Goal: Contribute content: Contribute content

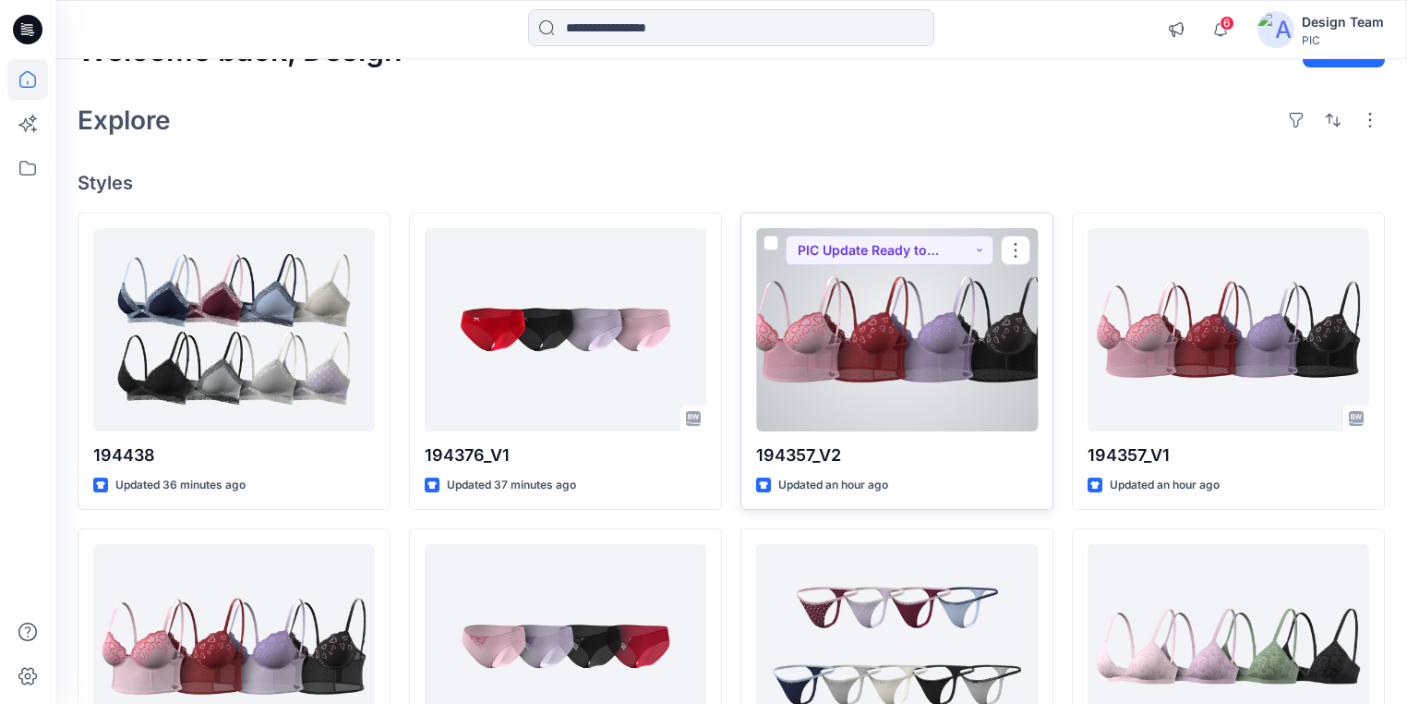
scroll to position [74, 0]
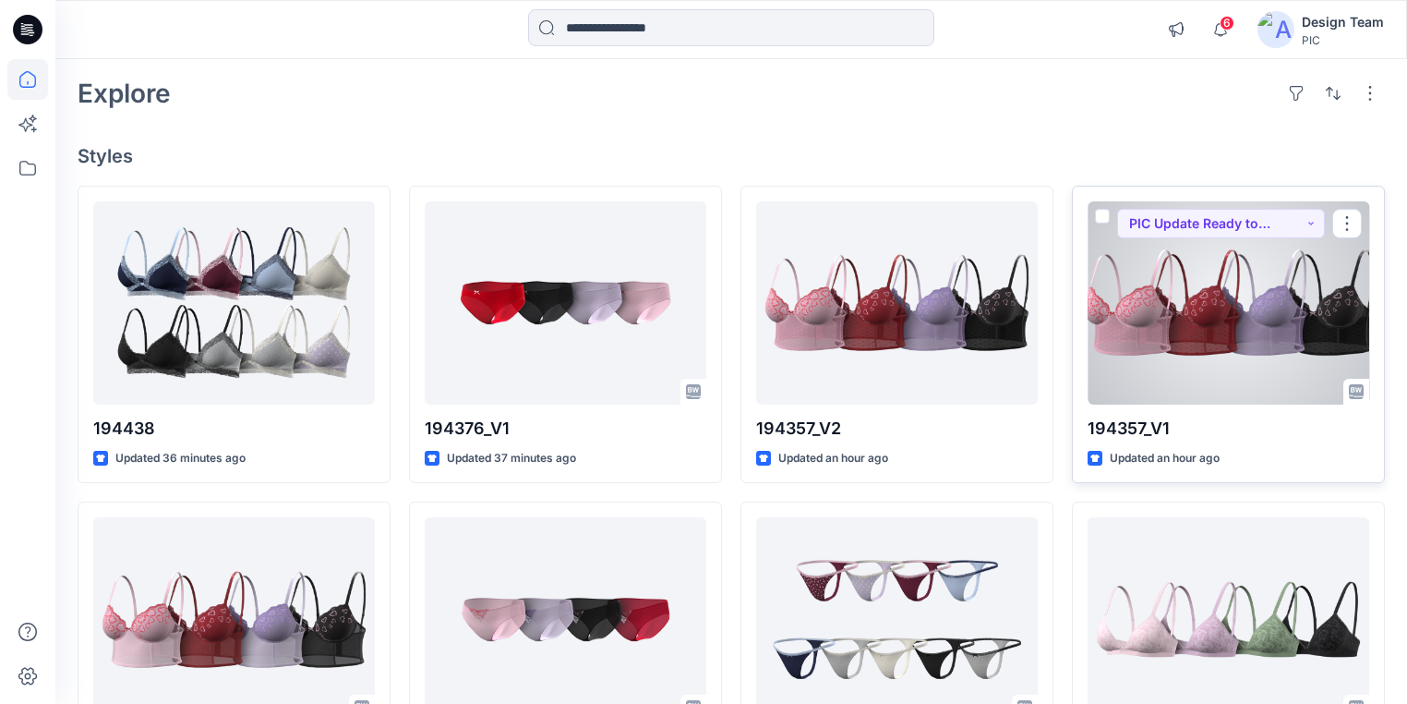
click at [1243, 335] on div at bounding box center [1229, 302] width 282 height 203
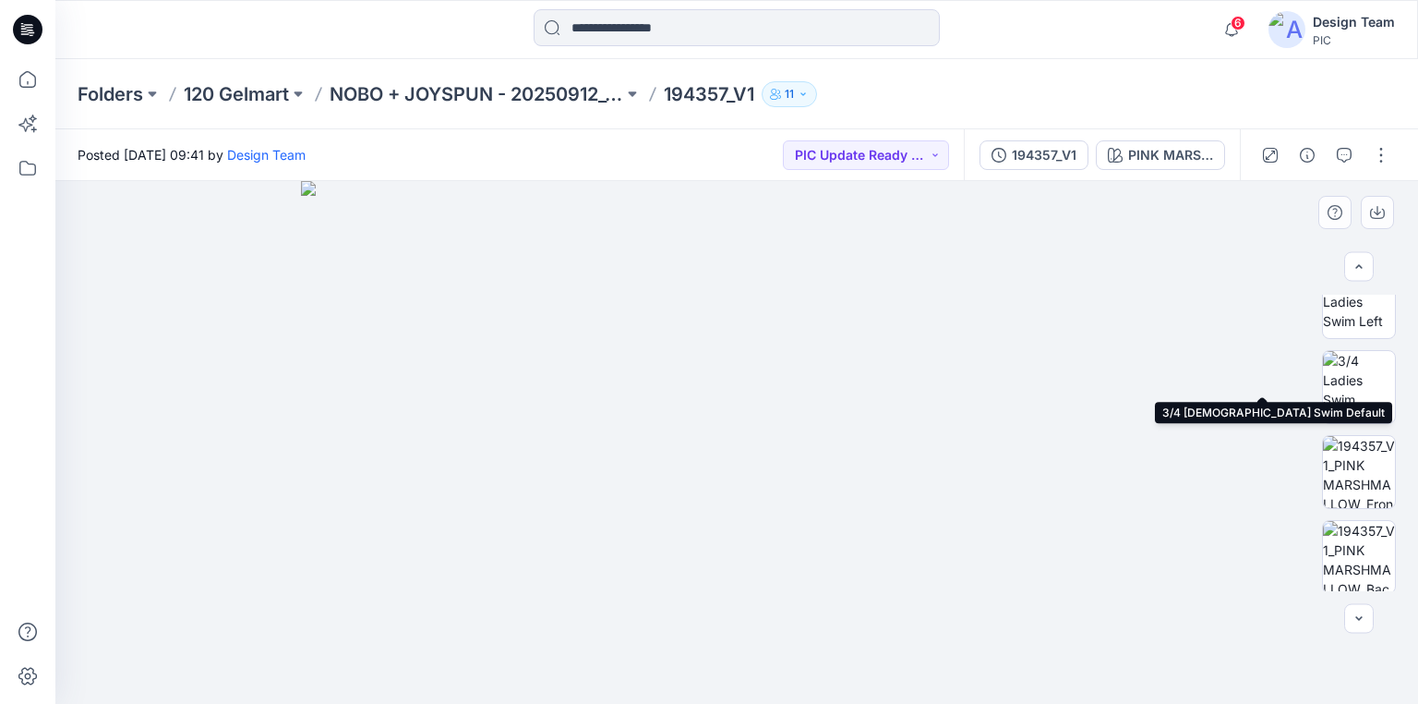
scroll to position [443, 0]
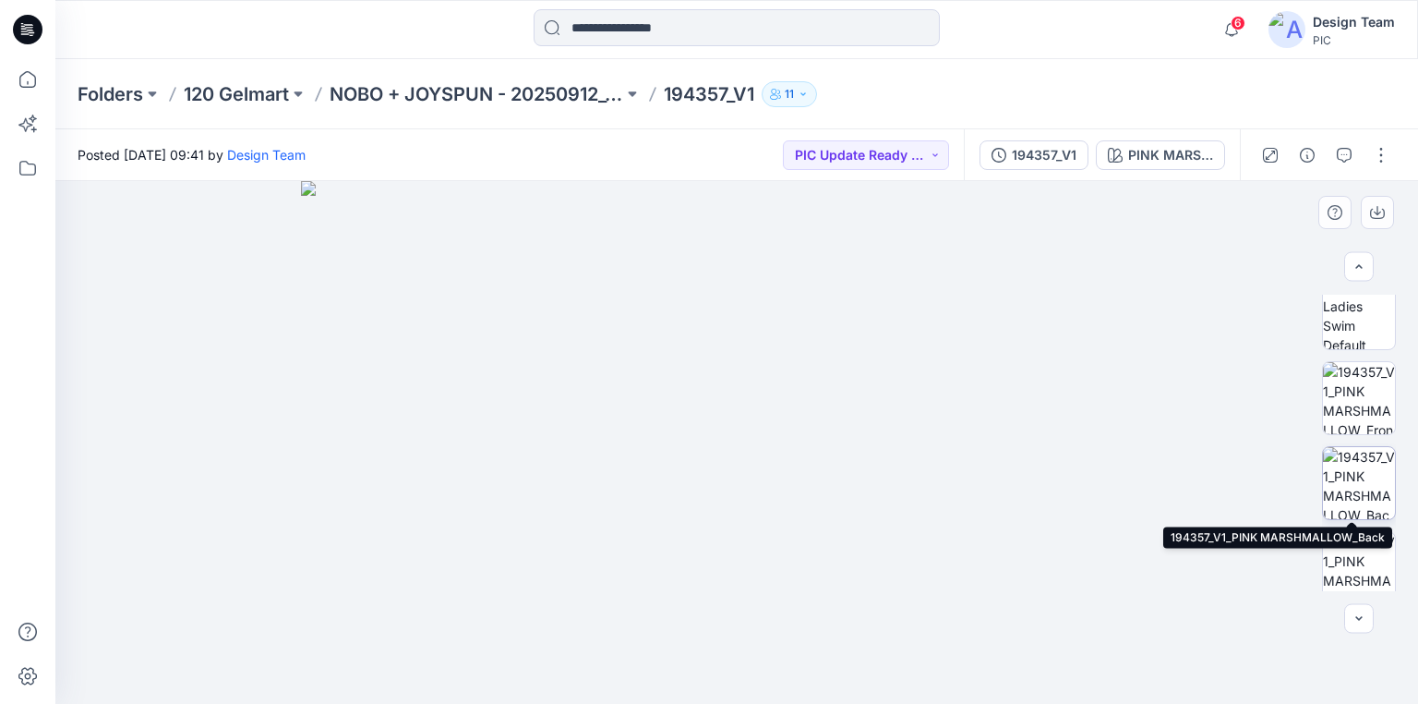
click at [1363, 480] on img at bounding box center [1359, 483] width 72 height 72
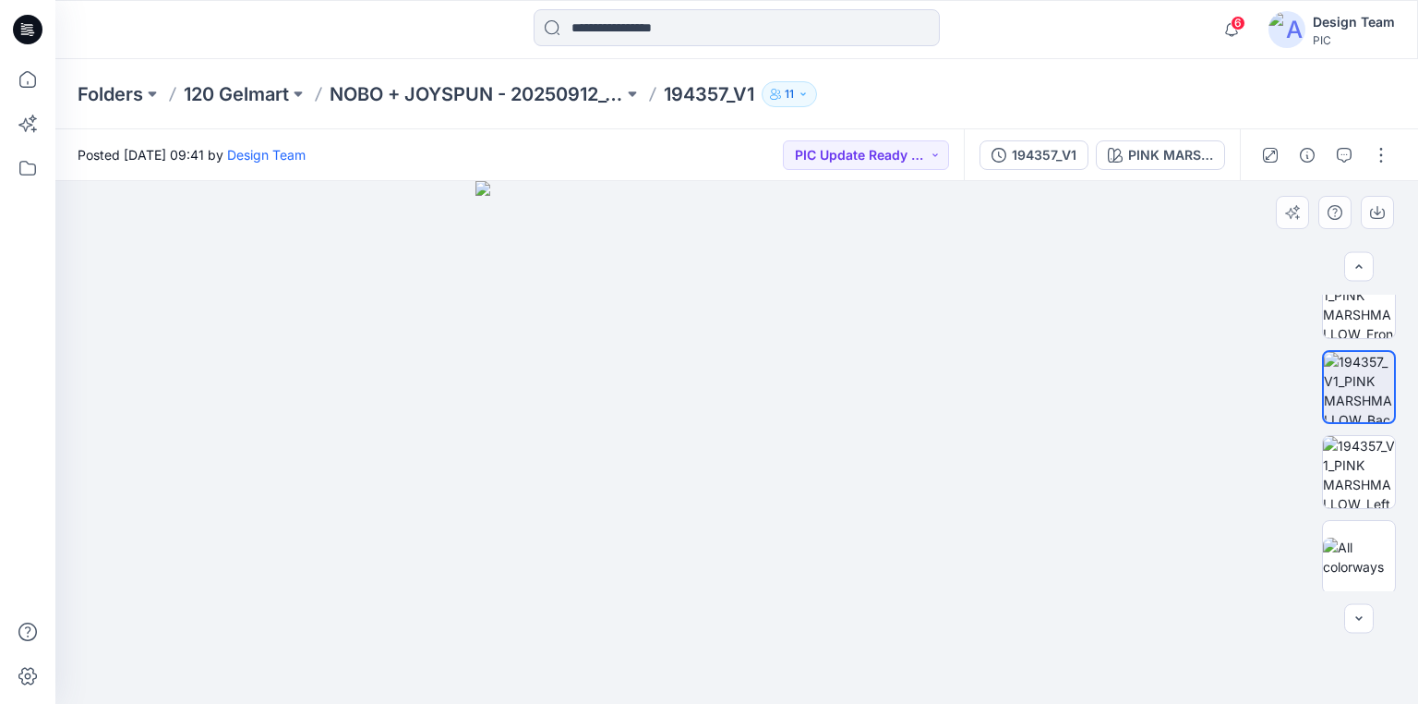
scroll to position [541, 0]
click at [1152, 151] on div "PINK MARSHMALLOW" at bounding box center [1170, 155] width 85 height 20
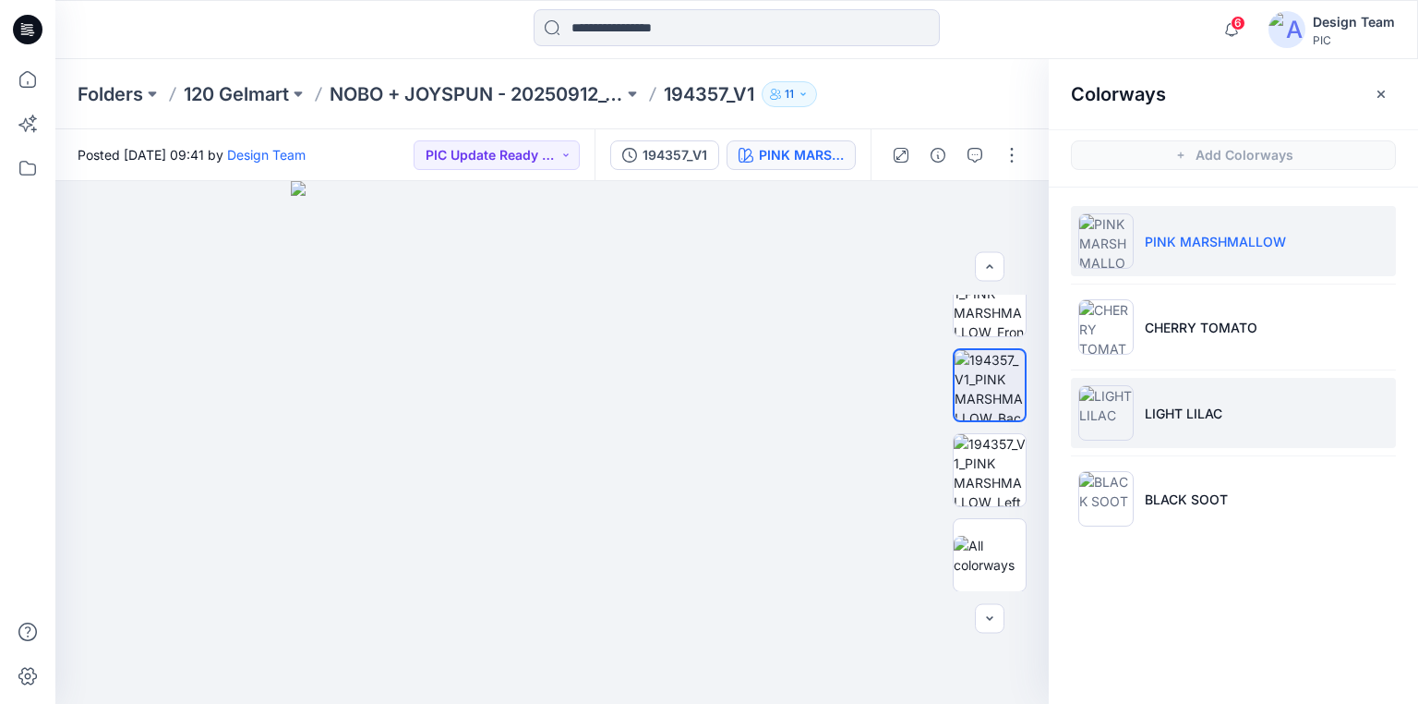
click at [1211, 409] on p "LIGHT LILAC" at bounding box center [1184, 413] width 78 height 19
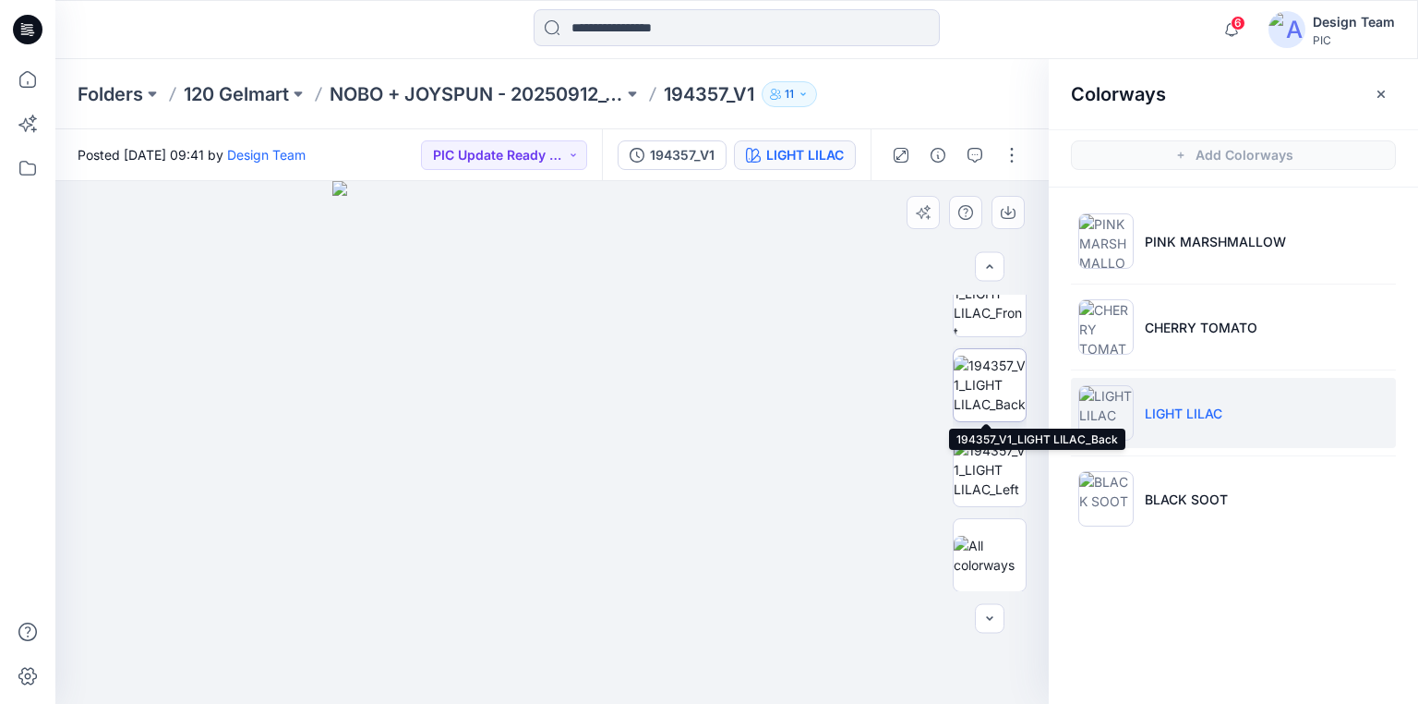
click at [1001, 395] on img at bounding box center [990, 384] width 72 height 58
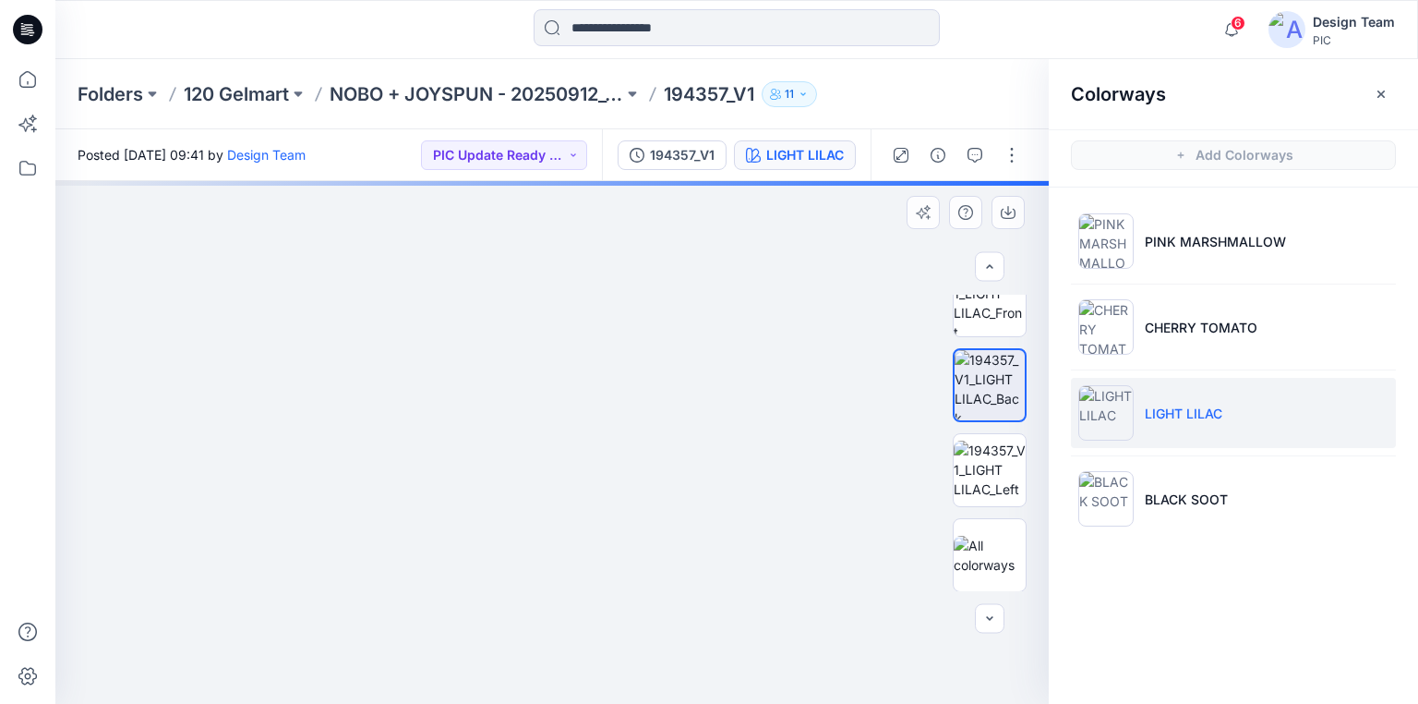
drag, startPoint x: 602, startPoint y: 519, endPoint x: 682, endPoint y: 247, distance: 283.1
drag, startPoint x: 706, startPoint y: 287, endPoint x: 609, endPoint y: 357, distance: 119.7
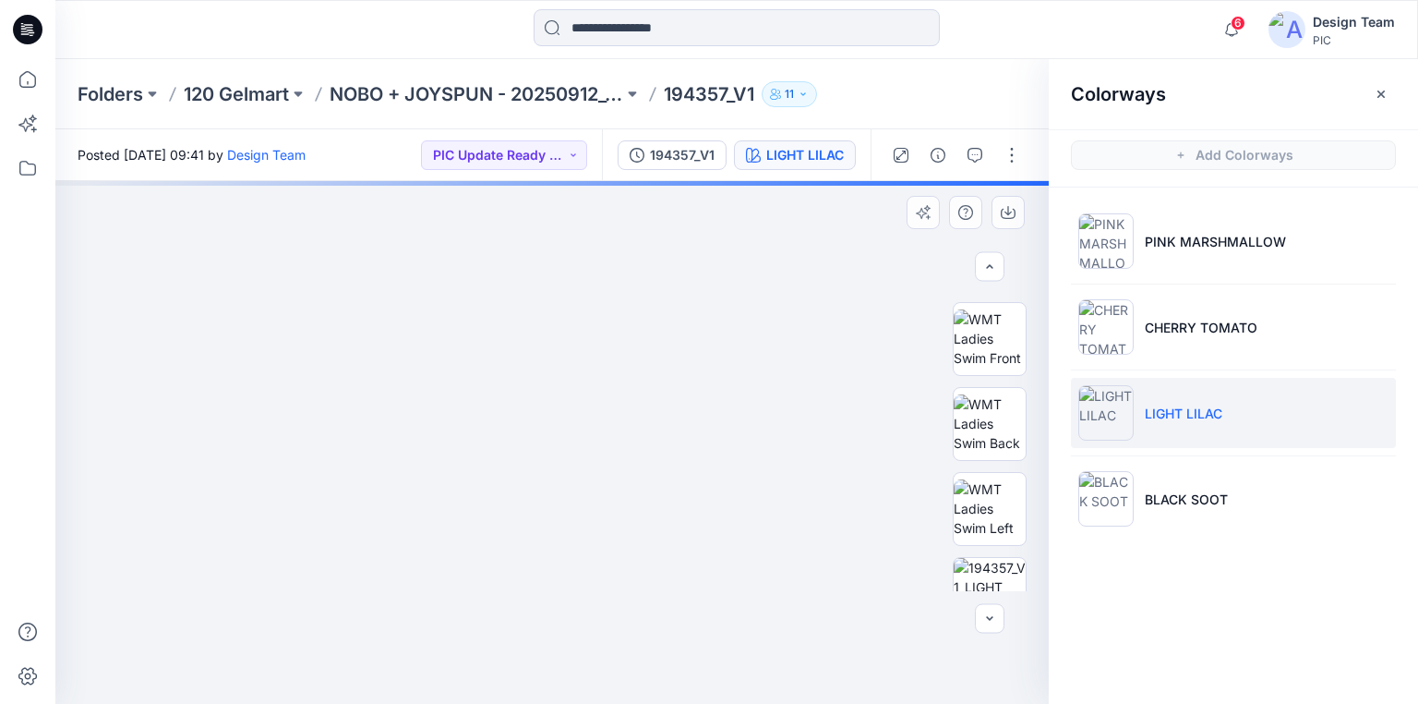
scroll to position [246, 0]
click at [1001, 421] on img at bounding box center [990, 425] width 72 height 58
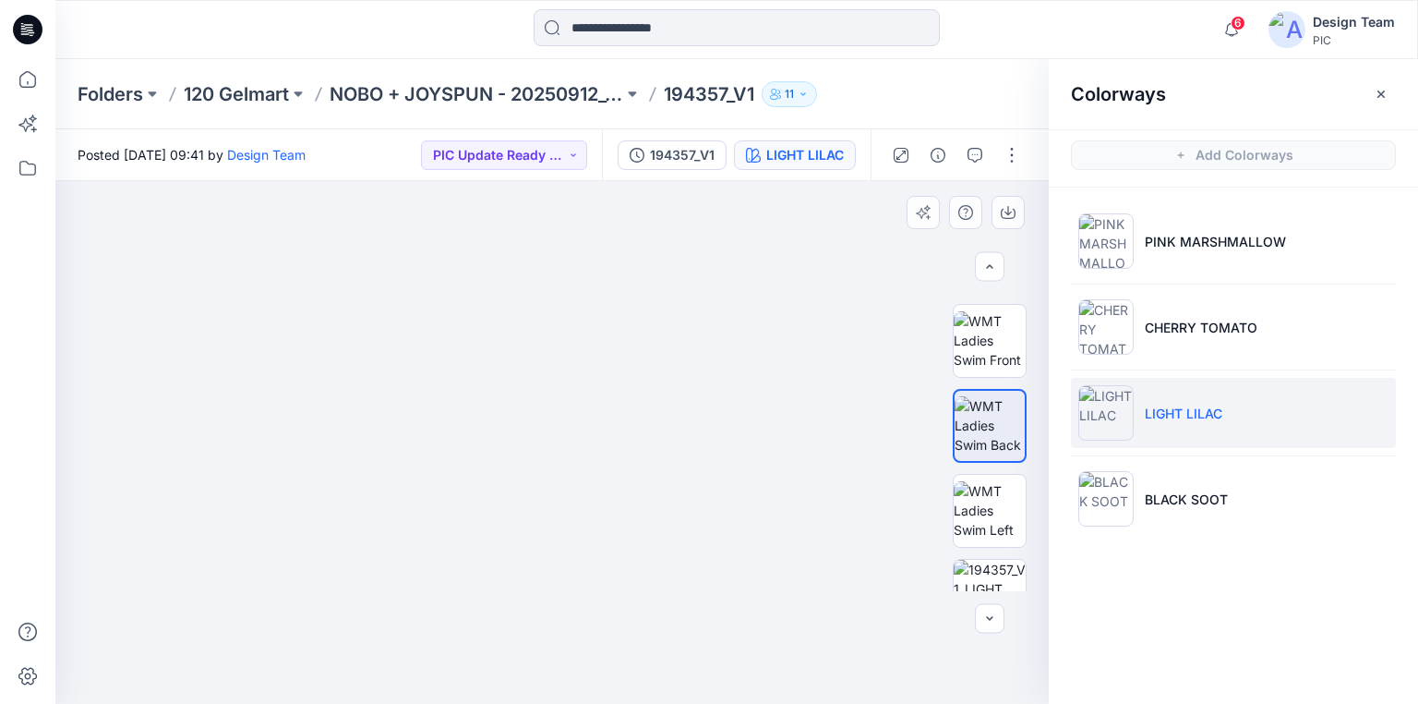
drag, startPoint x: 562, startPoint y: 445, endPoint x: 637, endPoint y: 306, distance: 158.2
drag, startPoint x: 696, startPoint y: 273, endPoint x: 701, endPoint y: 310, distance: 37.2
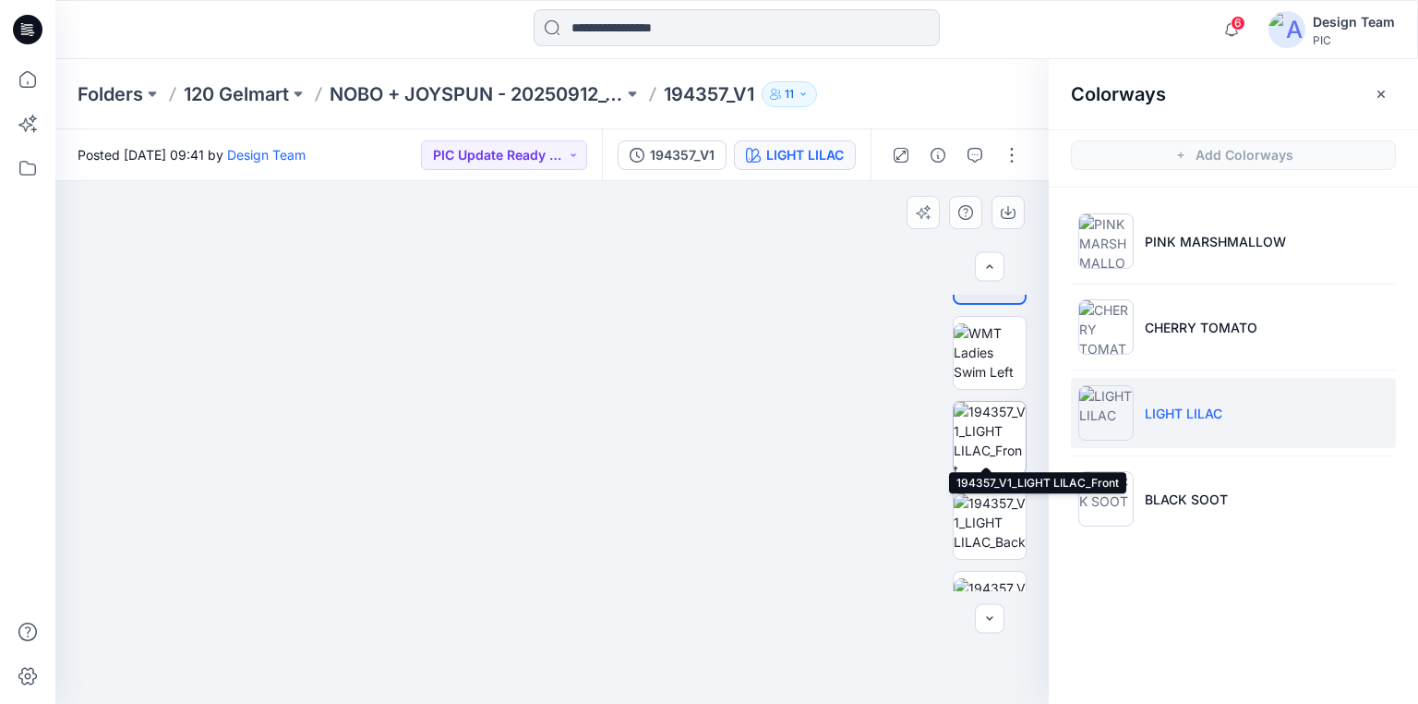
scroll to position [541, 0]
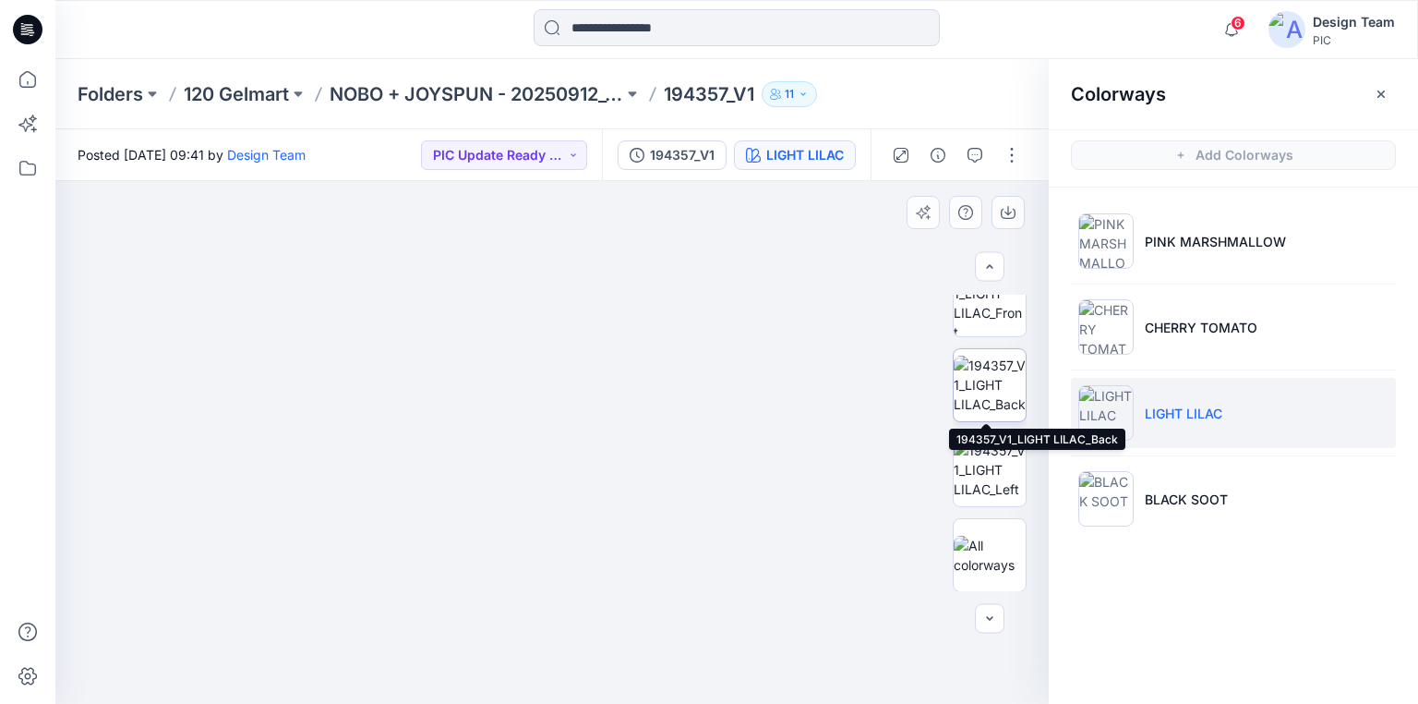
click at [979, 380] on img at bounding box center [990, 384] width 72 height 58
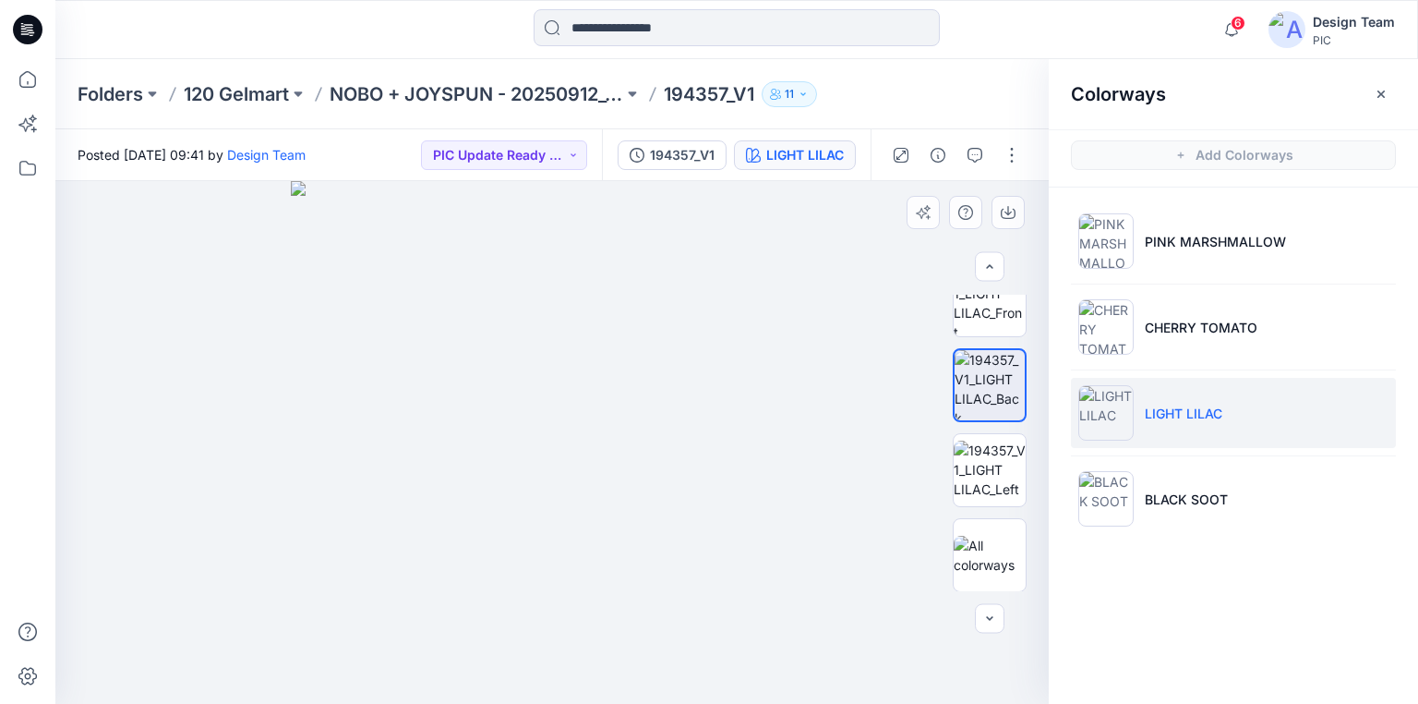
drag, startPoint x: 596, startPoint y: 539, endPoint x: 665, endPoint y: 415, distance: 142.6
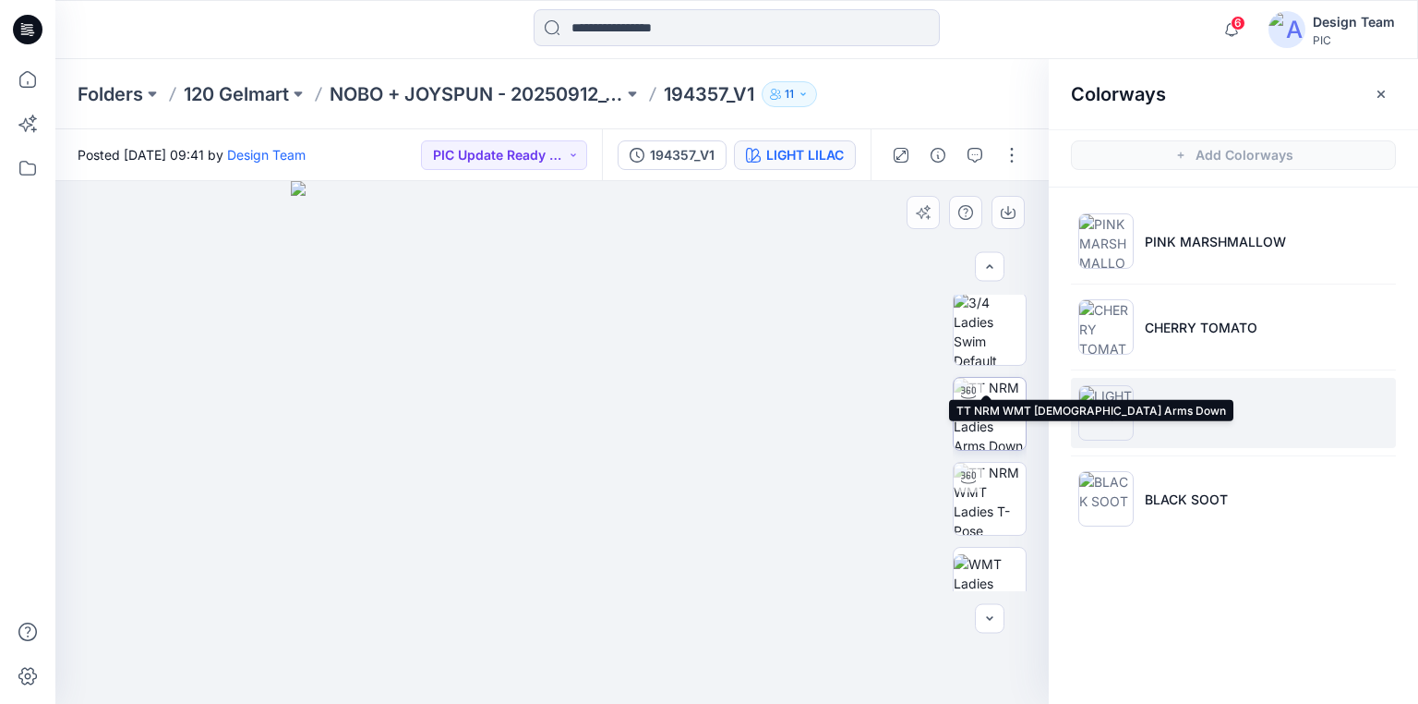
scroll to position [0, 0]
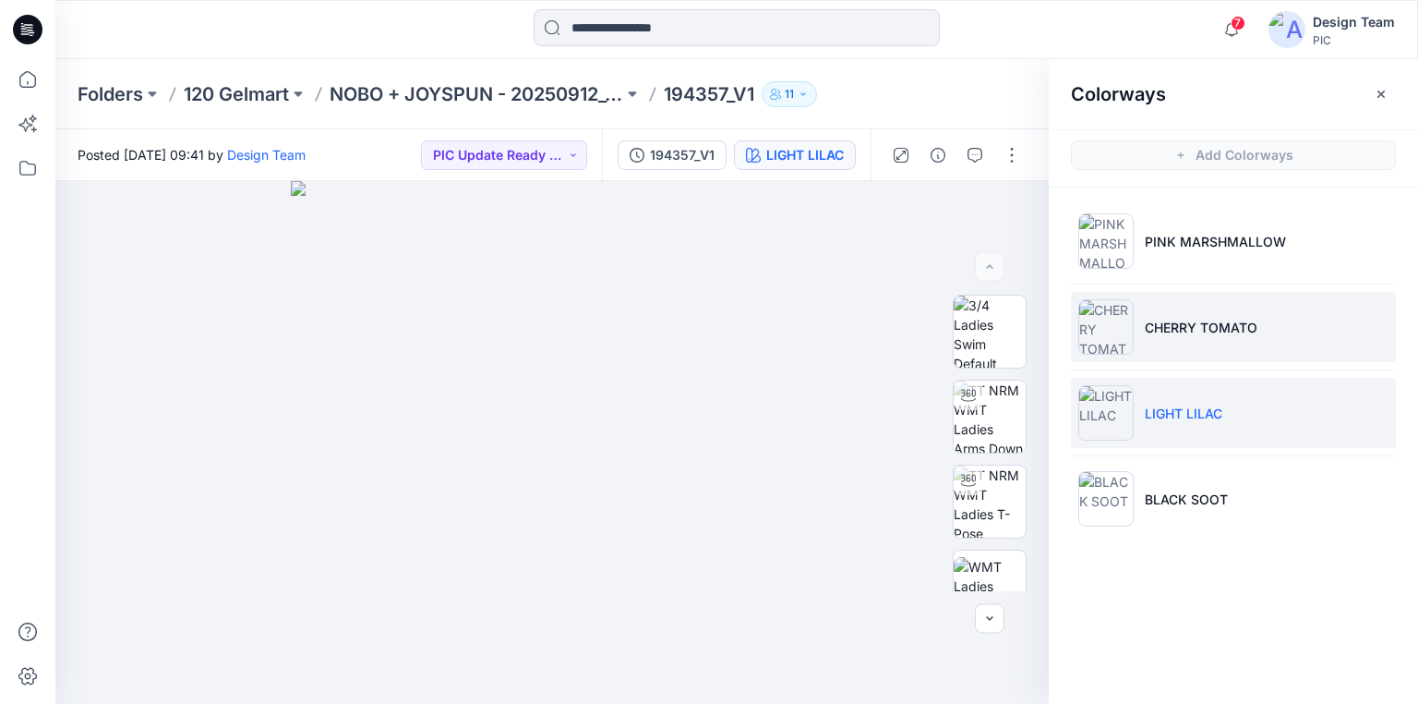
click at [1174, 325] on p "CHERRY TOMATO" at bounding box center [1201, 327] width 113 height 19
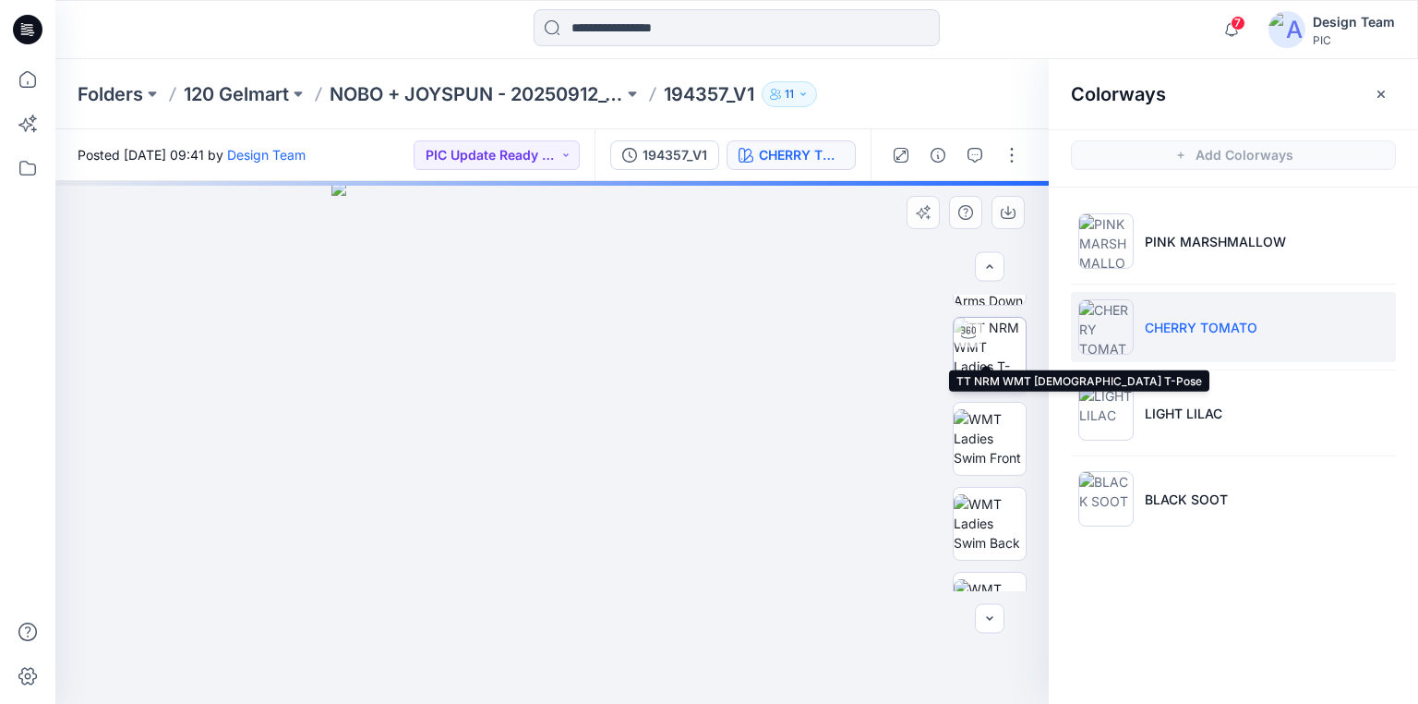
scroll to position [222, 0]
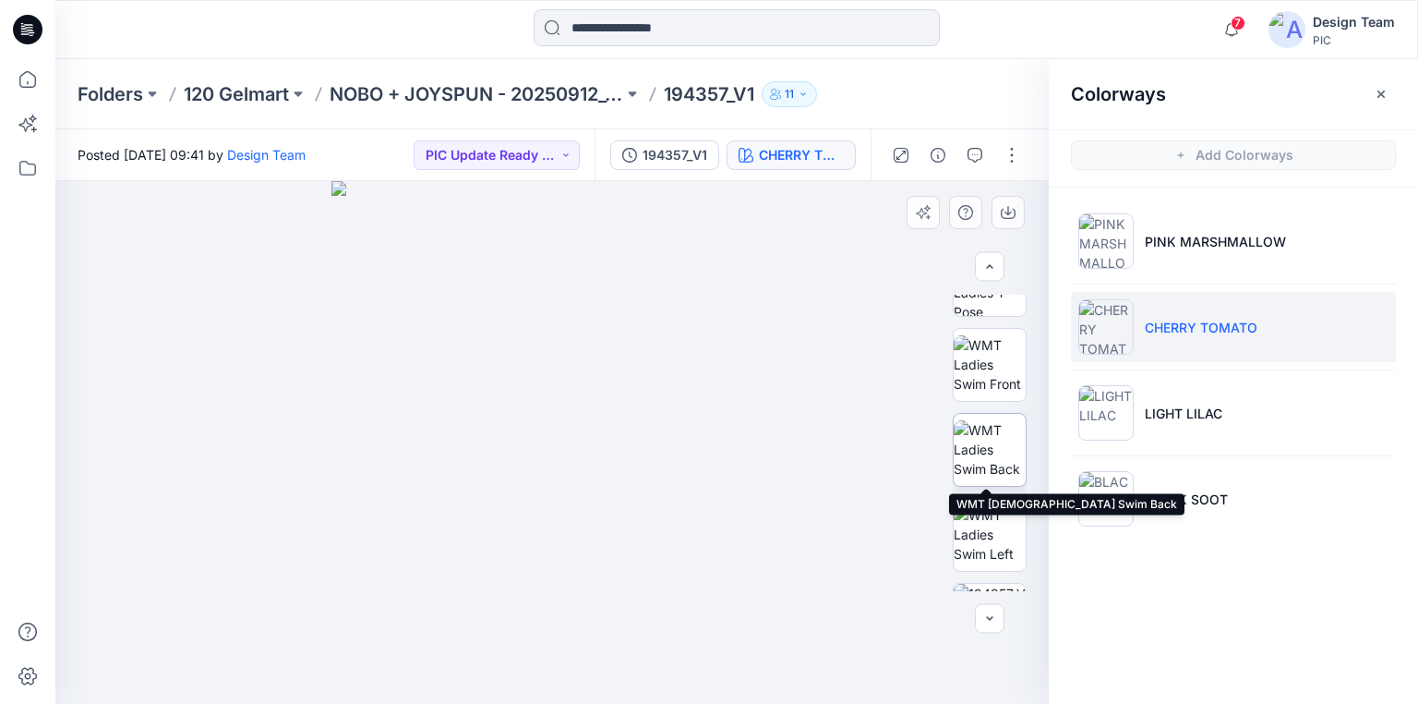
click at [982, 451] on img at bounding box center [990, 449] width 72 height 58
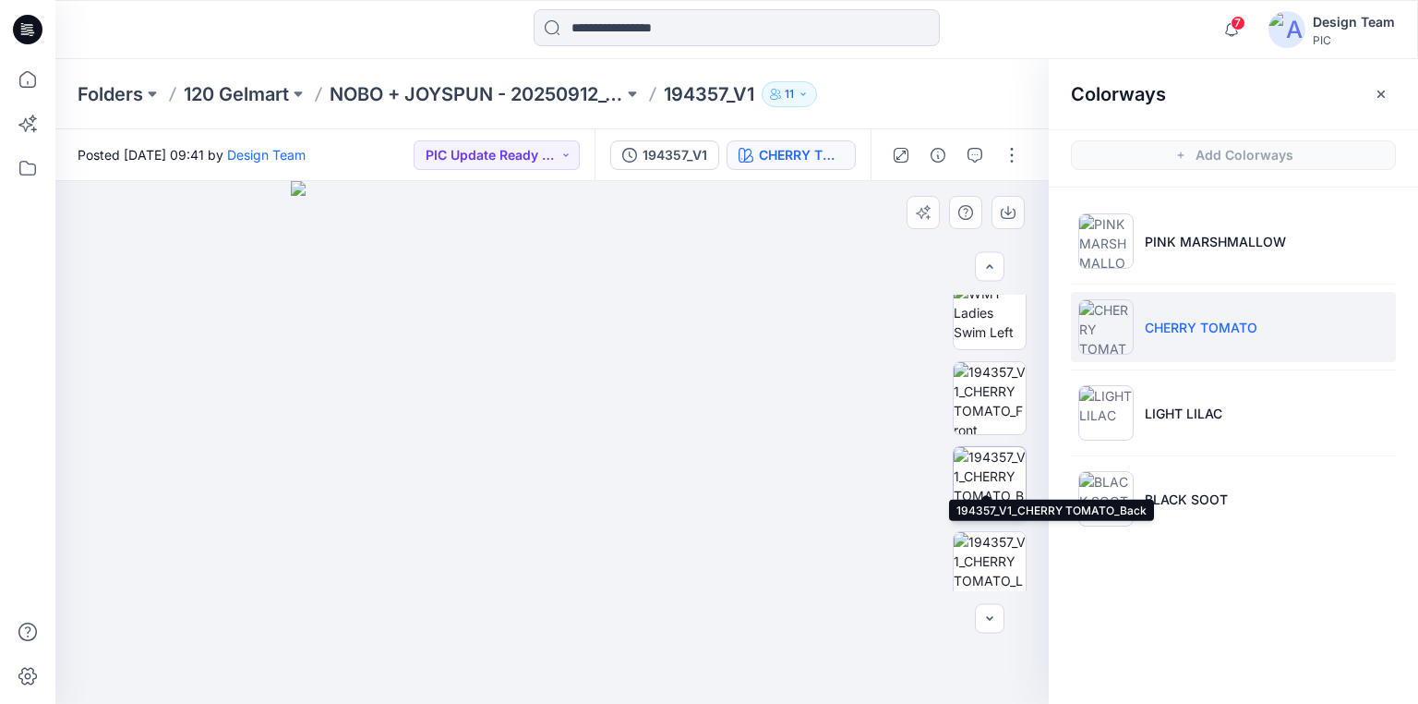
scroll to position [517, 0]
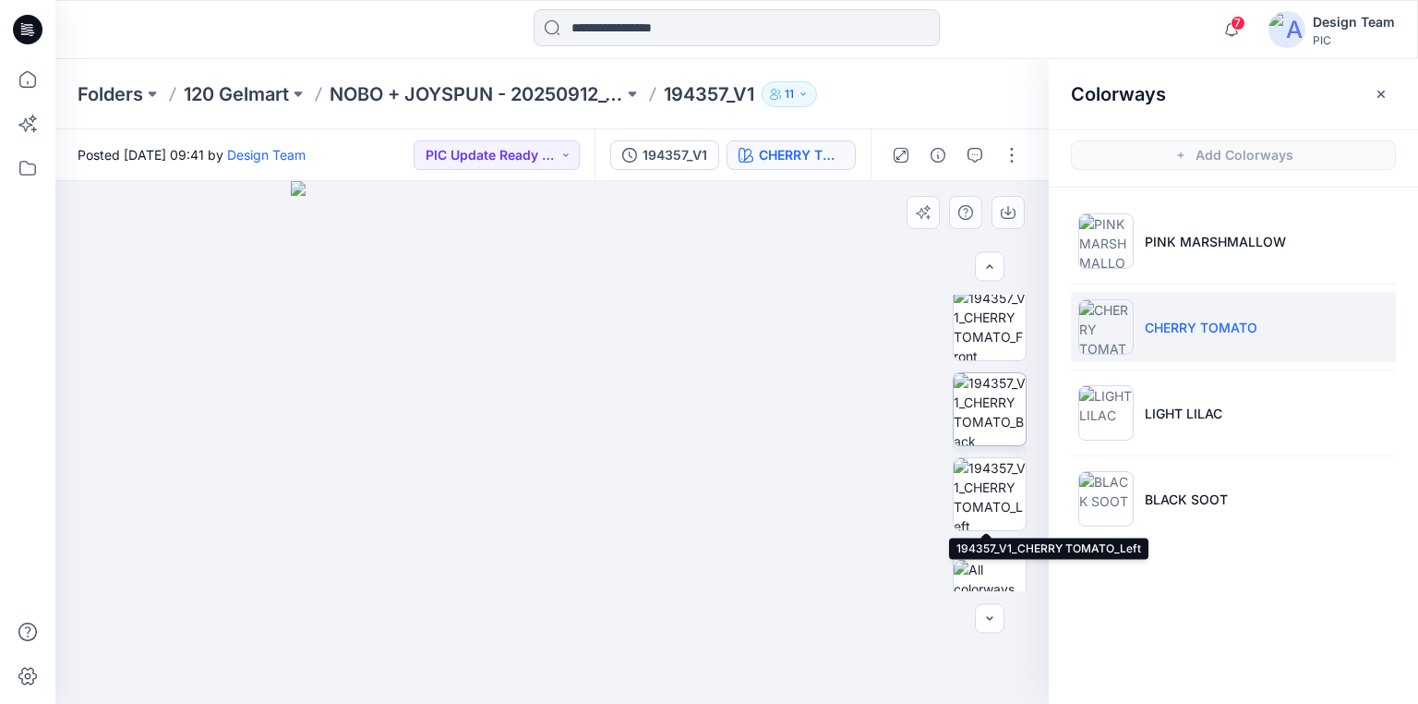
click at [988, 428] on img at bounding box center [990, 409] width 72 height 72
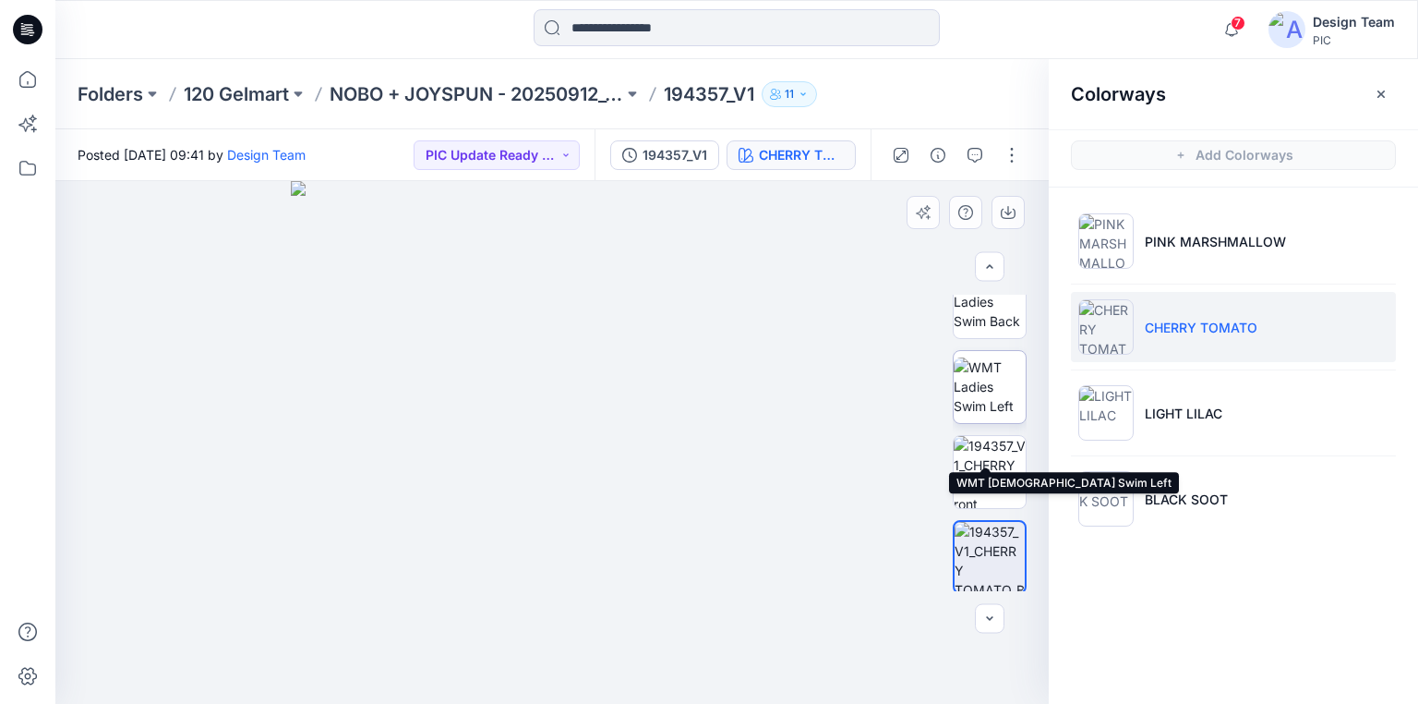
scroll to position [295, 0]
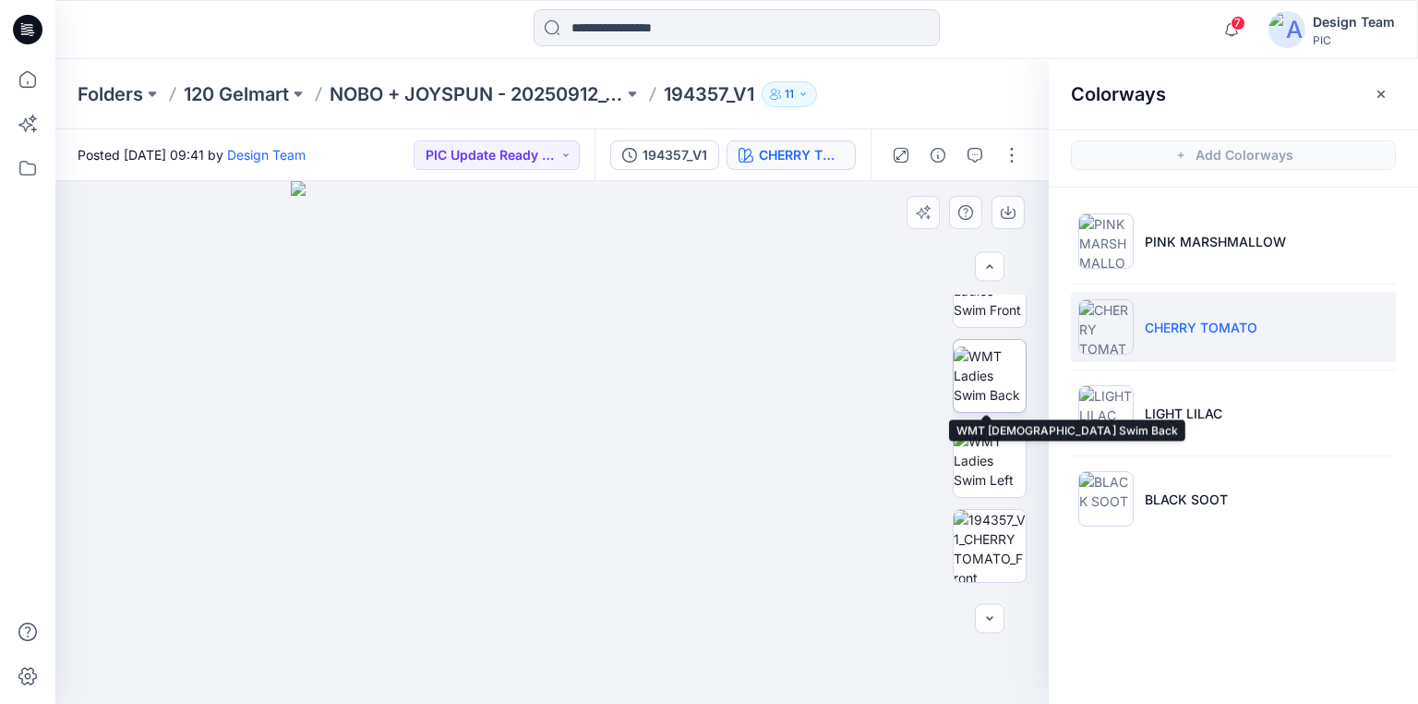
click at [986, 391] on img at bounding box center [990, 375] width 72 height 58
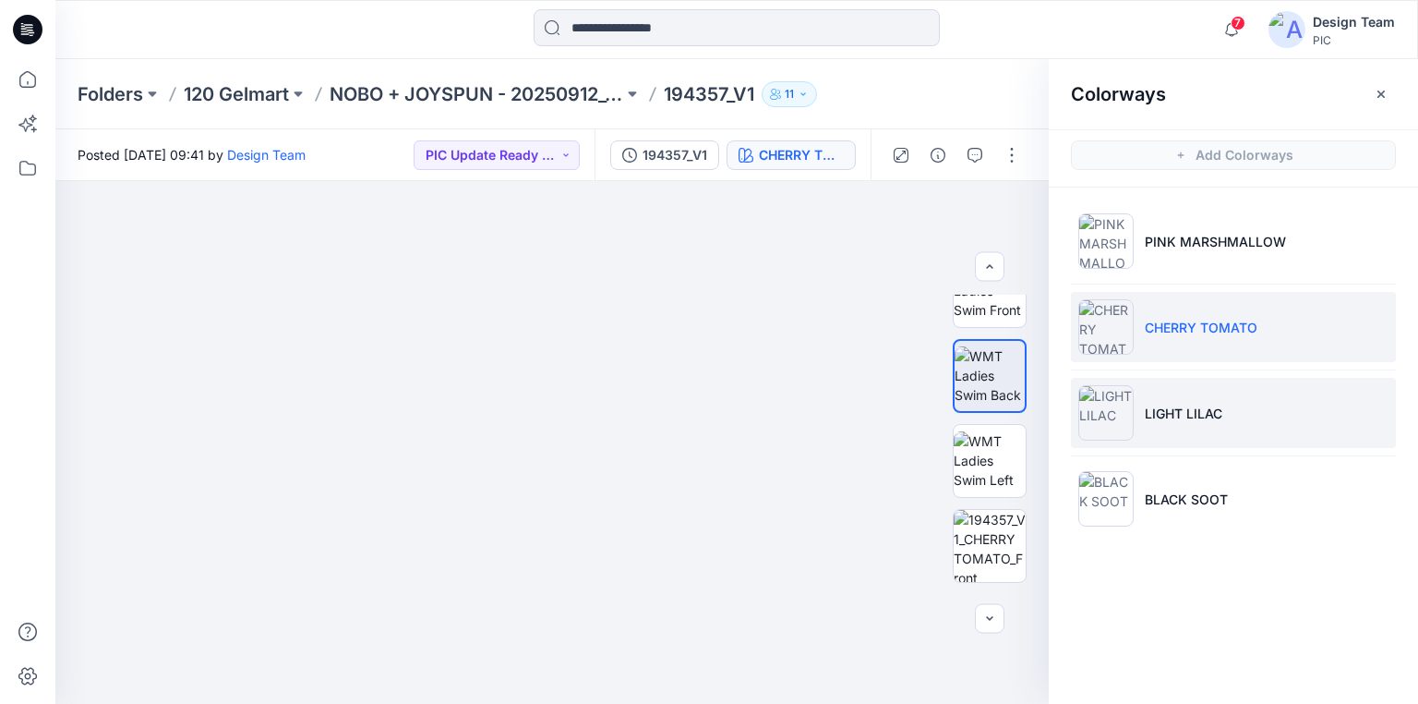
click at [1150, 416] on p "LIGHT LILAC" at bounding box center [1184, 413] width 78 height 19
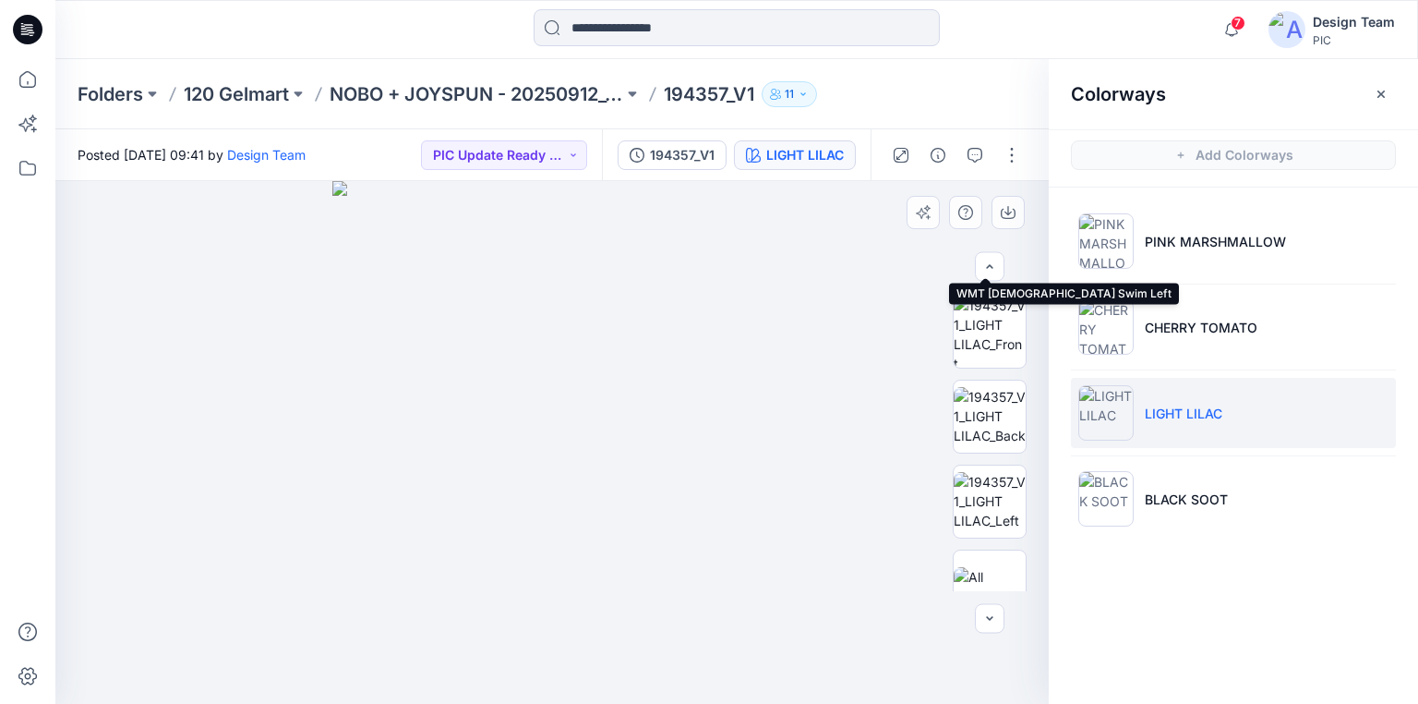
scroll to position [517, 0]
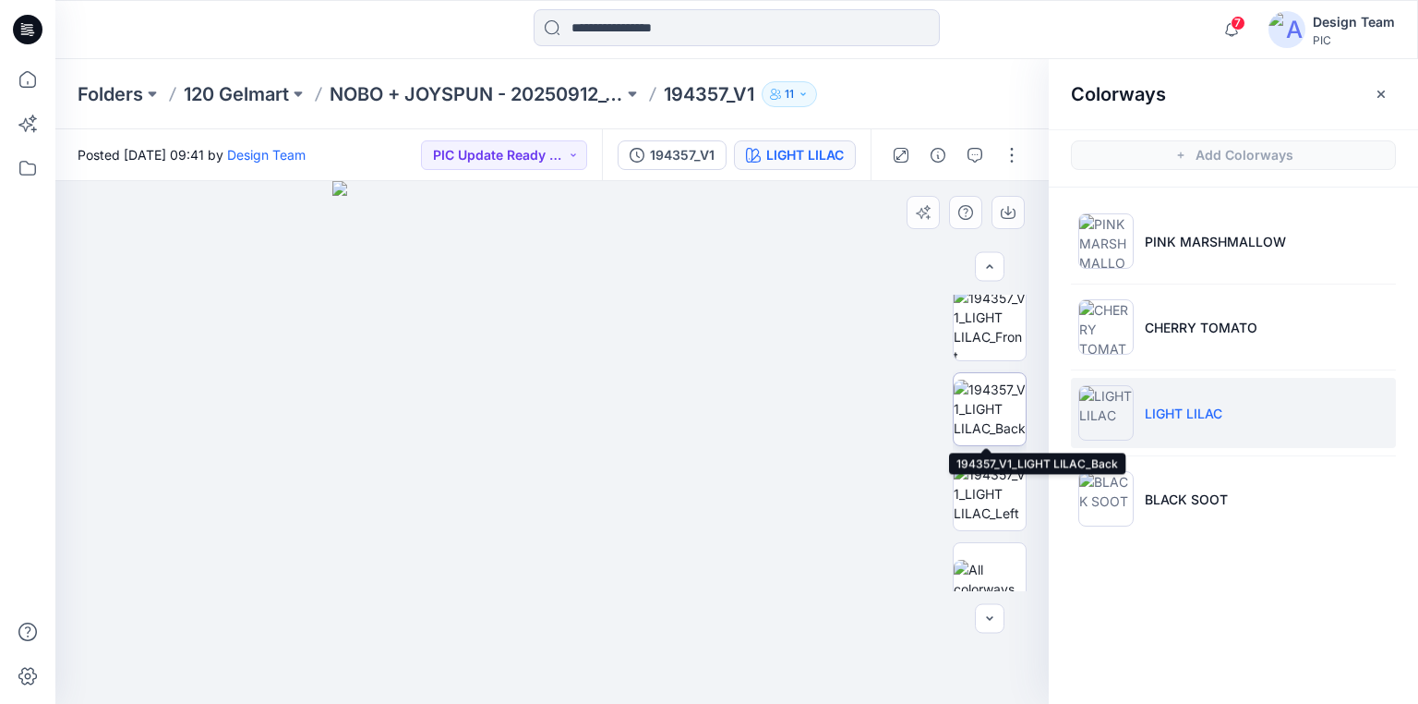
click at [982, 421] on img at bounding box center [990, 408] width 72 height 58
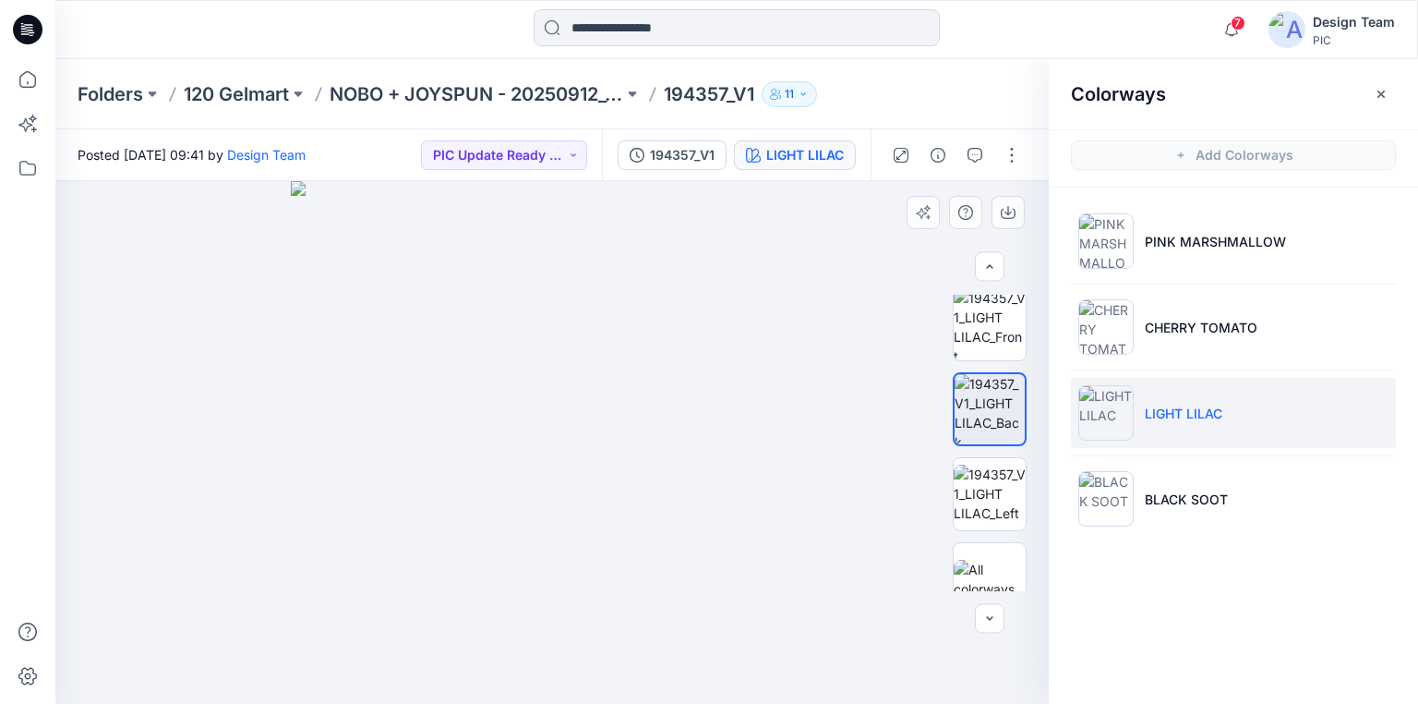
drag, startPoint x: 559, startPoint y: 606, endPoint x: 633, endPoint y: 515, distance: 117.4
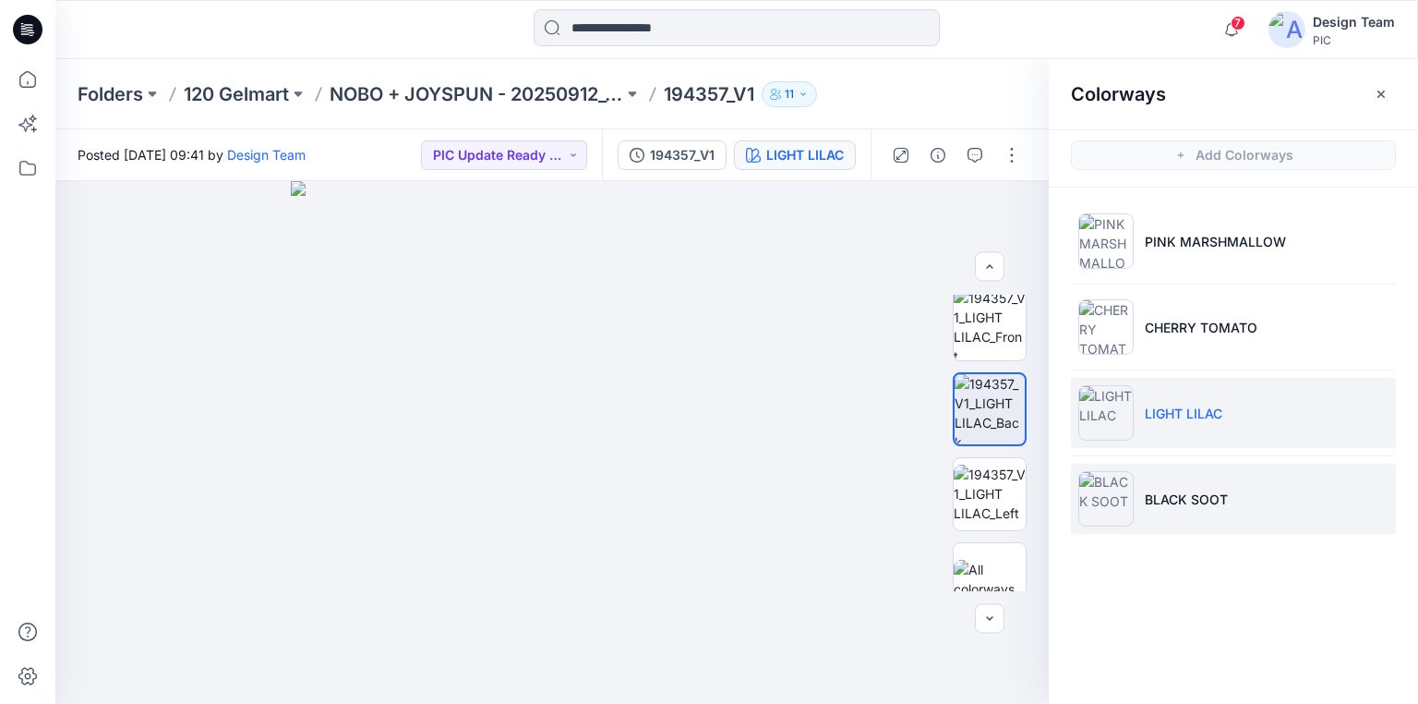
click at [1112, 489] on img at bounding box center [1105, 498] width 55 height 55
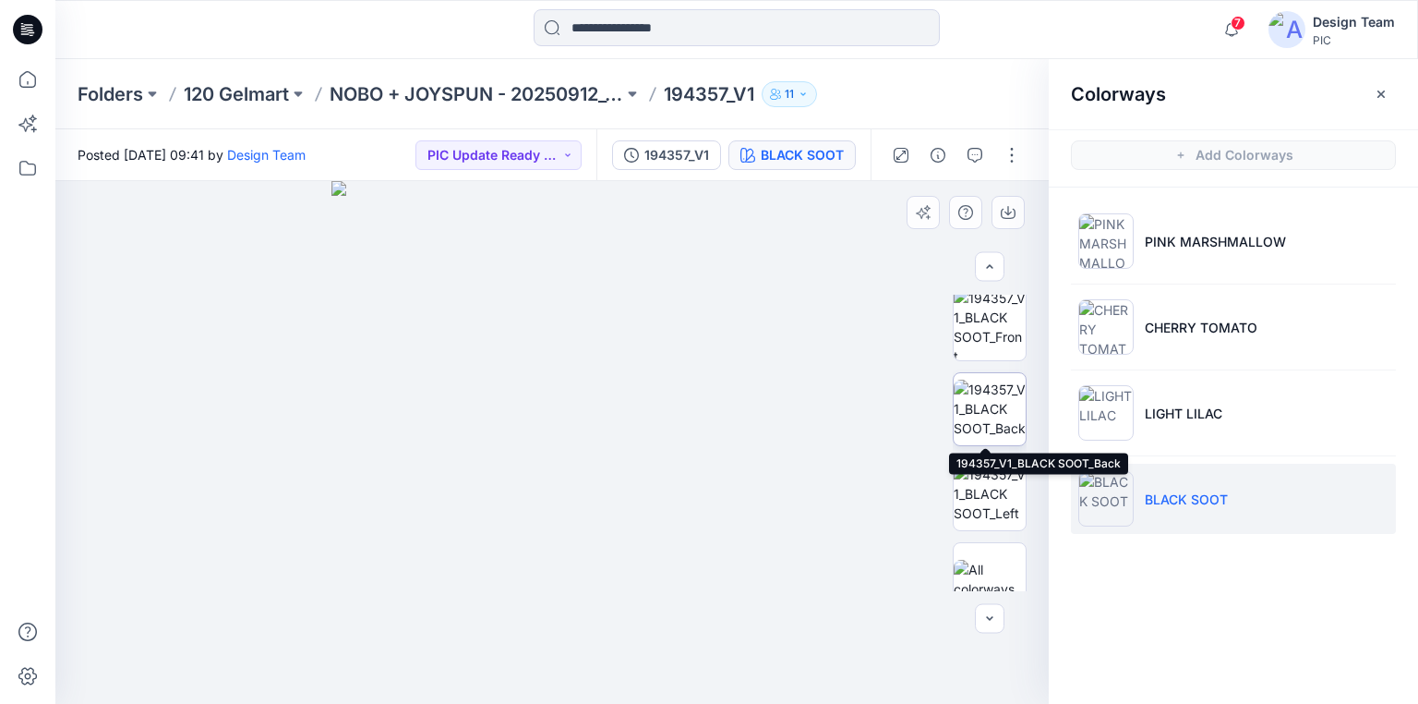
click at [989, 424] on img at bounding box center [990, 408] width 72 height 58
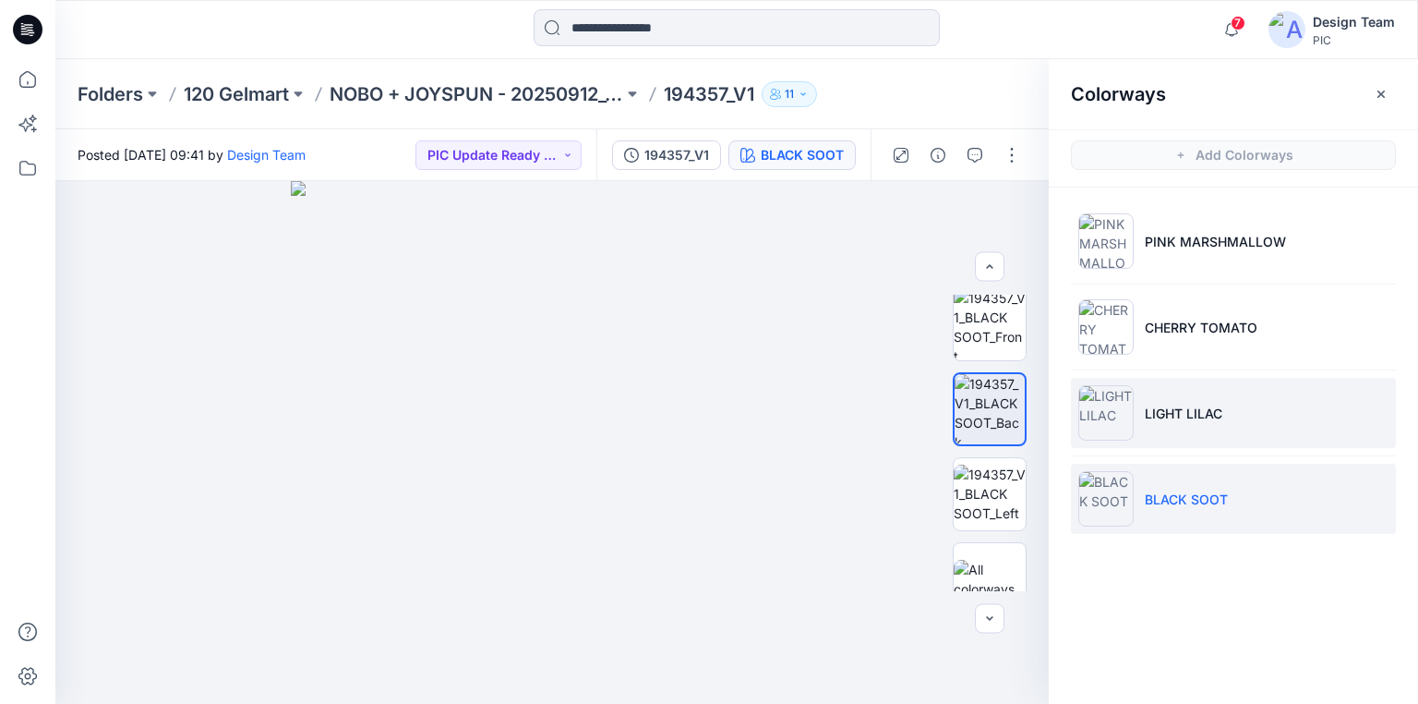
click at [1124, 410] on img at bounding box center [1105, 412] width 55 height 55
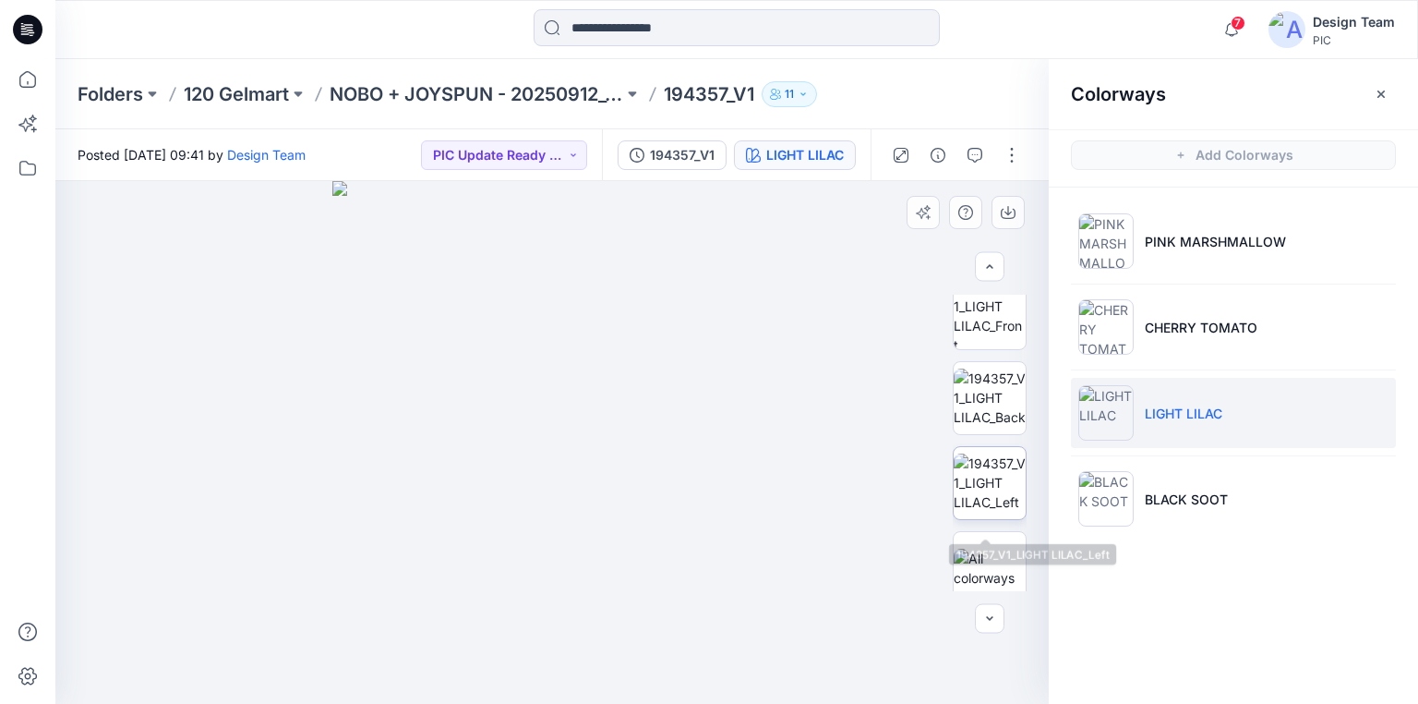
scroll to position [541, 0]
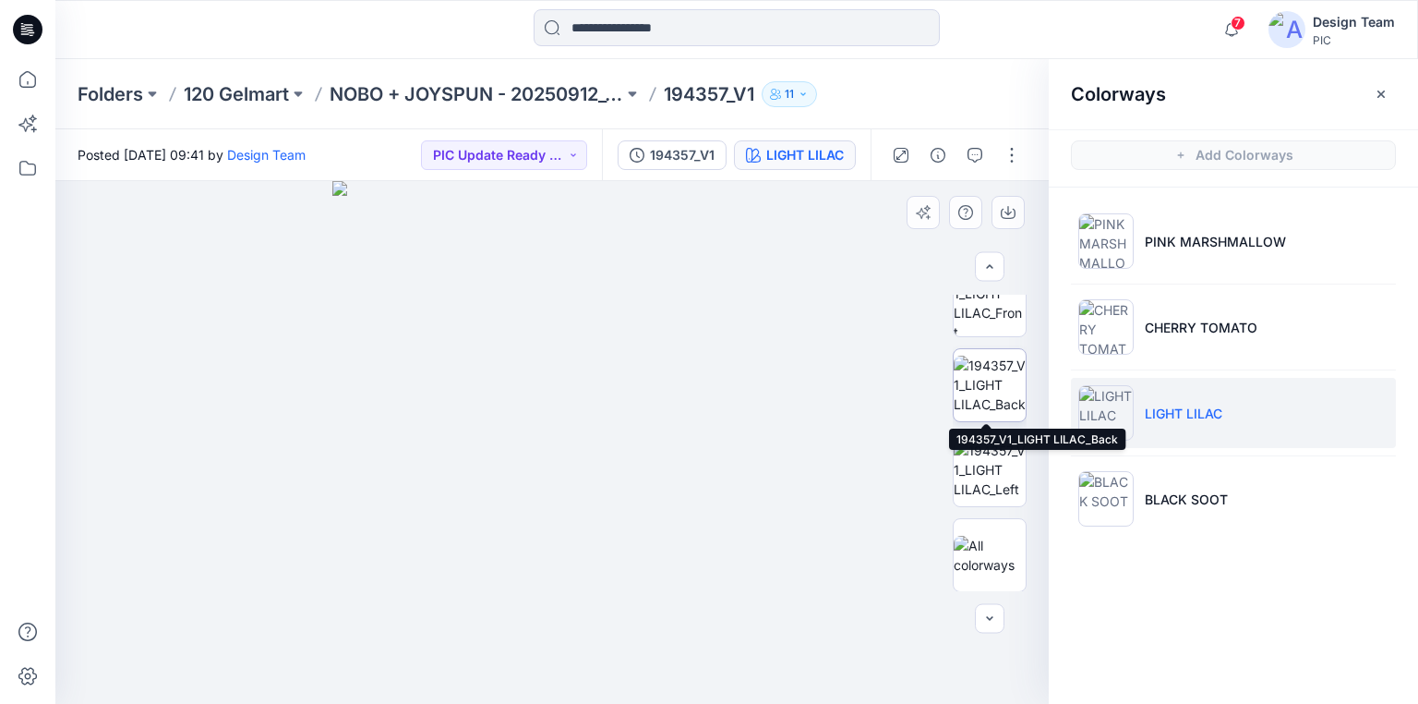
click at [994, 404] on img at bounding box center [990, 384] width 72 height 58
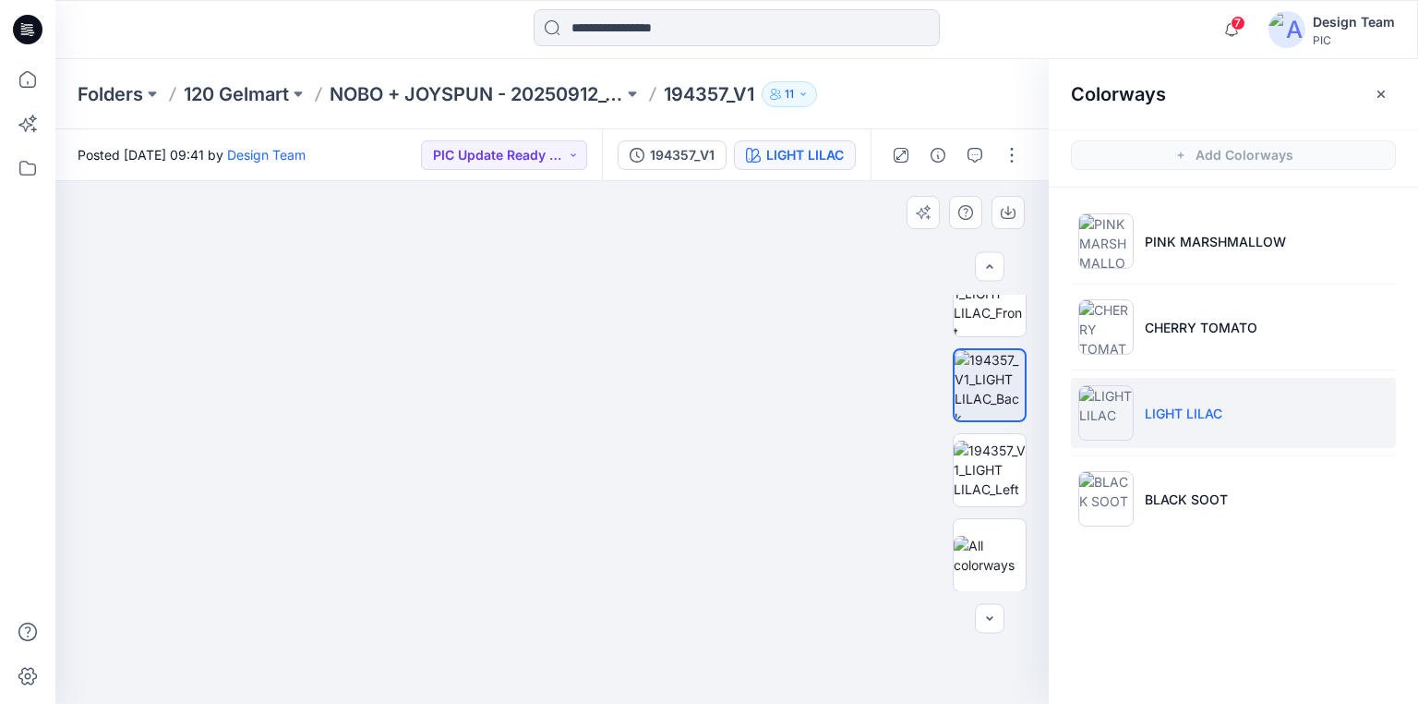
drag, startPoint x: 611, startPoint y: 584, endPoint x: 688, endPoint y: 318, distance: 276.7
drag, startPoint x: 661, startPoint y: 436, endPoint x: 680, endPoint y: 340, distance: 97.8
drag, startPoint x: 811, startPoint y: 356, endPoint x: 518, endPoint y: 496, distance: 324.2
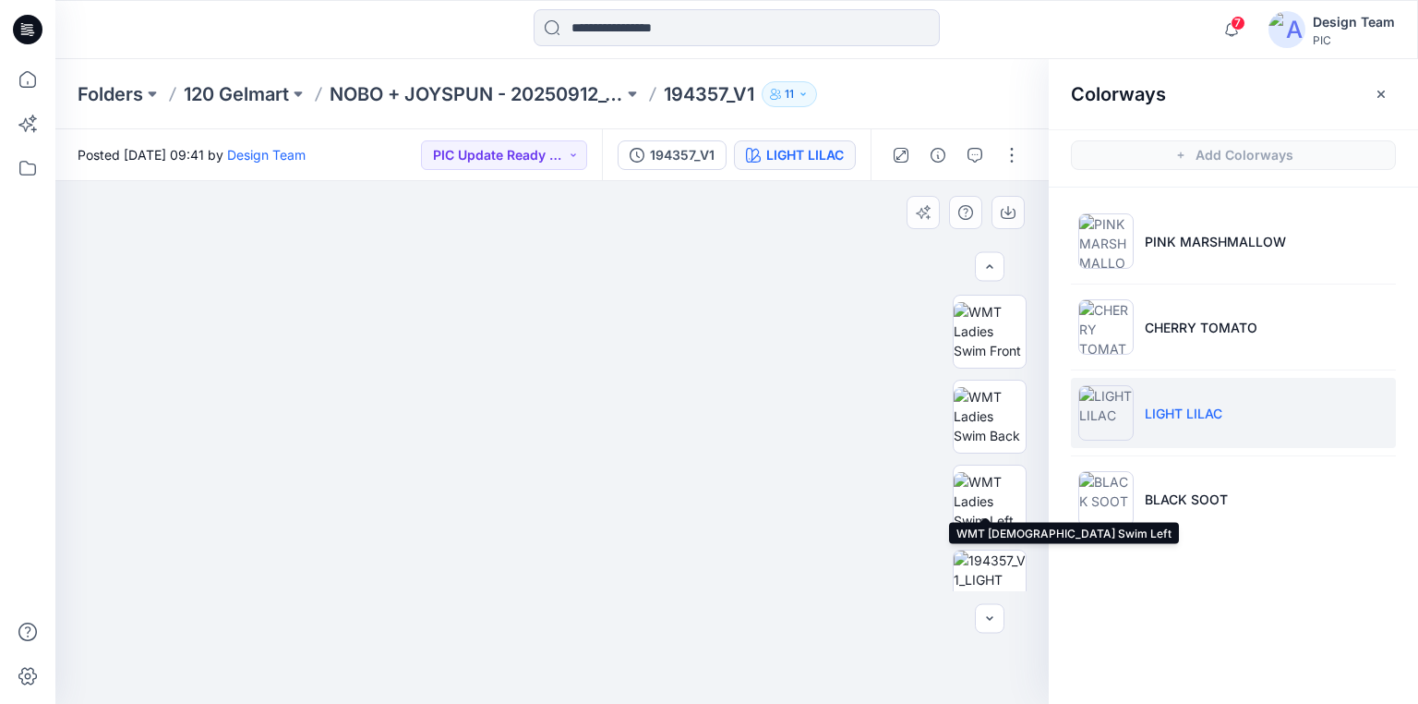
scroll to position [246, 0]
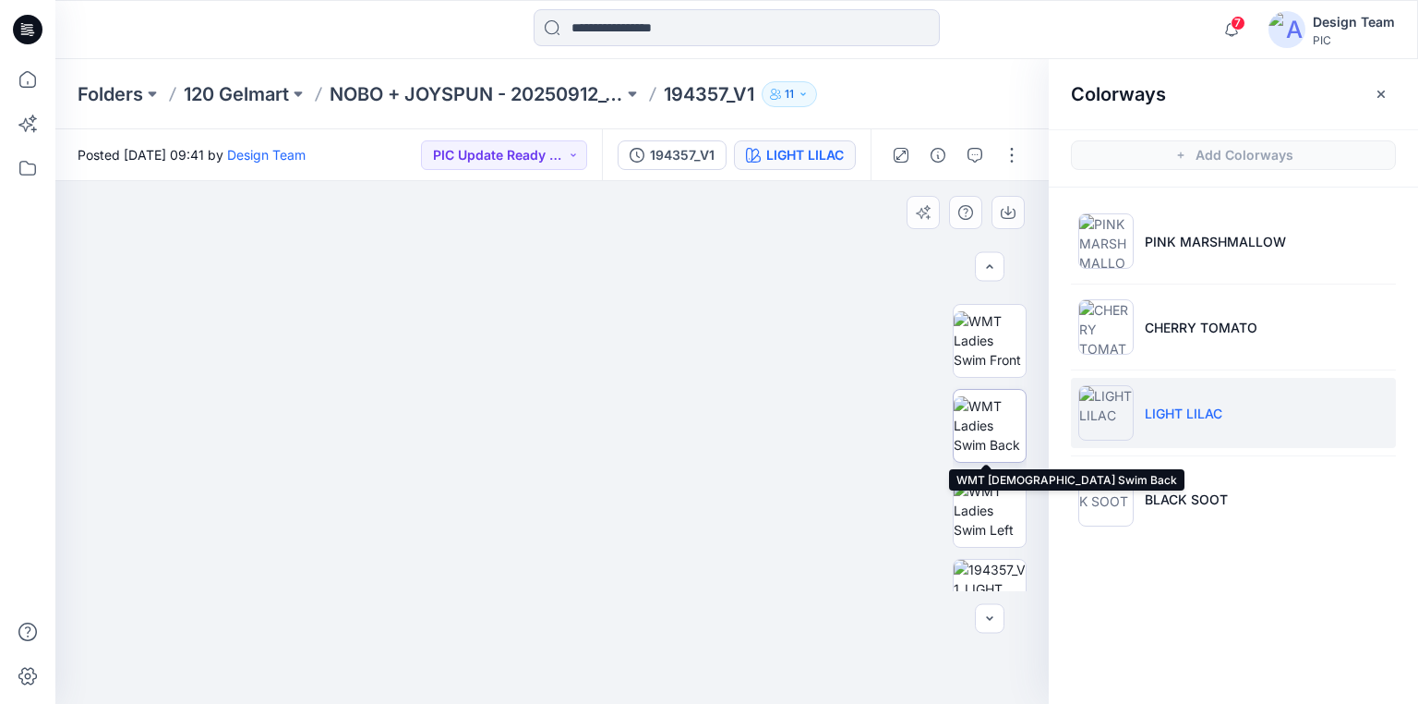
click at [994, 421] on img at bounding box center [990, 425] width 72 height 58
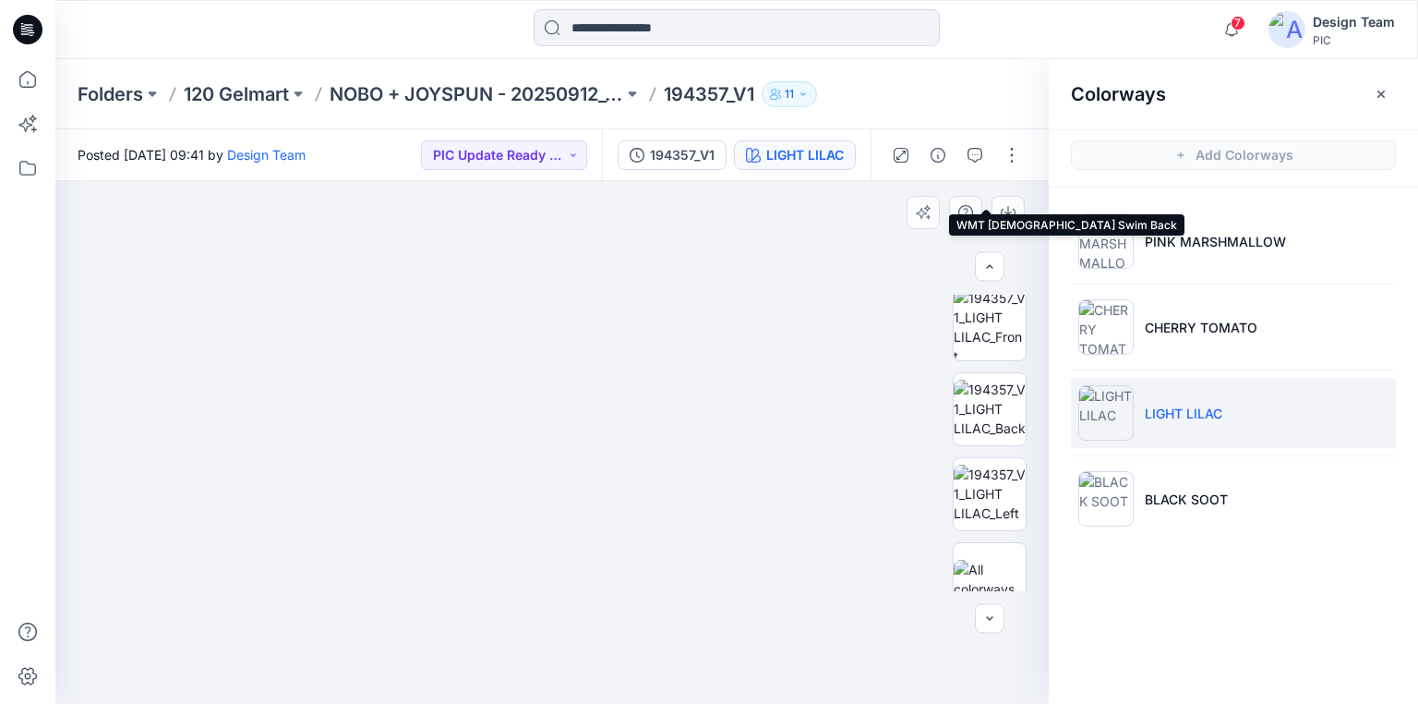
scroll to position [541, 0]
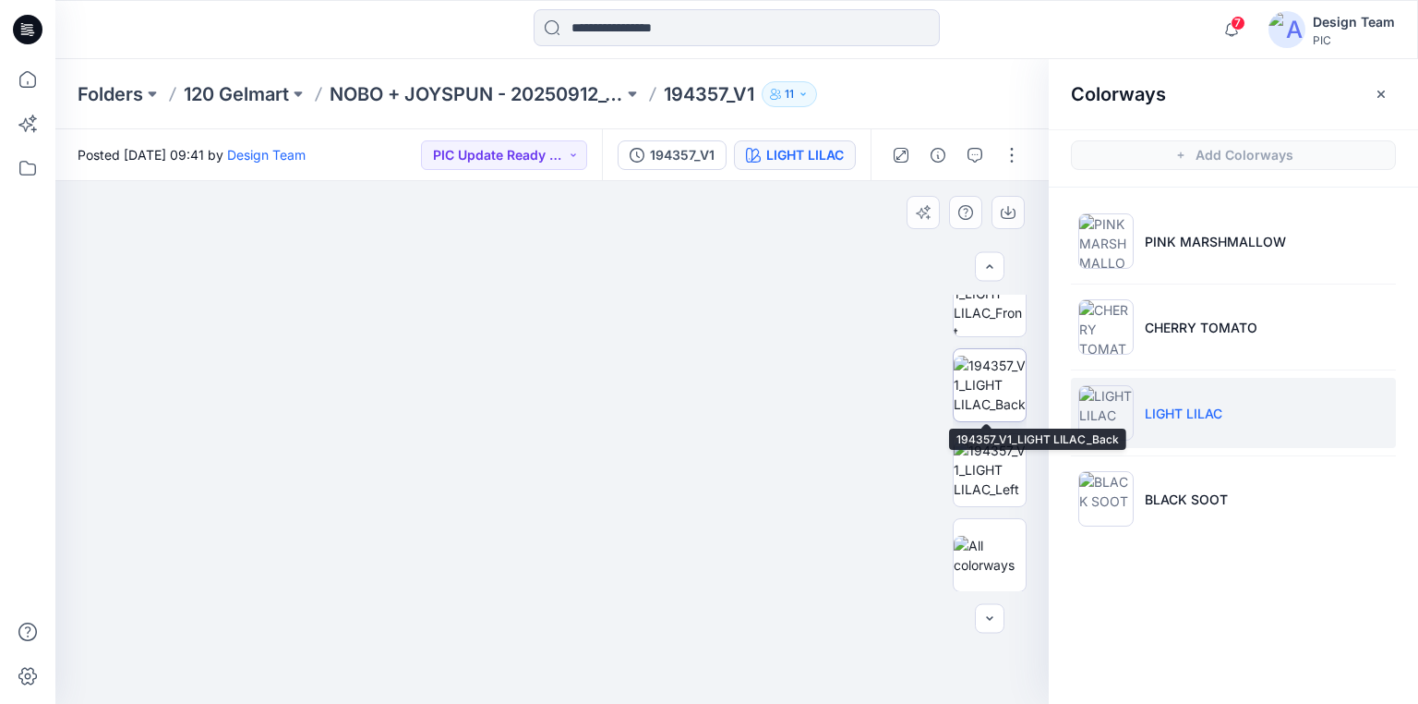
click at [984, 388] on img at bounding box center [990, 384] width 72 height 58
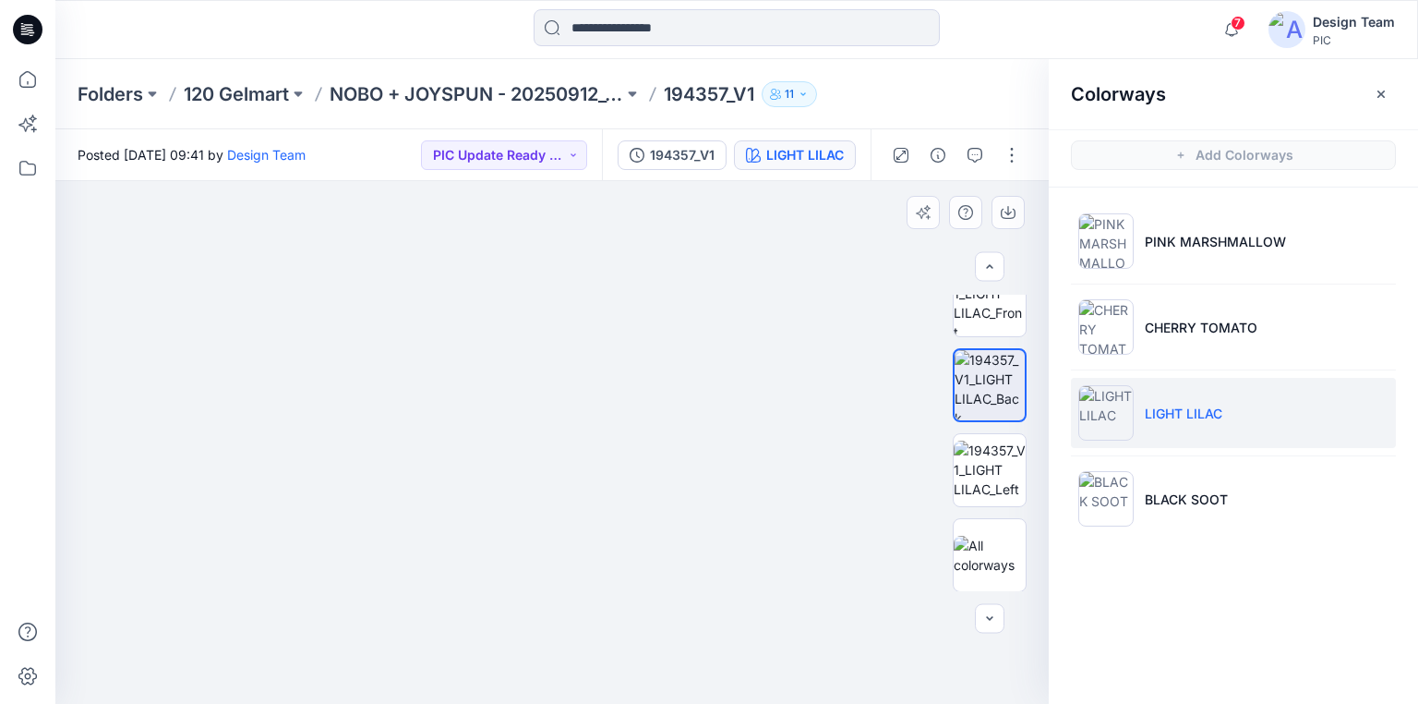
drag, startPoint x: 562, startPoint y: 565, endPoint x: 594, endPoint y: 377, distance: 191.0
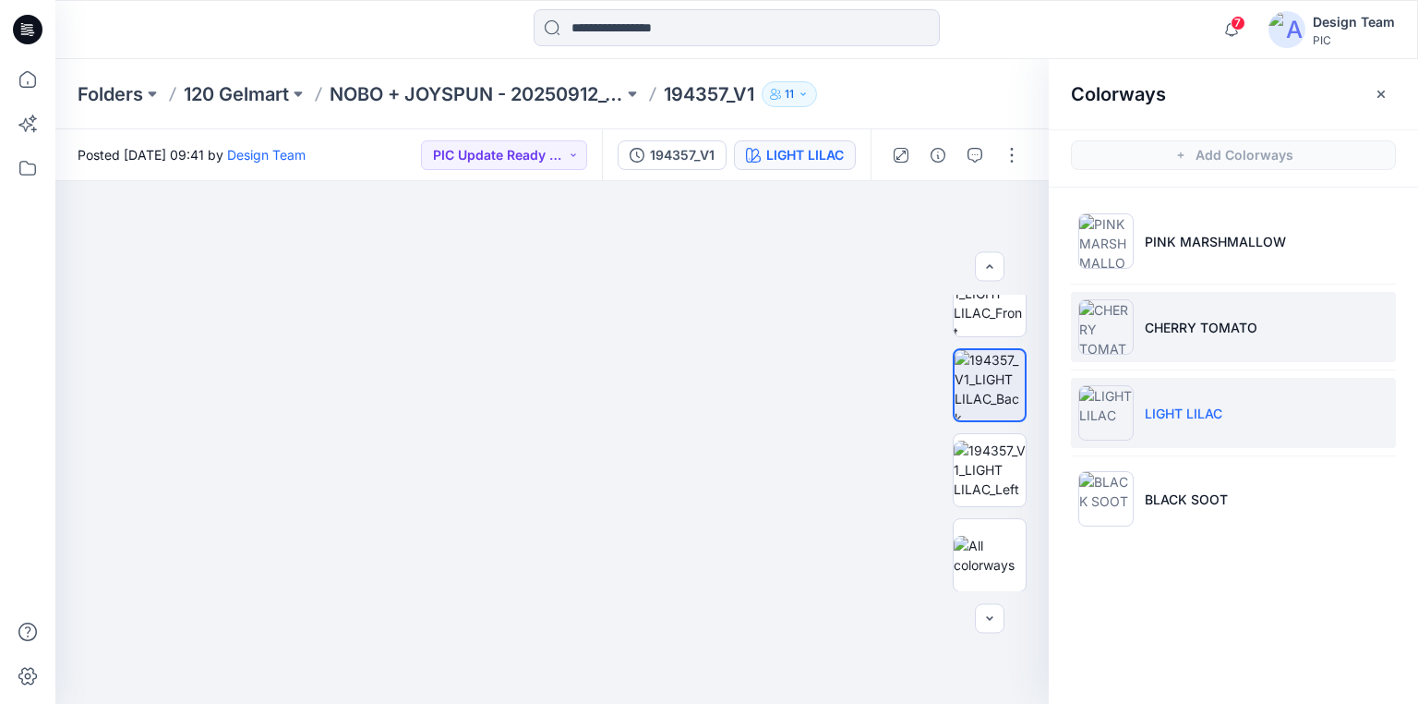
click at [1234, 327] on p "CHERRY TOMATO" at bounding box center [1201, 327] width 113 height 19
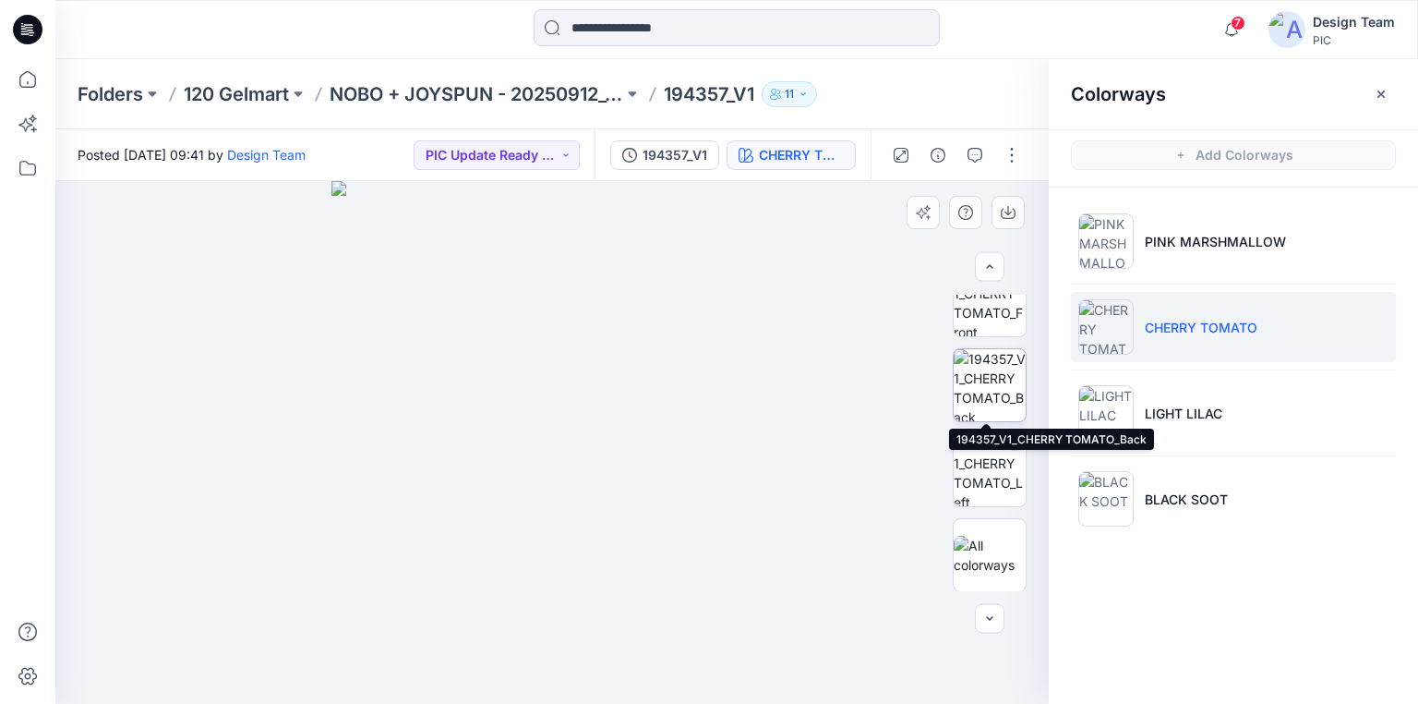
click at [988, 387] on img at bounding box center [990, 385] width 72 height 72
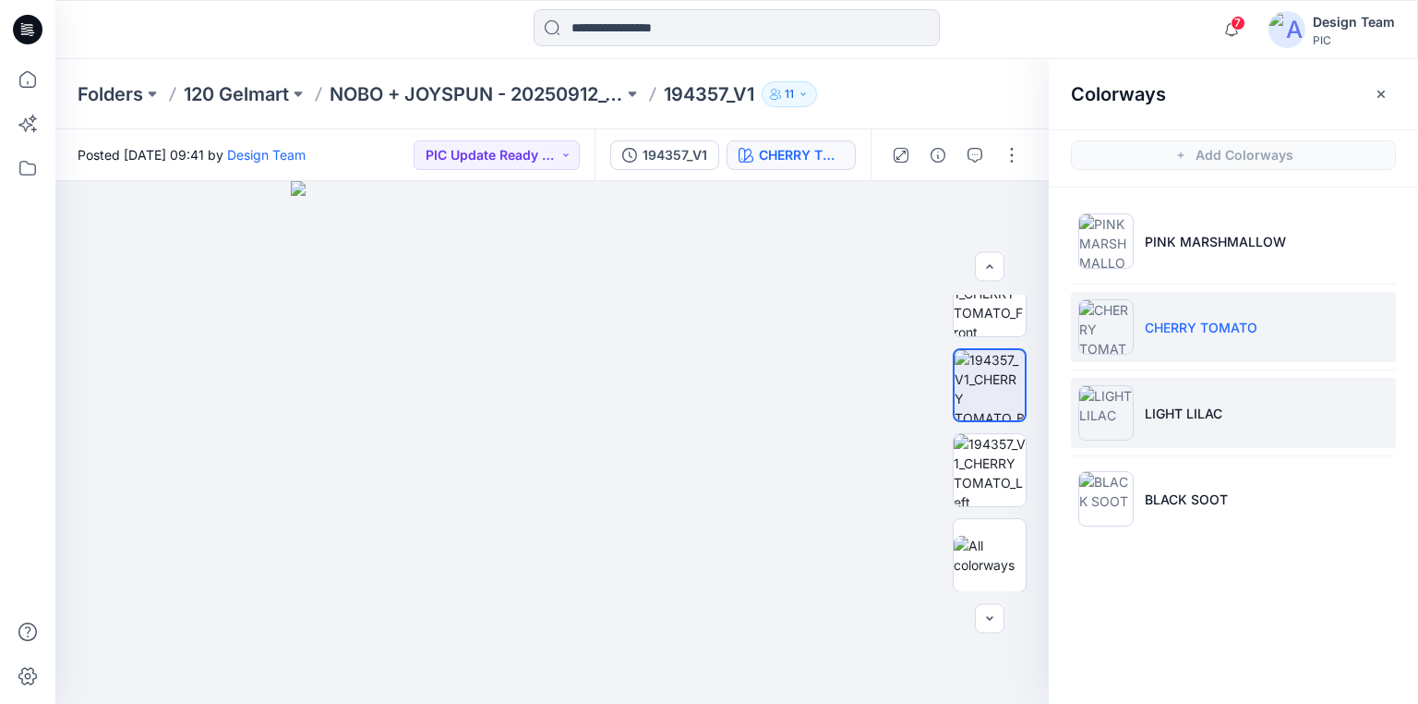
click at [1230, 391] on li "LIGHT LILAC" at bounding box center [1233, 413] width 325 height 70
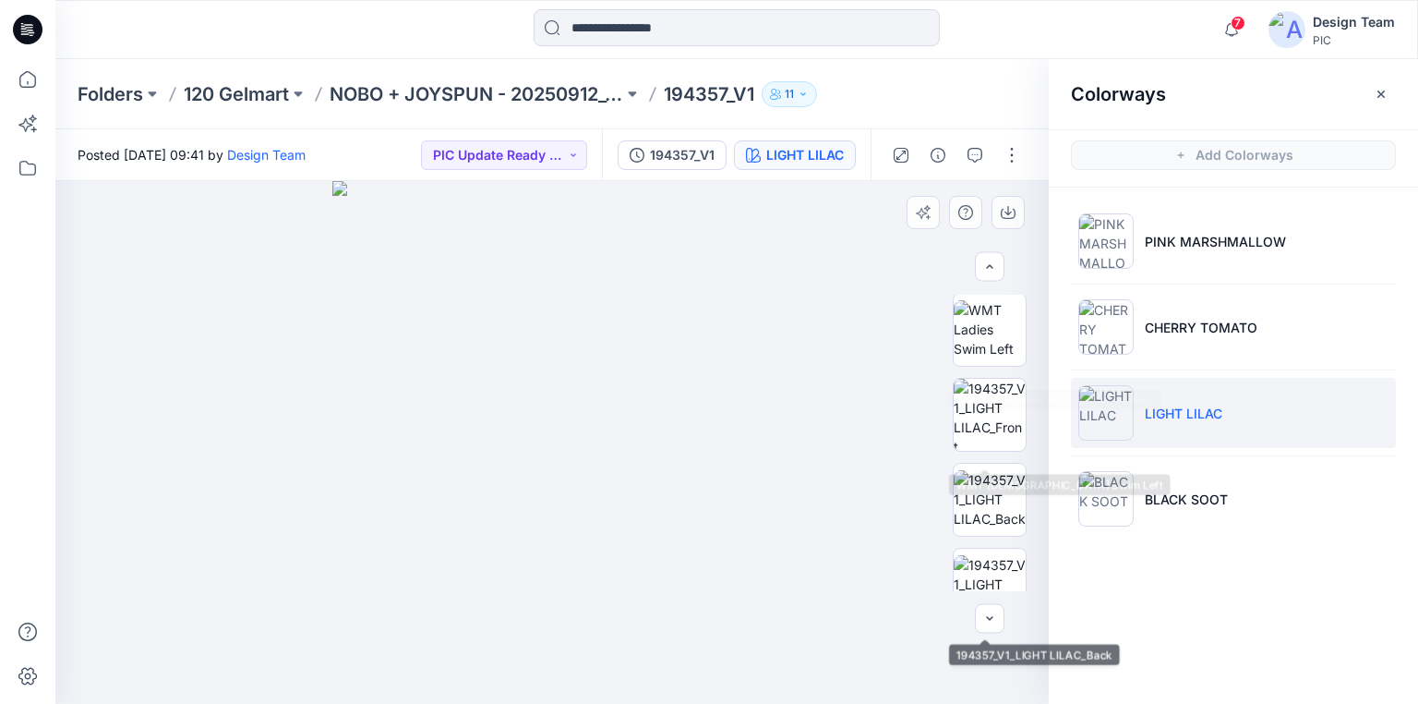
scroll to position [319, 0]
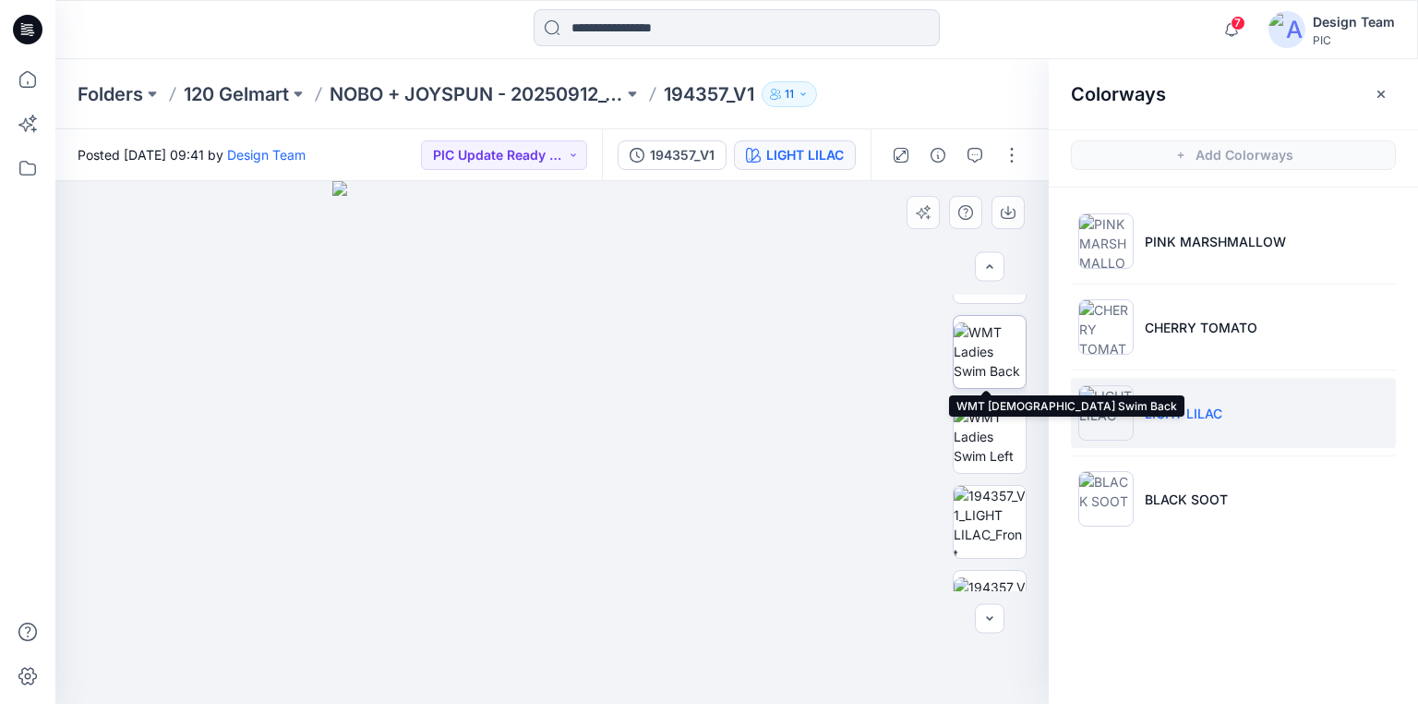
click at [987, 343] on img at bounding box center [990, 351] width 72 height 58
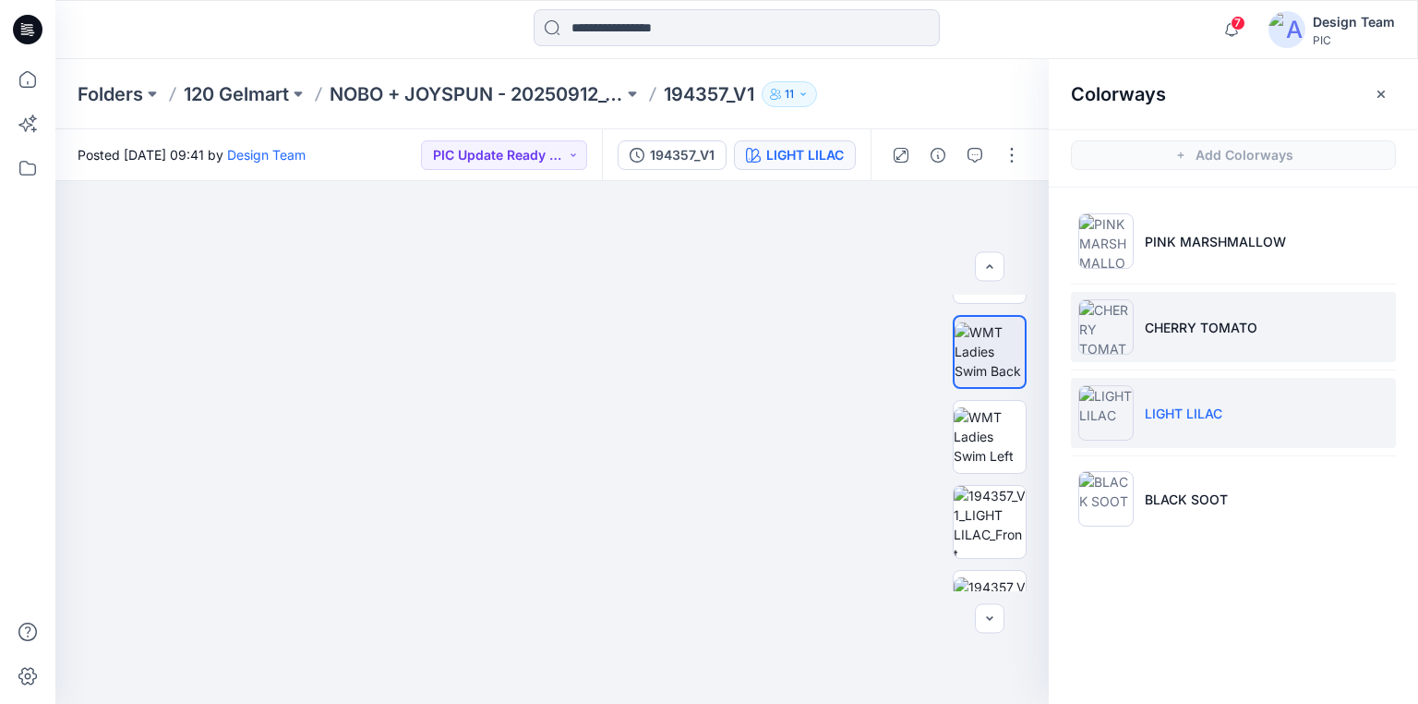
click at [1214, 332] on p "CHERRY TOMATO" at bounding box center [1201, 327] width 113 height 19
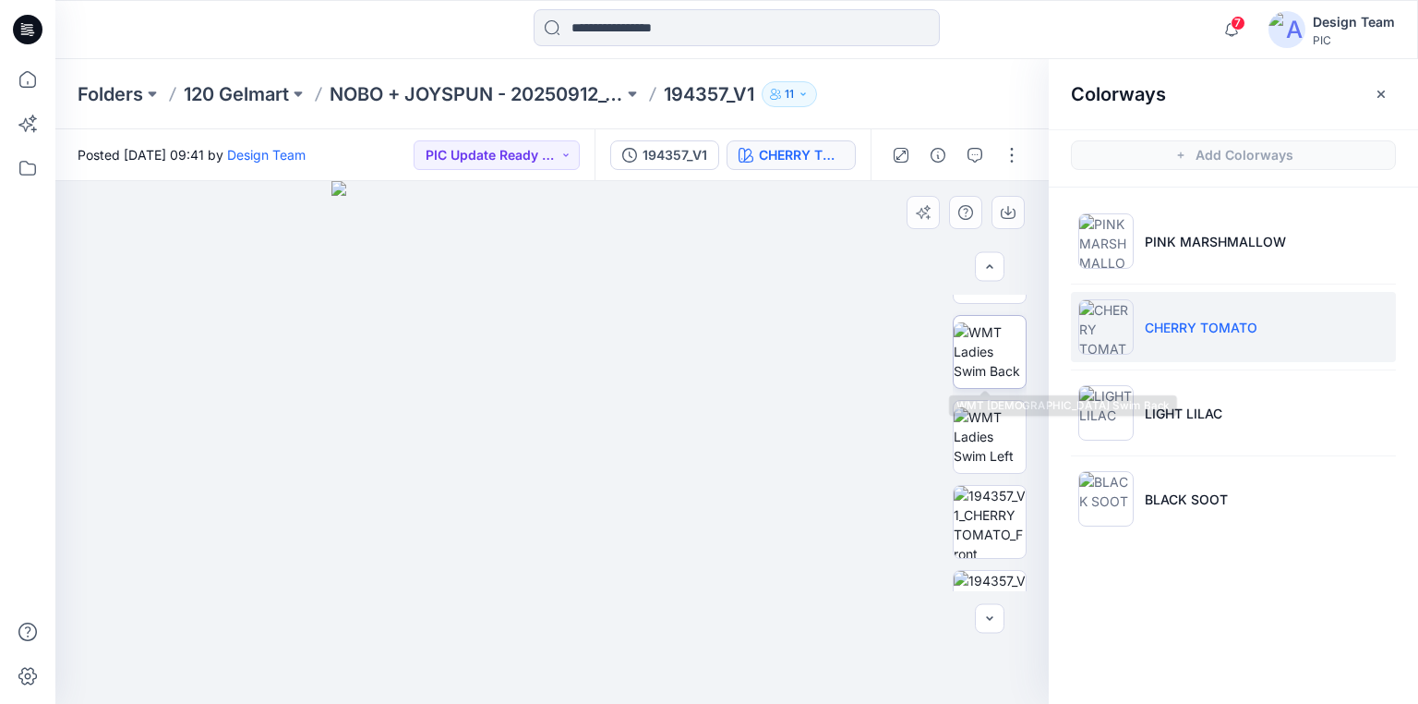
click at [1002, 343] on img at bounding box center [990, 351] width 72 height 58
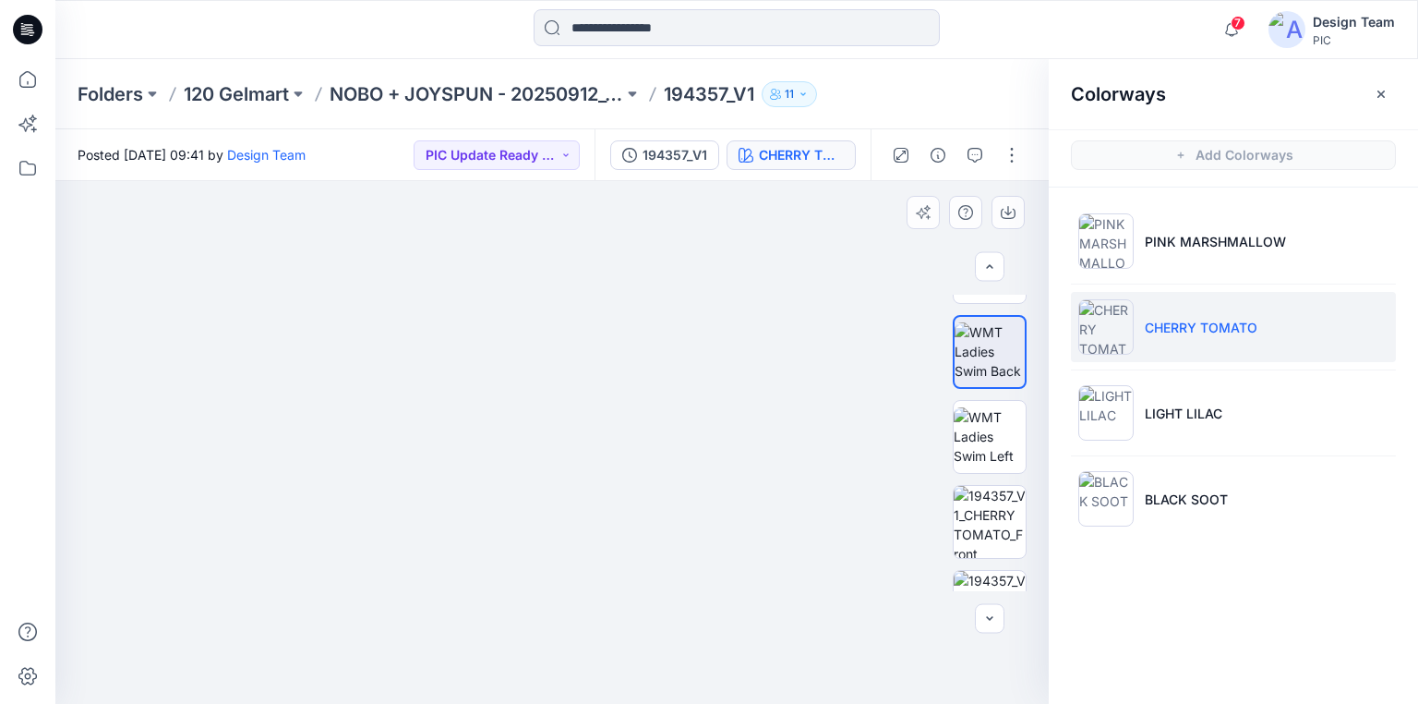
drag, startPoint x: 575, startPoint y: 561, endPoint x: 598, endPoint y: 472, distance: 92.5
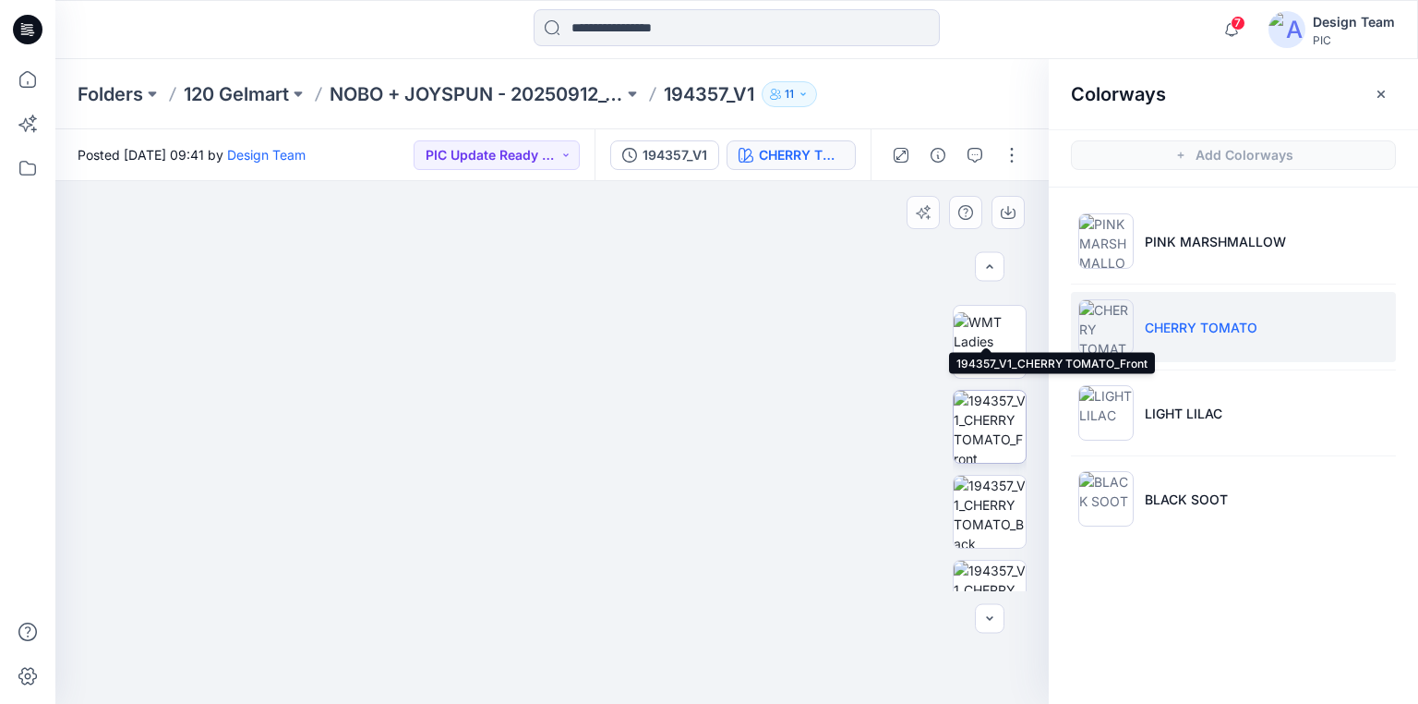
scroll to position [541, 0]
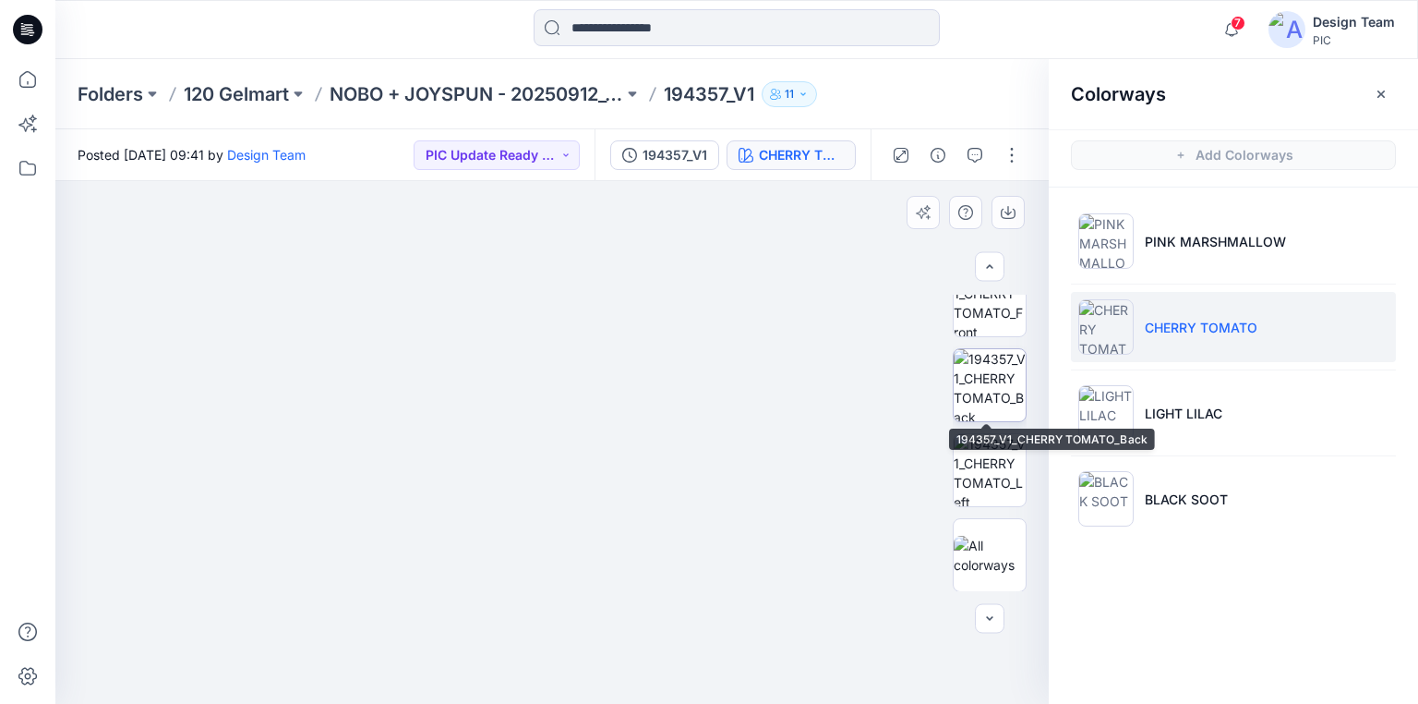
click at [991, 394] on img at bounding box center [990, 385] width 72 height 72
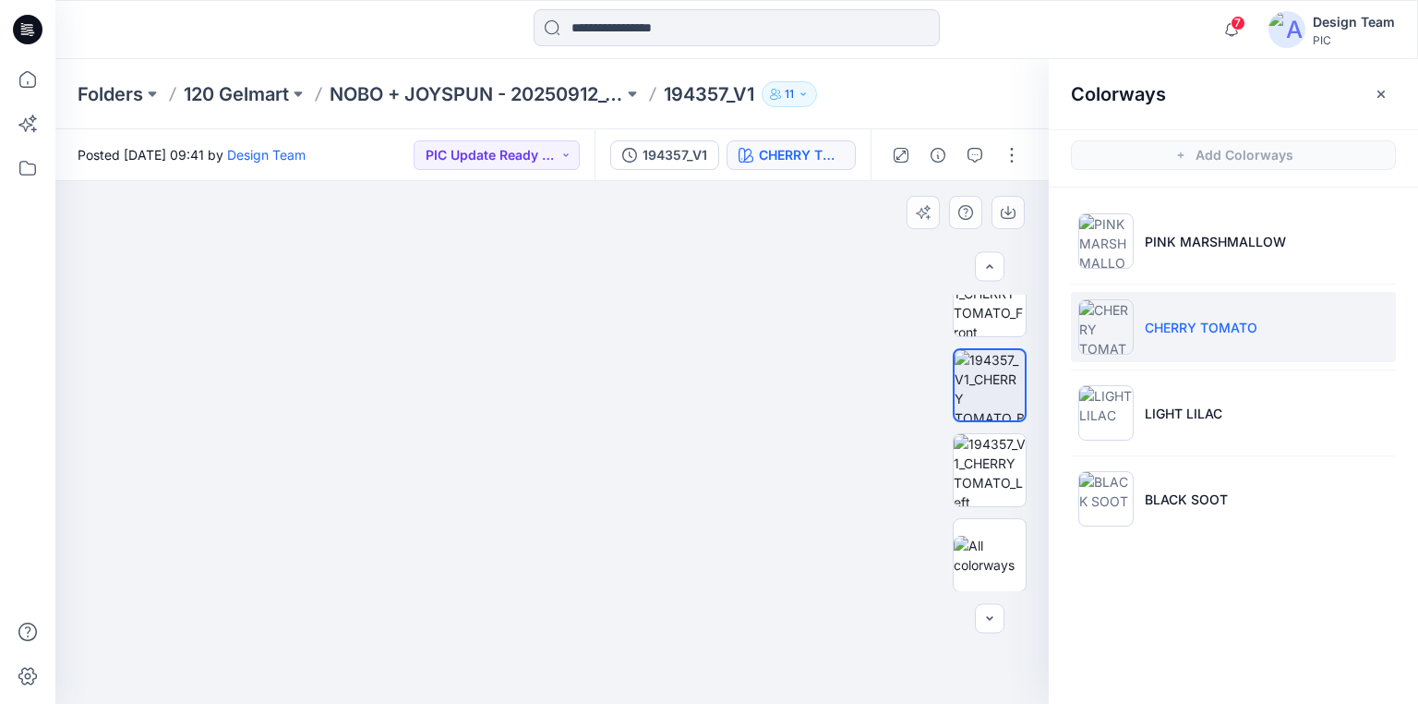
drag, startPoint x: 629, startPoint y: 555, endPoint x: 639, endPoint y: 477, distance: 78.2
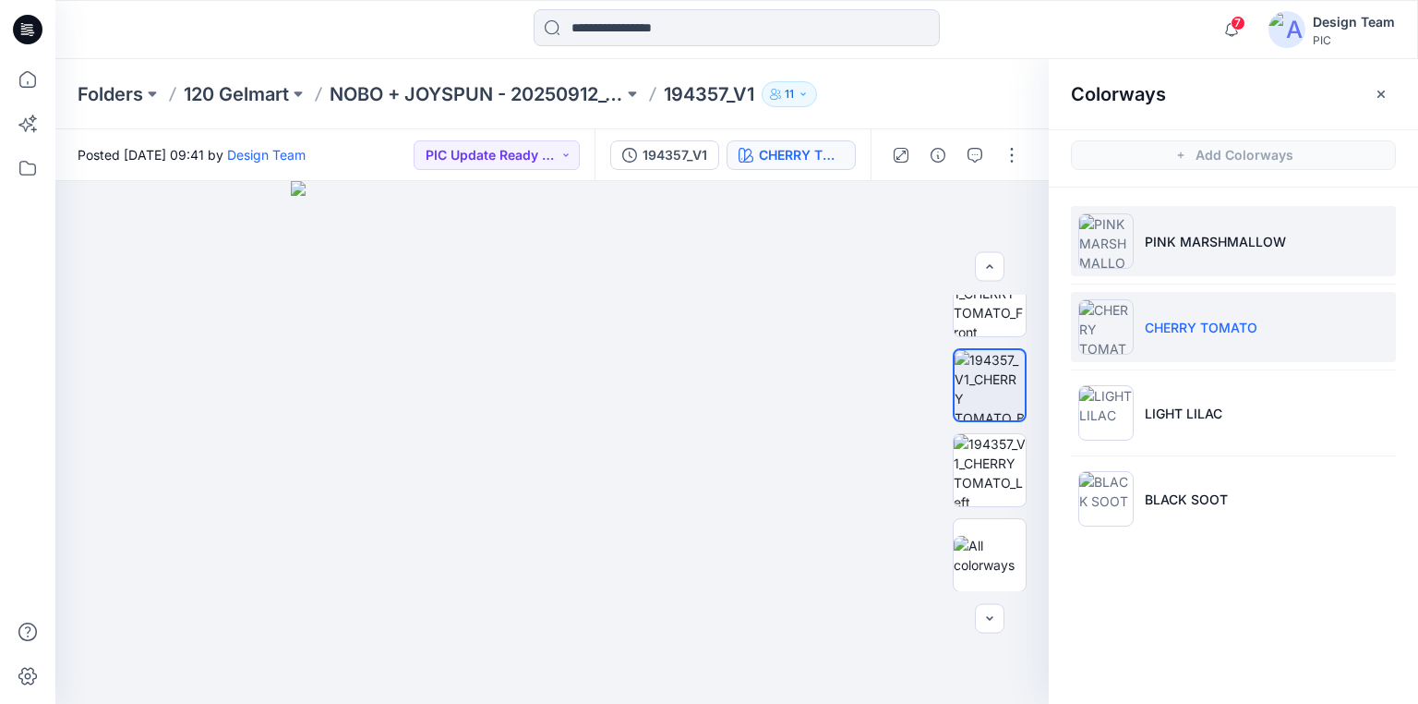
click at [1243, 255] on li "PINK MARSHMALLOW" at bounding box center [1233, 241] width 325 height 70
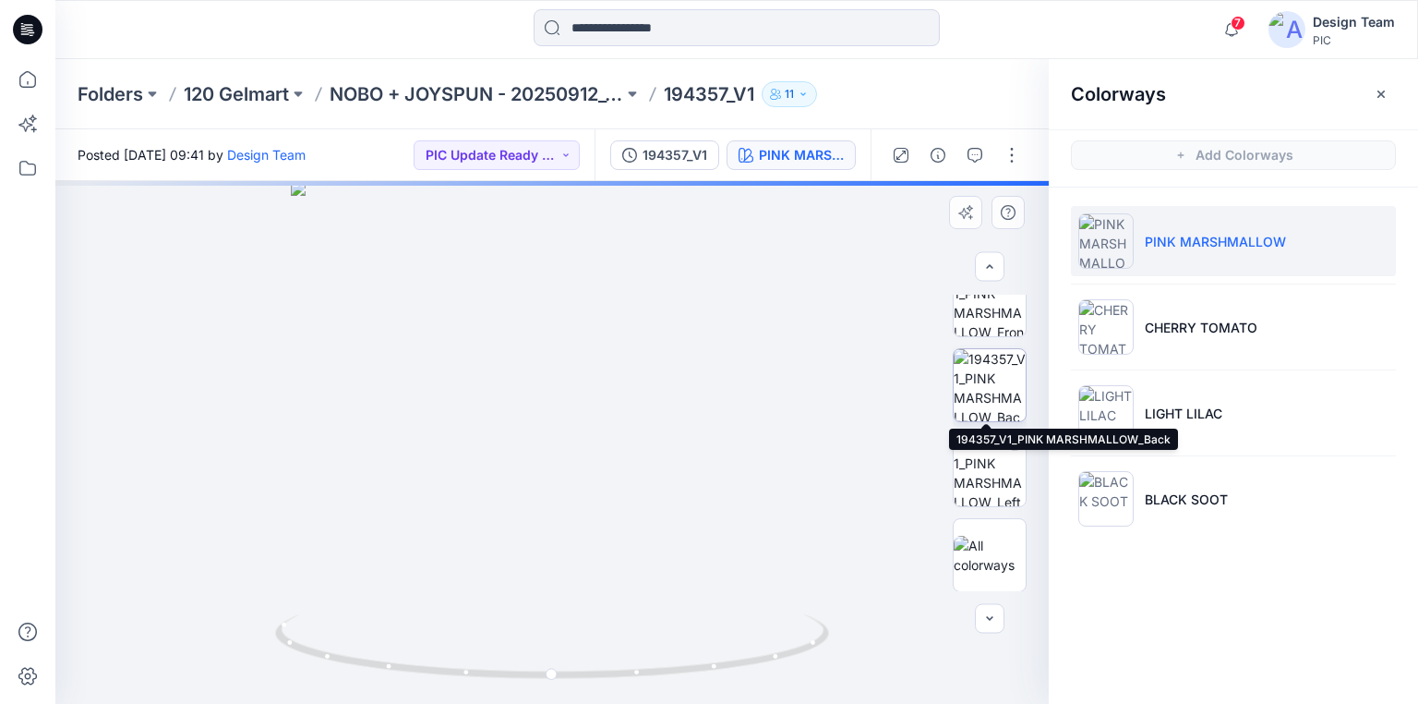
click at [986, 399] on img at bounding box center [990, 385] width 72 height 72
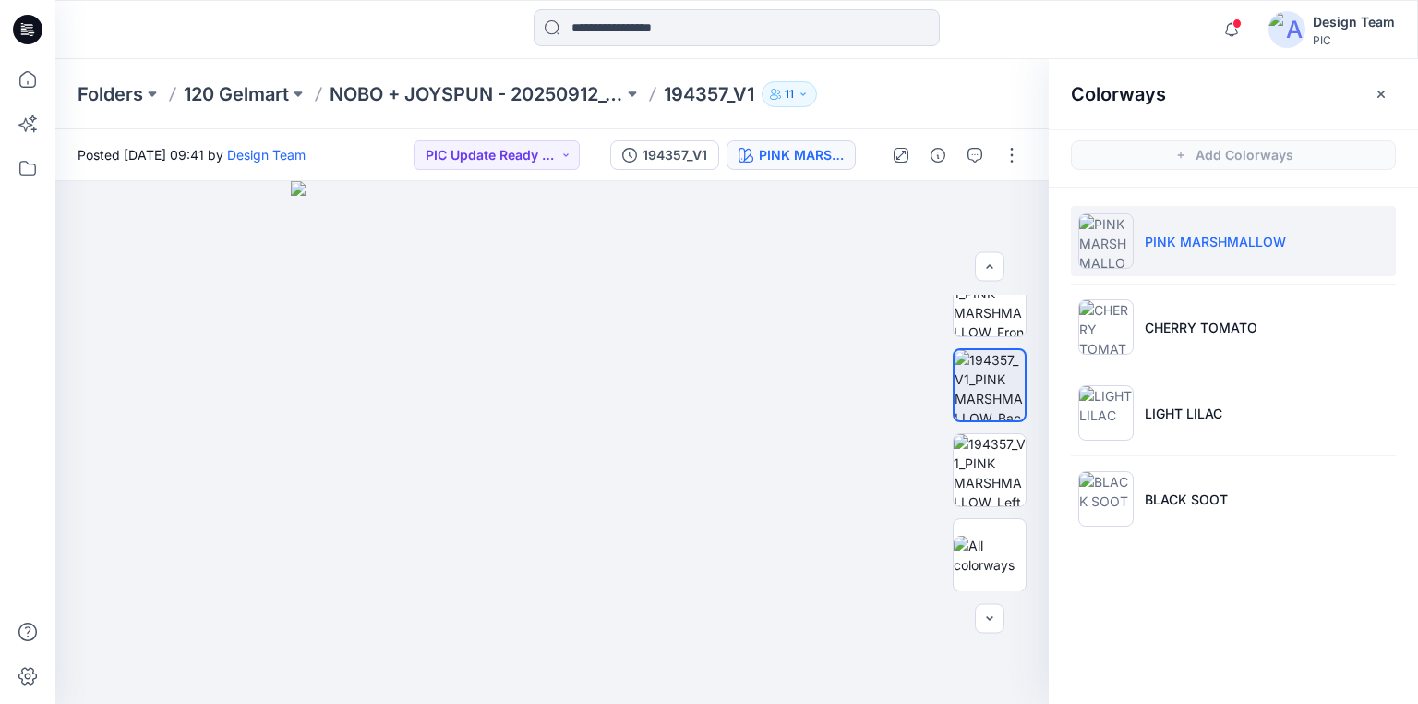
click at [705, 94] on p "194357_V1" at bounding box center [709, 94] width 90 height 26
click at [598, 92] on p "NOBO + JOYSPUN - 20250912_120_GC" at bounding box center [477, 94] width 294 height 26
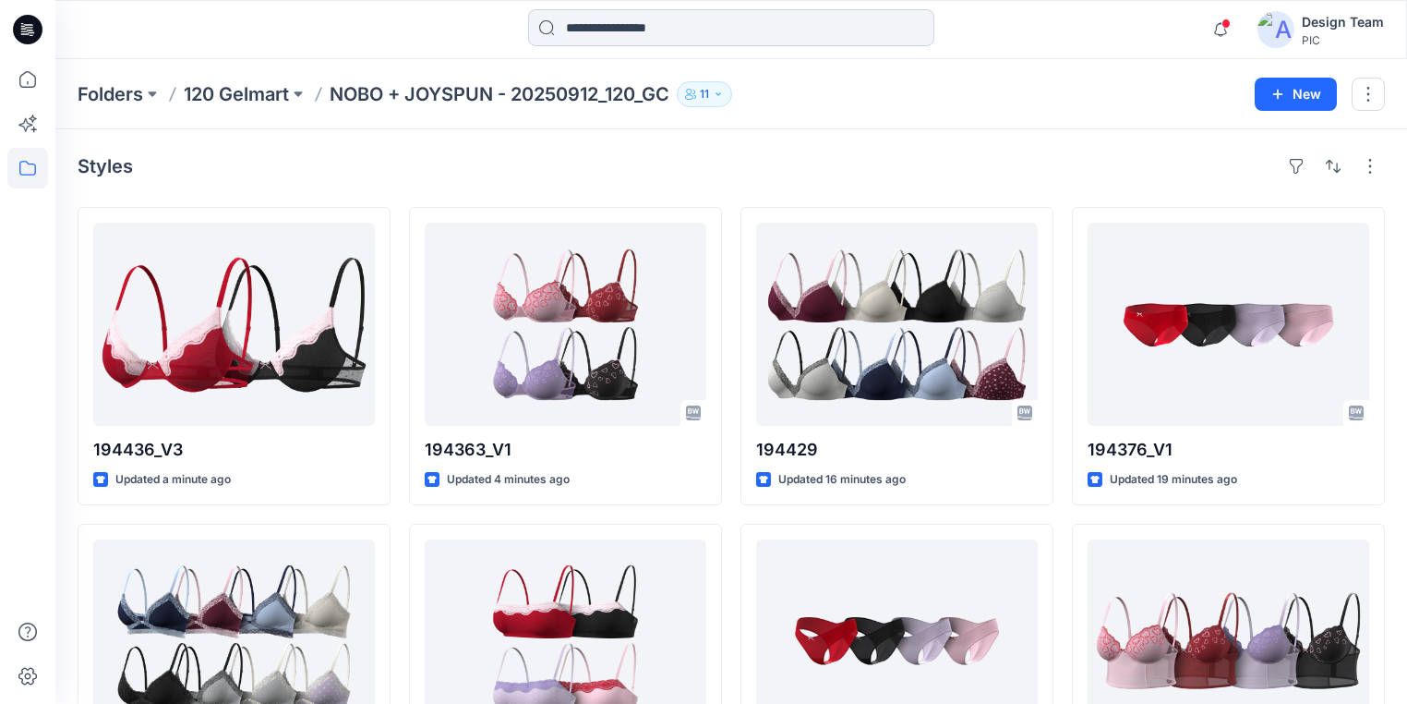
click at [598, 30] on input at bounding box center [731, 27] width 406 height 37
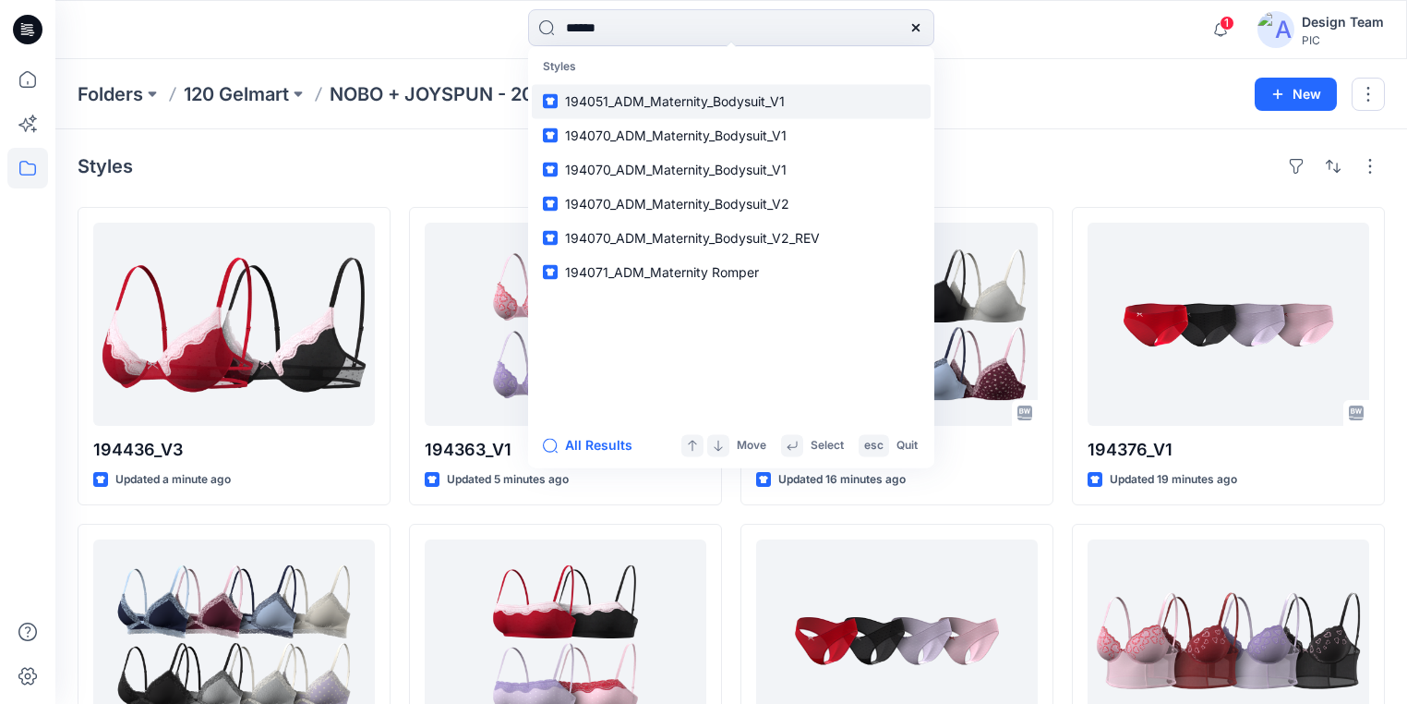
type input "******"
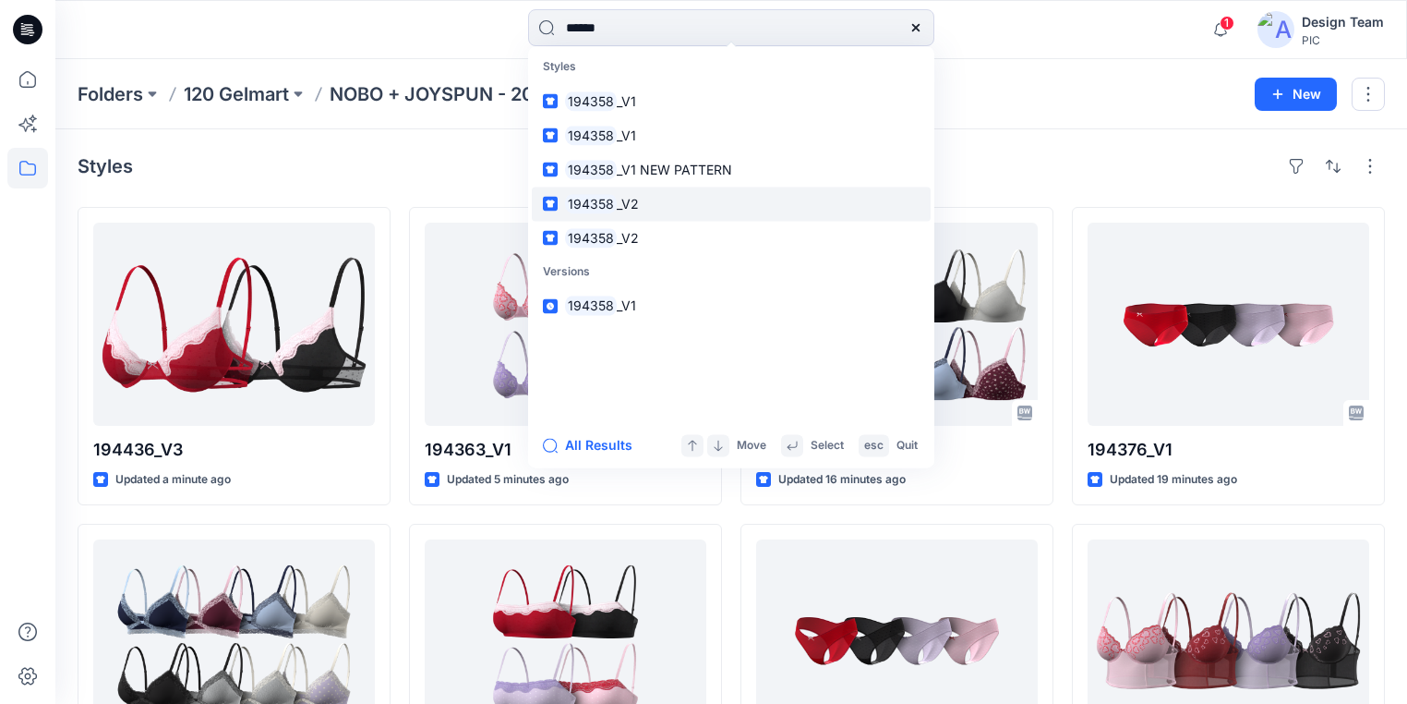
click at [641, 203] on link "194358 _V2" at bounding box center [731, 204] width 399 height 34
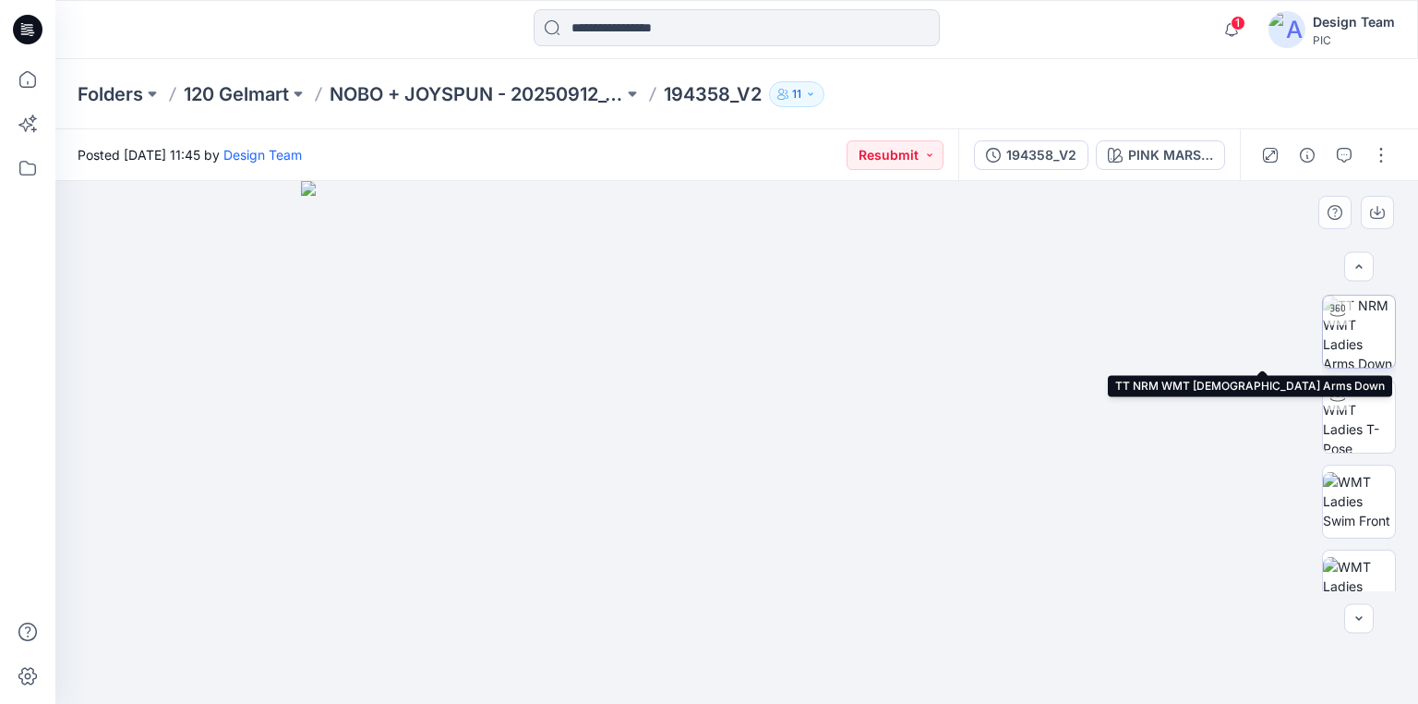
scroll to position [148, 0]
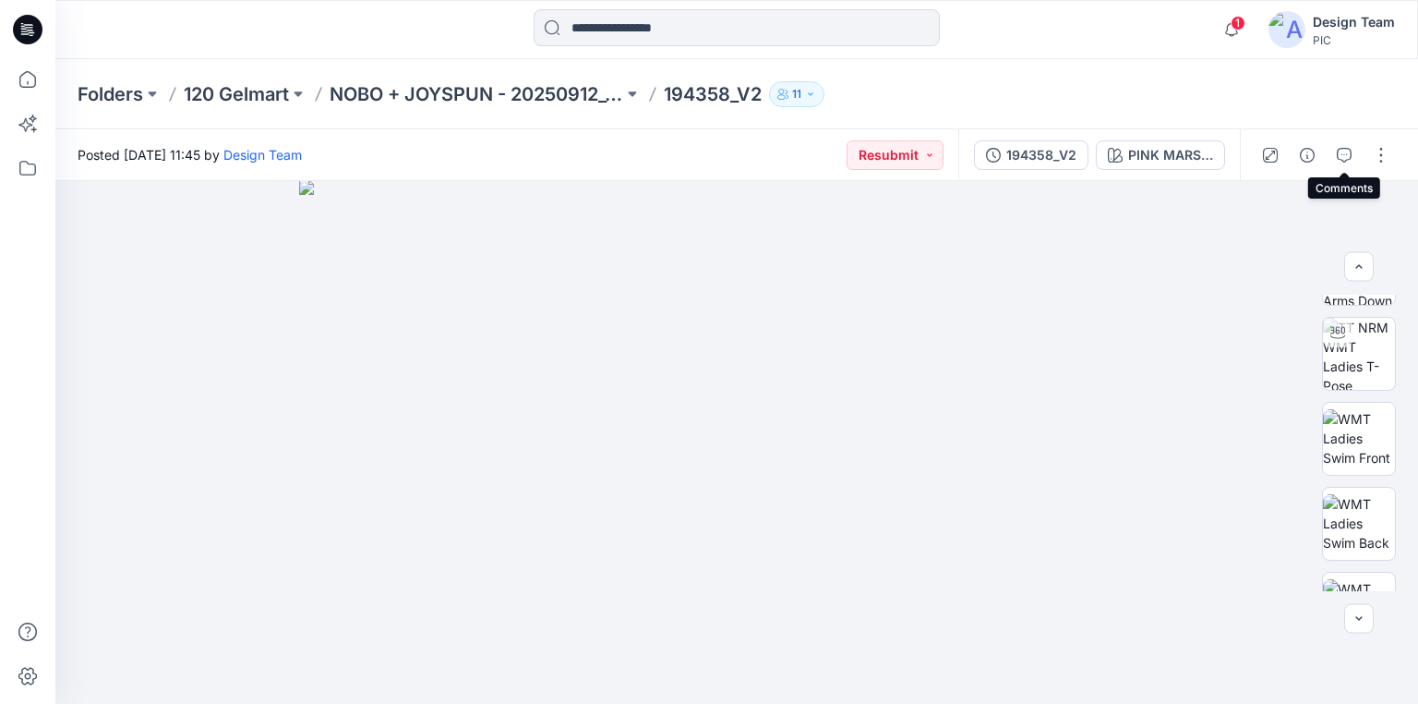
click at [1344, 154] on icon "button" at bounding box center [1344, 155] width 15 height 15
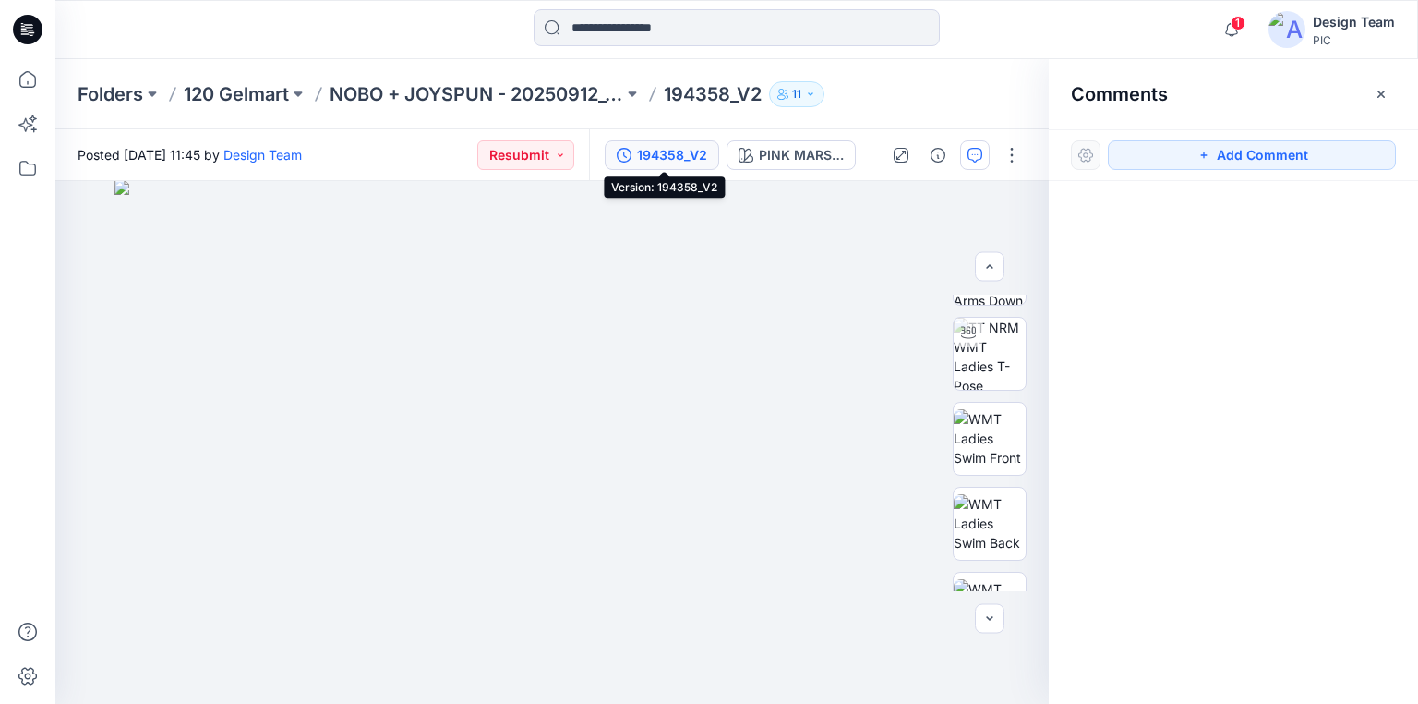
click at [681, 152] on div "194358_V2" at bounding box center [672, 155] width 70 height 20
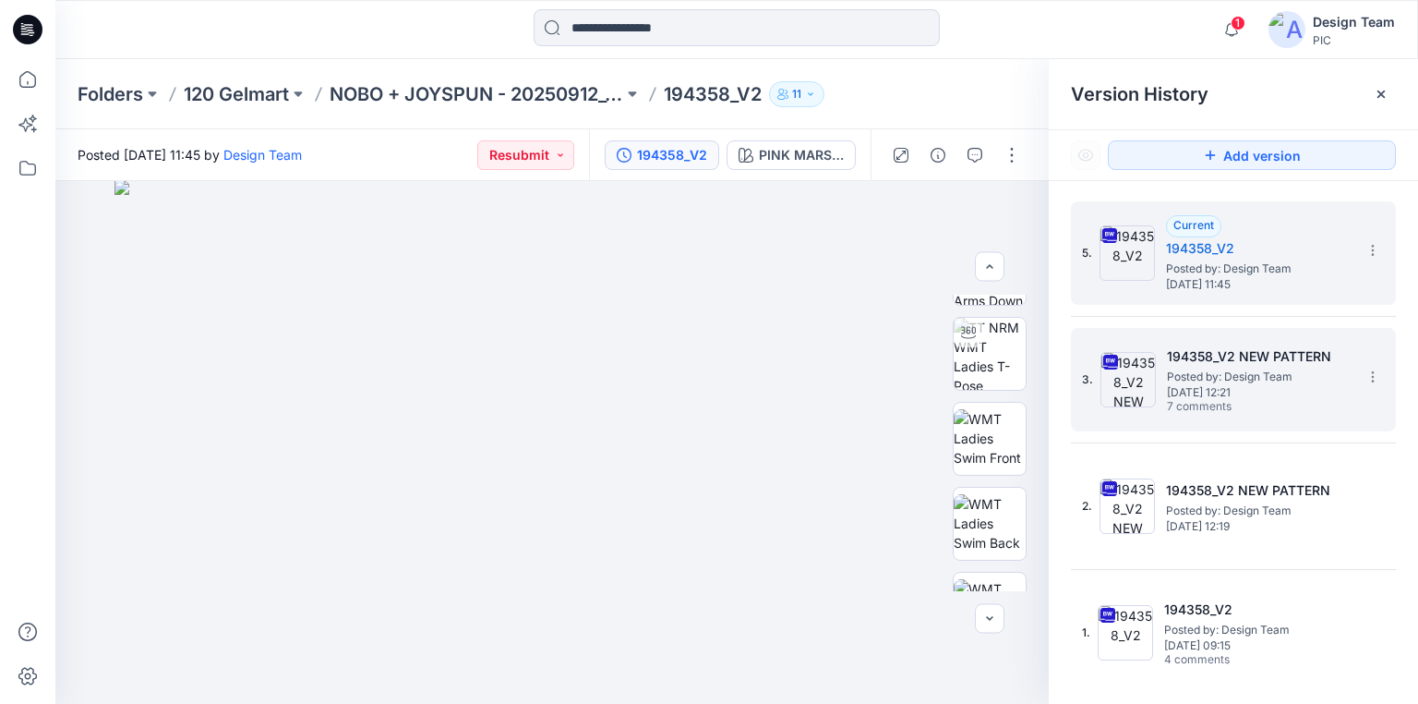
click at [1236, 377] on span "Posted by: Design Team" at bounding box center [1259, 376] width 185 height 18
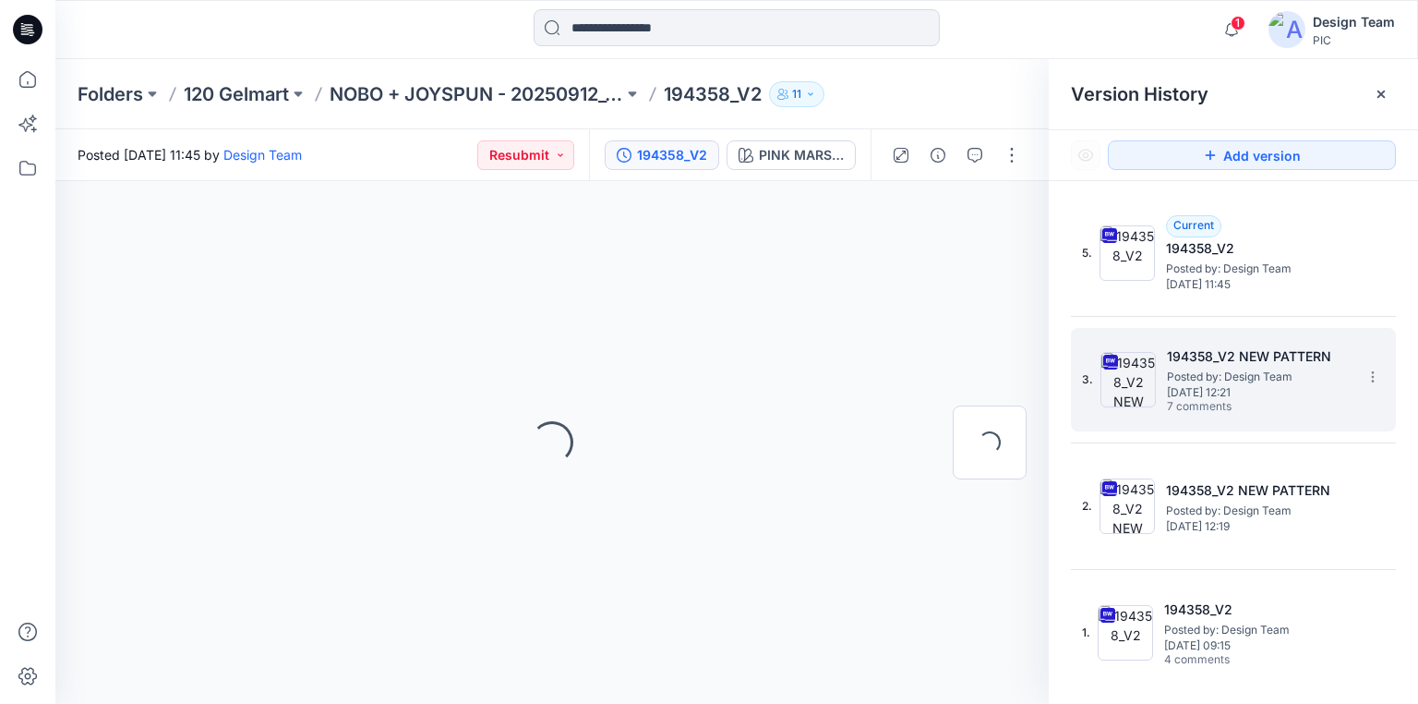
scroll to position [0, 0]
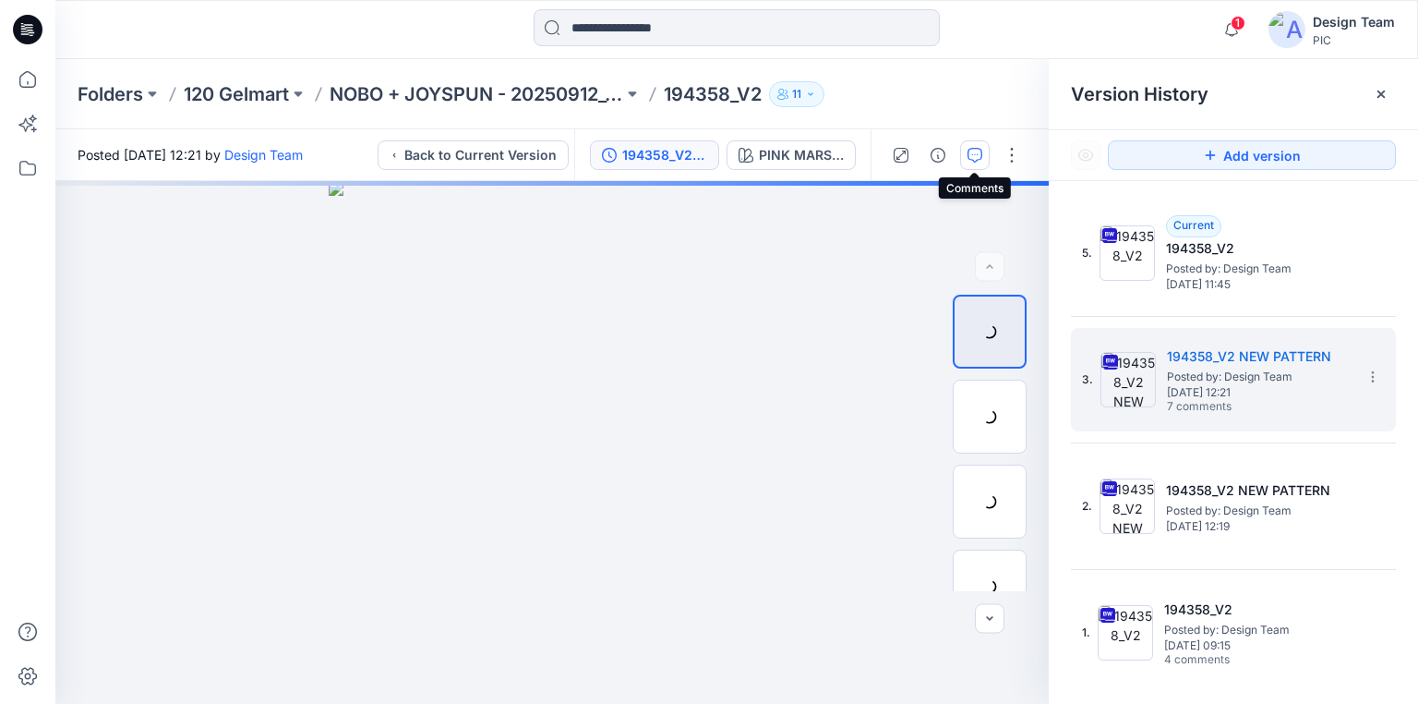
click at [971, 152] on icon "button" at bounding box center [975, 155] width 15 height 15
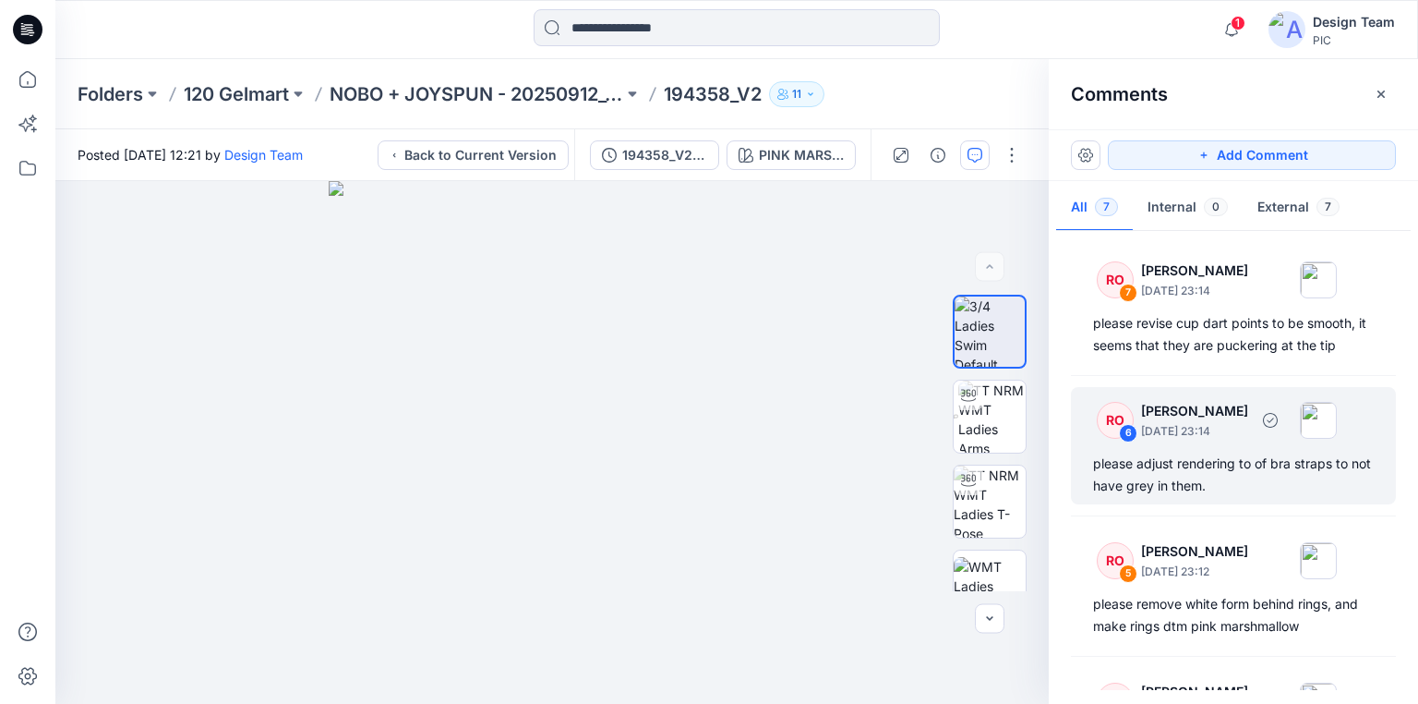
click at [1196, 474] on div "please adjust rendering to of bra straps to not have grey in them." at bounding box center [1233, 474] width 281 height 44
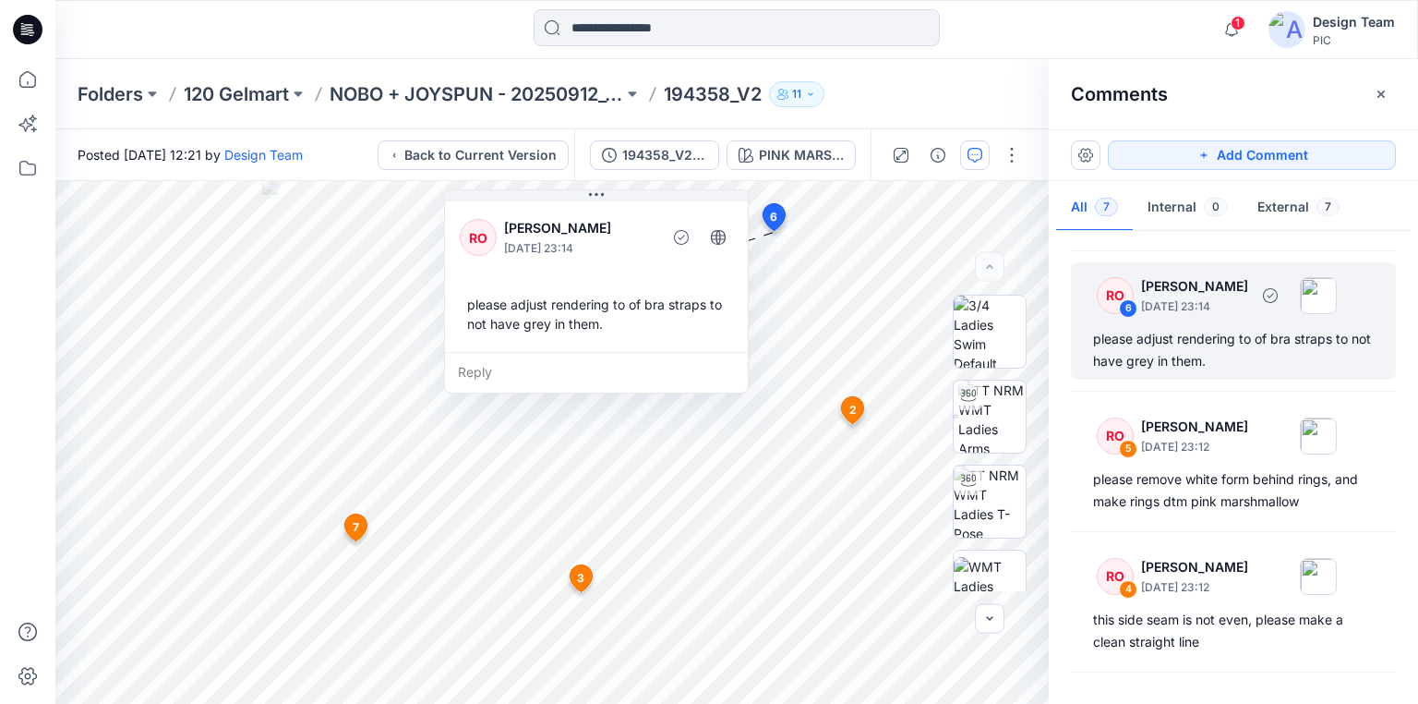
scroll to position [148, 0]
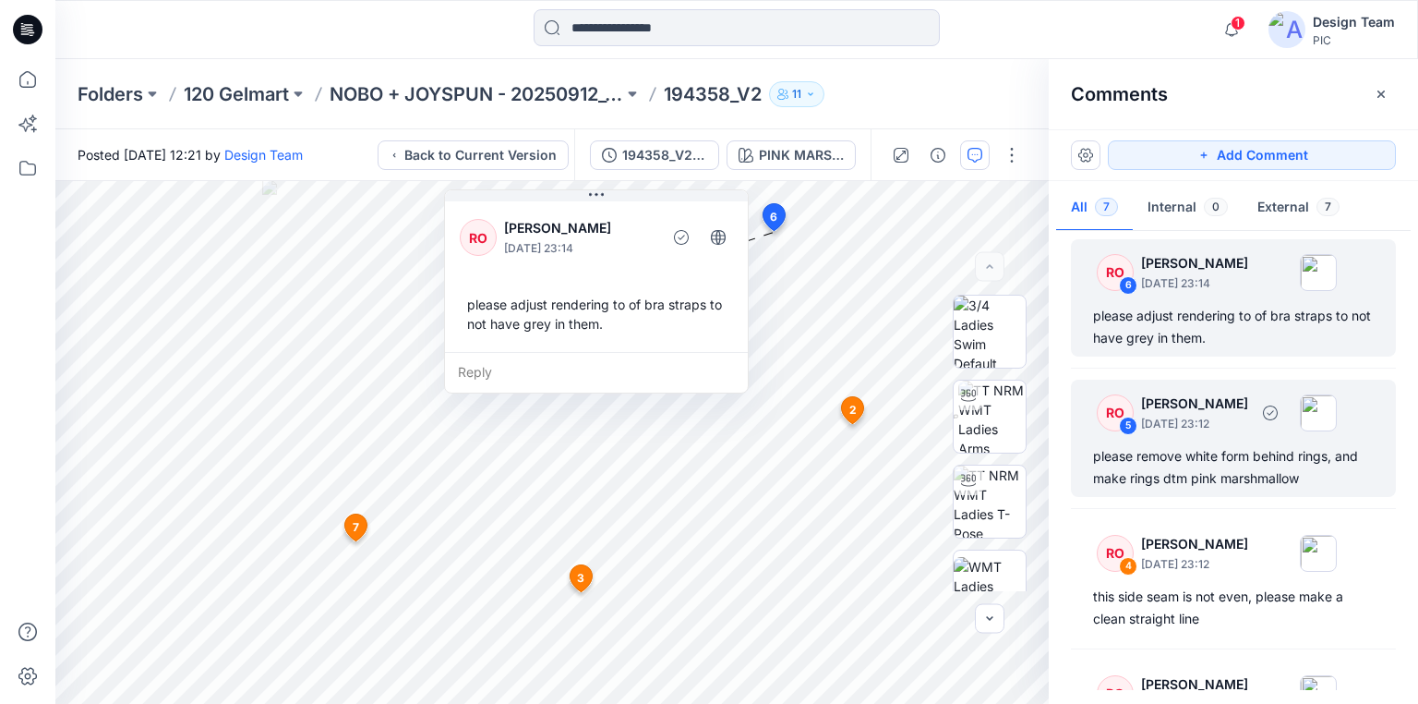
click at [1183, 437] on div "RO 5 Raquel Ortiz October 01, 2025 23:12 please remove white form behind rings,…" at bounding box center [1233, 437] width 325 height 117
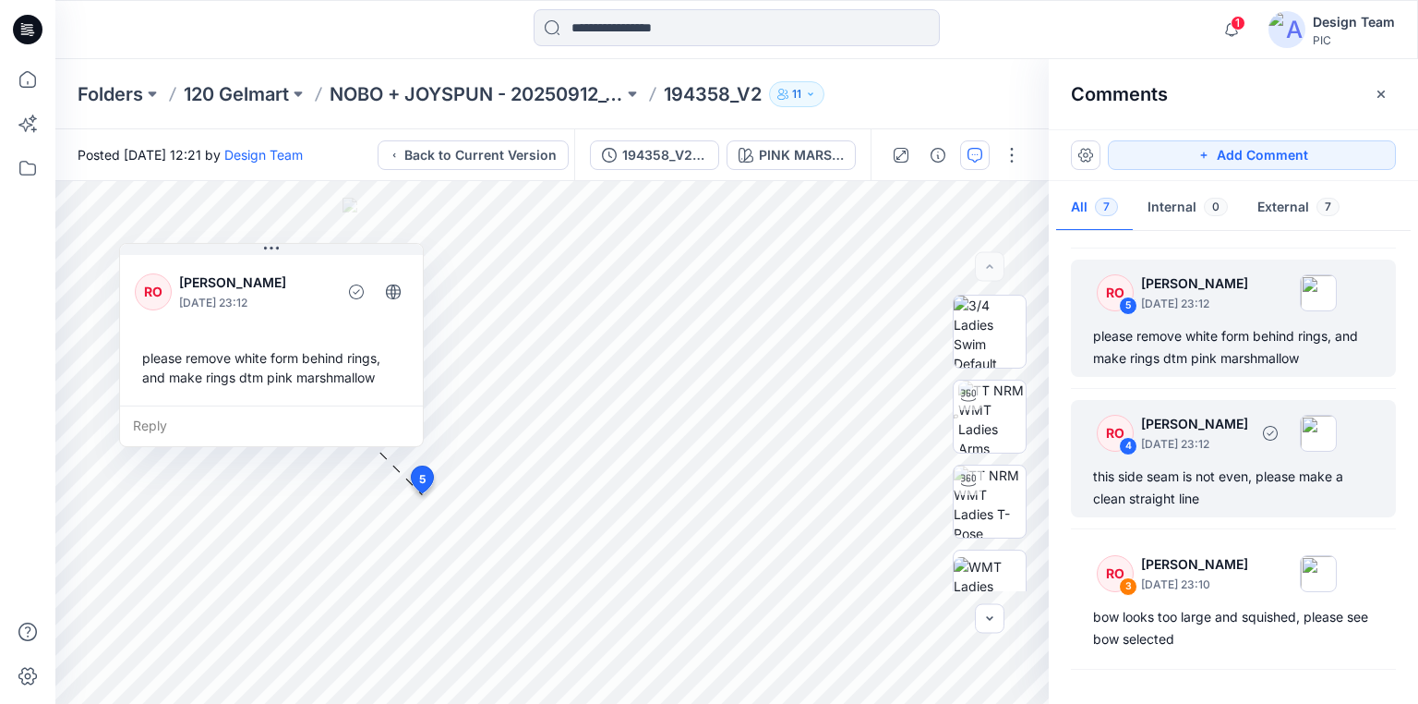
scroll to position [295, 0]
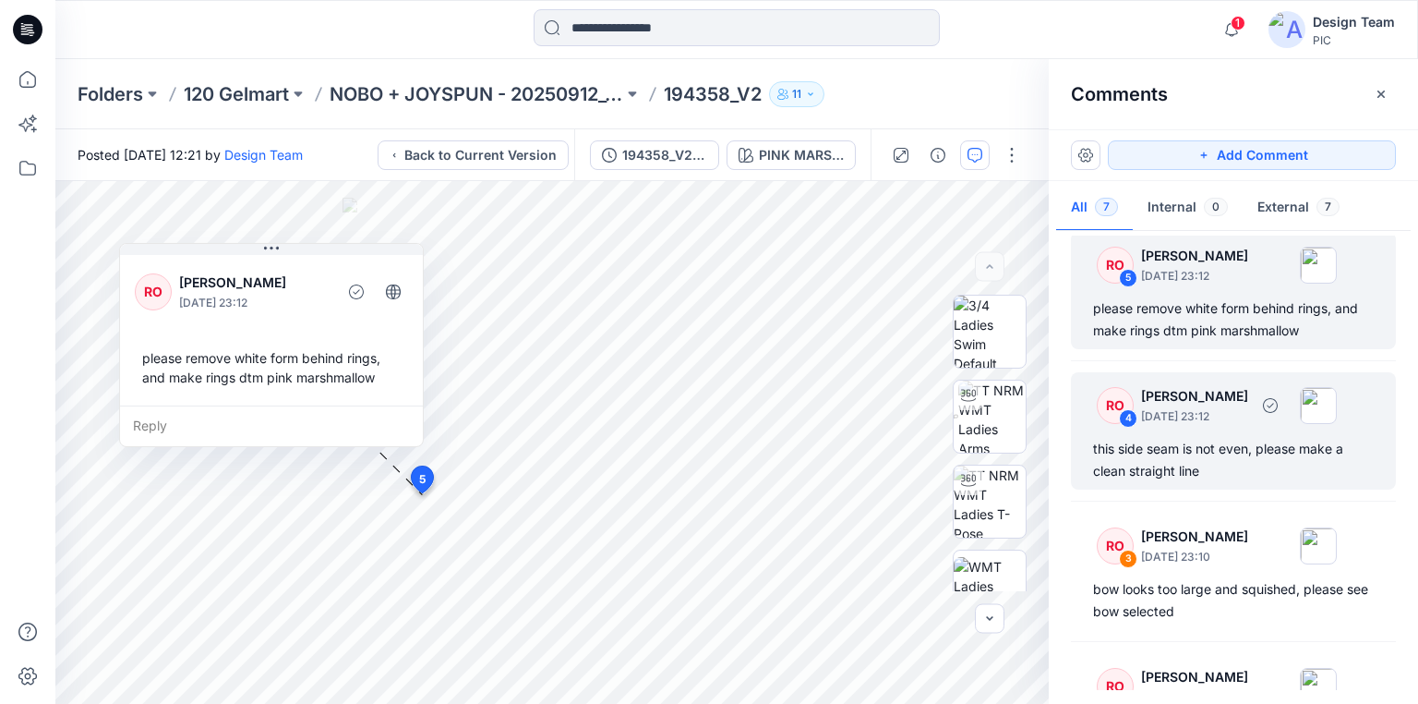
click at [1214, 469] on div "this side seam is not even, please make a clean straight line" at bounding box center [1233, 460] width 281 height 44
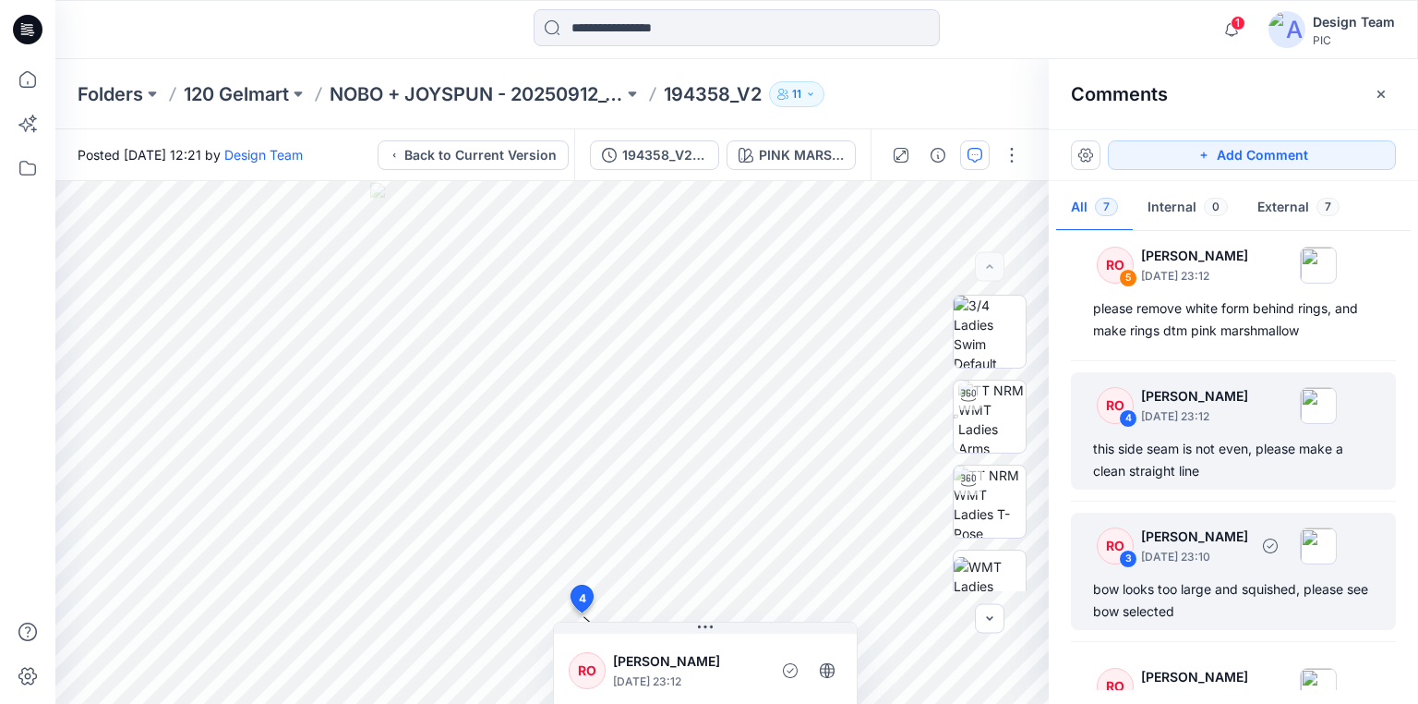
click at [1181, 592] on div "bow looks too large and squished, please see bow selected" at bounding box center [1233, 600] width 281 height 44
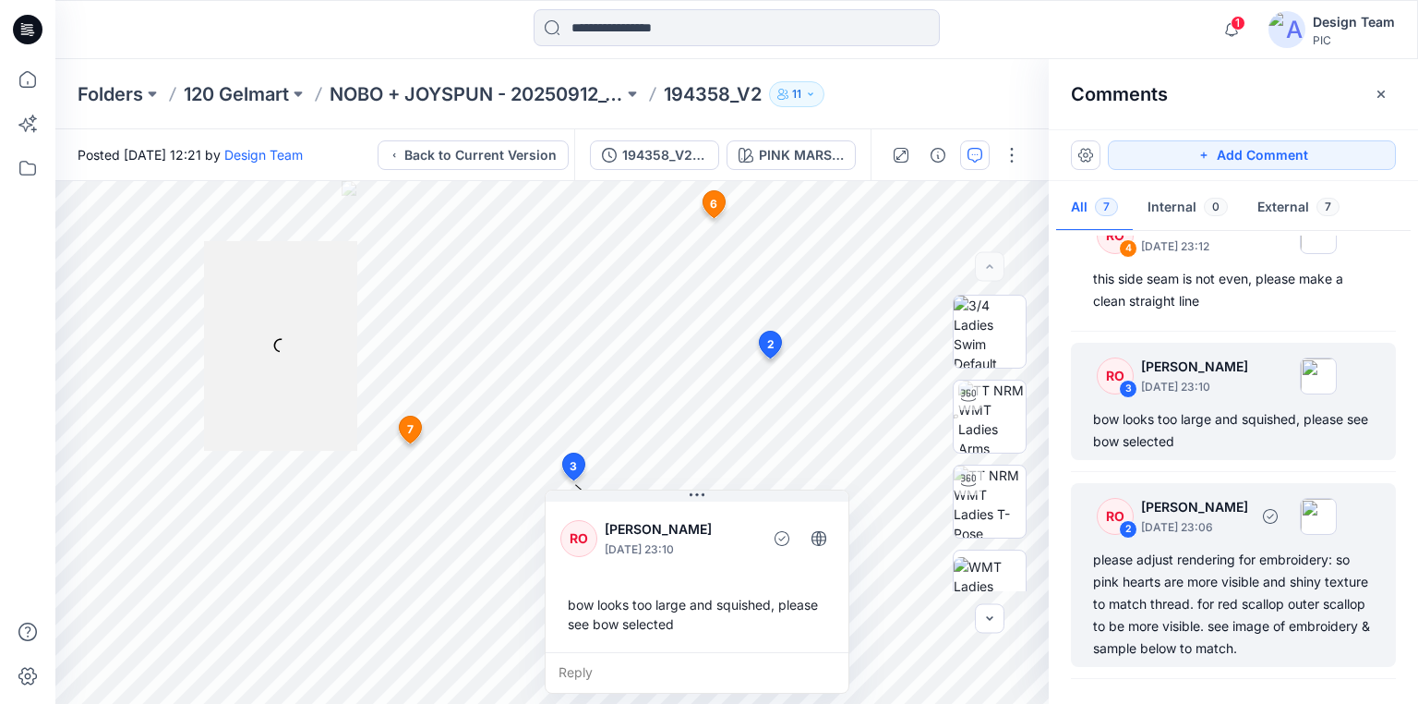
scroll to position [391, 0]
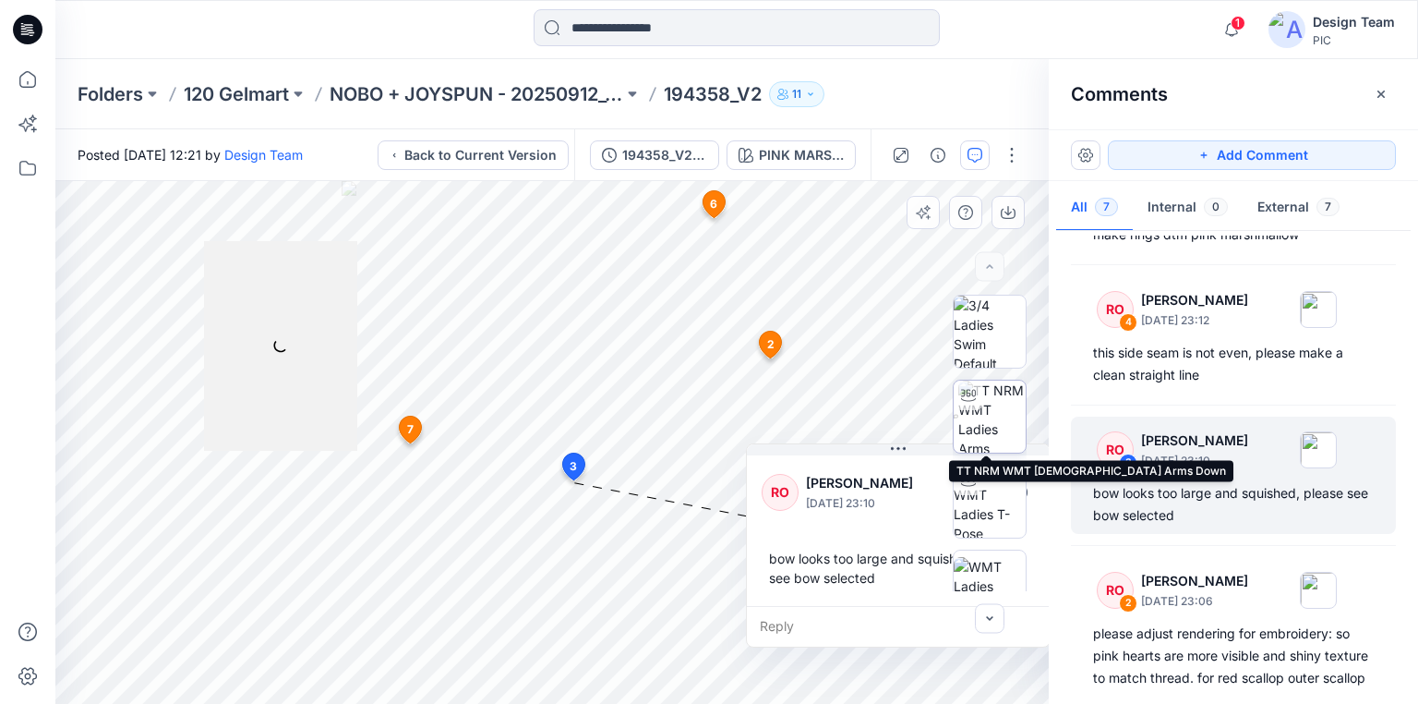
drag, startPoint x: 728, startPoint y: 497, endPoint x: 971, endPoint y: 440, distance: 250.4
click at [971, 440] on div "PINK MARSHMALLOW Loading... Material Properties Loading... 8 2 RO Raquel Ortiz …" at bounding box center [552, 442] width 994 height 523
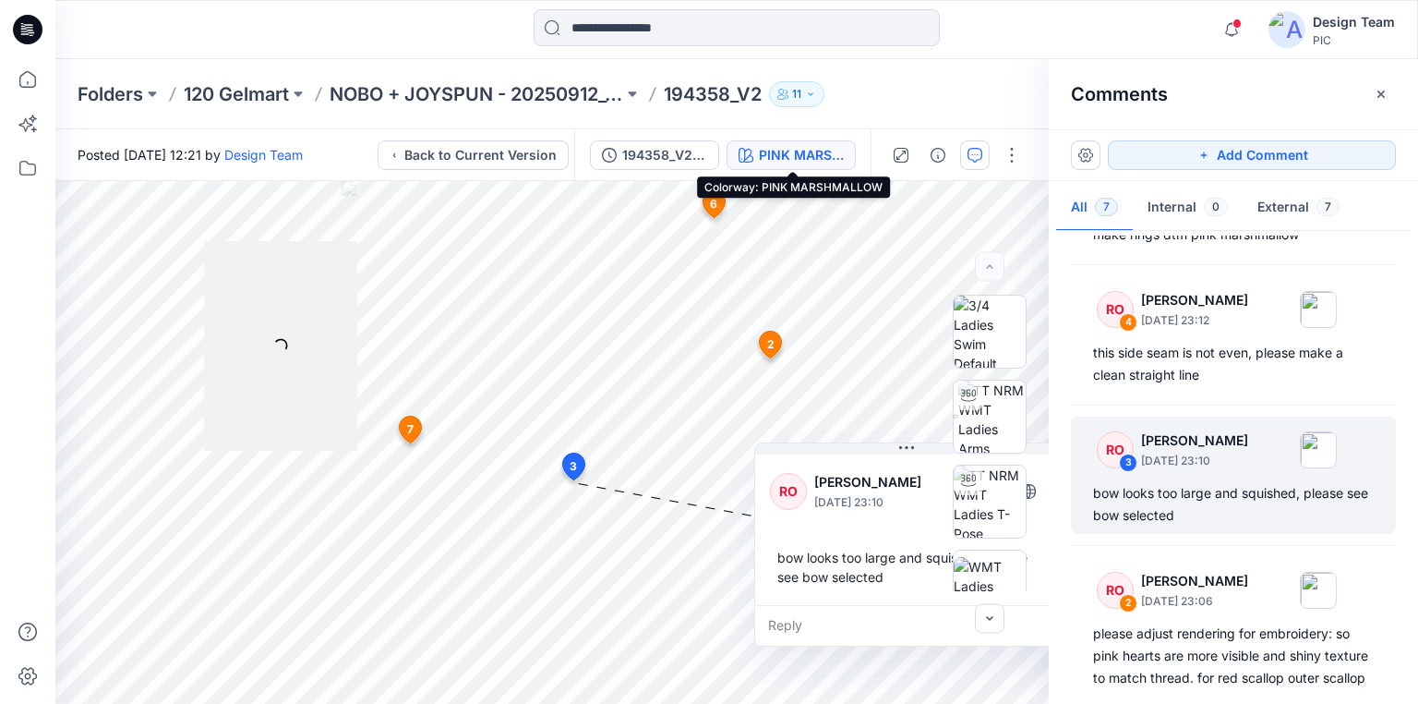
click at [835, 161] on div "PINK MARSHMALLOW" at bounding box center [801, 155] width 85 height 20
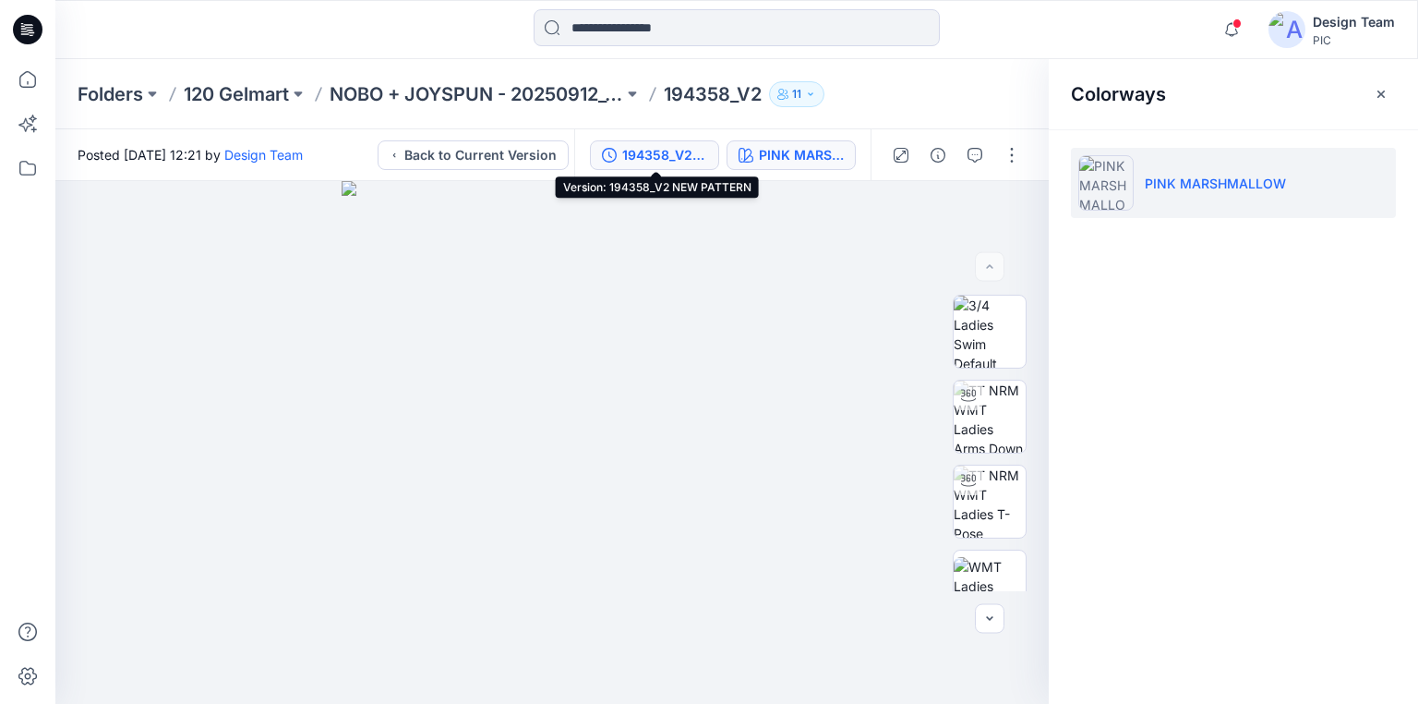
click at [683, 155] on div "194358_V2 NEW PATTERN" at bounding box center [664, 155] width 85 height 20
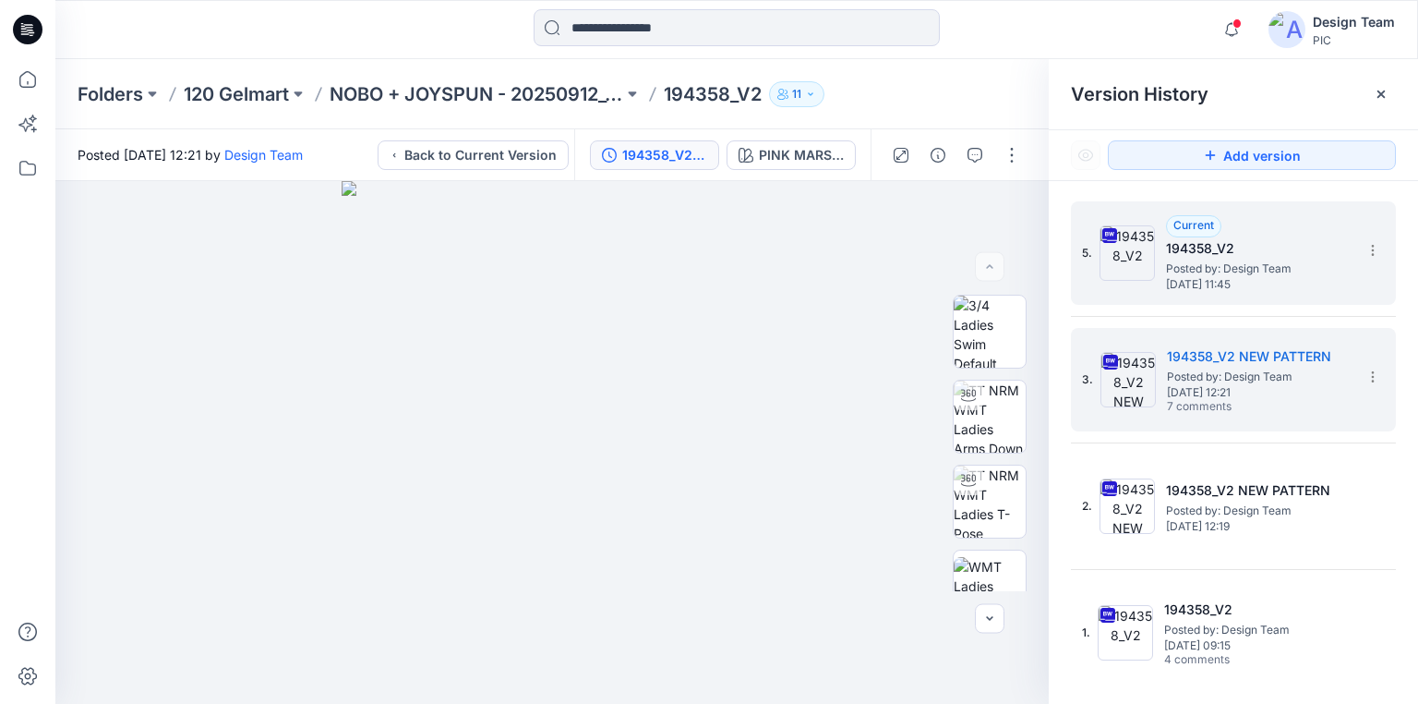
click at [1221, 278] on span "Monday, October 13, 2025 11:45" at bounding box center [1258, 284] width 185 height 13
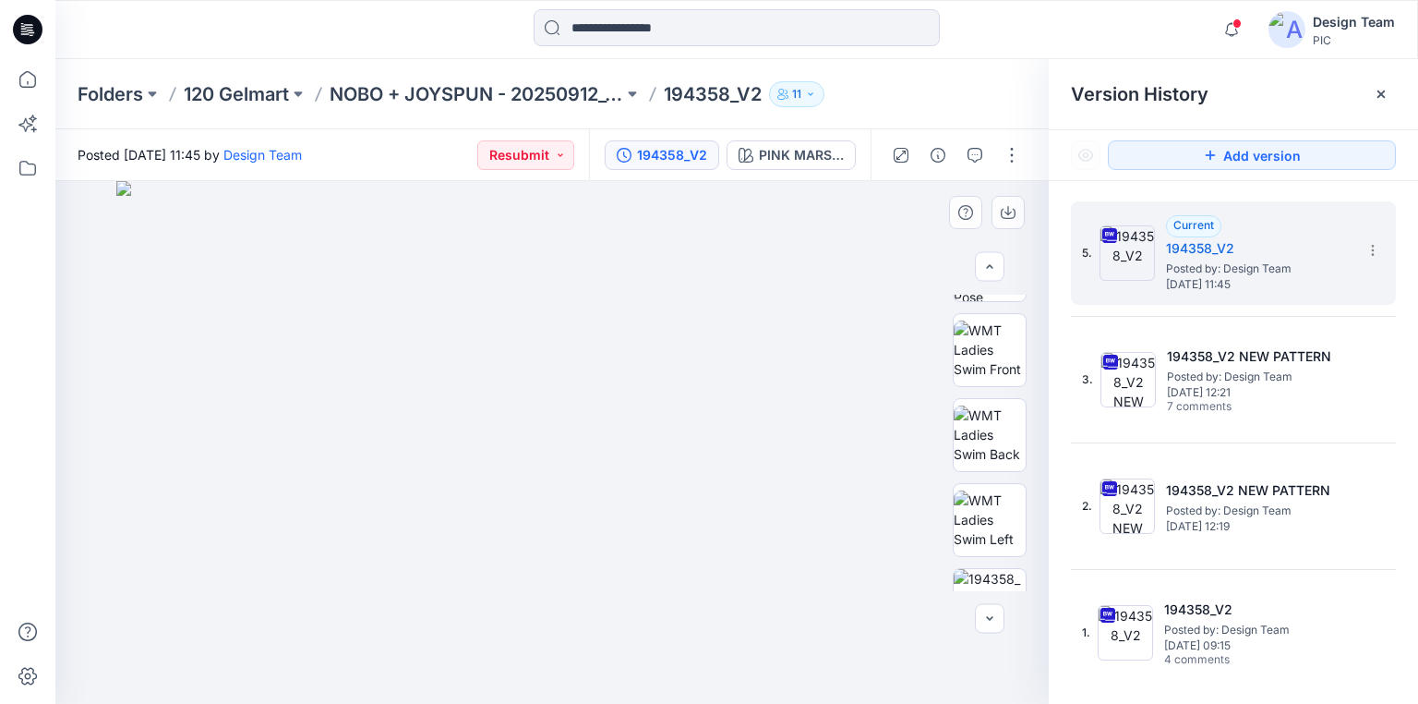
scroll to position [228, 0]
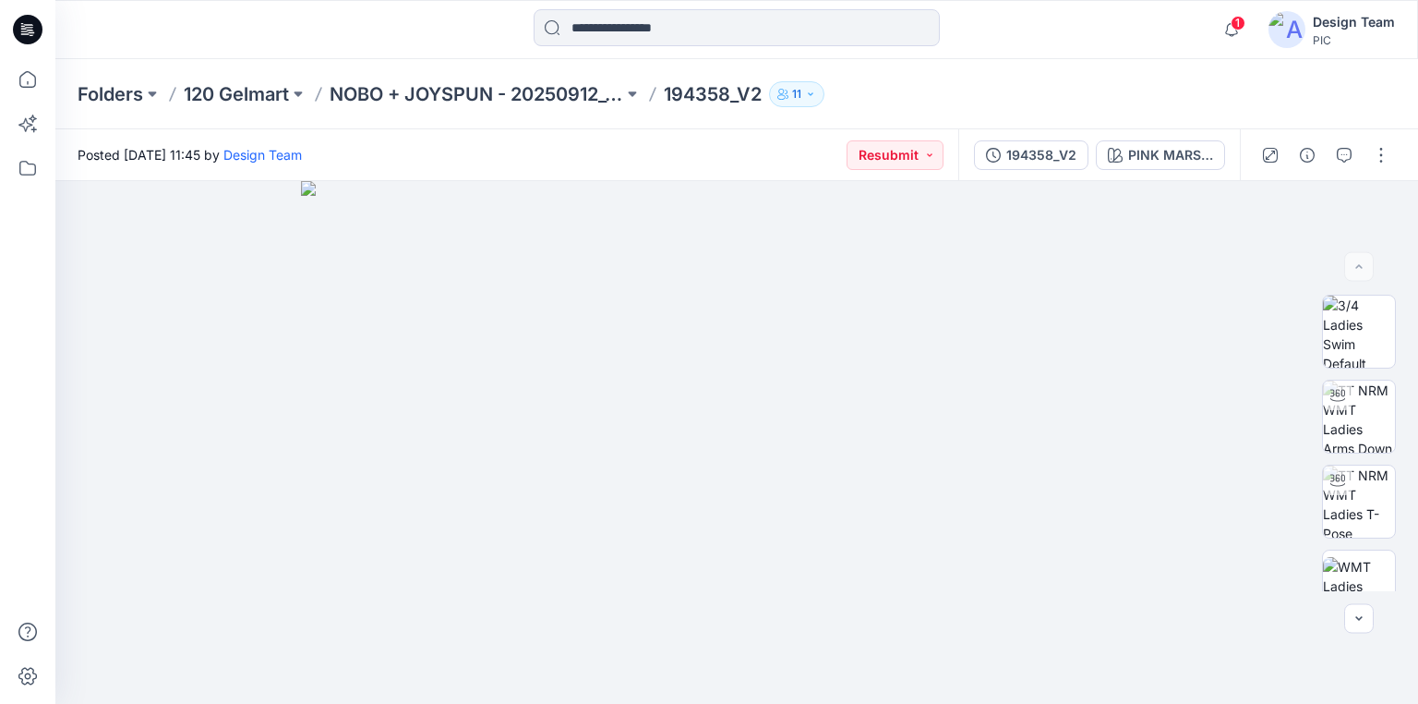
click at [27, 26] on icon at bounding box center [28, 30] width 30 height 30
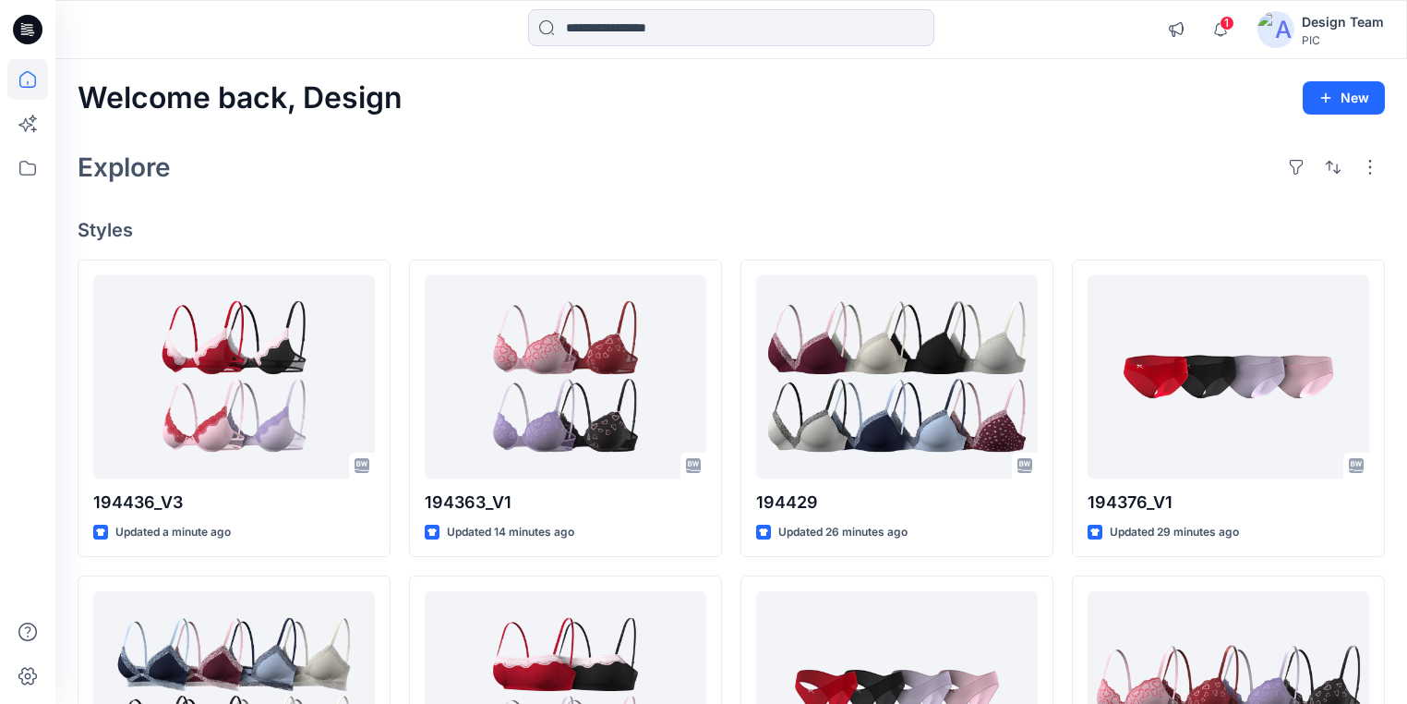
click at [26, 27] on icon at bounding box center [29, 27] width 8 height 1
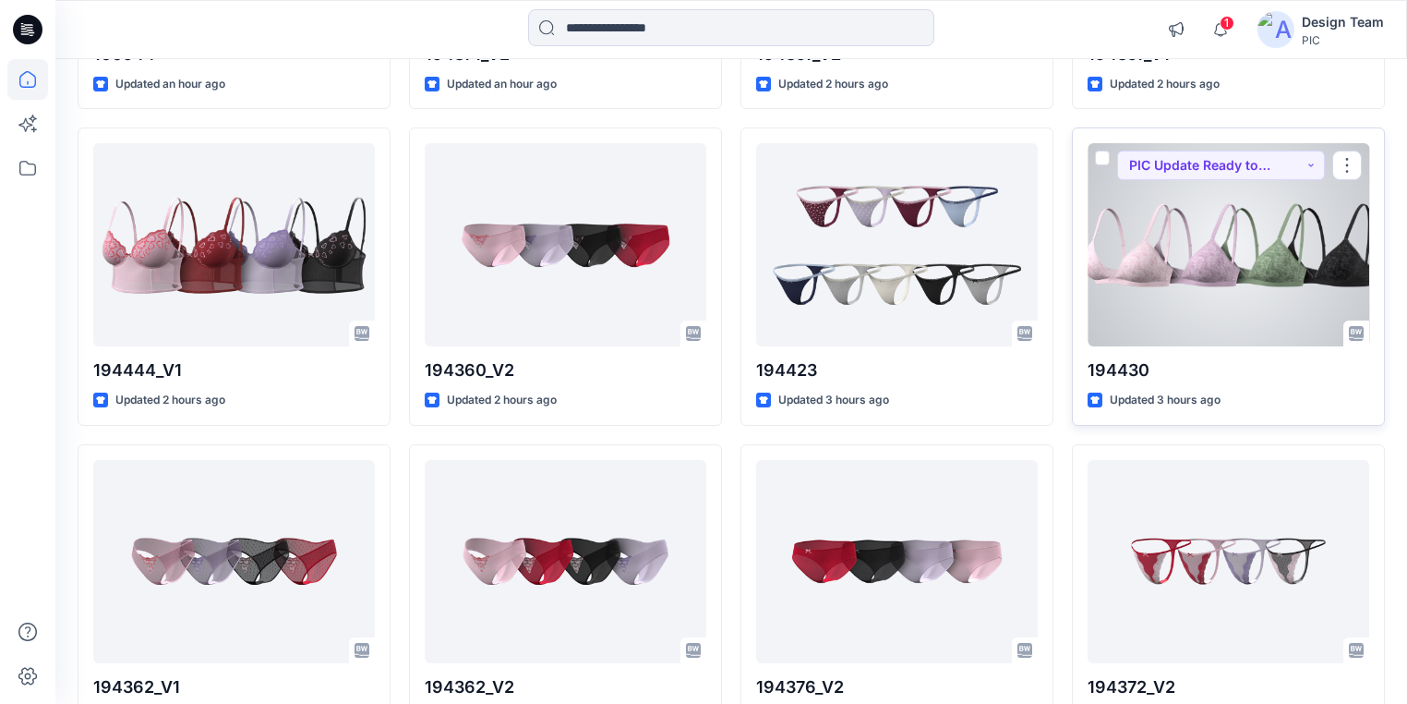
scroll to position [1163, 0]
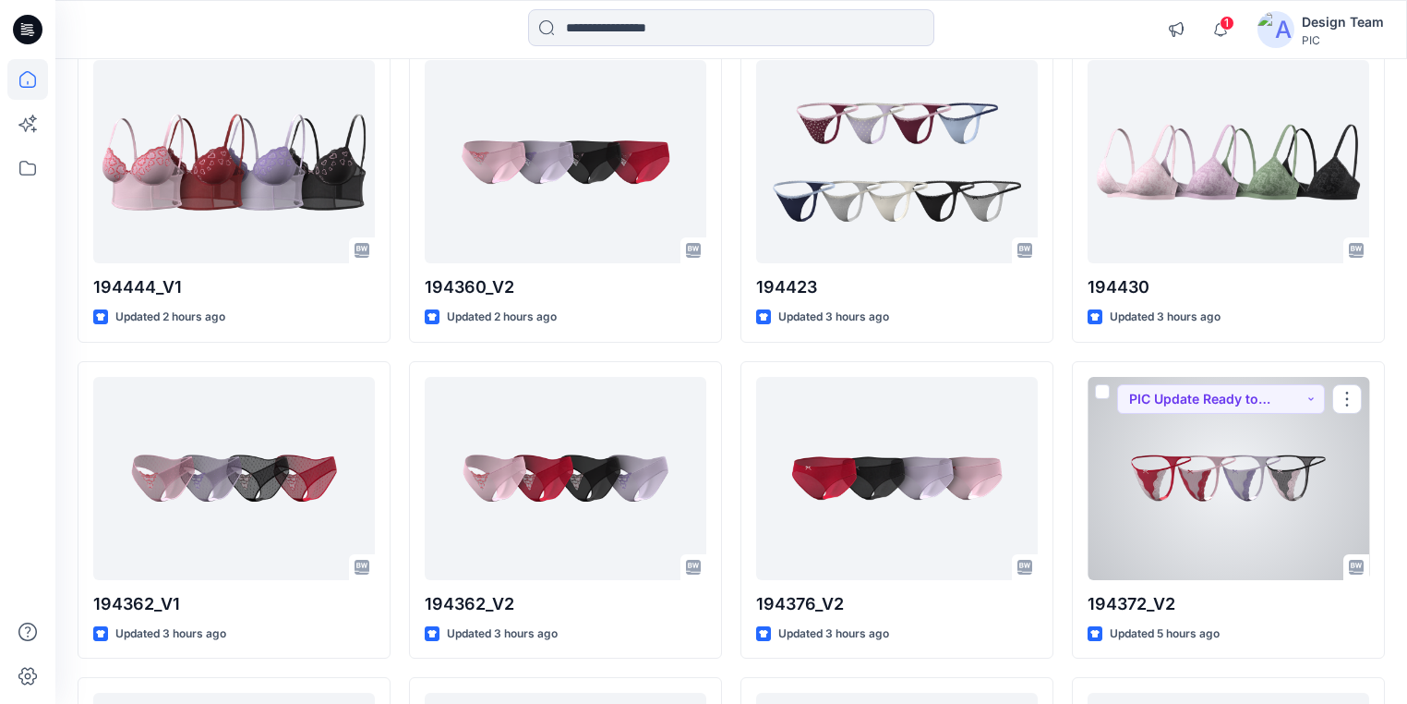
click at [1195, 486] on div at bounding box center [1229, 478] width 282 height 203
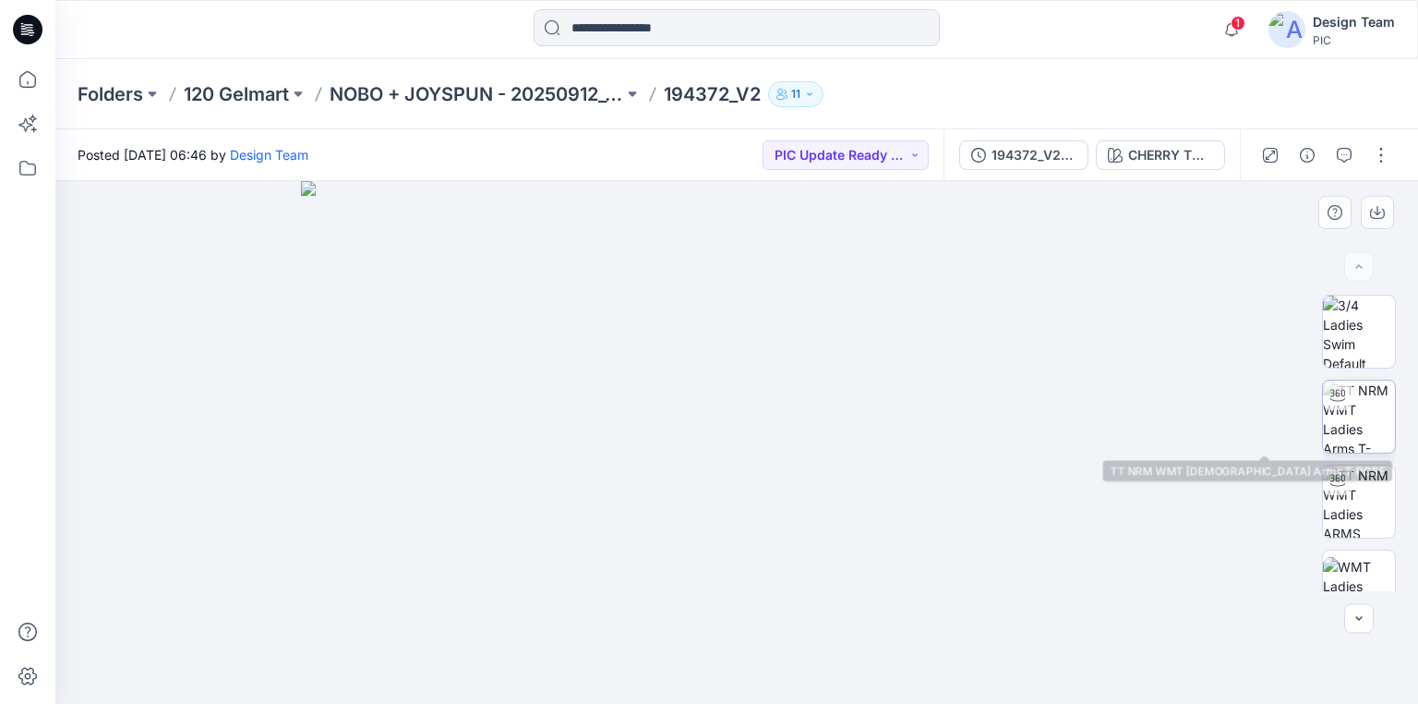
click at [1360, 425] on img at bounding box center [1359, 416] width 72 height 72
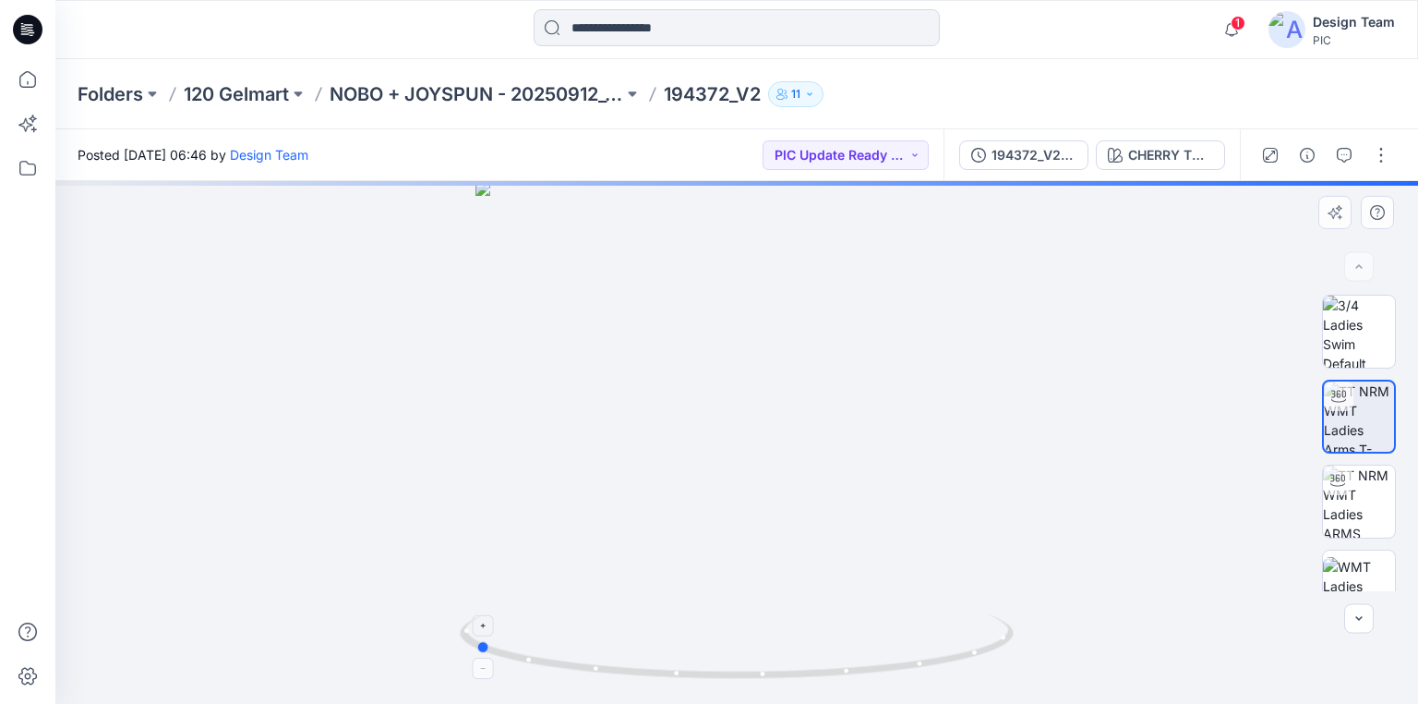
drag, startPoint x: 879, startPoint y: 673, endPoint x: 617, endPoint y: 624, distance: 266.8
click at [617, 624] on icon at bounding box center [739, 648] width 559 height 69
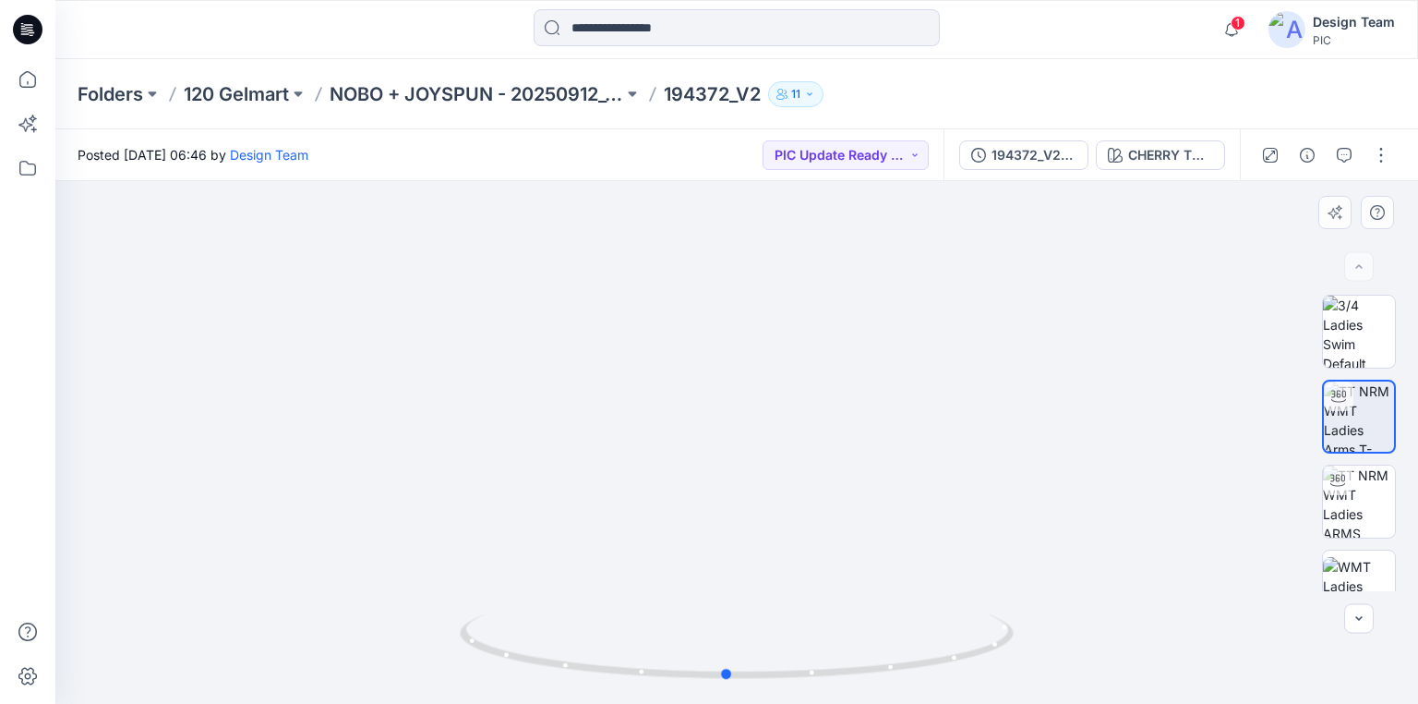
drag, startPoint x: 806, startPoint y: 681, endPoint x: 1058, endPoint y: 601, distance: 264.3
click at [1058, 601] on div at bounding box center [736, 442] width 1363 height 523
click at [447, 92] on p "NOBO + JOYSPUN - 20250912_120_GC" at bounding box center [477, 94] width 294 height 26
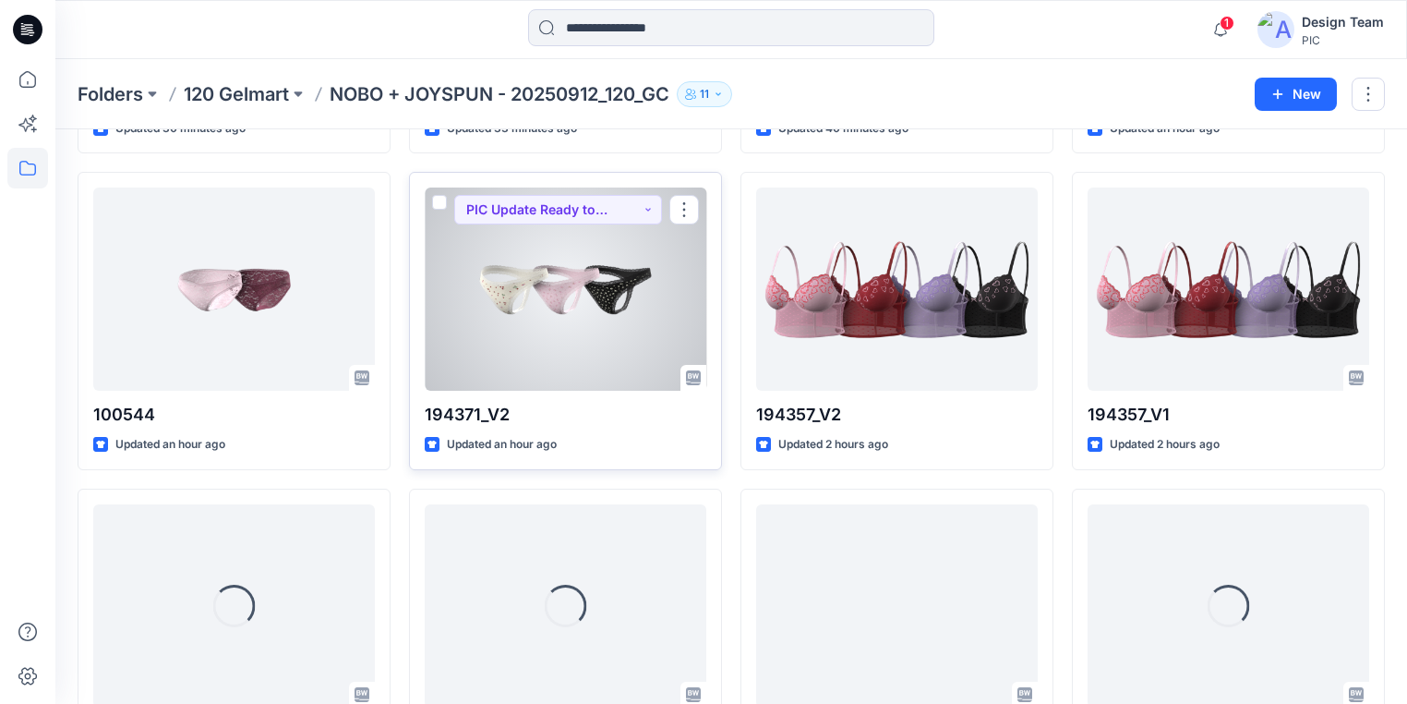
scroll to position [669, 0]
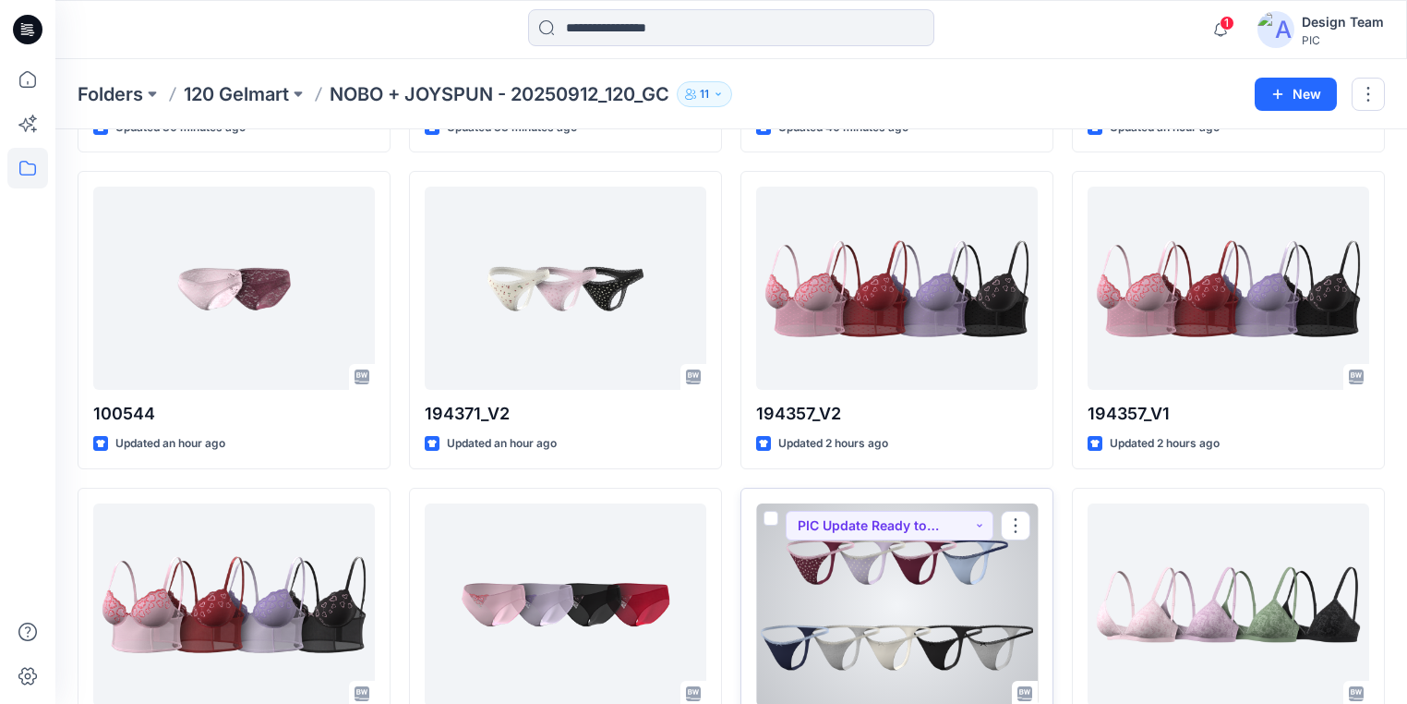
click at [890, 565] on div at bounding box center [897, 604] width 282 height 203
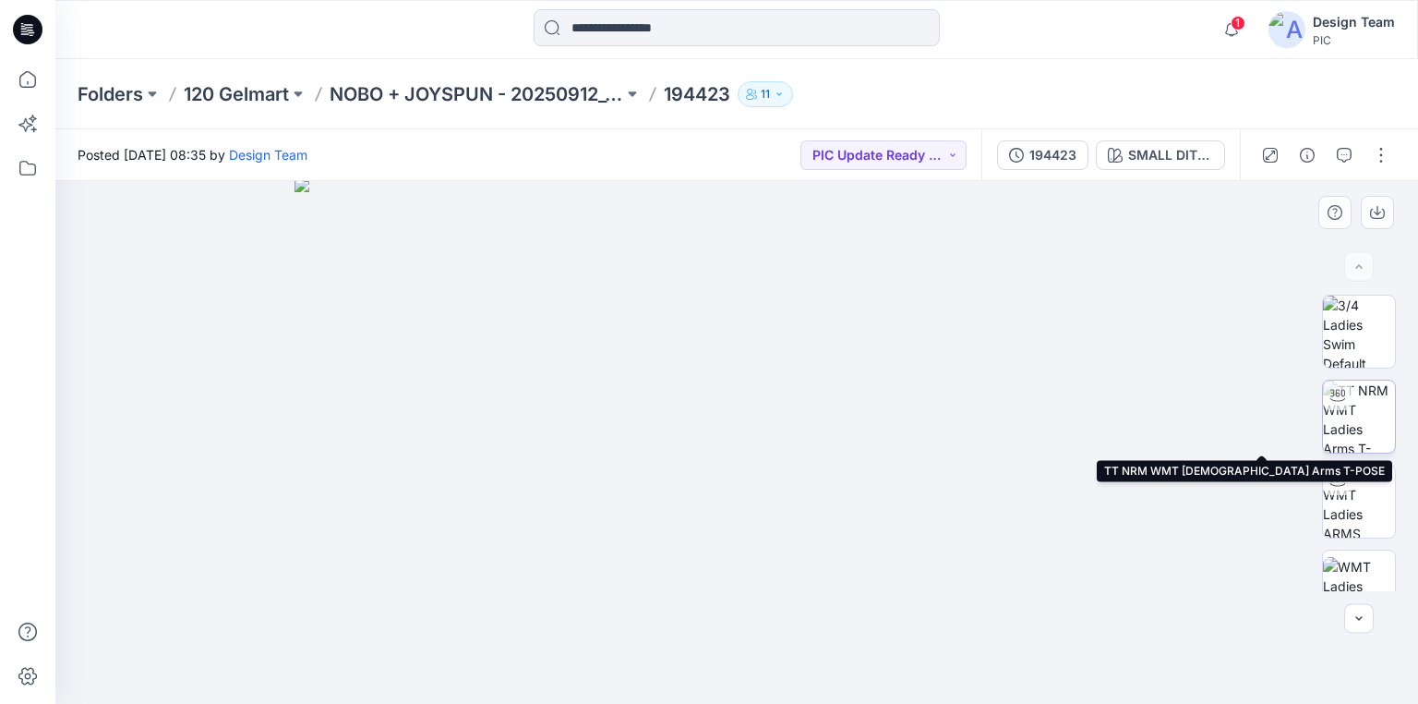
click at [1367, 422] on img at bounding box center [1359, 416] width 72 height 72
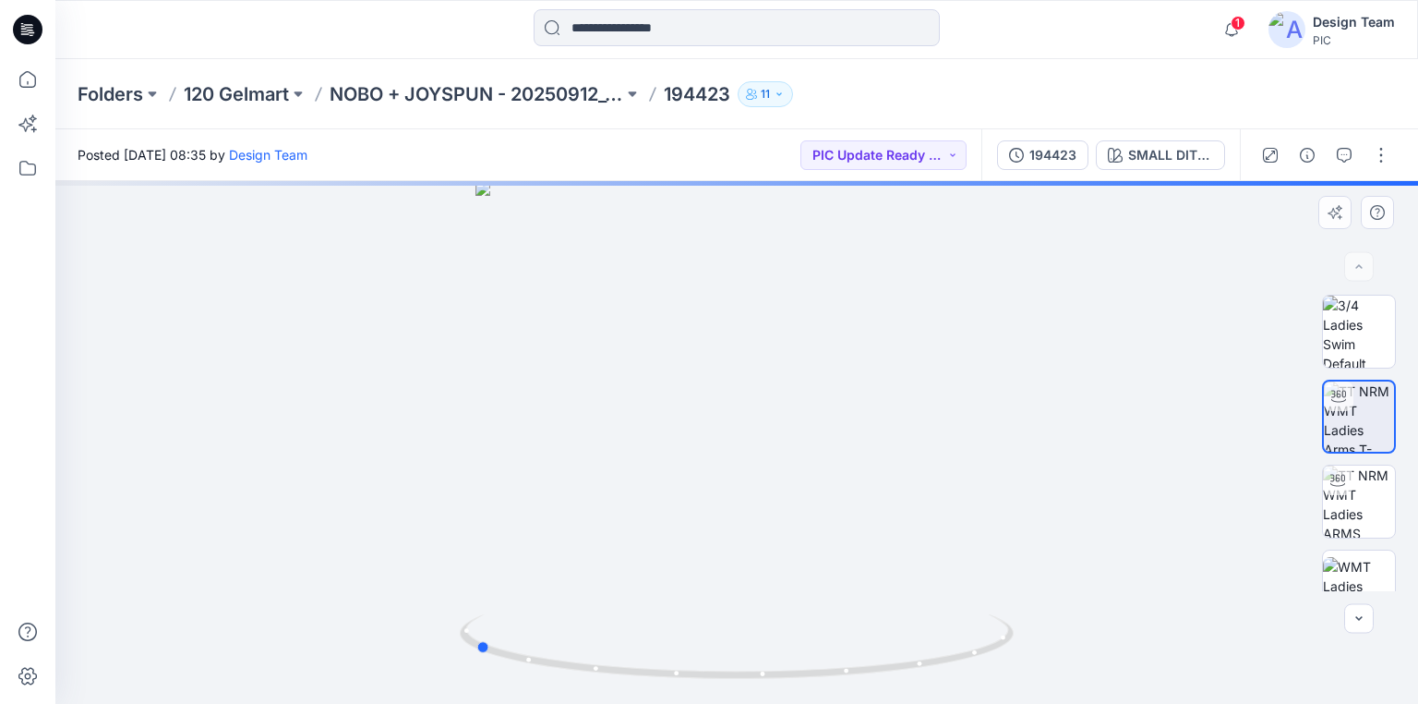
drag, startPoint x: 982, startPoint y: 654, endPoint x: 720, endPoint y: 606, distance: 266.6
click at [720, 606] on div at bounding box center [736, 442] width 1363 height 523
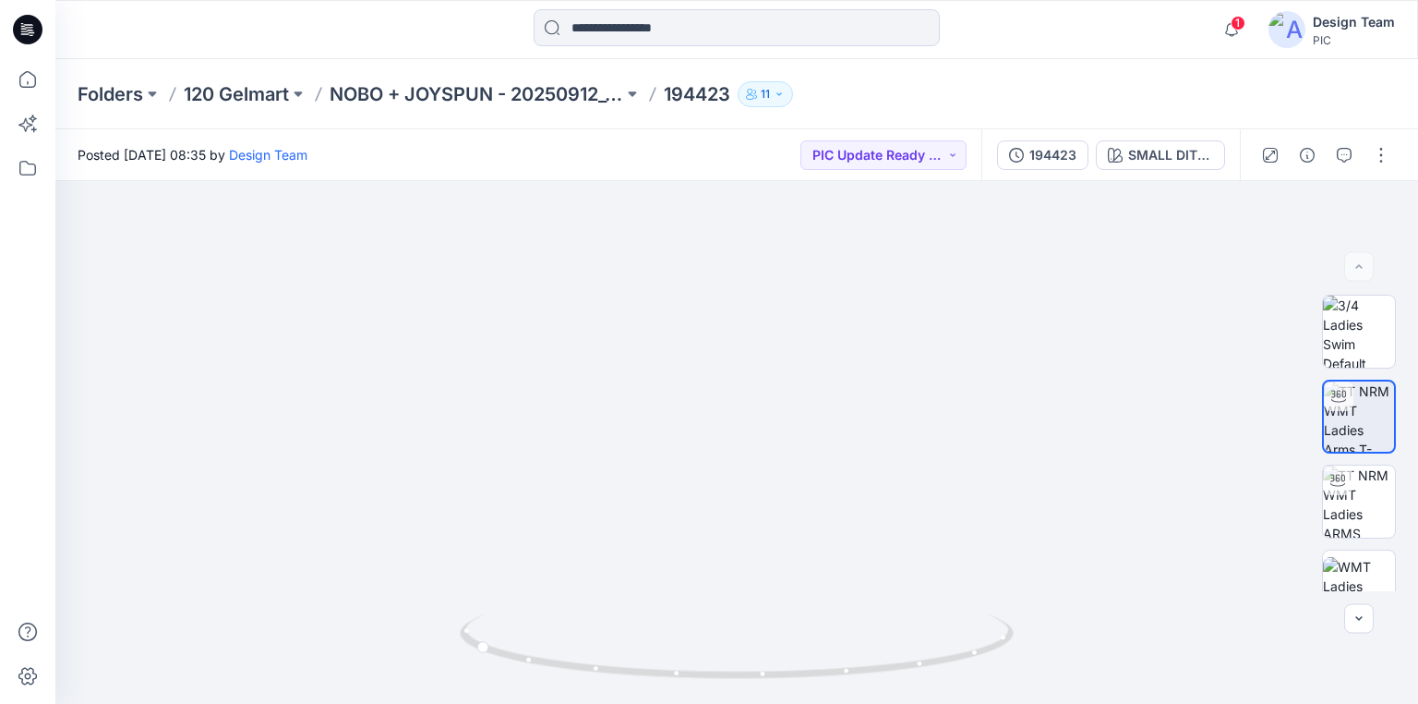
click at [35, 30] on icon at bounding box center [28, 30] width 30 height 30
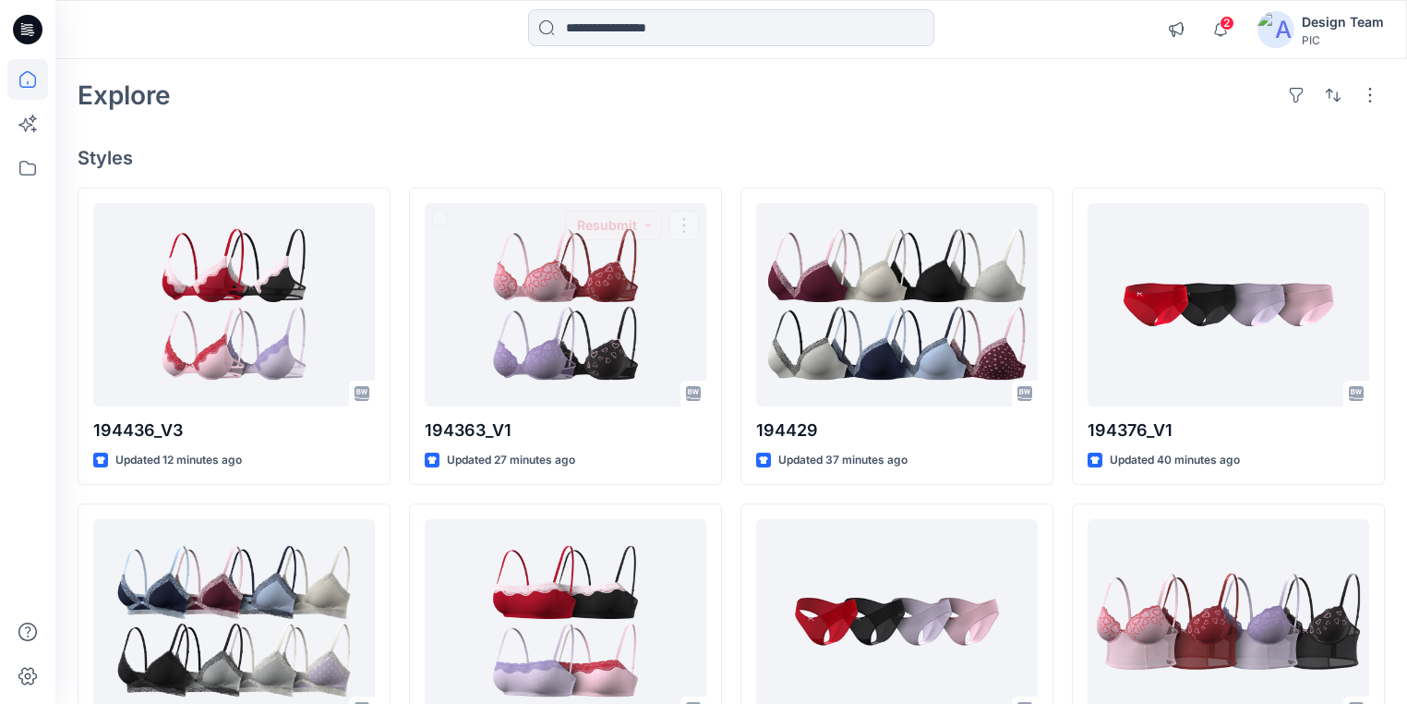
scroll to position [74, 0]
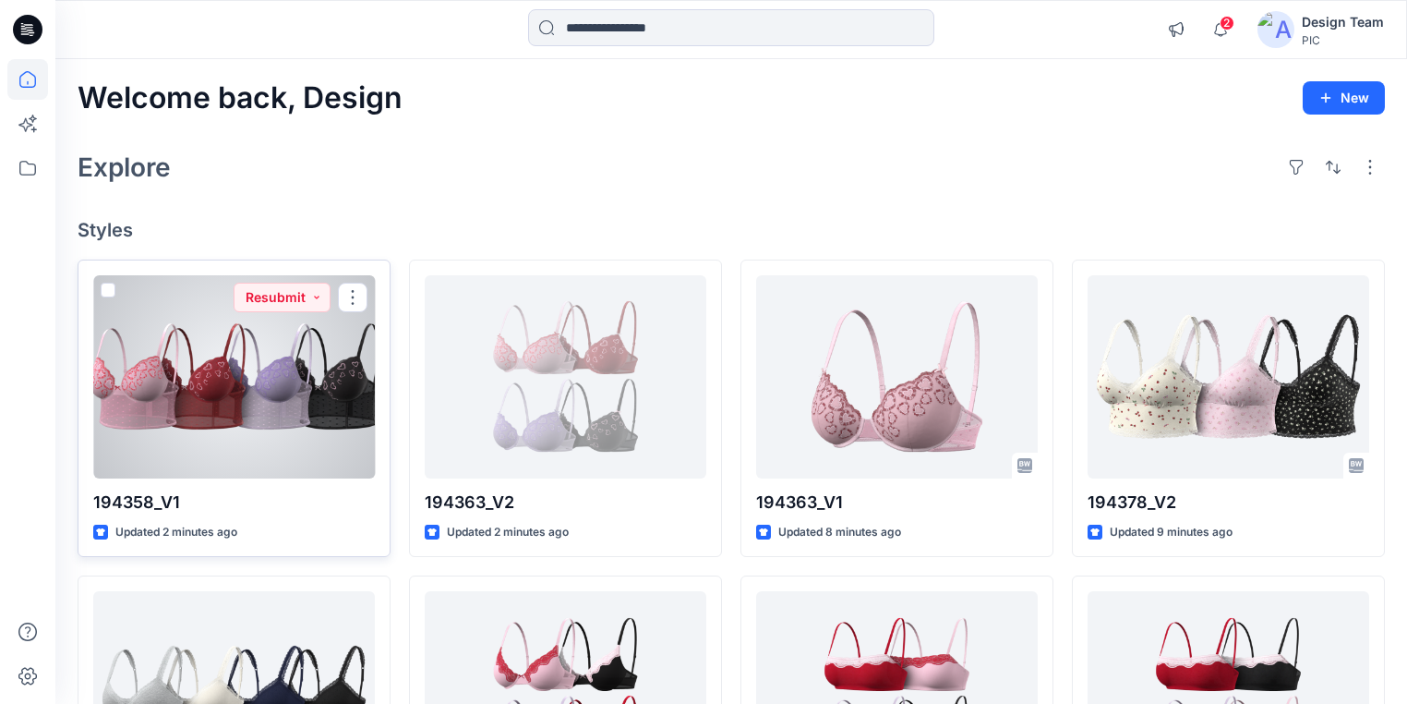
click at [259, 404] on div at bounding box center [234, 376] width 282 height 203
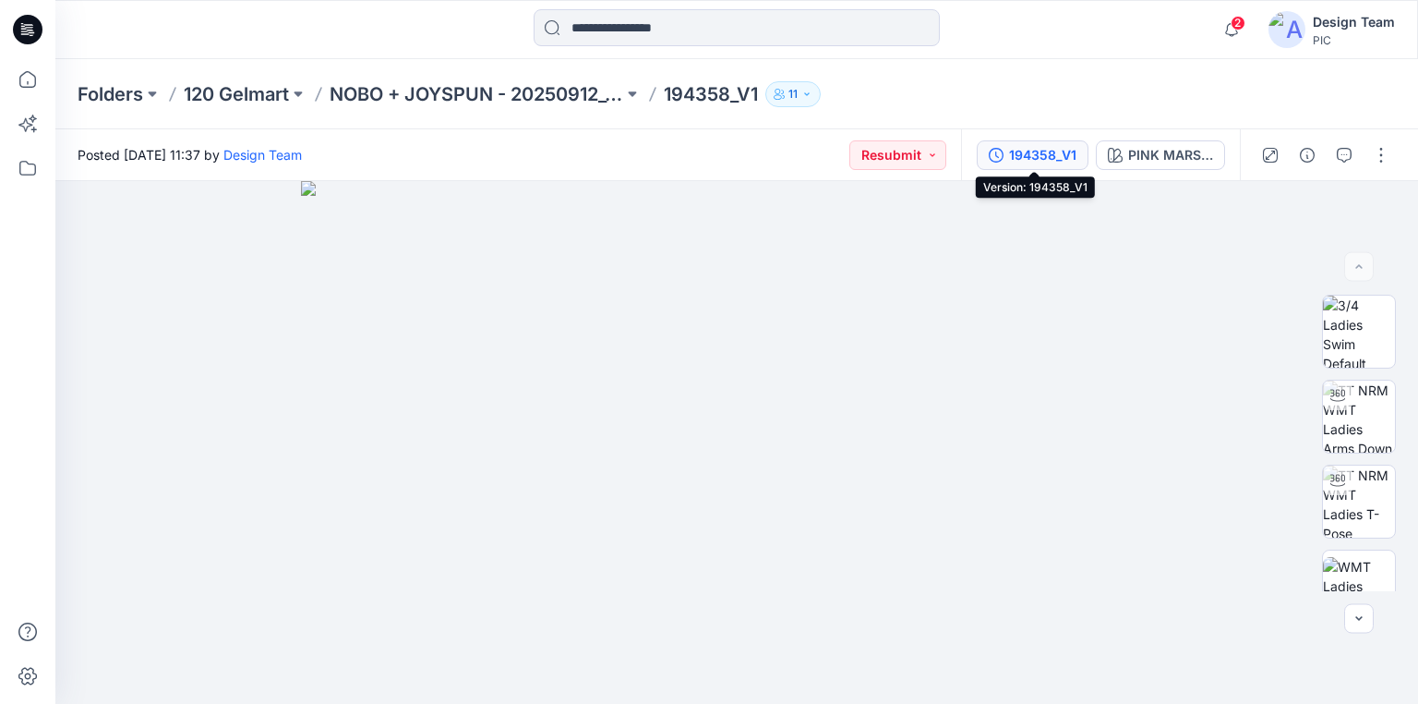
click at [1059, 154] on div "194358_V1" at bounding box center [1042, 155] width 67 height 20
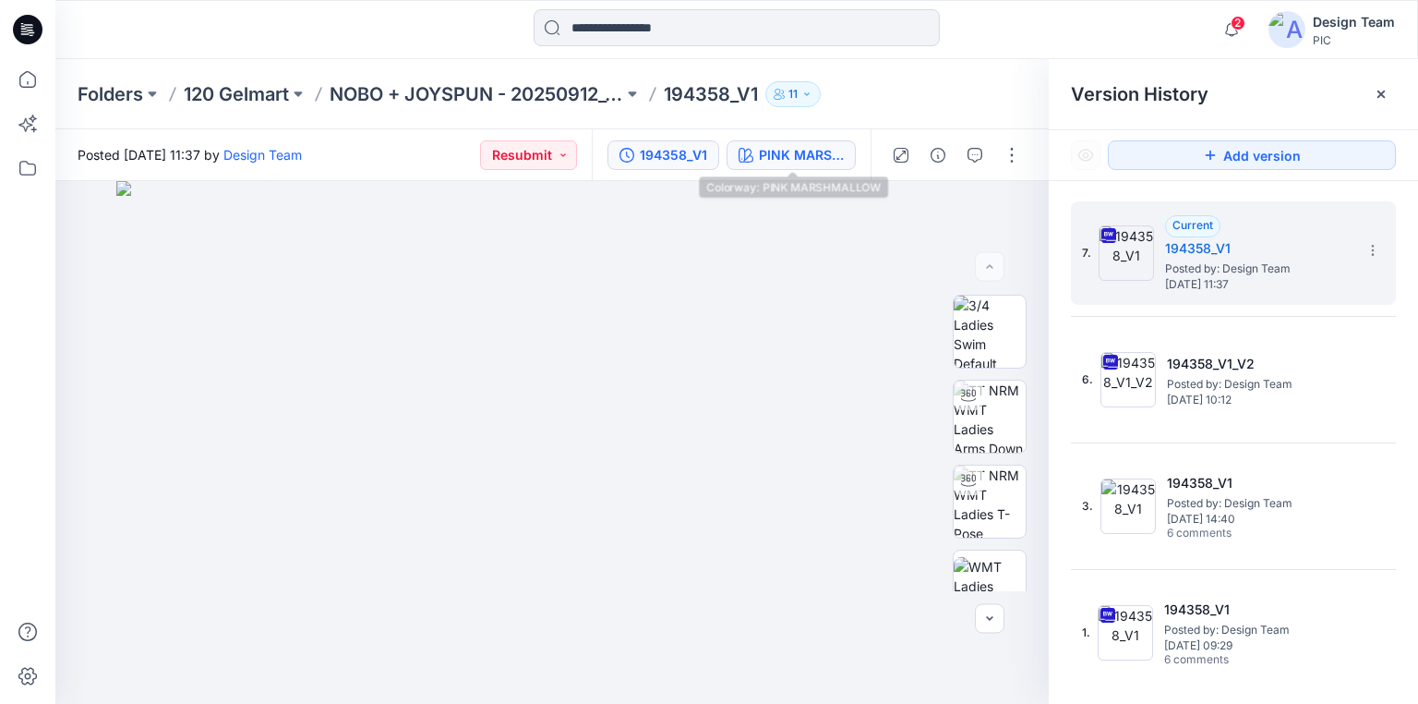
click at [826, 149] on div "PINK MARSHMALLOW" at bounding box center [801, 155] width 85 height 20
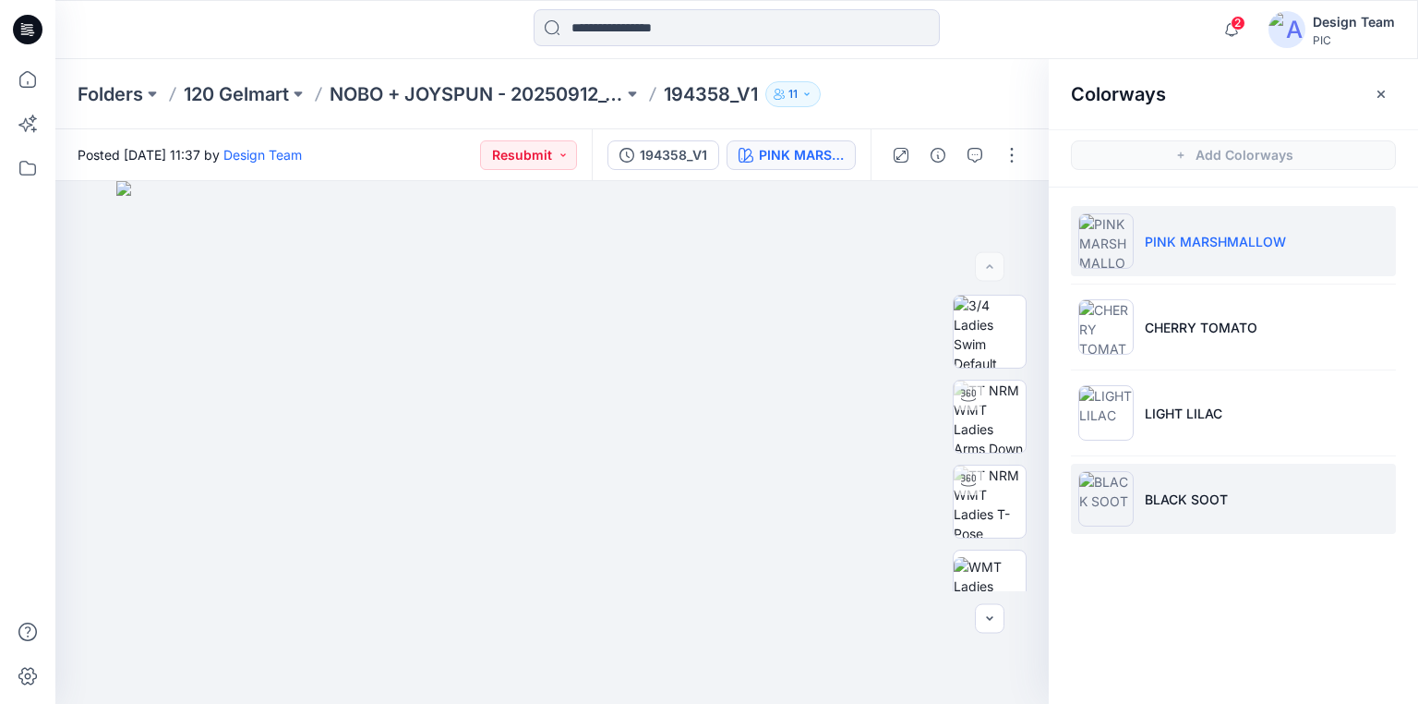
click at [1186, 484] on li "BLACK SOOT" at bounding box center [1233, 499] width 325 height 70
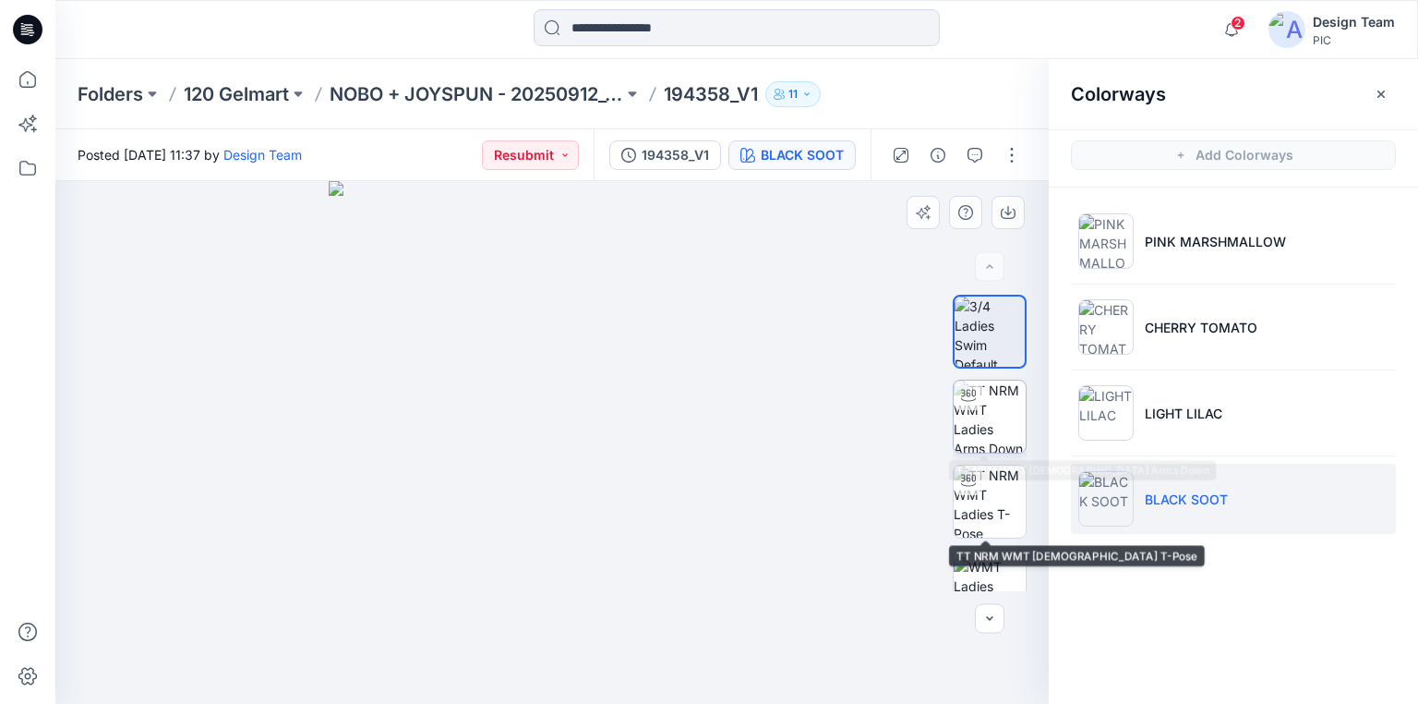
click at [995, 420] on img at bounding box center [990, 416] width 72 height 72
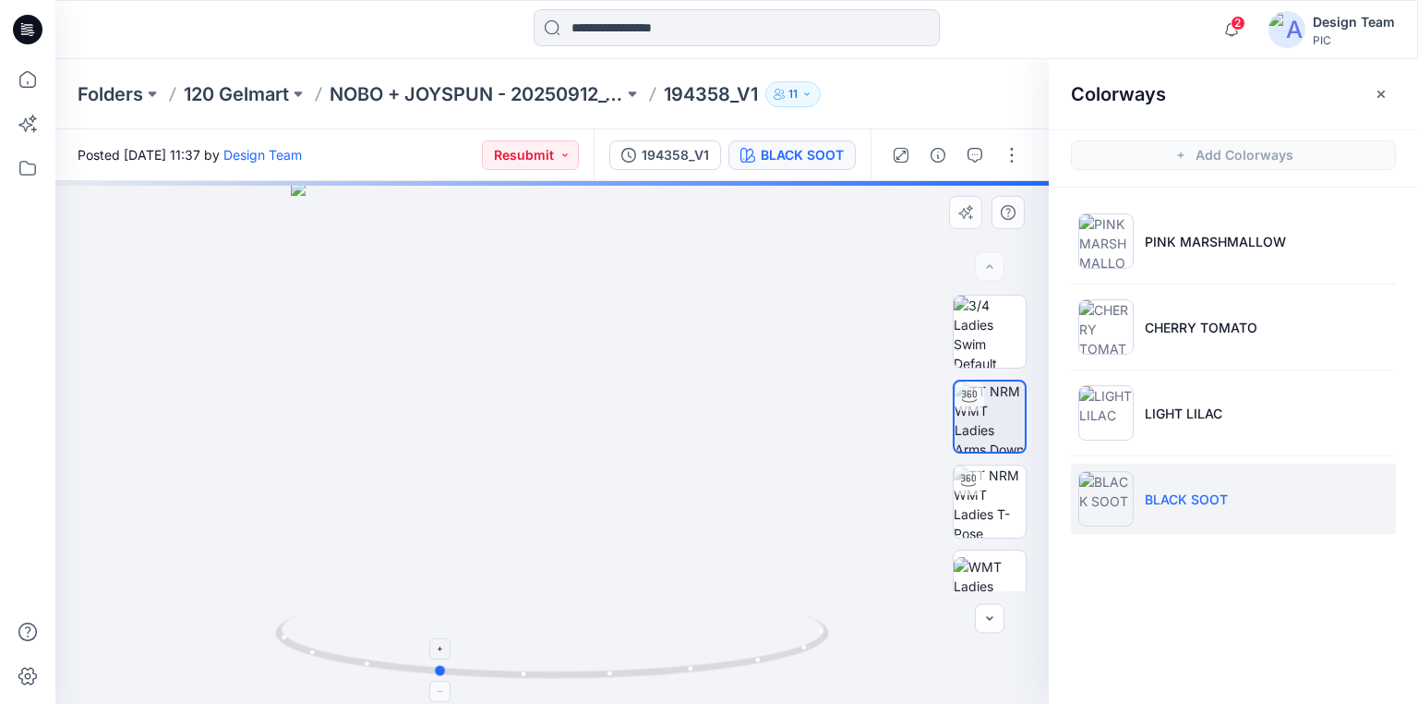
drag, startPoint x: 784, startPoint y: 652, endPoint x: 669, endPoint y: 643, distance: 115.8
click at [669, 643] on icon at bounding box center [554, 648] width 559 height 69
drag, startPoint x: 529, startPoint y: 674, endPoint x: 639, endPoint y: 671, distance: 109.9
click at [639, 671] on icon at bounding box center [554, 648] width 559 height 69
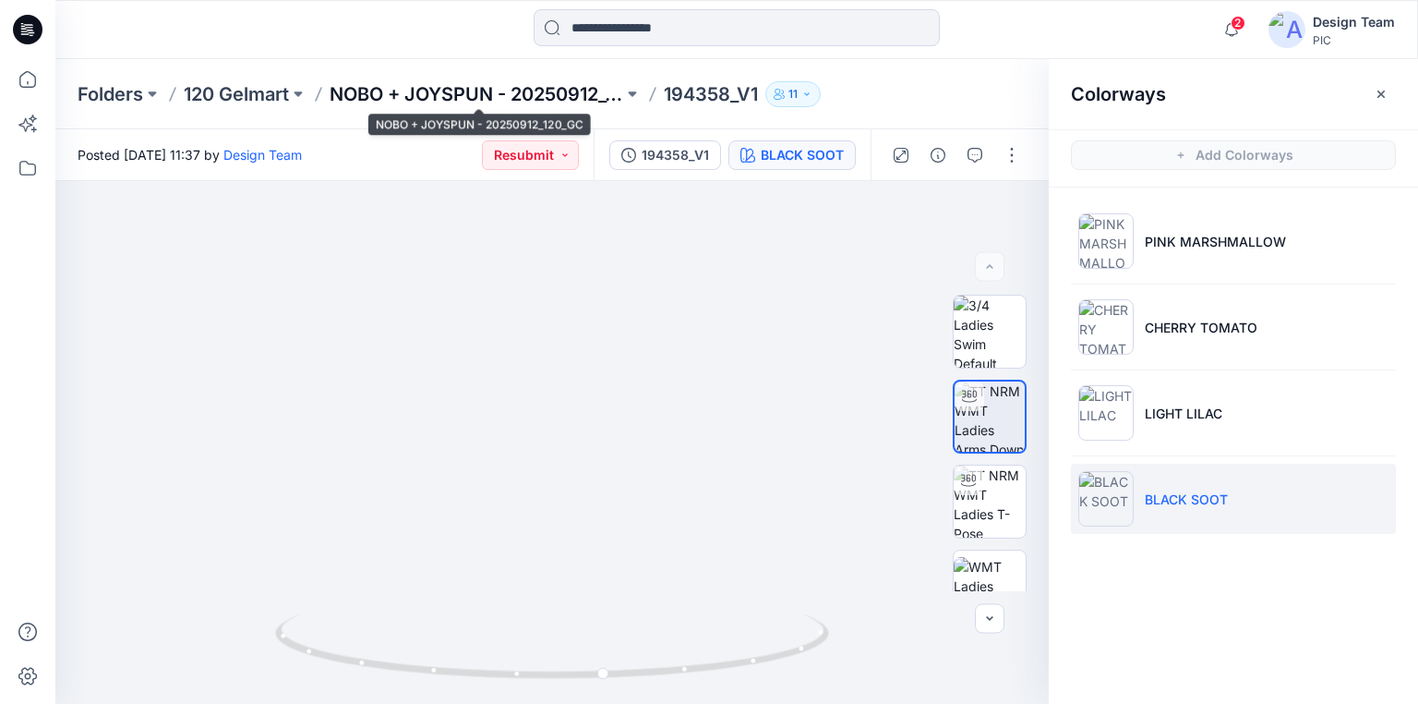
click at [575, 90] on p "NOBO + JOYSPUN - 20250912_120_GC" at bounding box center [477, 94] width 294 height 26
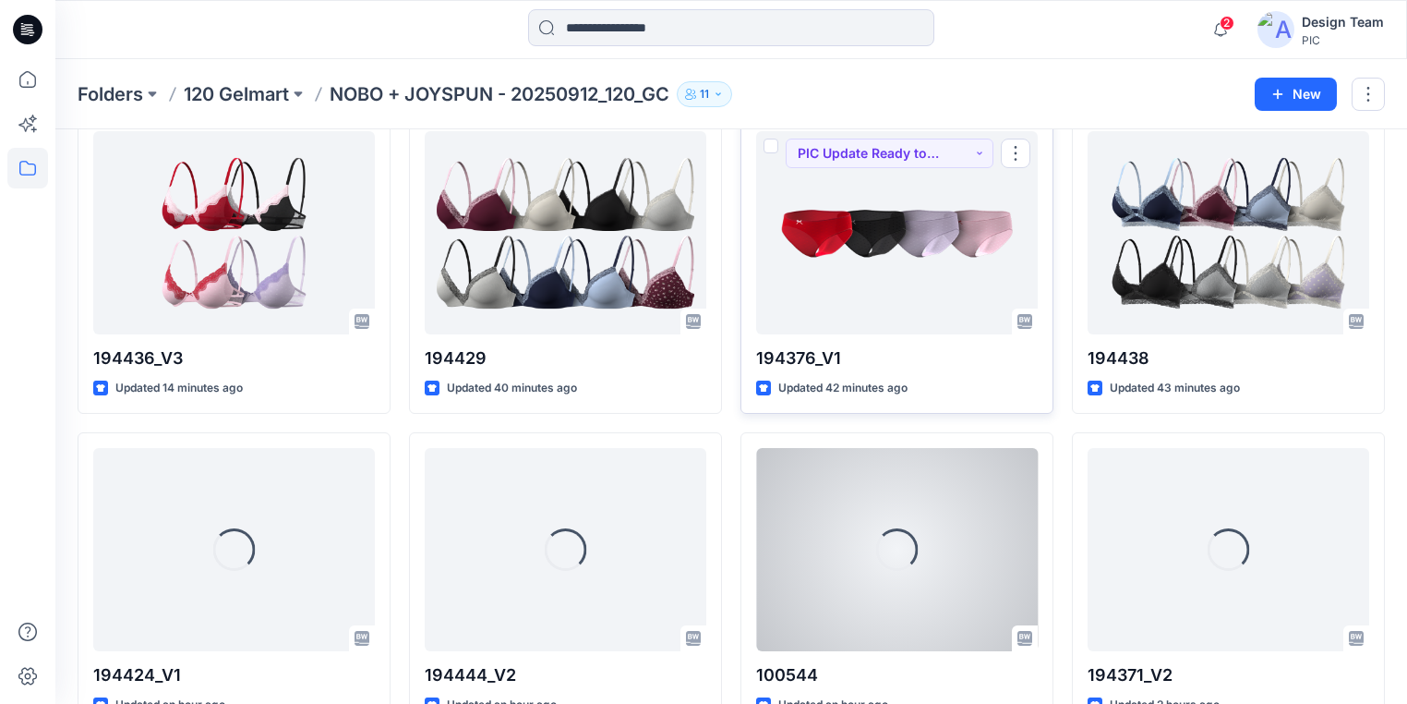
scroll to position [742, 0]
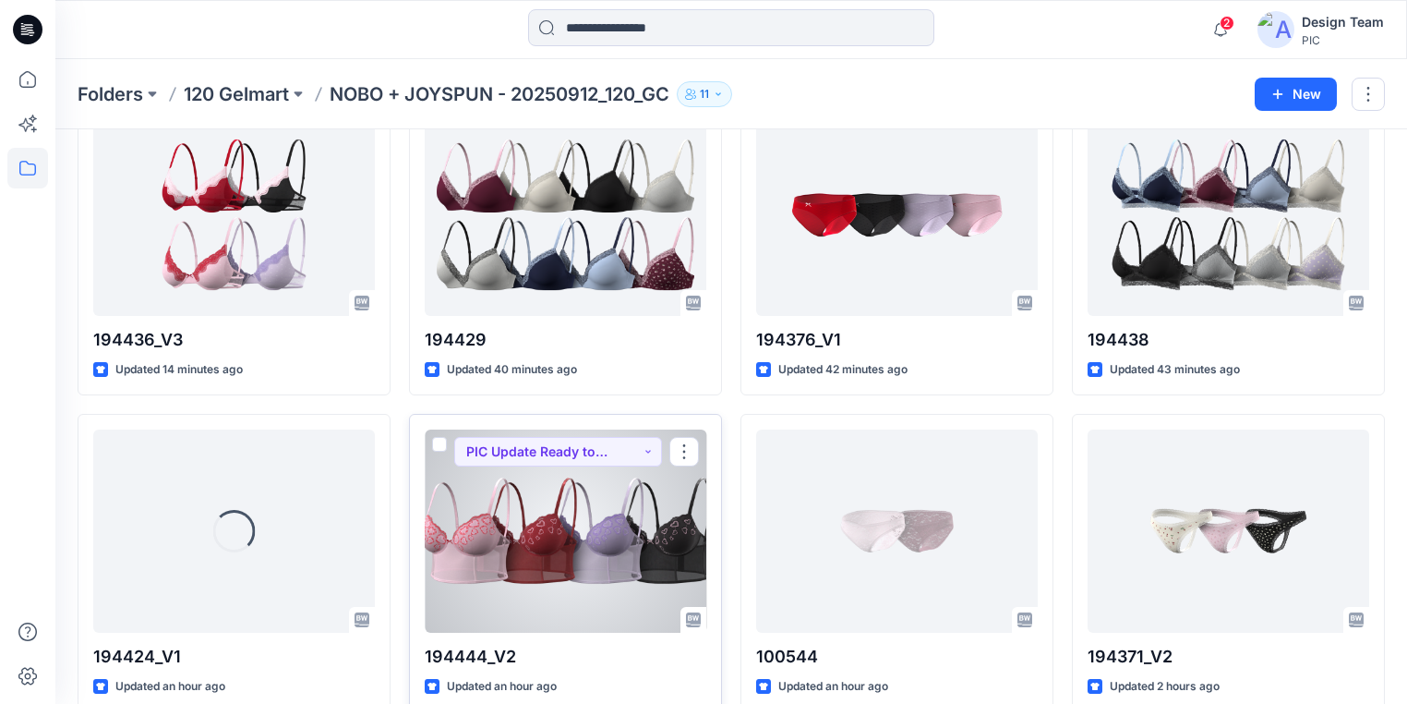
click at [646, 522] on div at bounding box center [566, 530] width 282 height 203
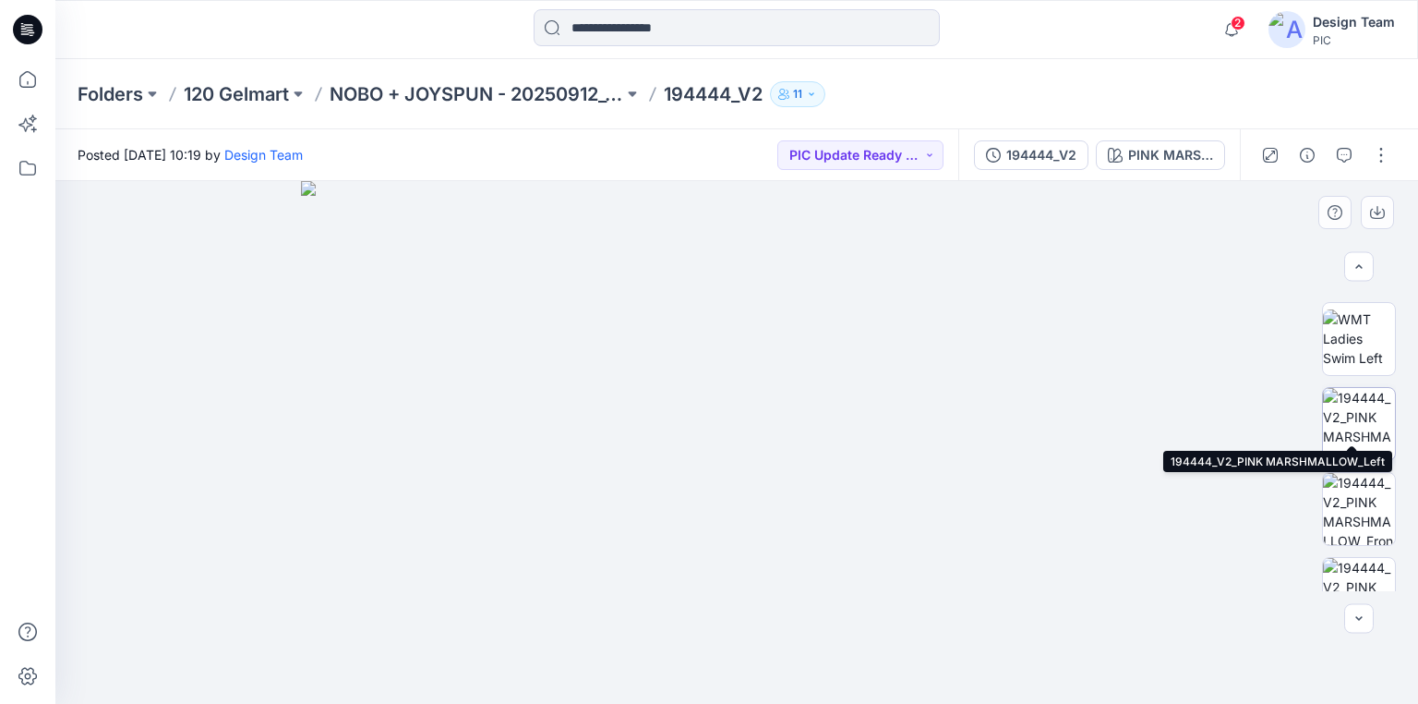
scroll to position [443, 0]
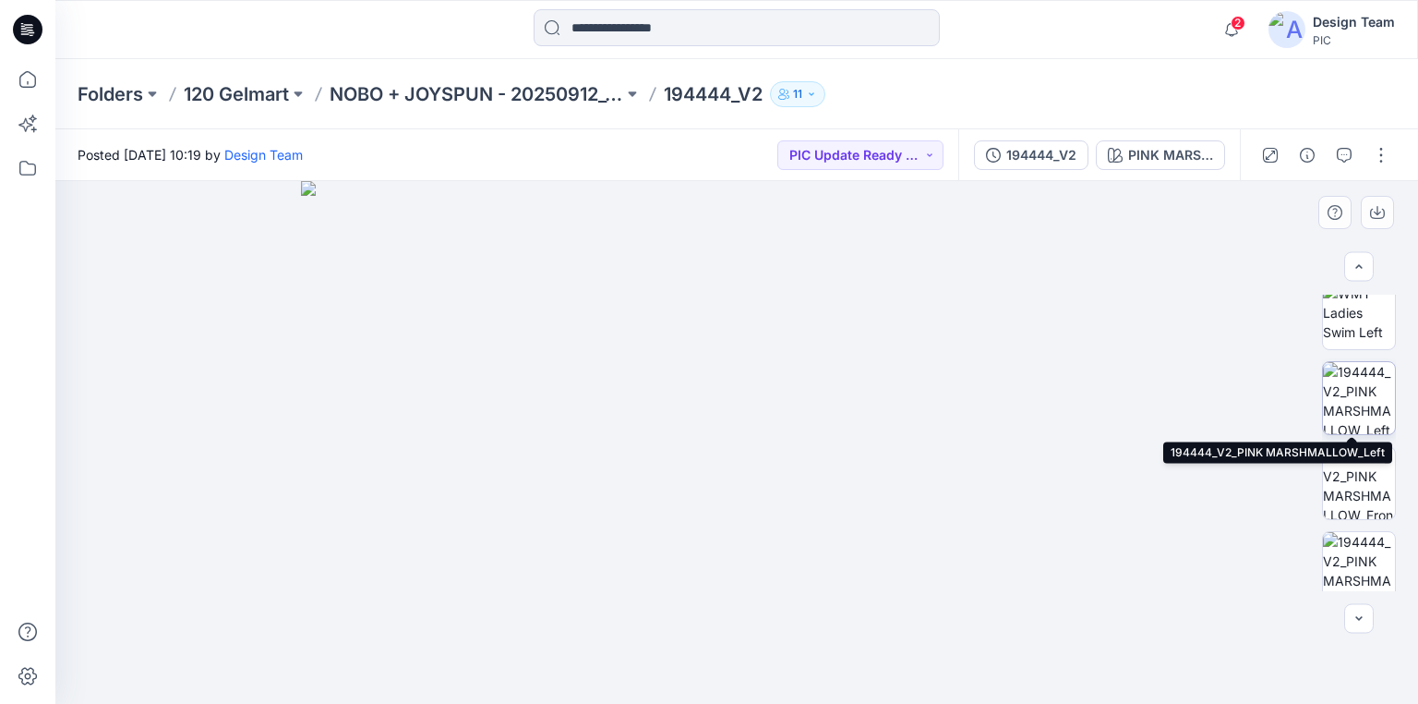
click at [1355, 404] on img at bounding box center [1359, 398] width 72 height 72
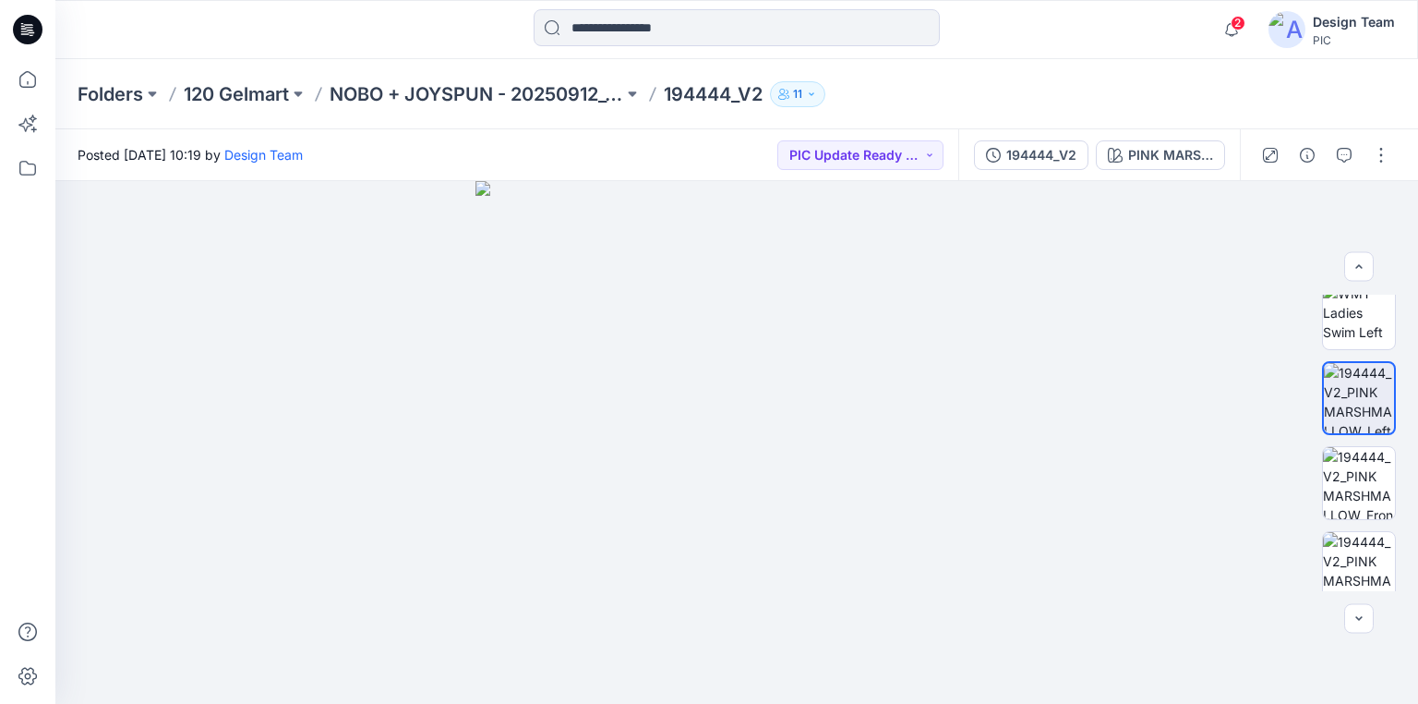
click at [30, 30] on icon at bounding box center [30, 30] width 7 height 1
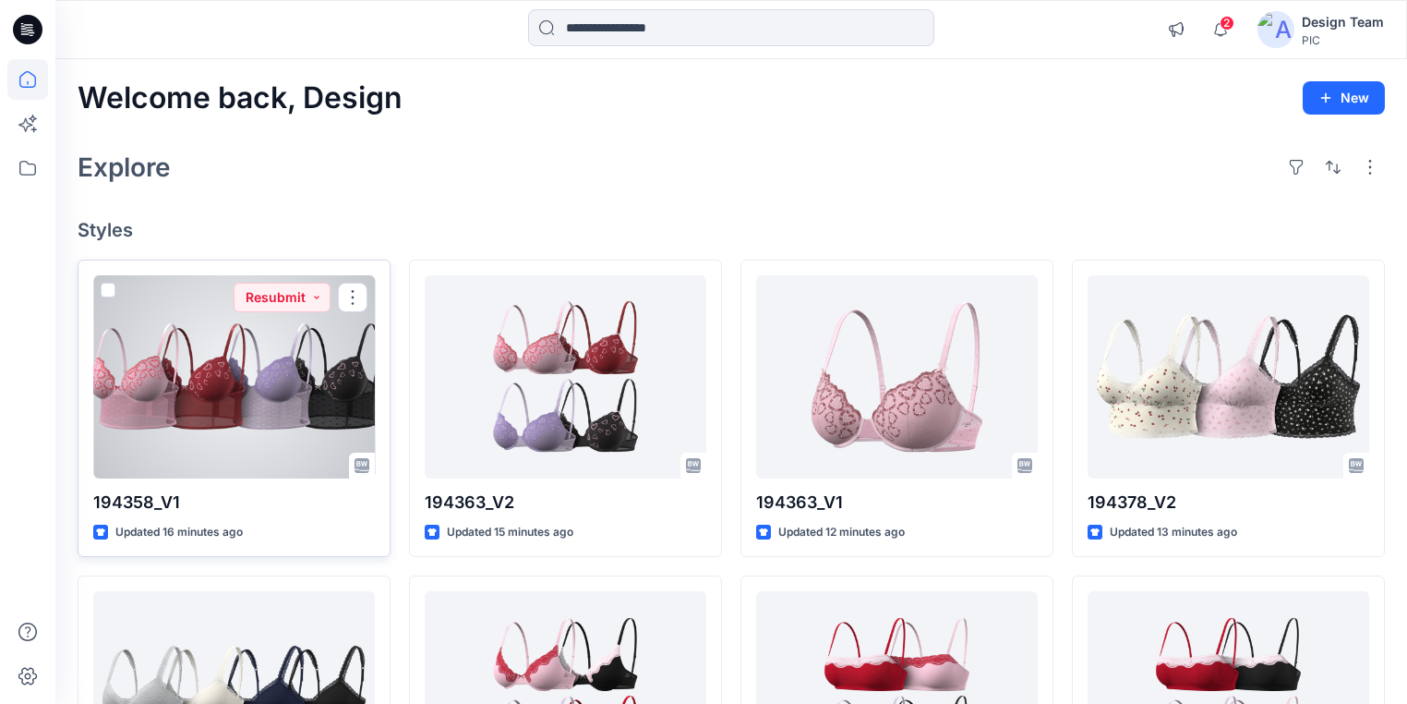
click at [329, 337] on div at bounding box center [234, 376] width 282 height 203
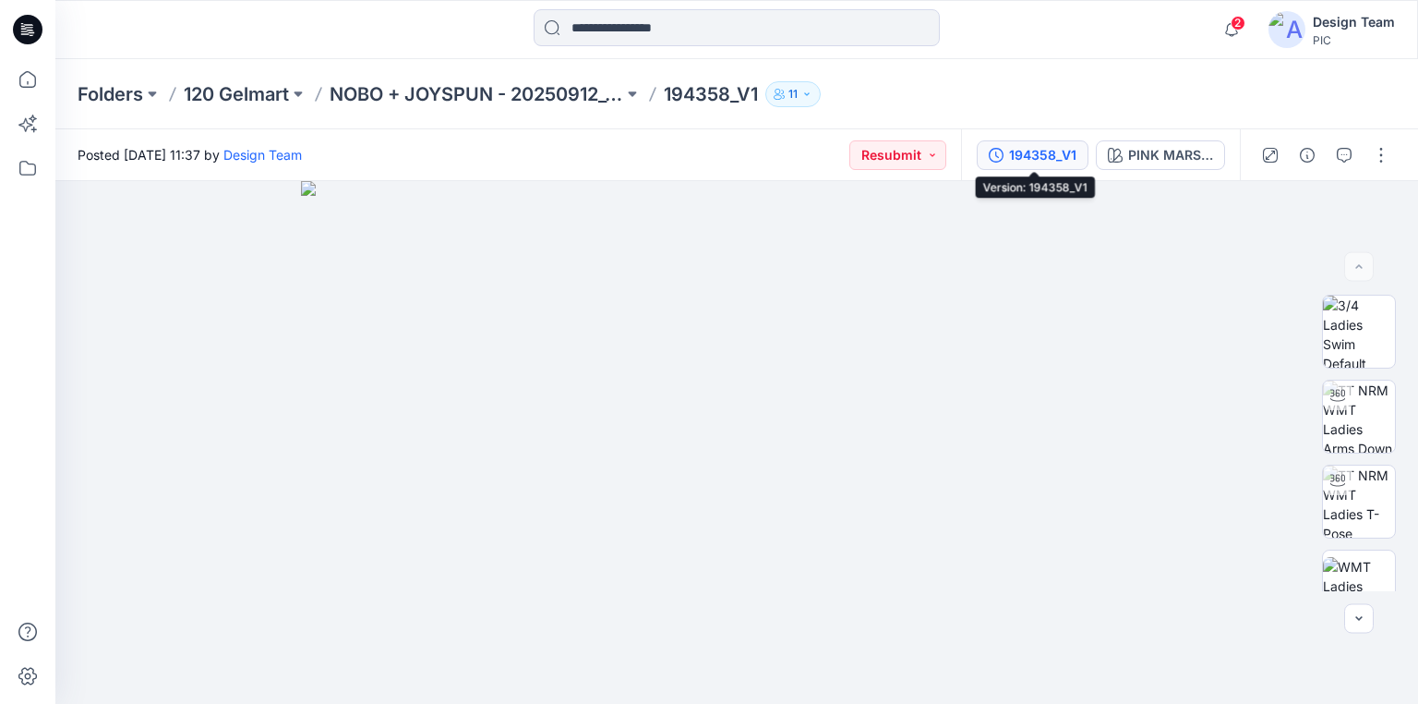
click at [1053, 153] on div "194358_V1" at bounding box center [1042, 155] width 67 height 20
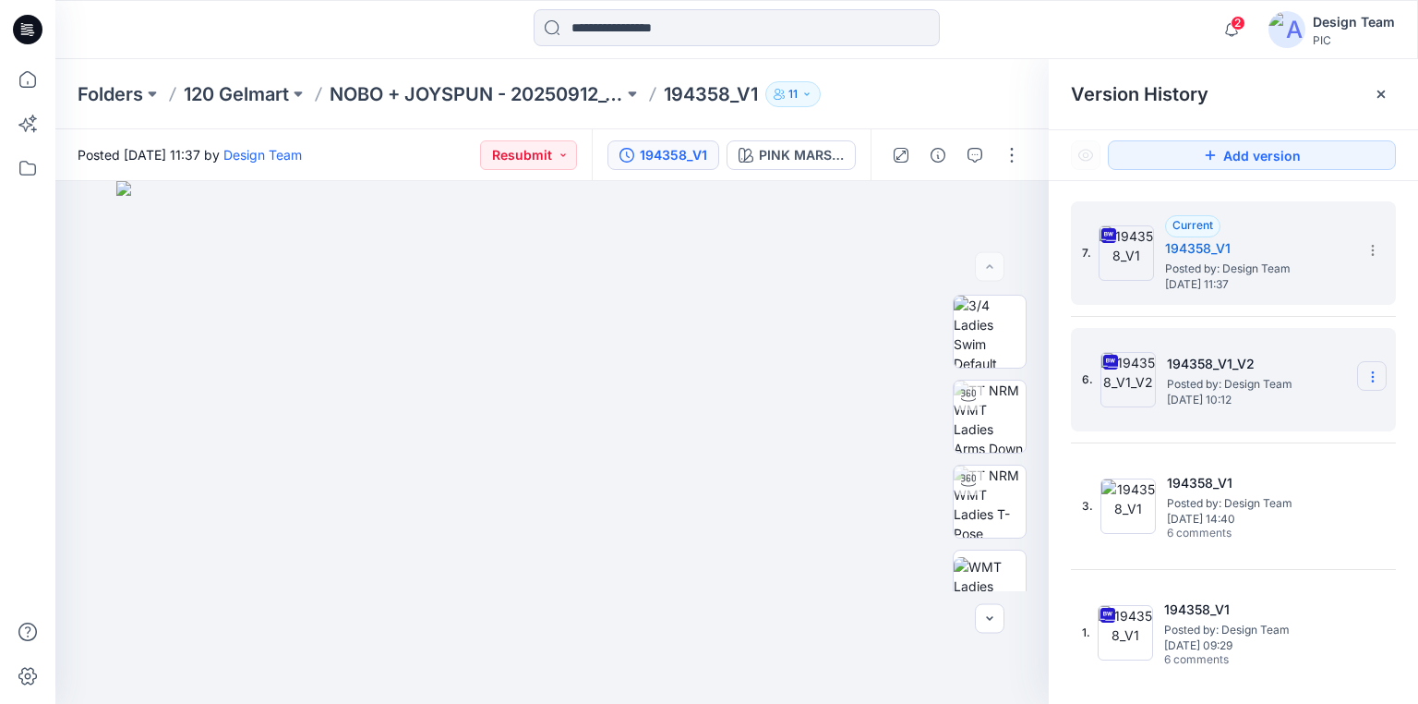
click at [1370, 373] on icon at bounding box center [1373, 376] width 15 height 15
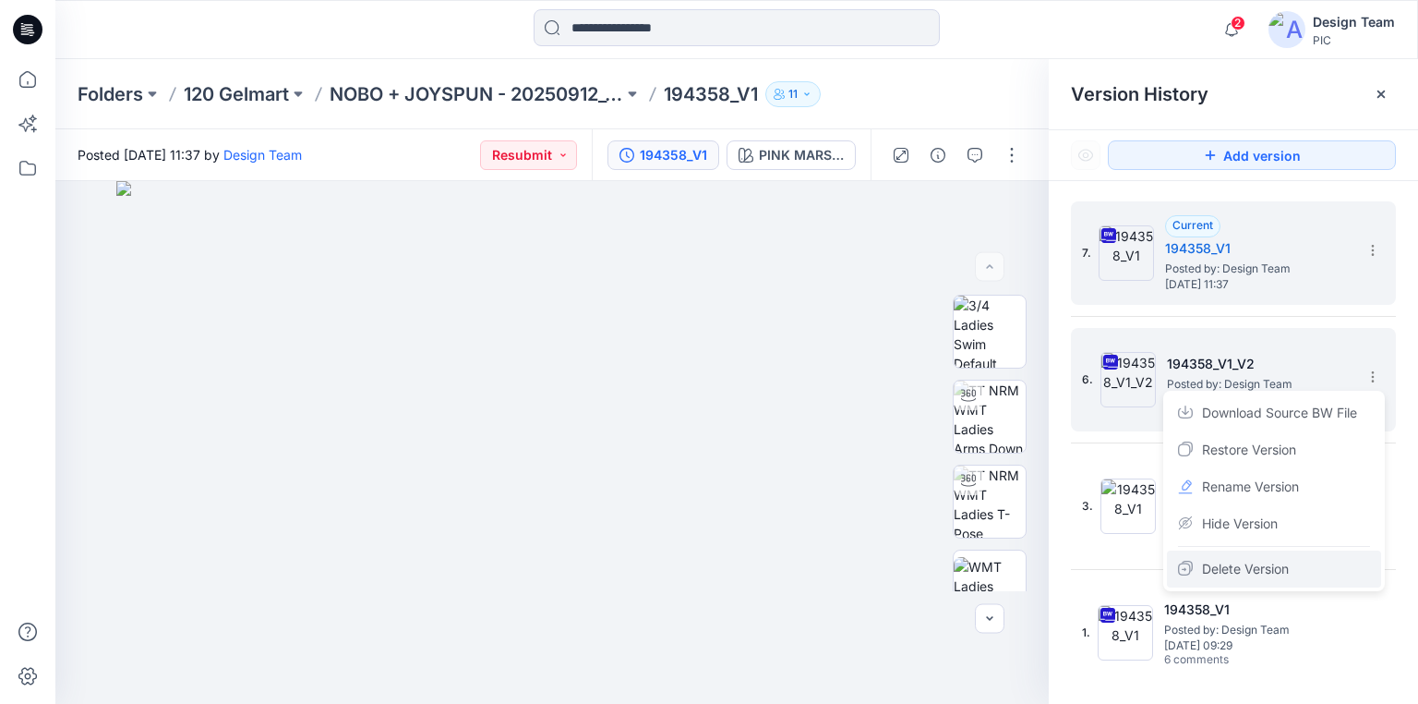
click at [1261, 564] on span "Delete Version" at bounding box center [1245, 569] width 87 height 22
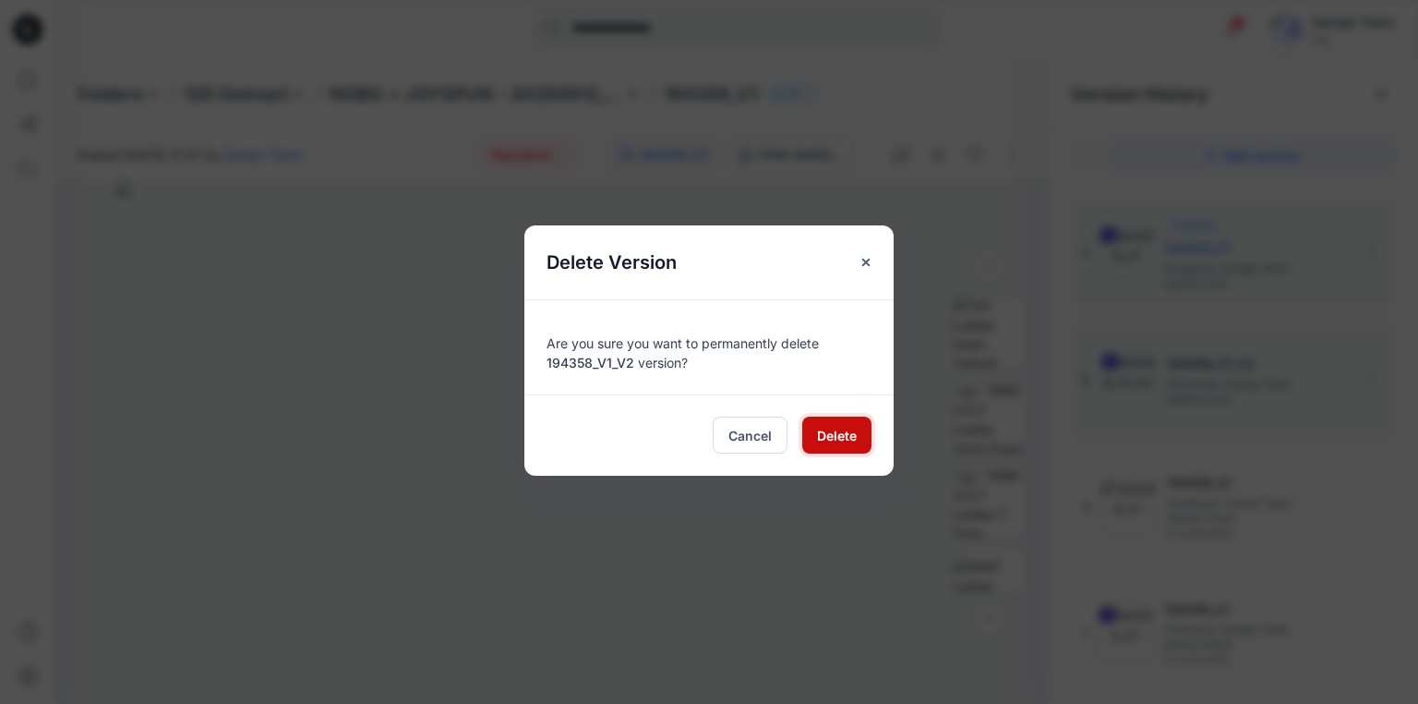
click at [838, 428] on span "Delete" at bounding box center [837, 435] width 40 height 19
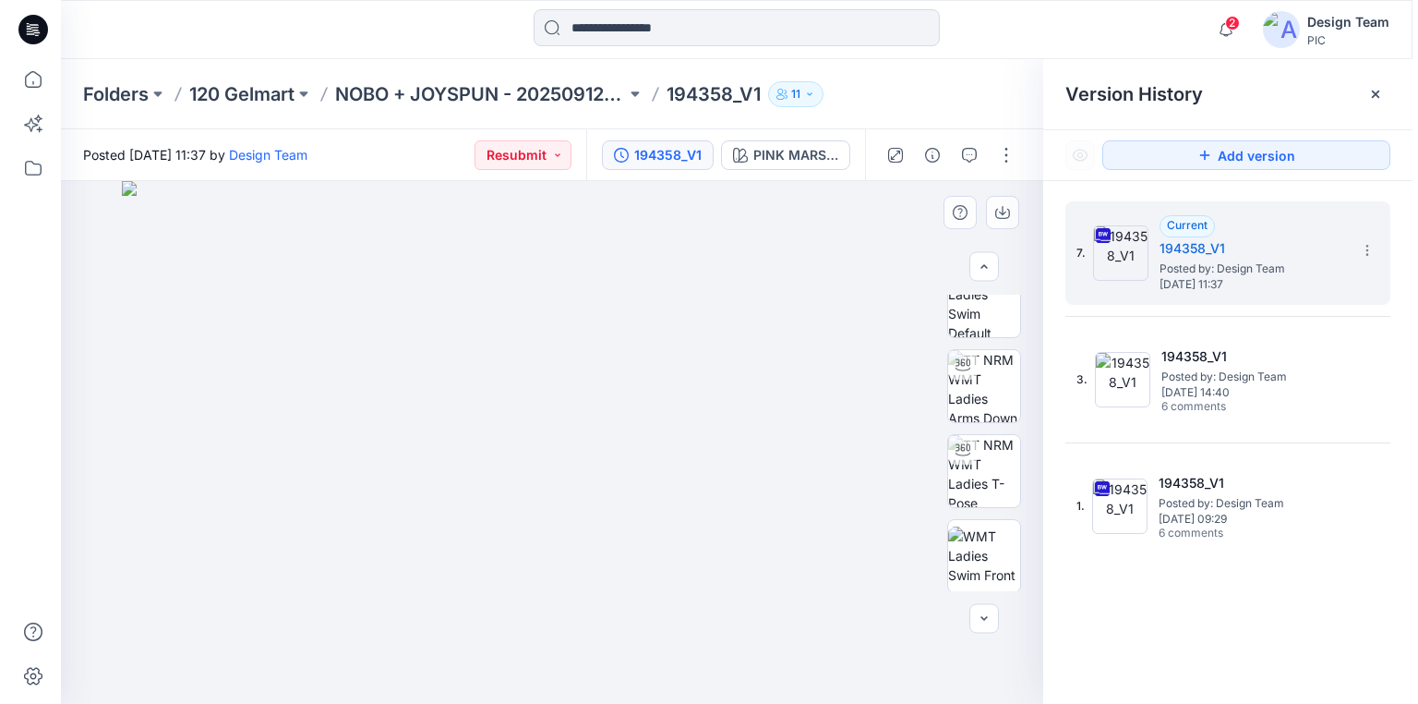
scroll to position [13, 0]
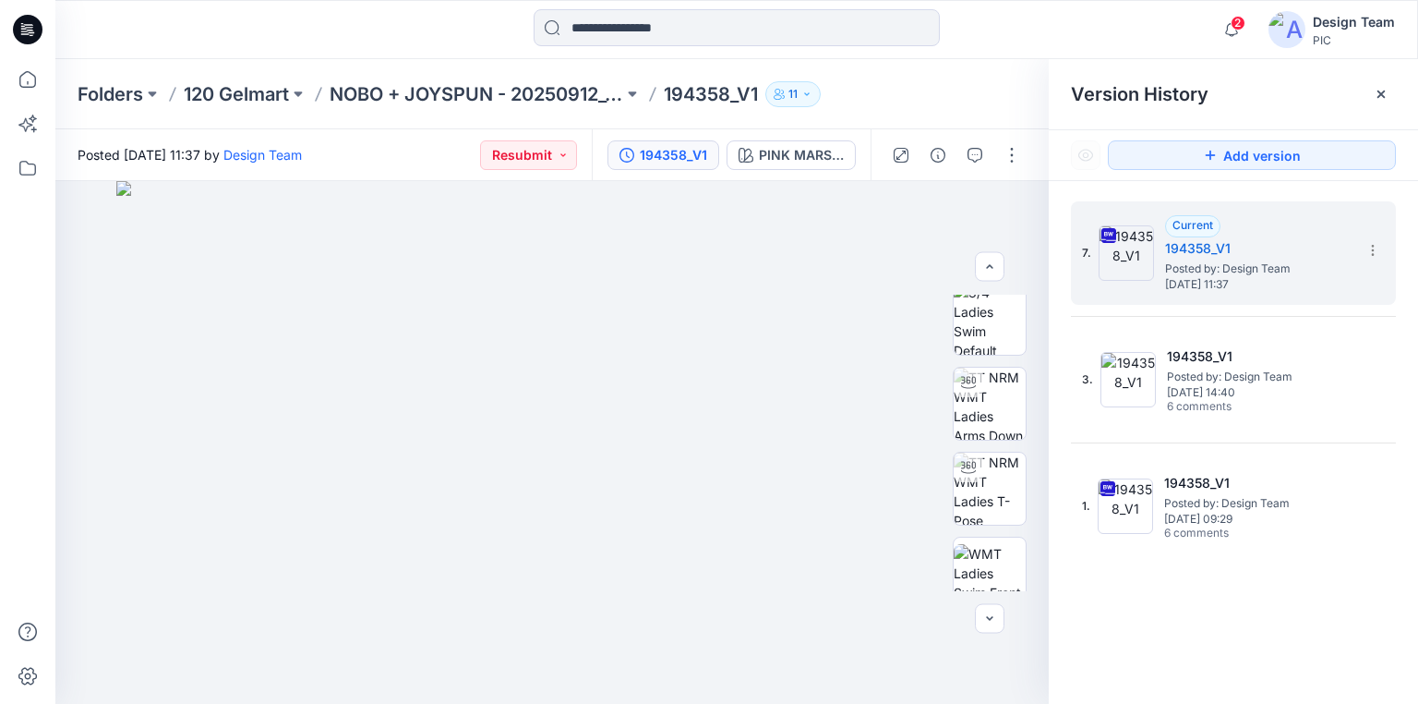
click at [25, 30] on icon at bounding box center [28, 30] width 30 height 30
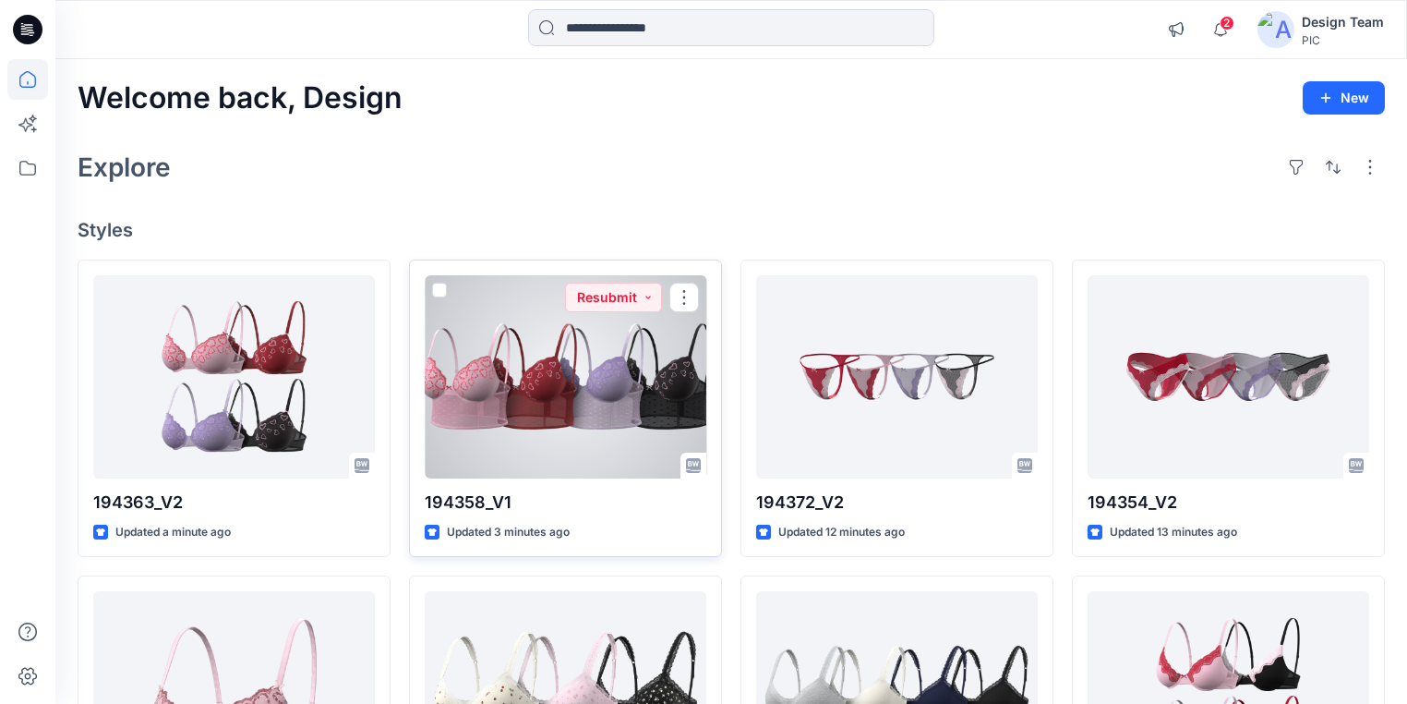
click at [610, 417] on div at bounding box center [566, 376] width 282 height 203
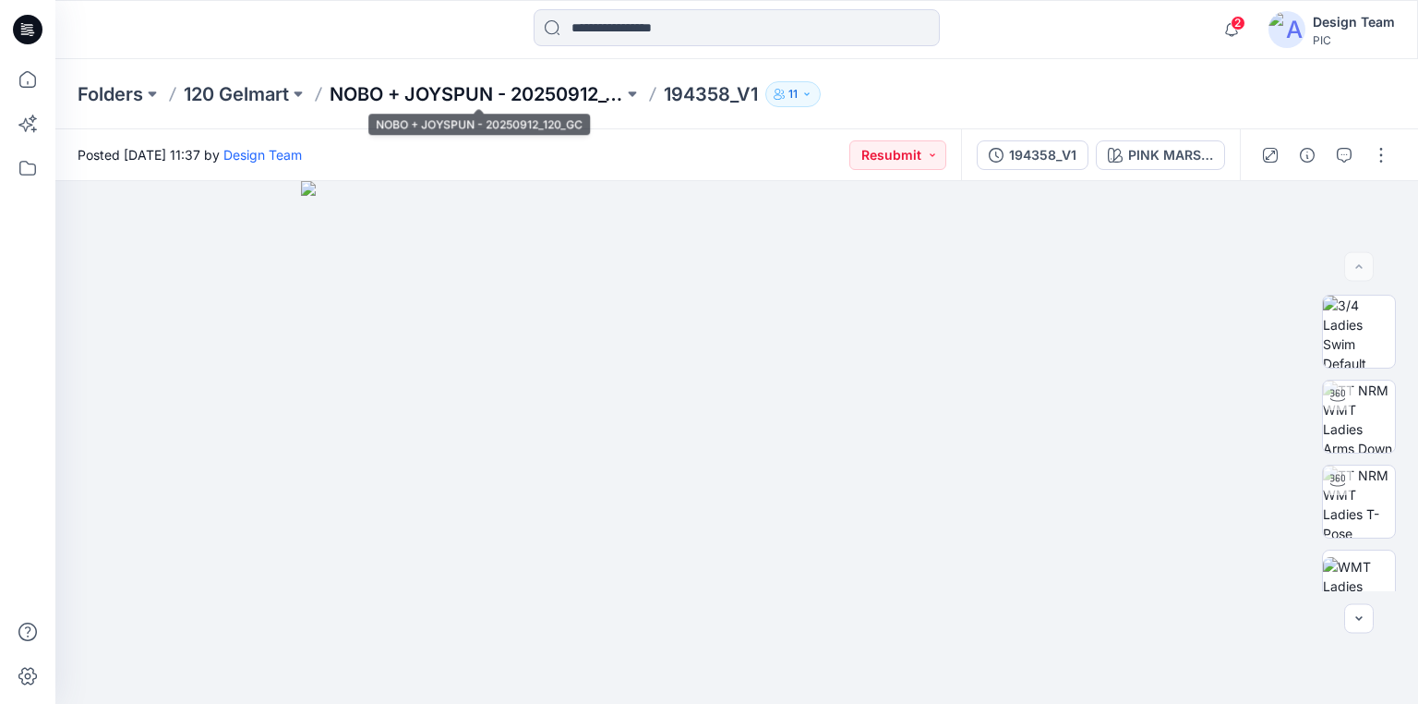
click at [521, 94] on p "NOBO + JOYSPUN - 20250912_120_GC" at bounding box center [477, 94] width 294 height 26
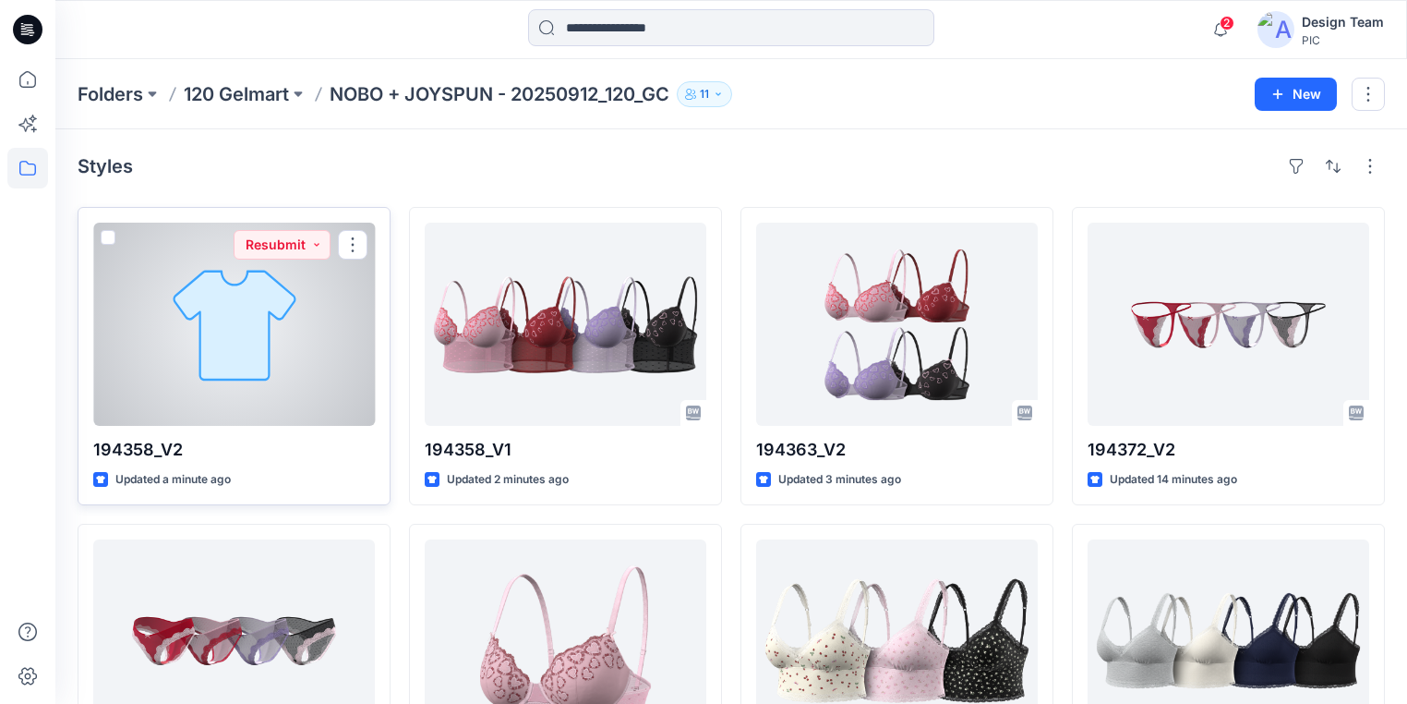
click at [327, 292] on div at bounding box center [234, 324] width 282 height 203
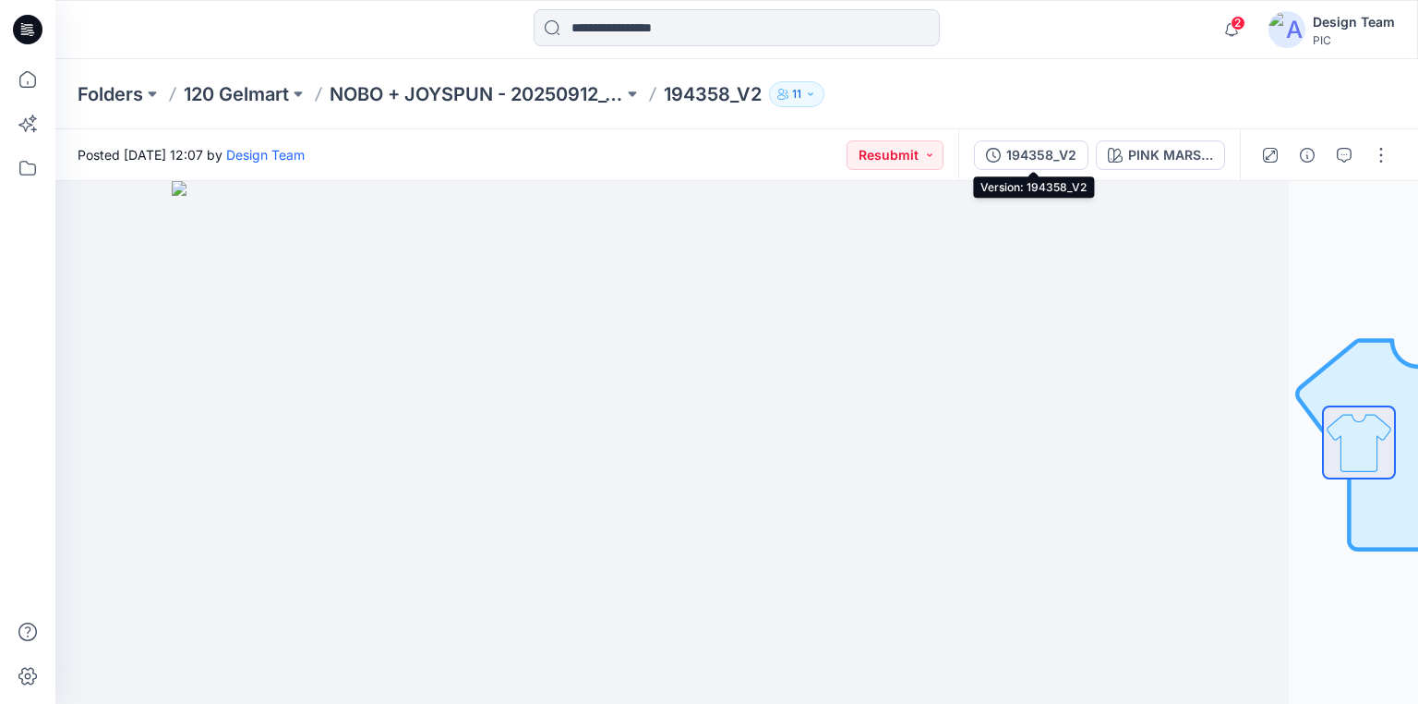
click at [1033, 148] on div "194358_V2" at bounding box center [1041, 155] width 70 height 20
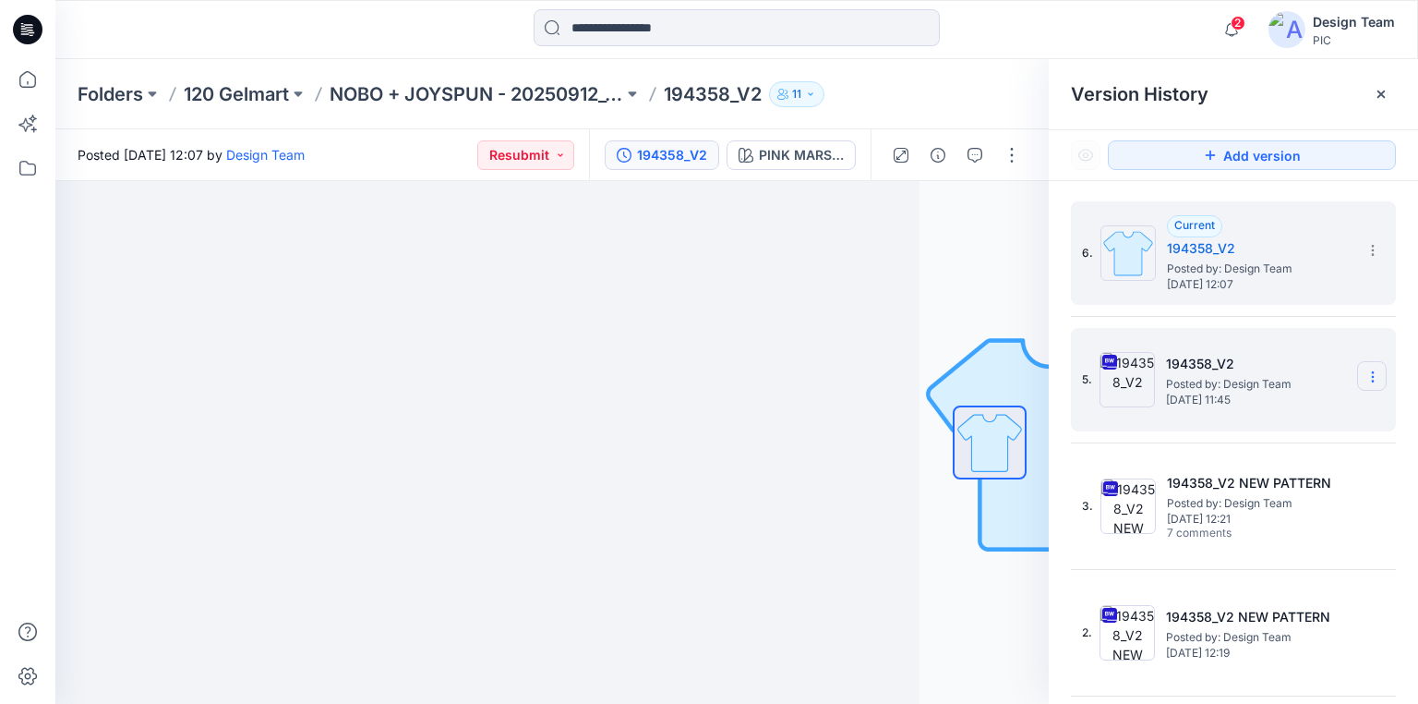
click at [1372, 372] on icon at bounding box center [1372, 372] width 1 height 1
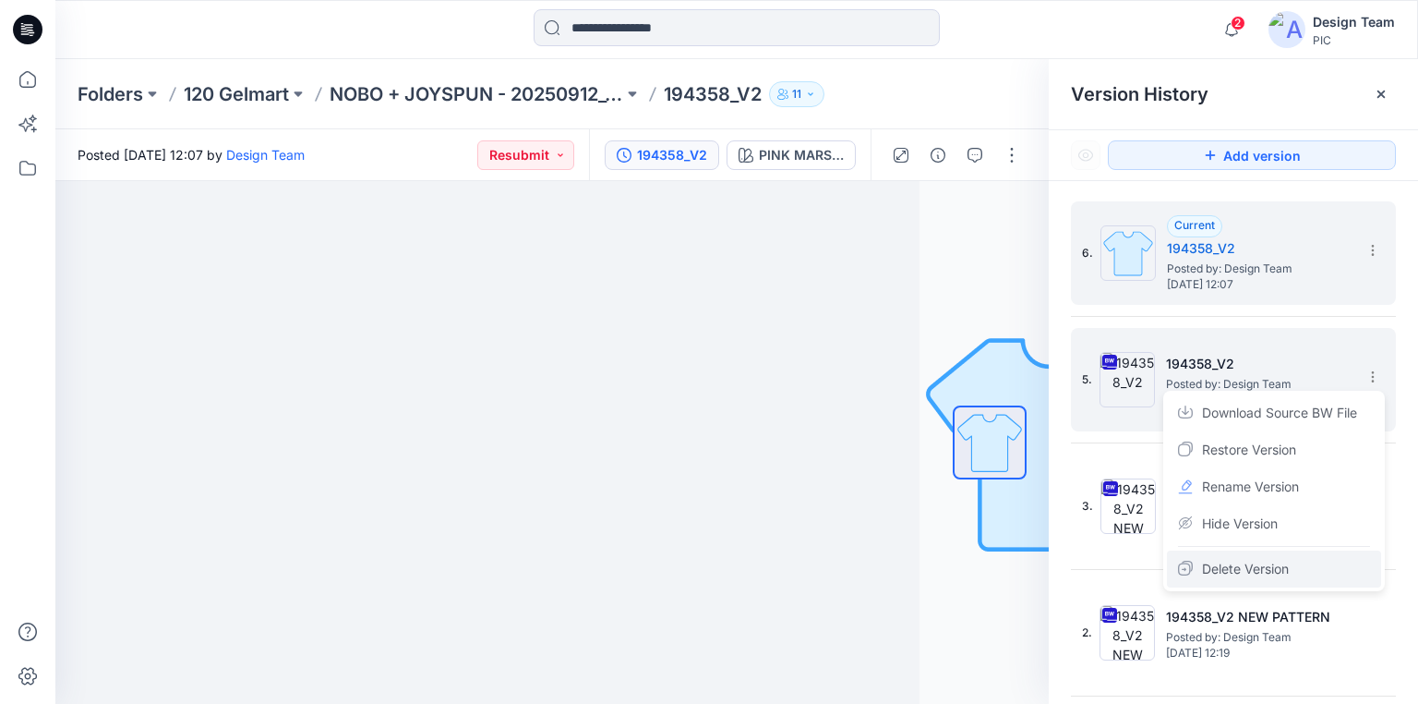
click at [1262, 569] on span "Delete Version" at bounding box center [1245, 569] width 87 height 22
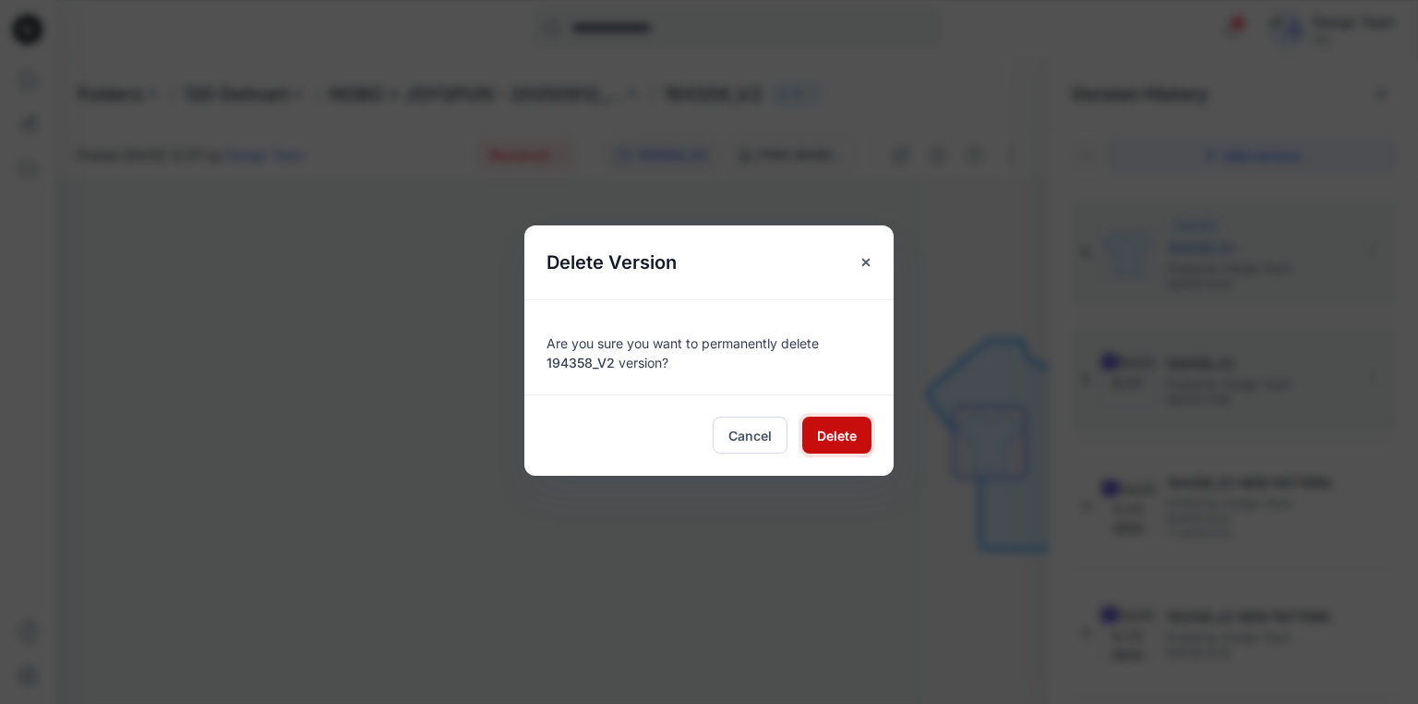
click at [862, 443] on button "Delete" at bounding box center [836, 434] width 69 height 37
click at [839, 431] on img at bounding box center [423, 442] width 872 height 523
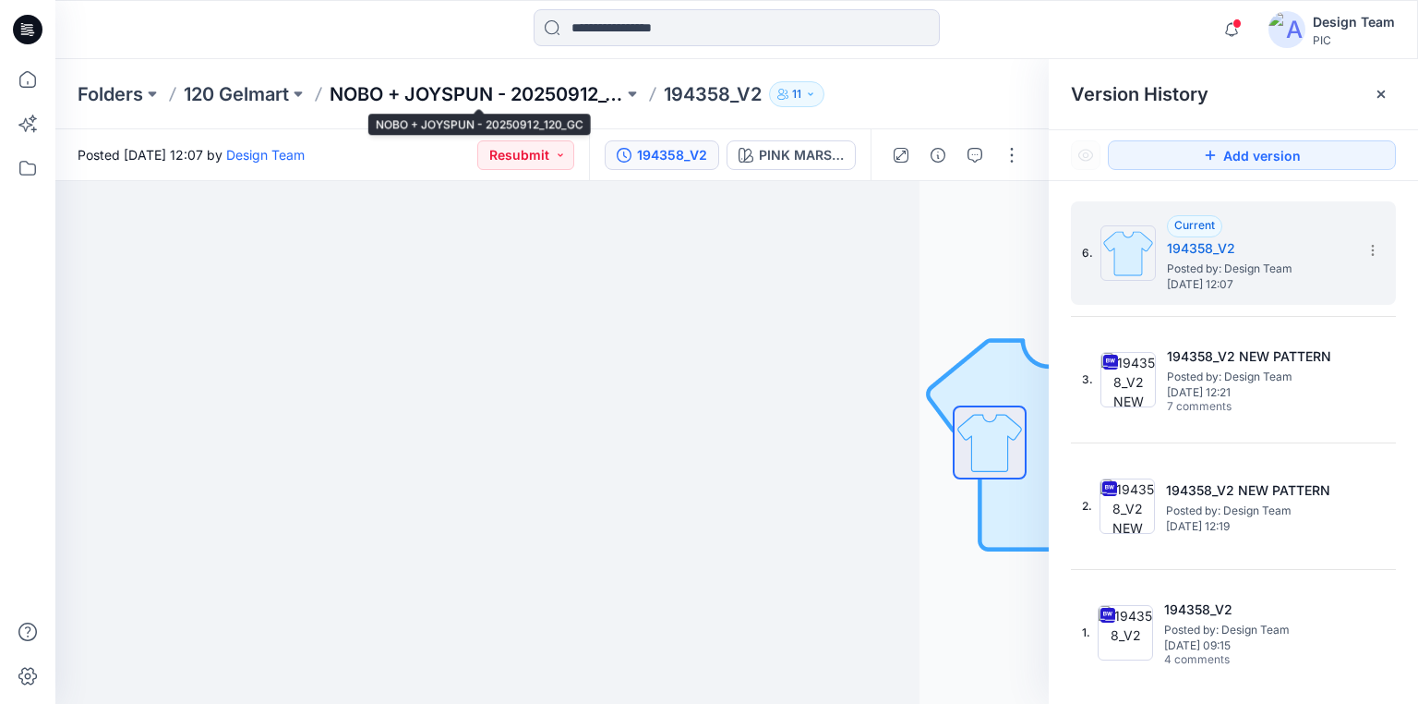
click at [558, 89] on p "NOBO + JOYSPUN - 20250912_120_GC" at bounding box center [477, 94] width 294 height 26
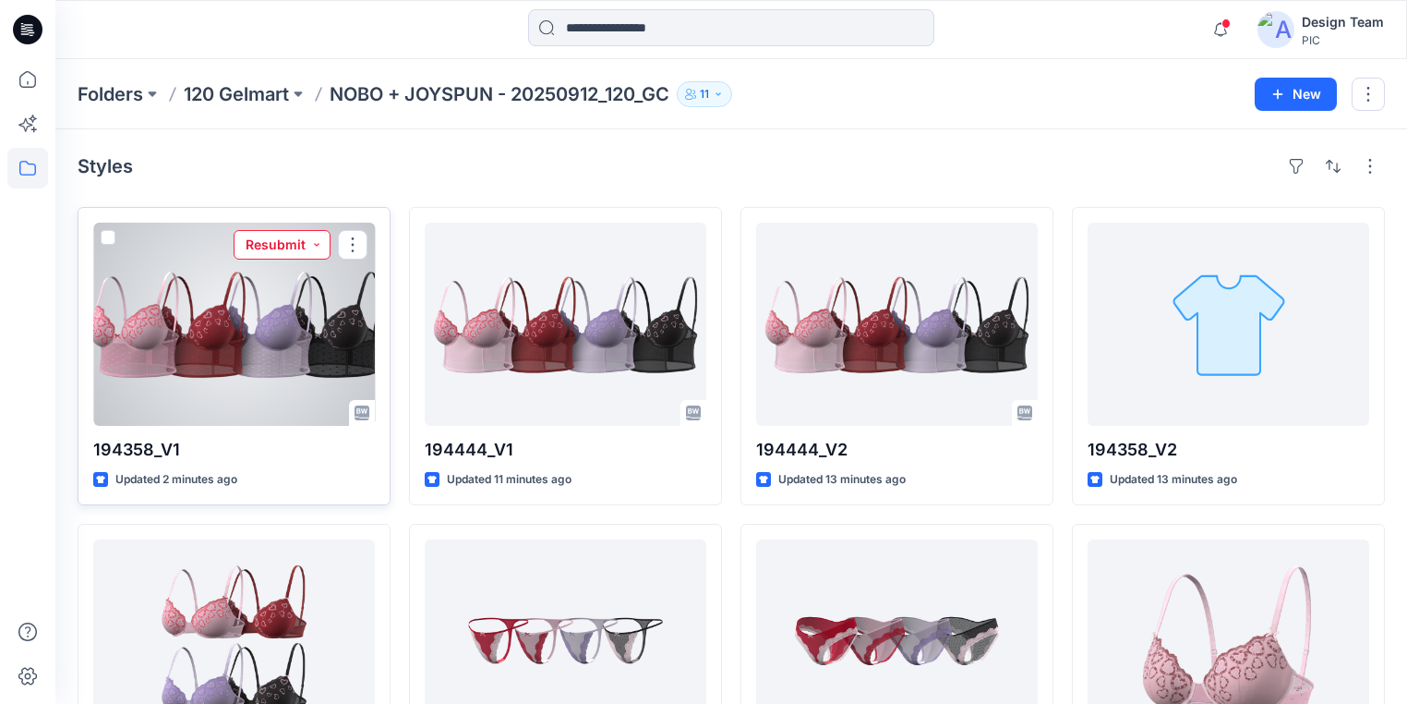
click at [320, 245] on button "Resubmit" at bounding box center [282, 245] width 97 height 30
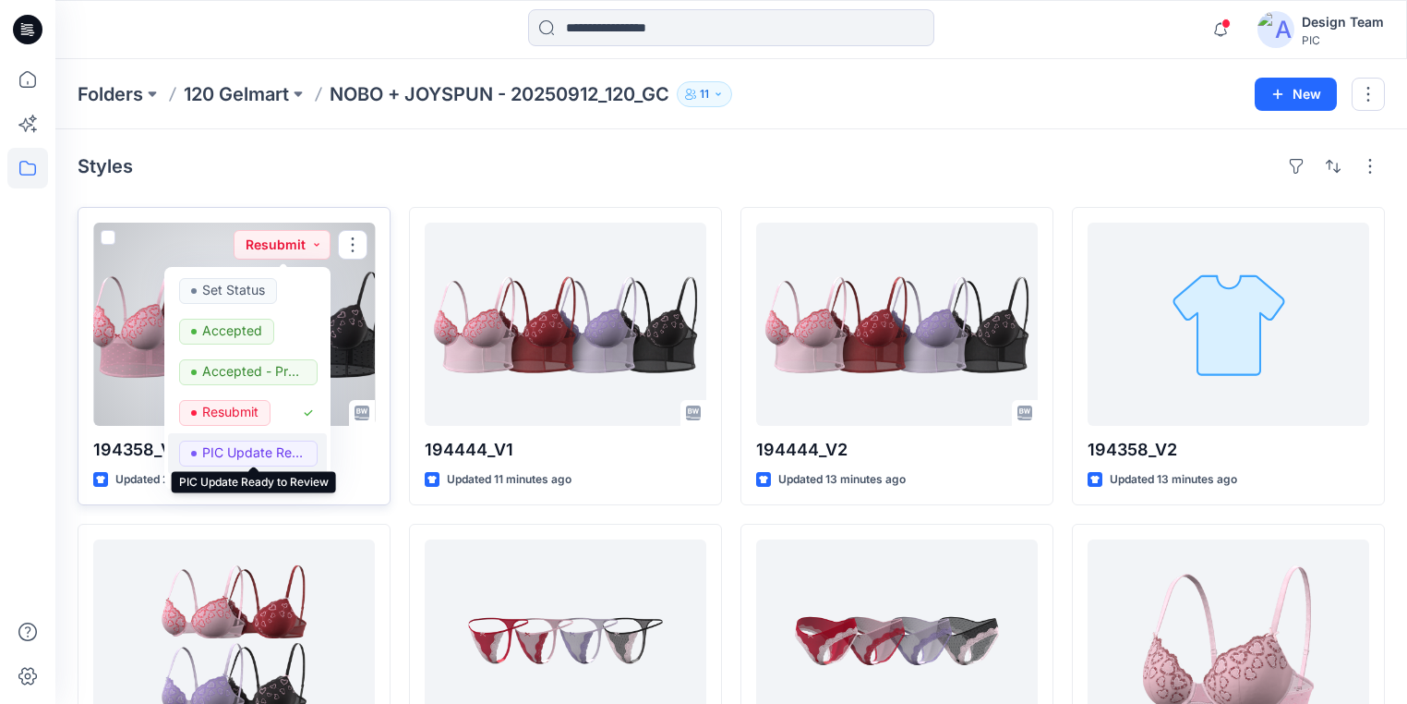
click at [271, 451] on p "PIC Update Ready to Review" at bounding box center [253, 452] width 103 height 24
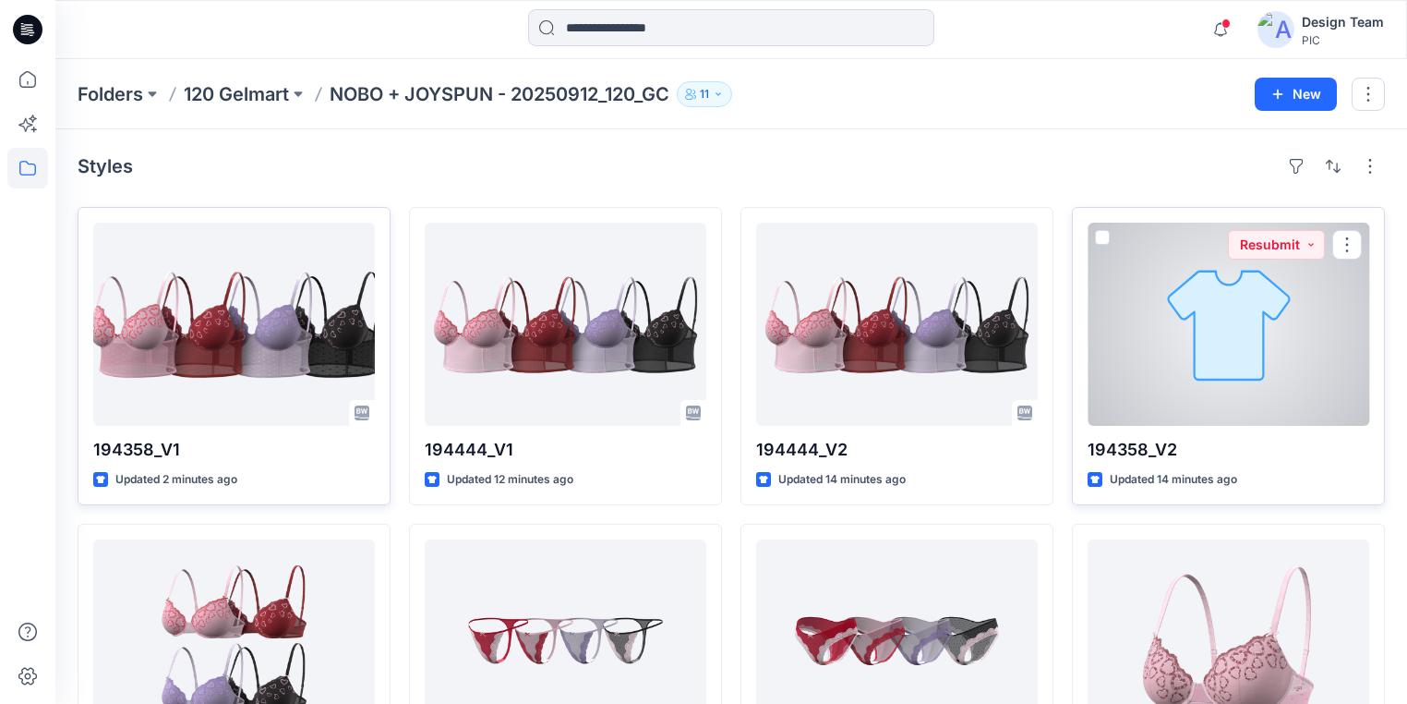
click at [1184, 362] on div at bounding box center [1229, 324] width 282 height 203
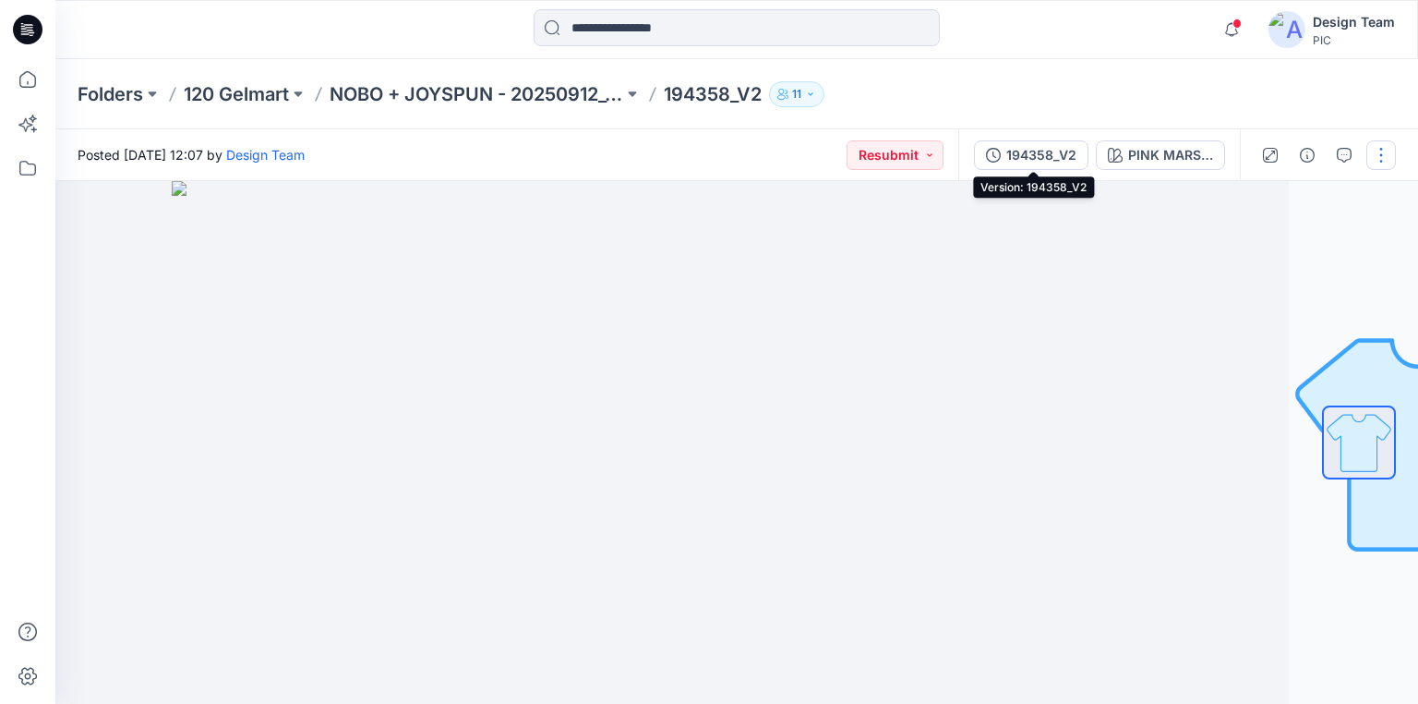
drag, startPoint x: 1053, startPoint y: 154, endPoint x: 1012, endPoint y: 141, distance: 42.6
click at [1052, 154] on div "194358_V2" at bounding box center [1041, 155] width 70 height 20
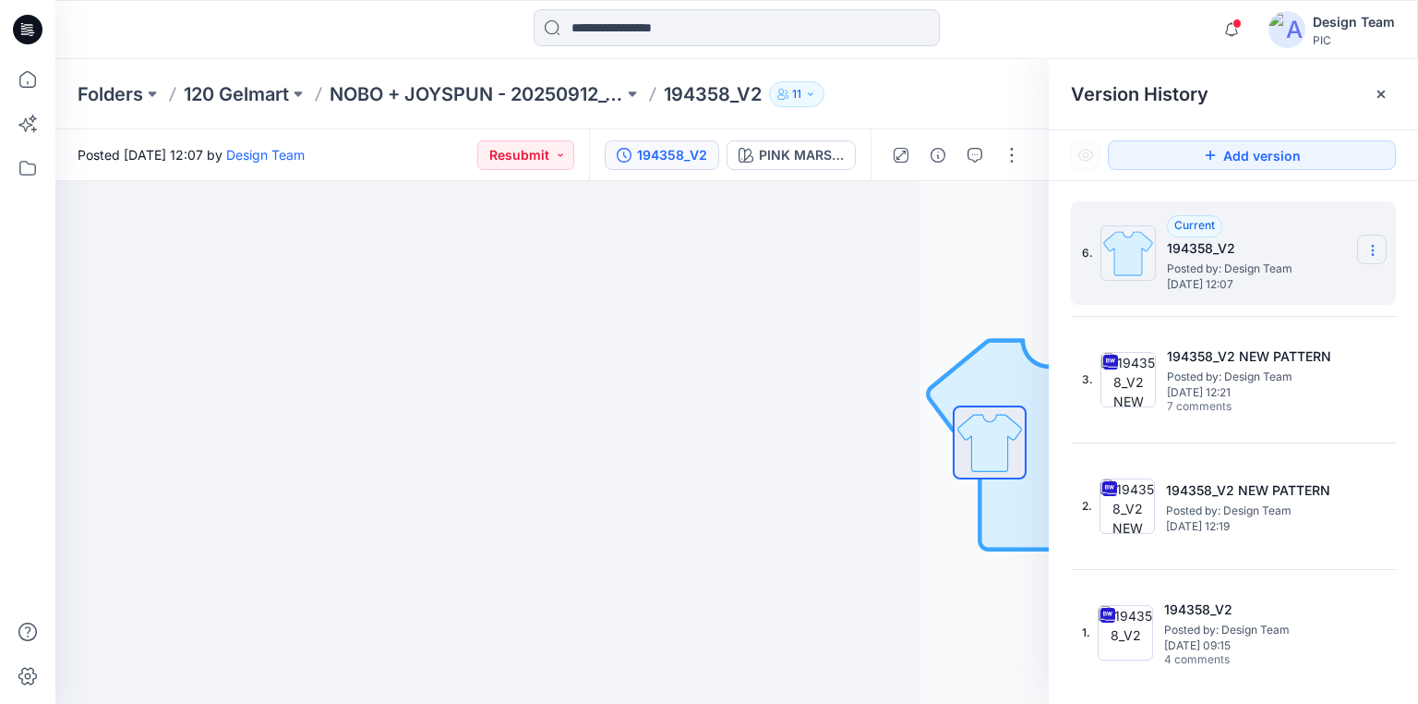
click at [1373, 246] on icon at bounding box center [1372, 246] width 1 height 1
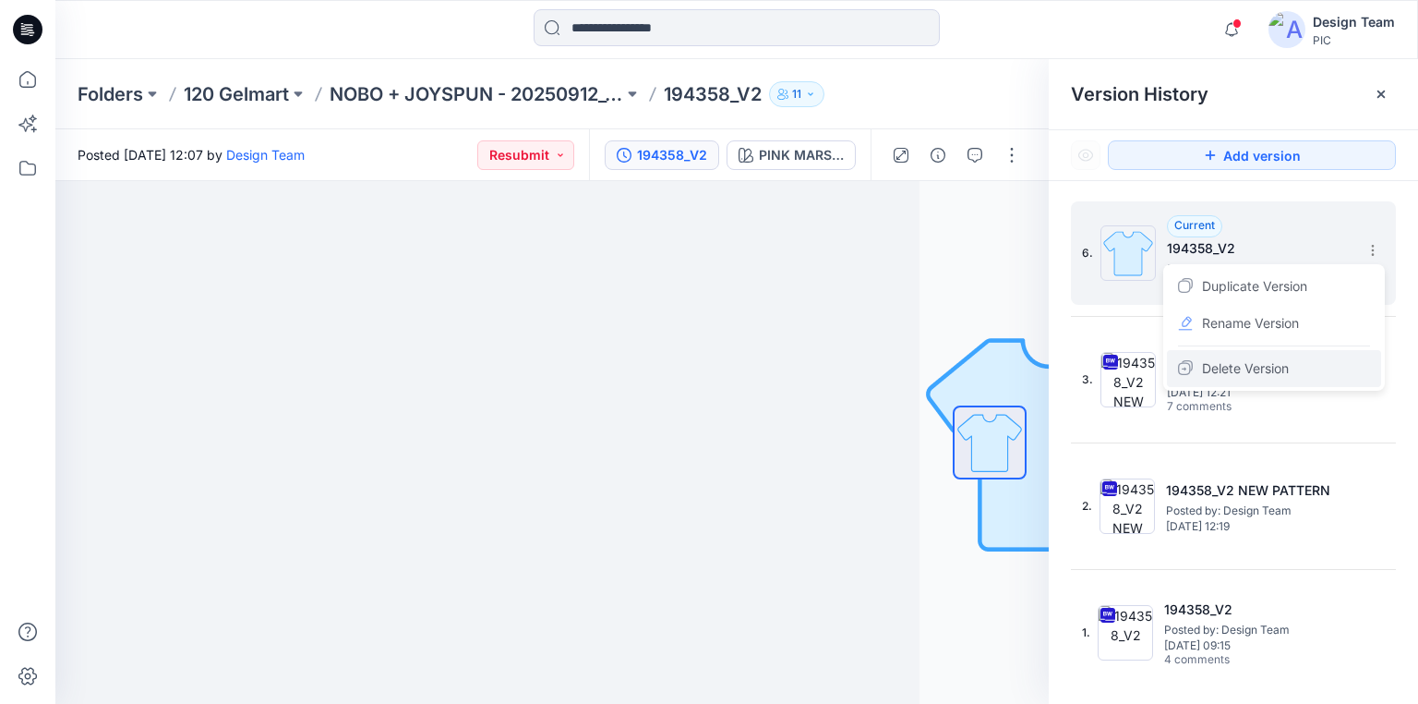
click at [1266, 366] on span "Delete Version" at bounding box center [1245, 368] width 87 height 22
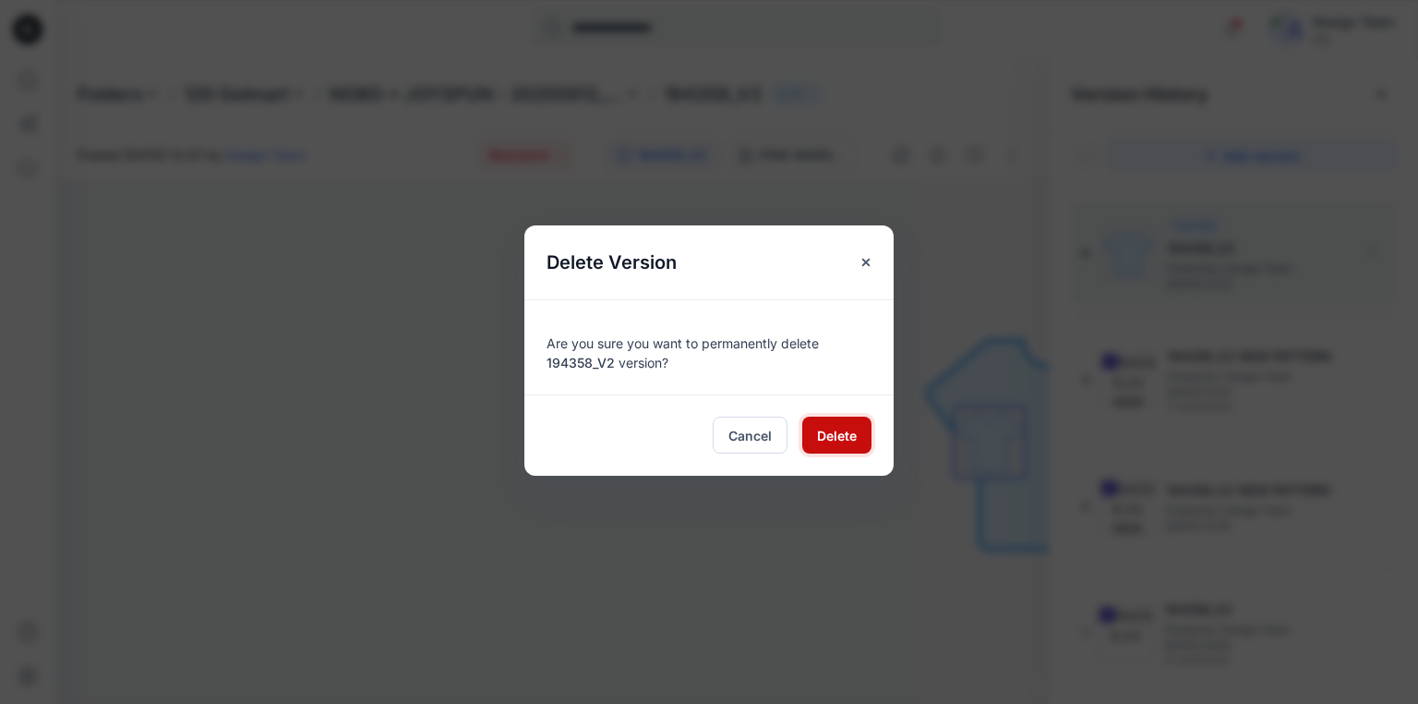
click at [831, 435] on span "Delete" at bounding box center [837, 435] width 40 height 19
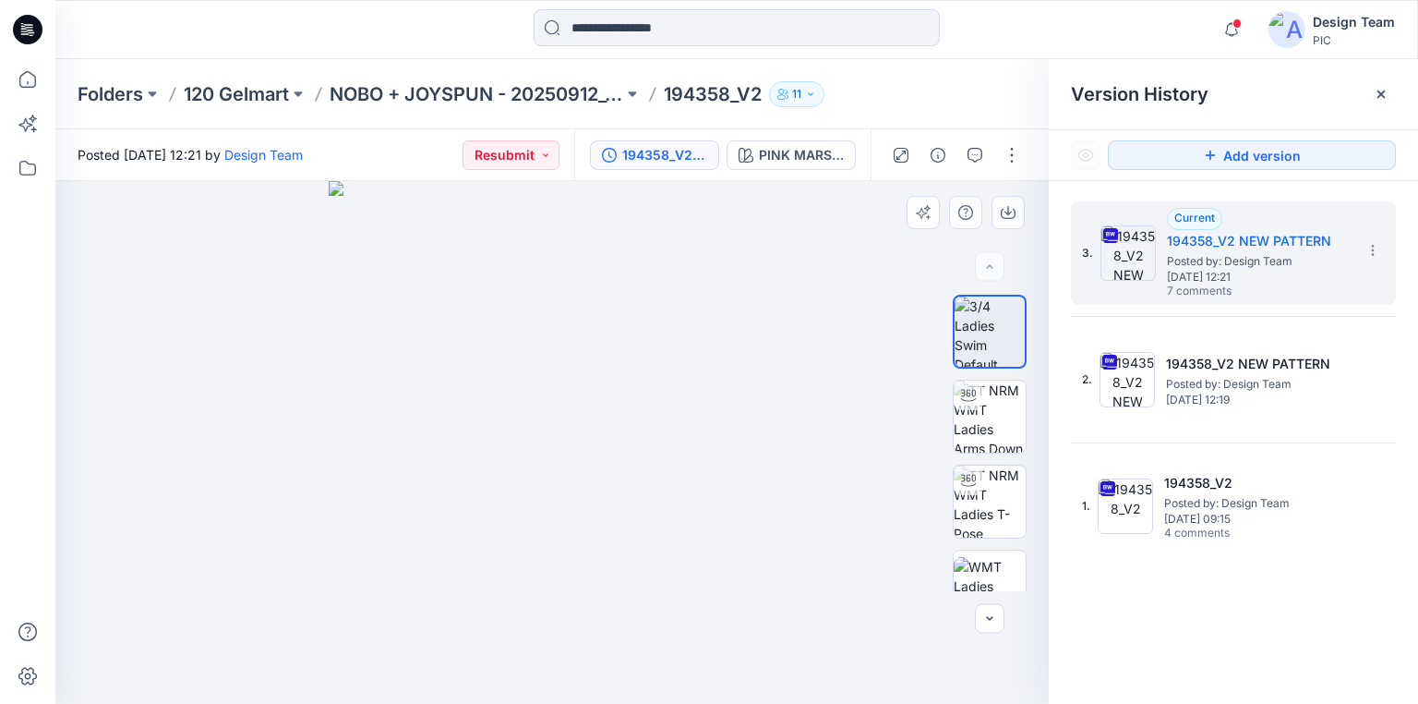
click at [898, 437] on div at bounding box center [552, 442] width 994 height 523
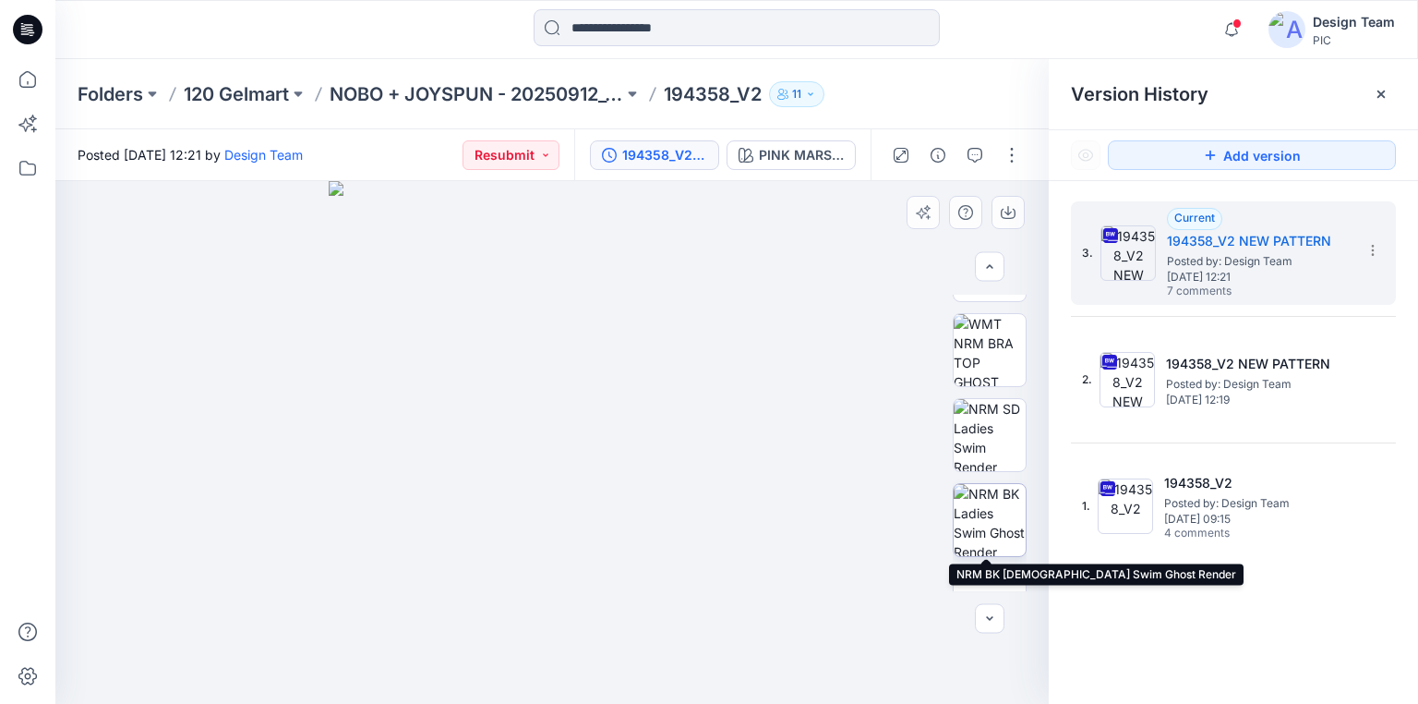
scroll to position [517, 0]
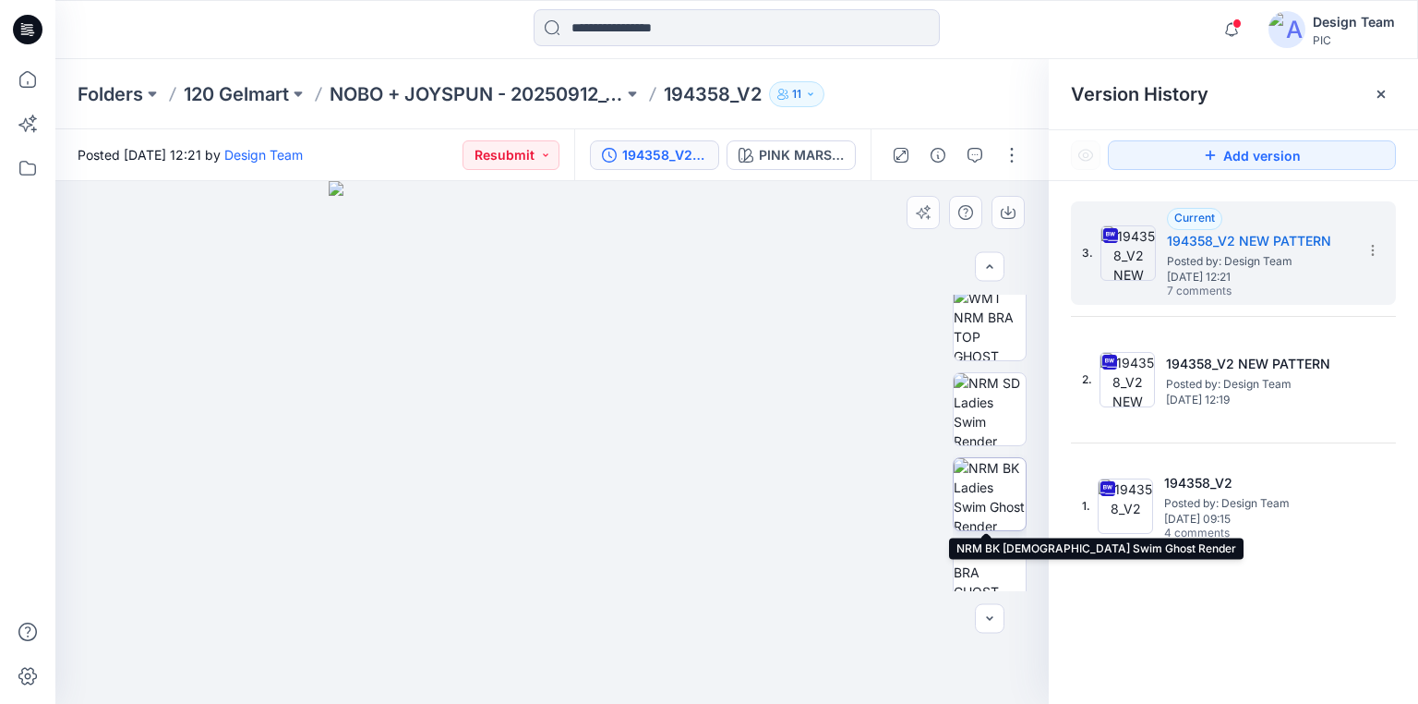
click at [1005, 485] on img at bounding box center [990, 494] width 72 height 72
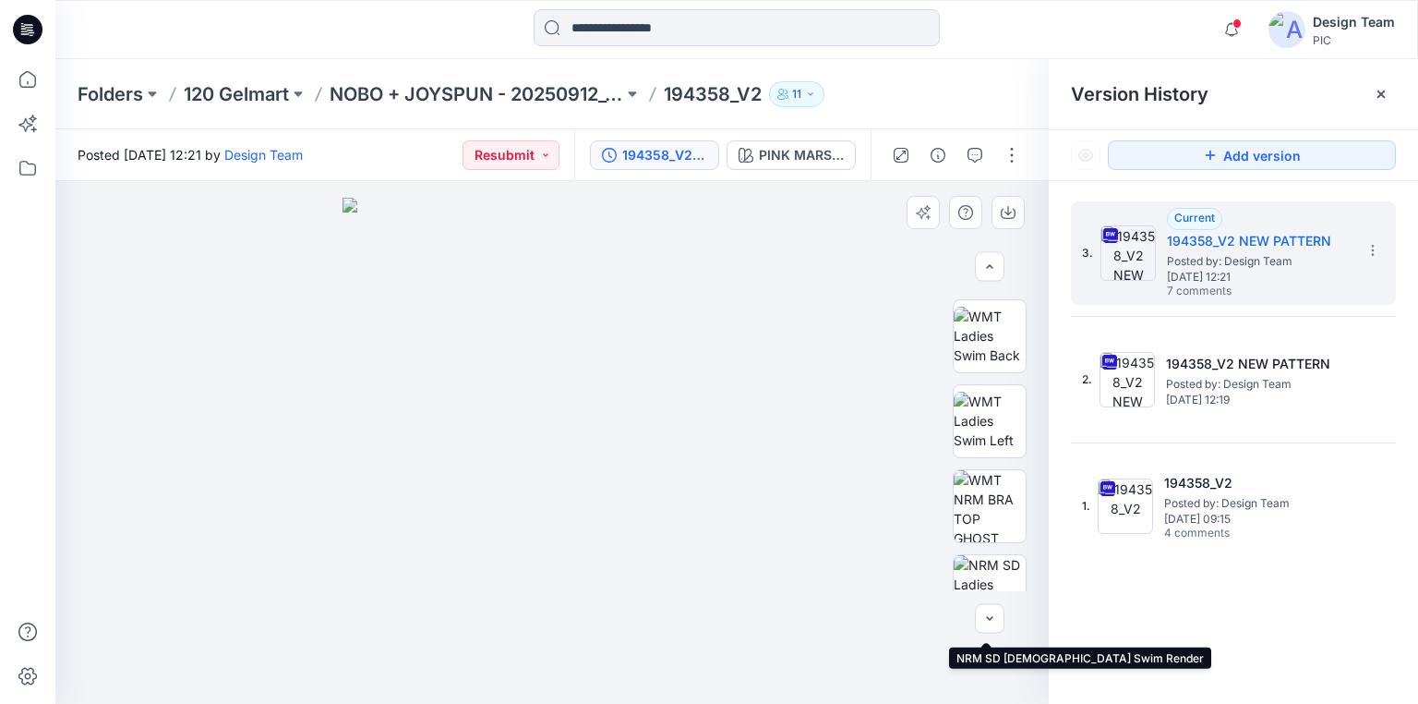
scroll to position [319, 0]
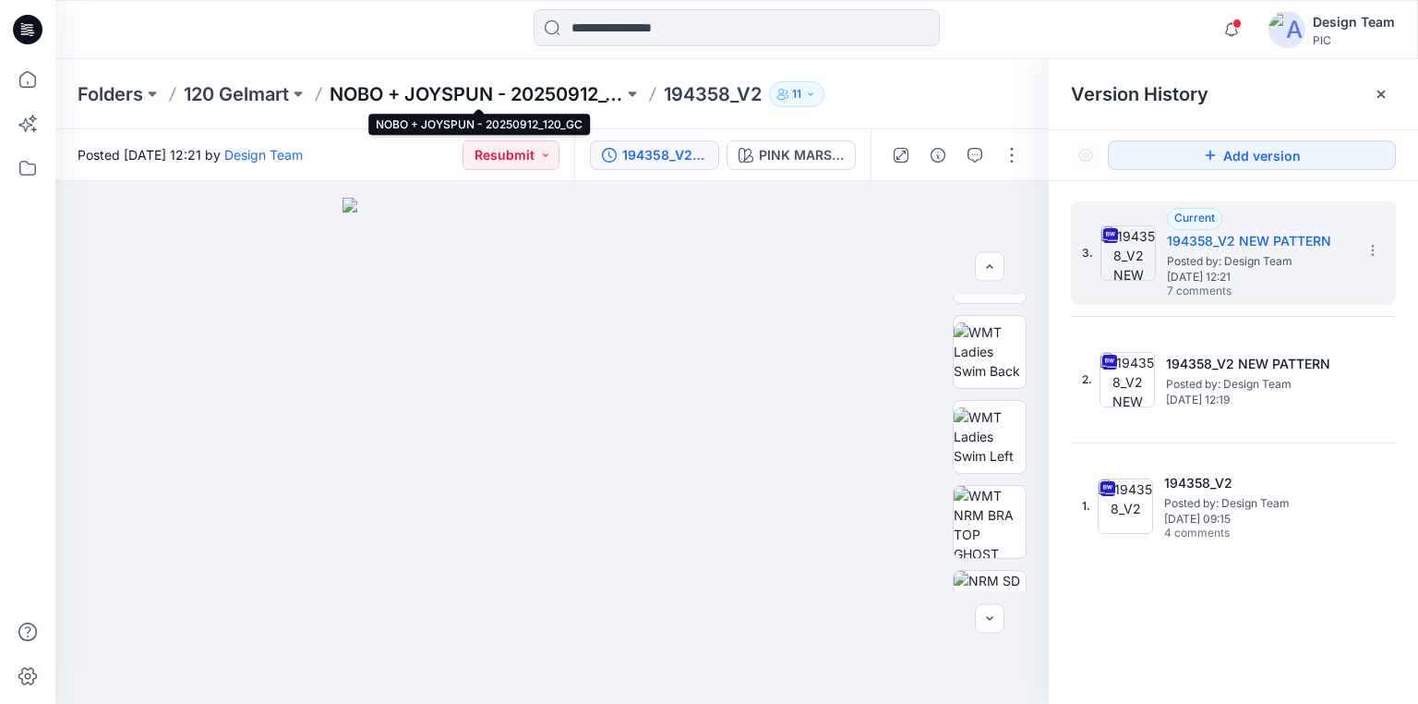
click at [532, 94] on p "NOBO + JOYSPUN - 20250912_120_GC" at bounding box center [477, 94] width 294 height 26
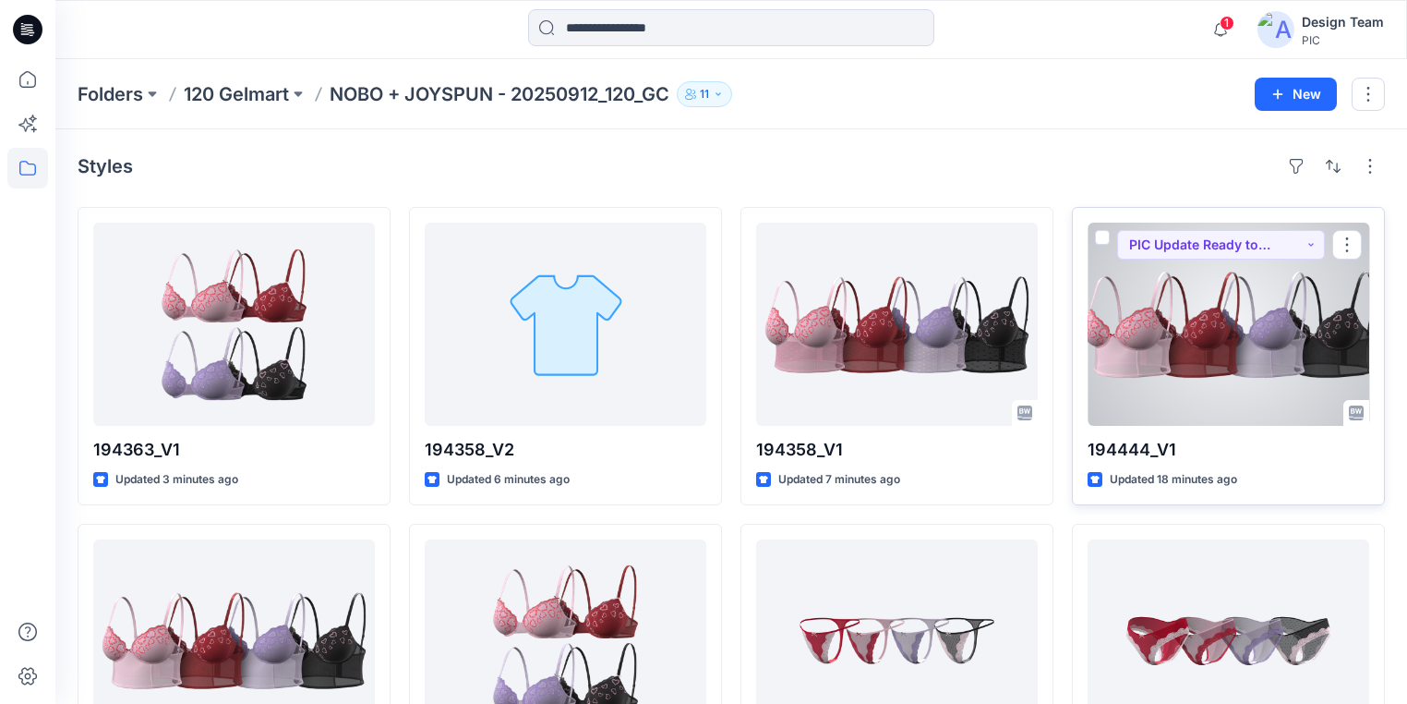
click at [1211, 401] on div at bounding box center [1229, 324] width 282 height 203
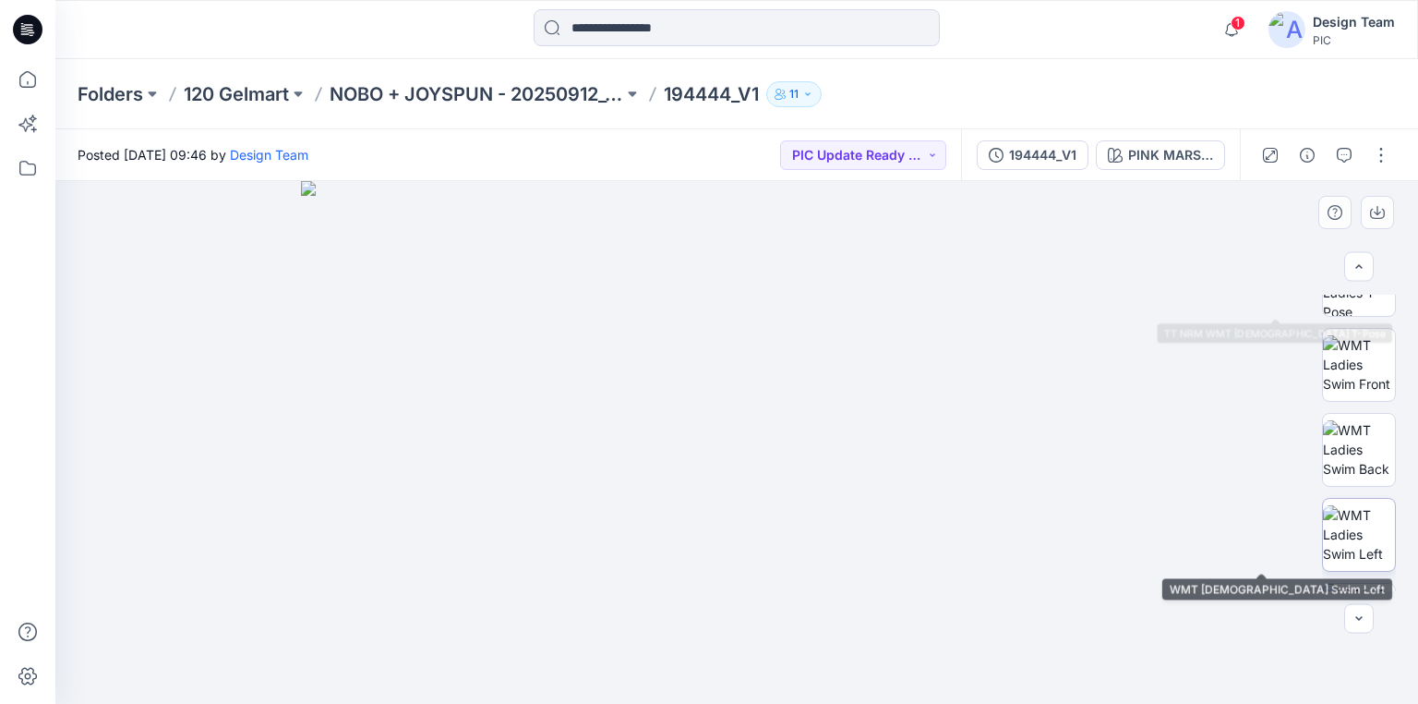
scroll to position [295, 0]
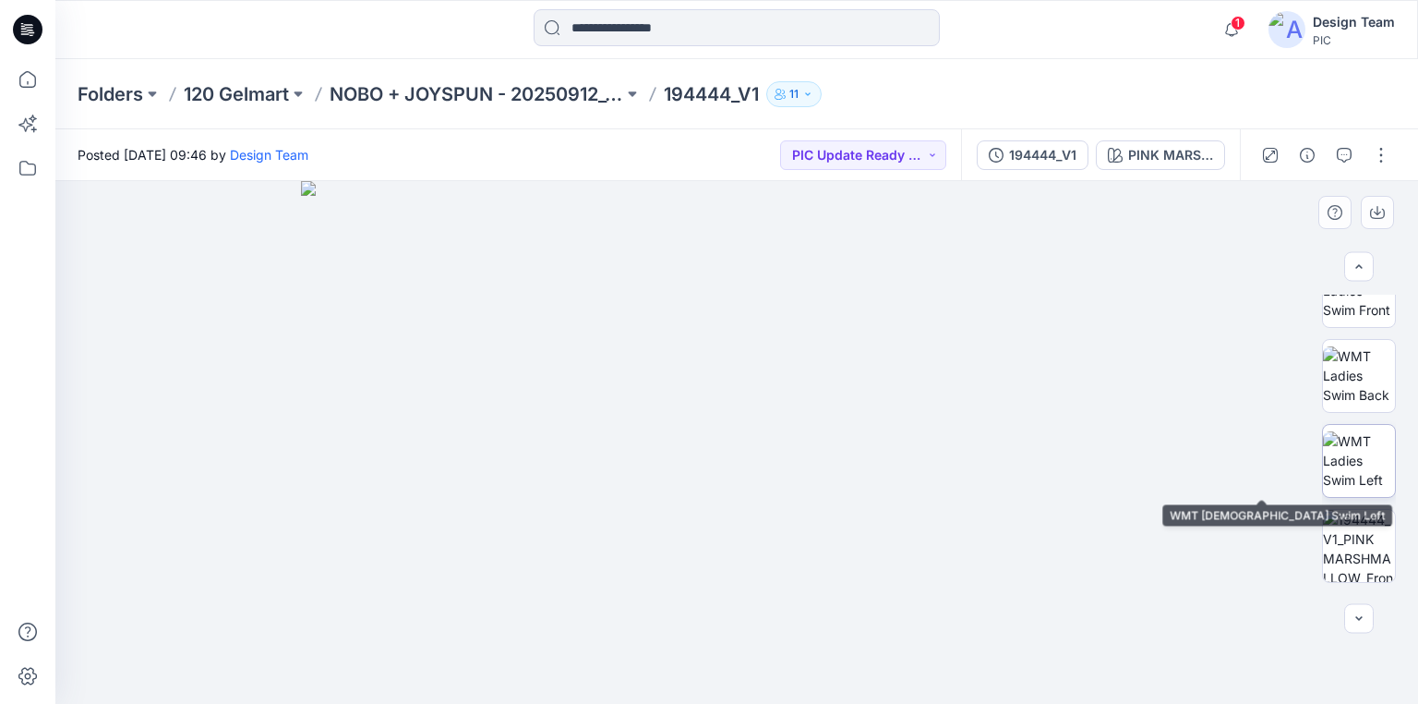
click at [1366, 481] on img at bounding box center [1359, 460] width 72 height 58
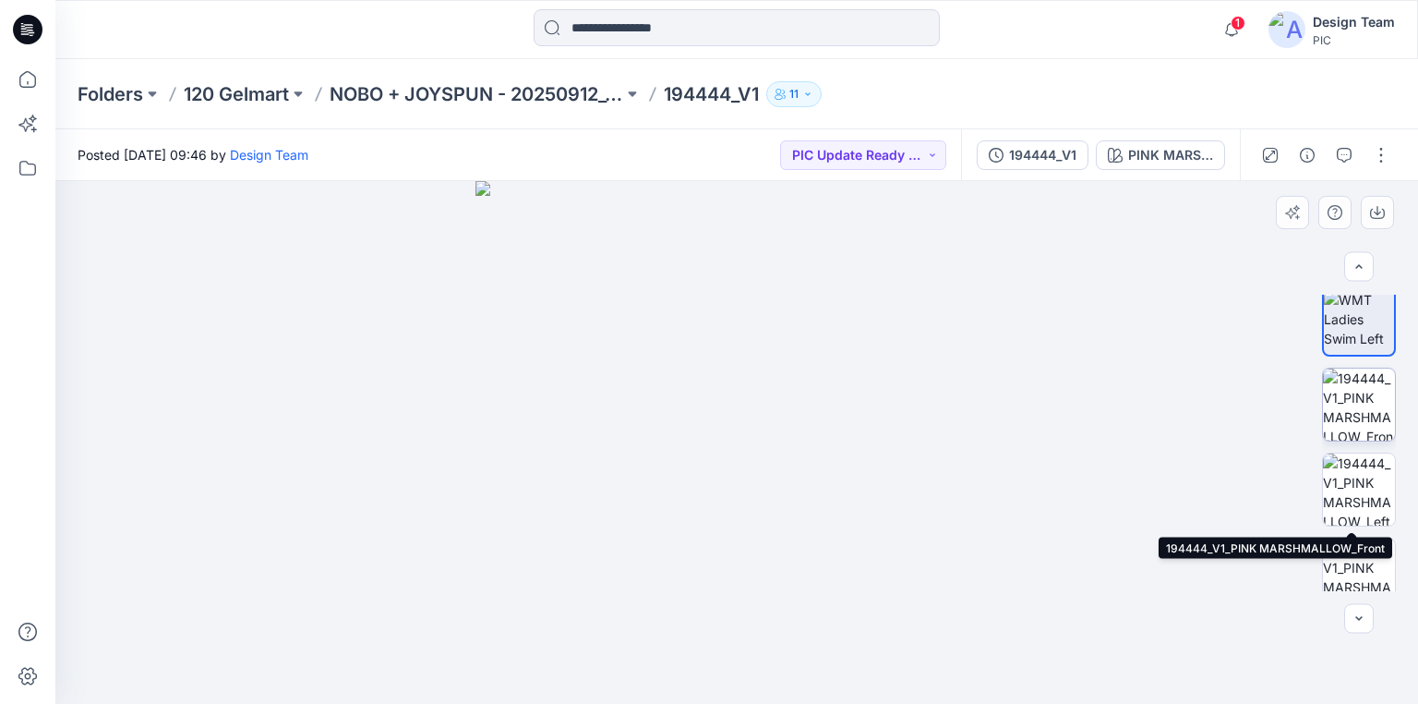
scroll to position [443, 0]
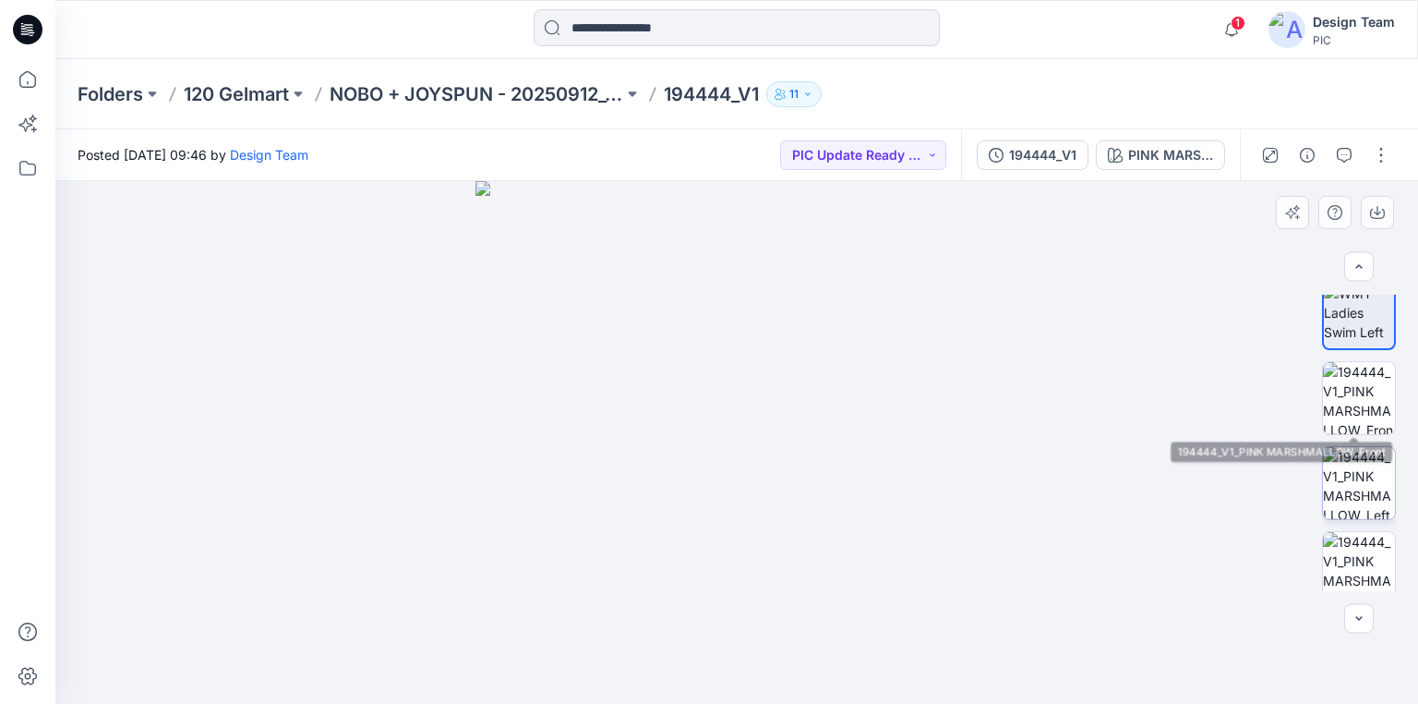
click at [1370, 490] on img at bounding box center [1359, 483] width 72 height 72
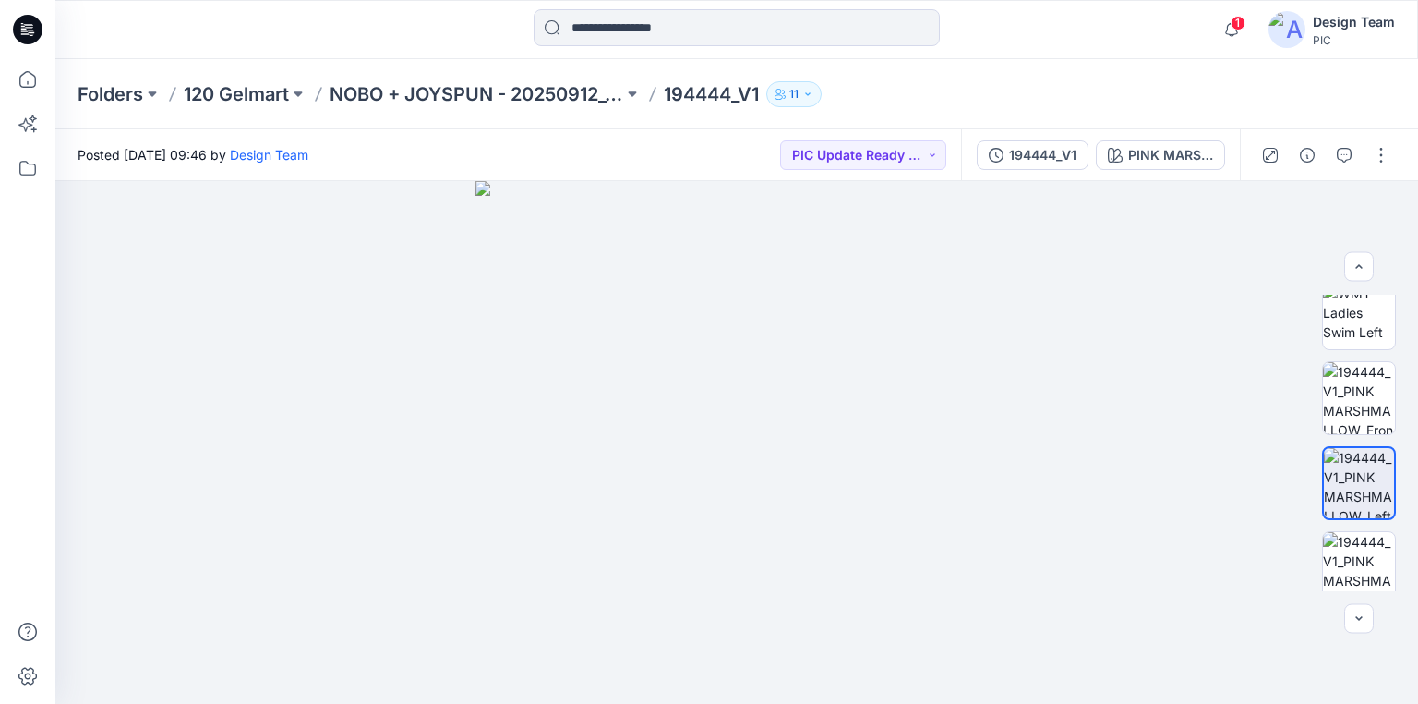
drag, startPoint x: 20, startPoint y: 26, endPoint x: 7, endPoint y: 22, distance: 13.4
click at [21, 26] on icon at bounding box center [28, 29] width 30 height 59
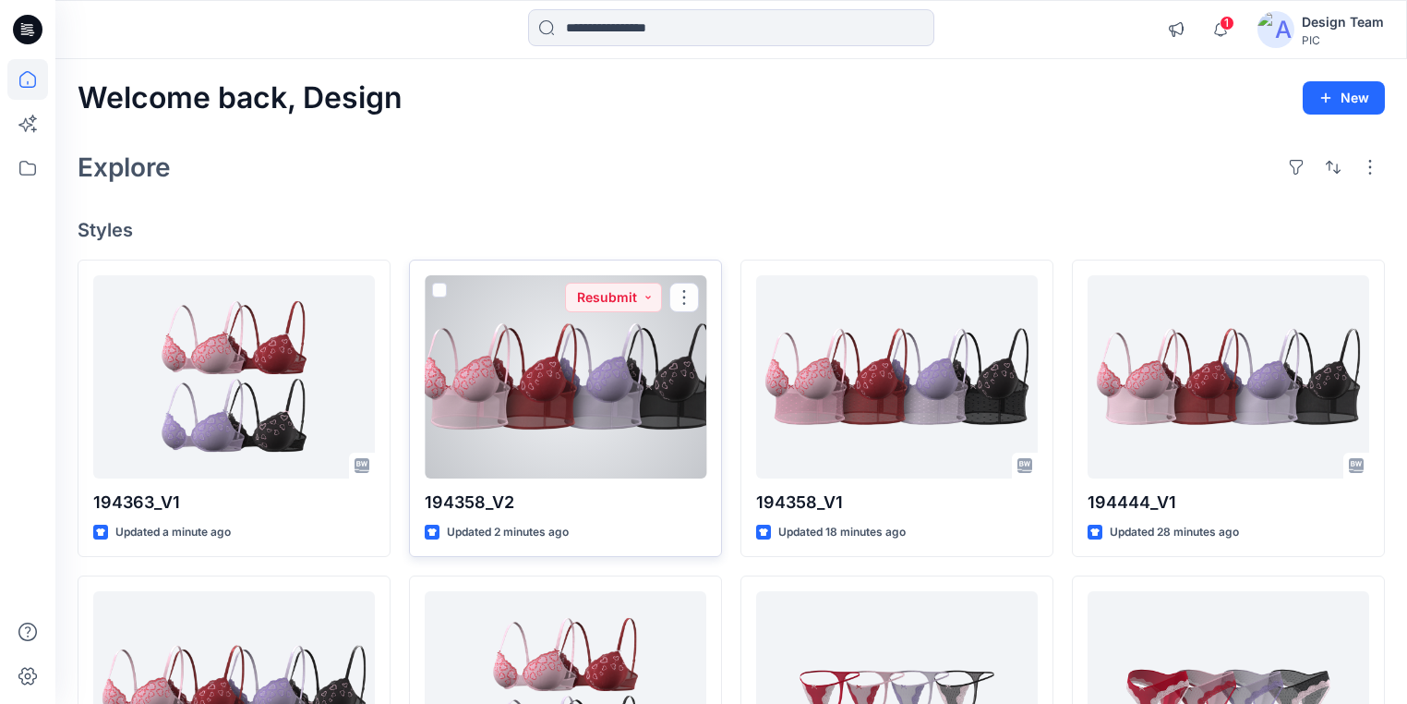
click at [563, 395] on div at bounding box center [566, 376] width 282 height 203
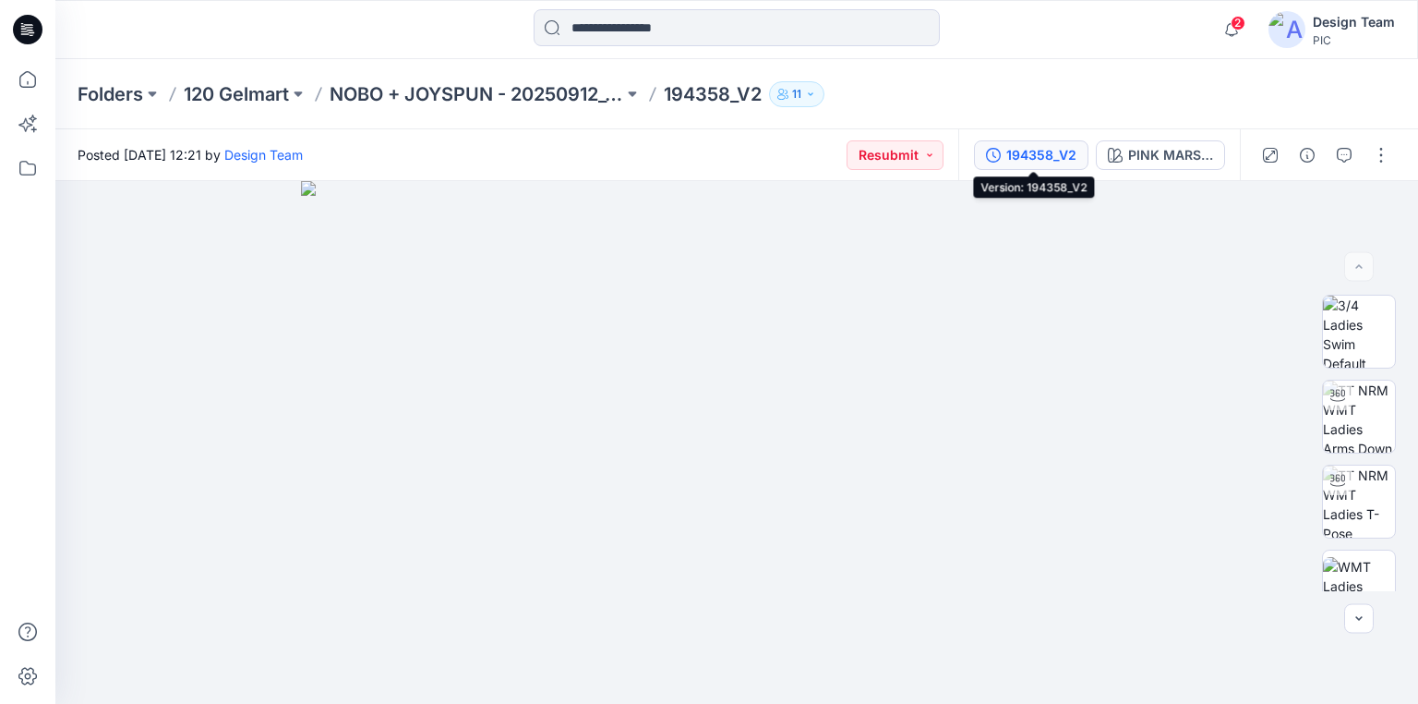
click at [1044, 155] on div "194358_V2" at bounding box center [1041, 155] width 70 height 20
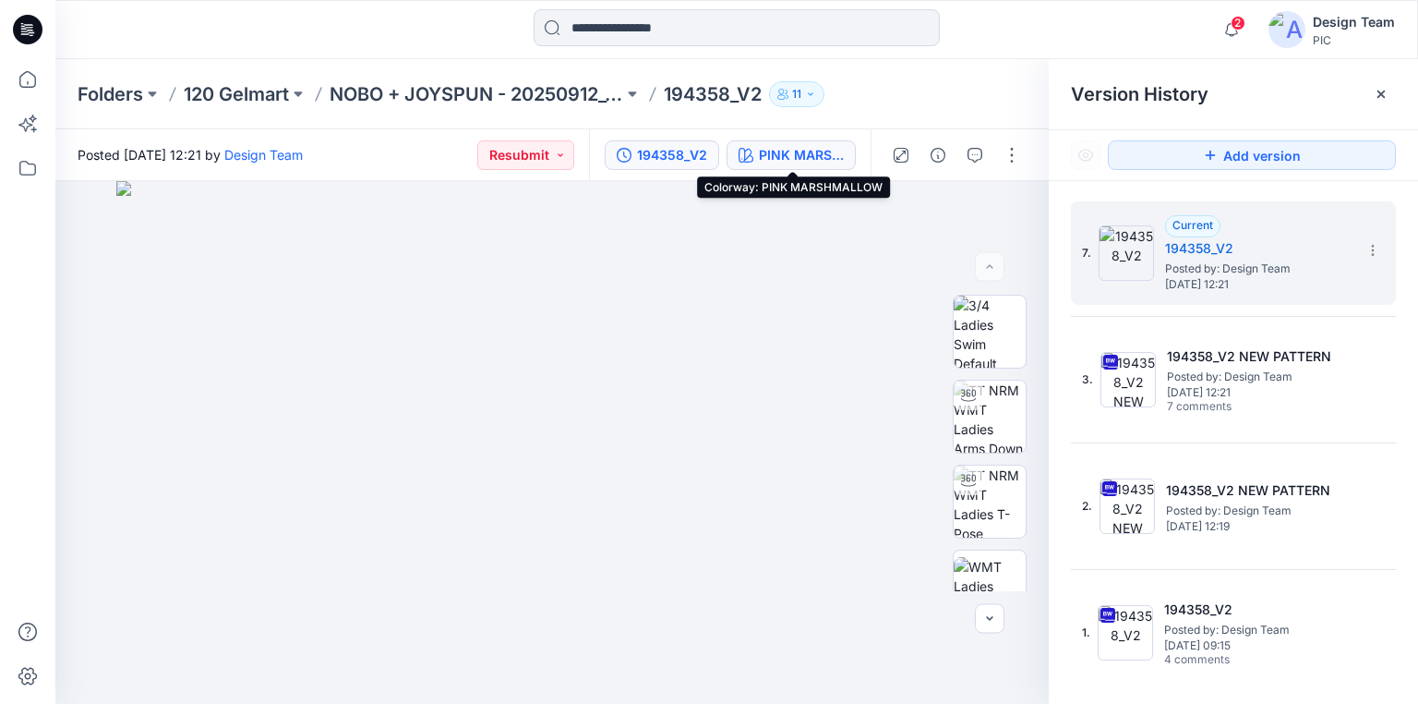
click at [803, 155] on div "PINK MARSHMALLOW" at bounding box center [801, 155] width 85 height 20
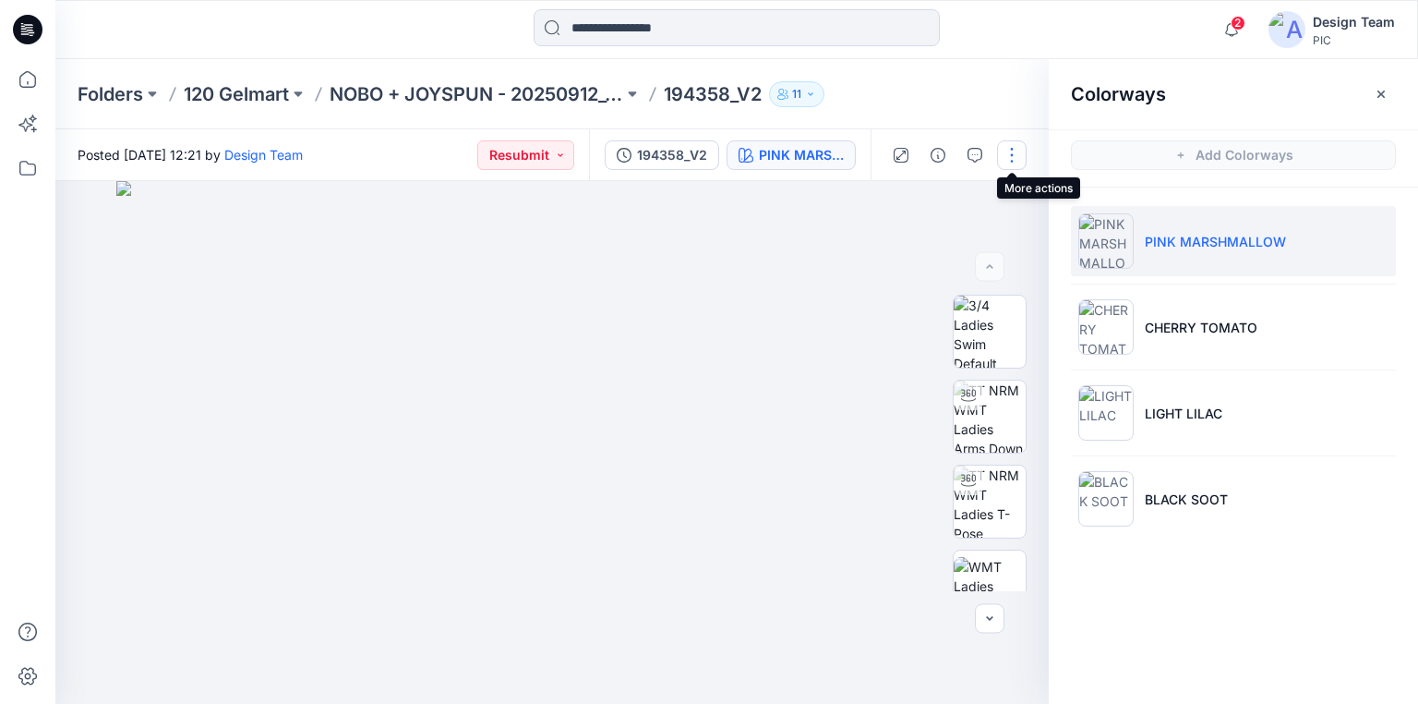
click at [1015, 151] on button "button" at bounding box center [1012, 155] width 30 height 30
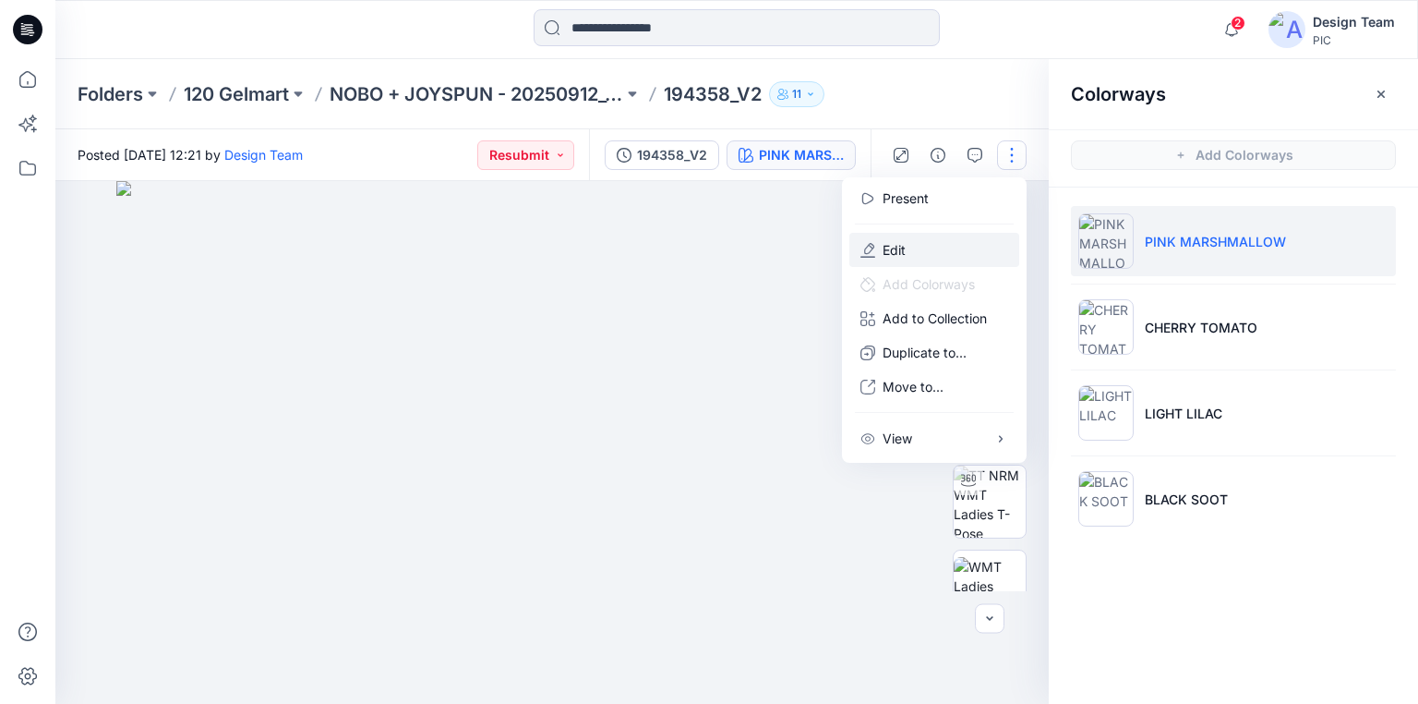
click at [918, 246] on button "Edit" at bounding box center [934, 250] width 170 height 34
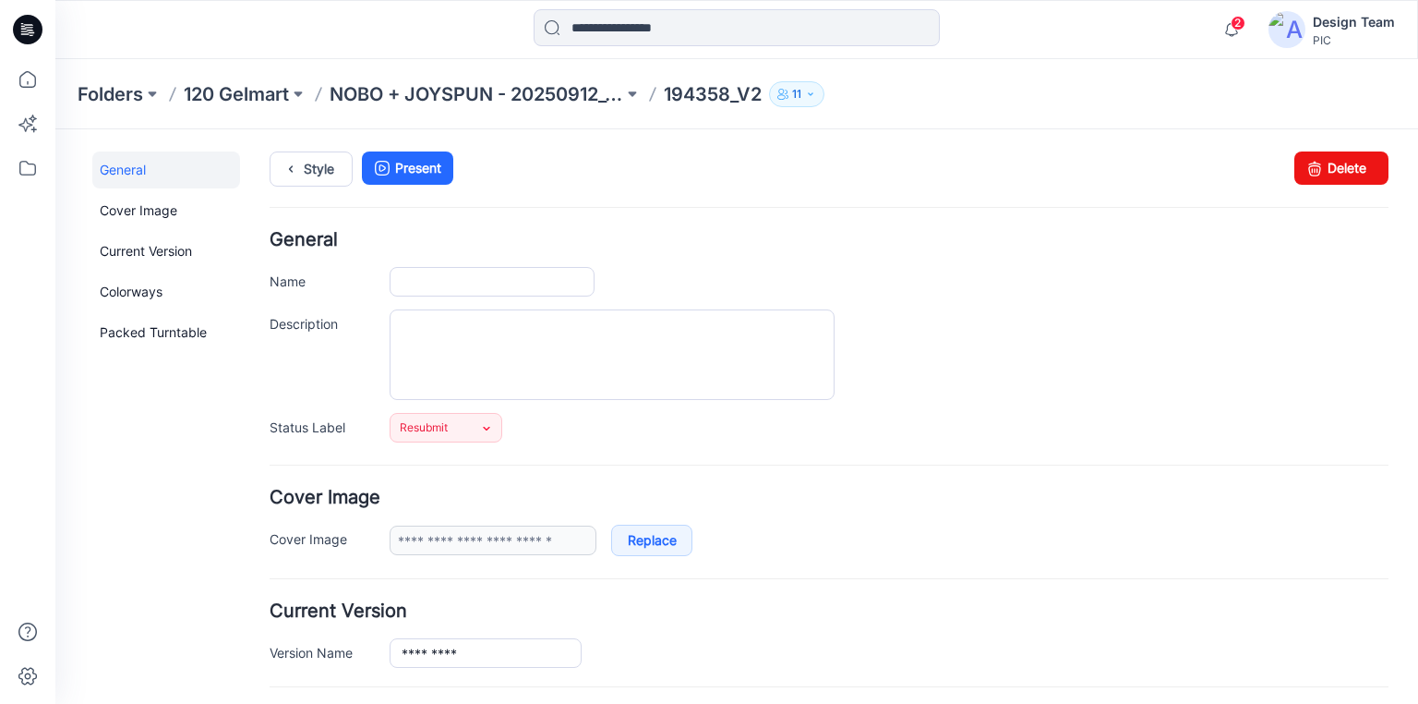
type input "*********"
type input "**********"
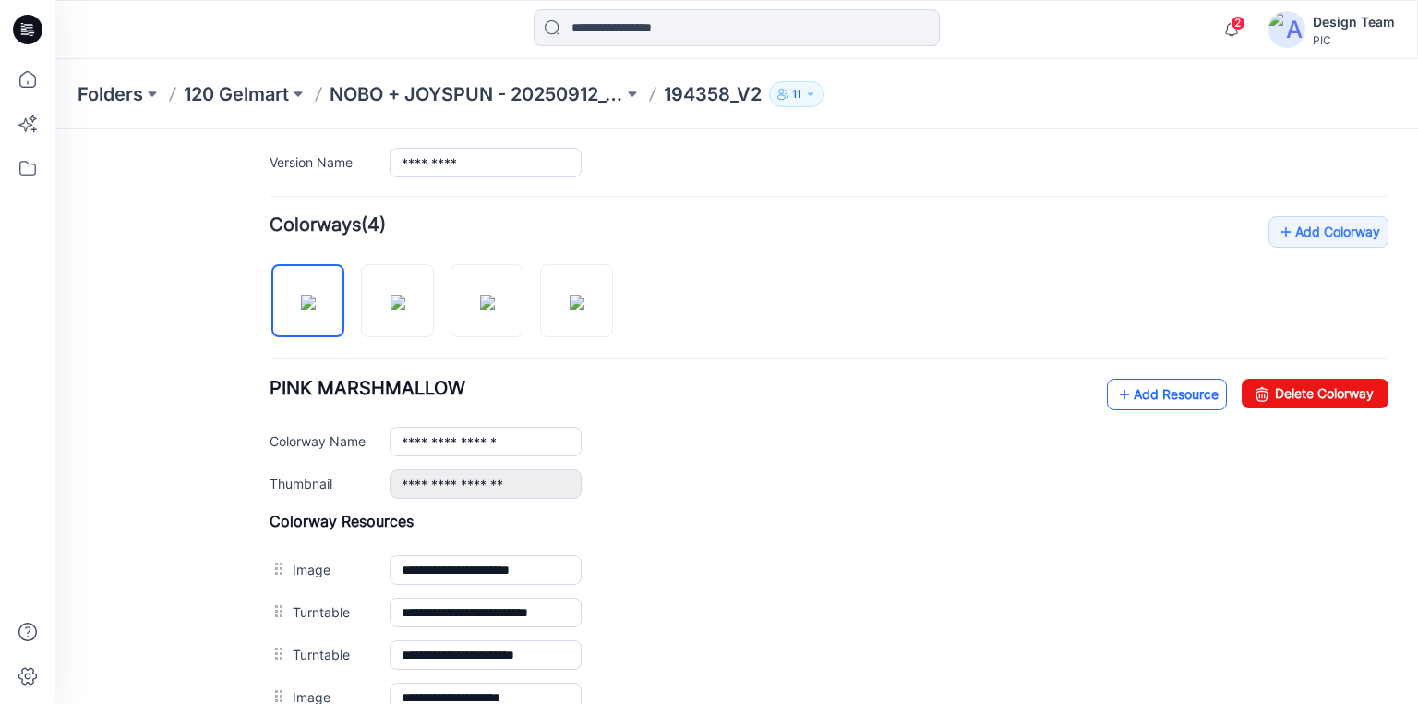
scroll to position [517, 0]
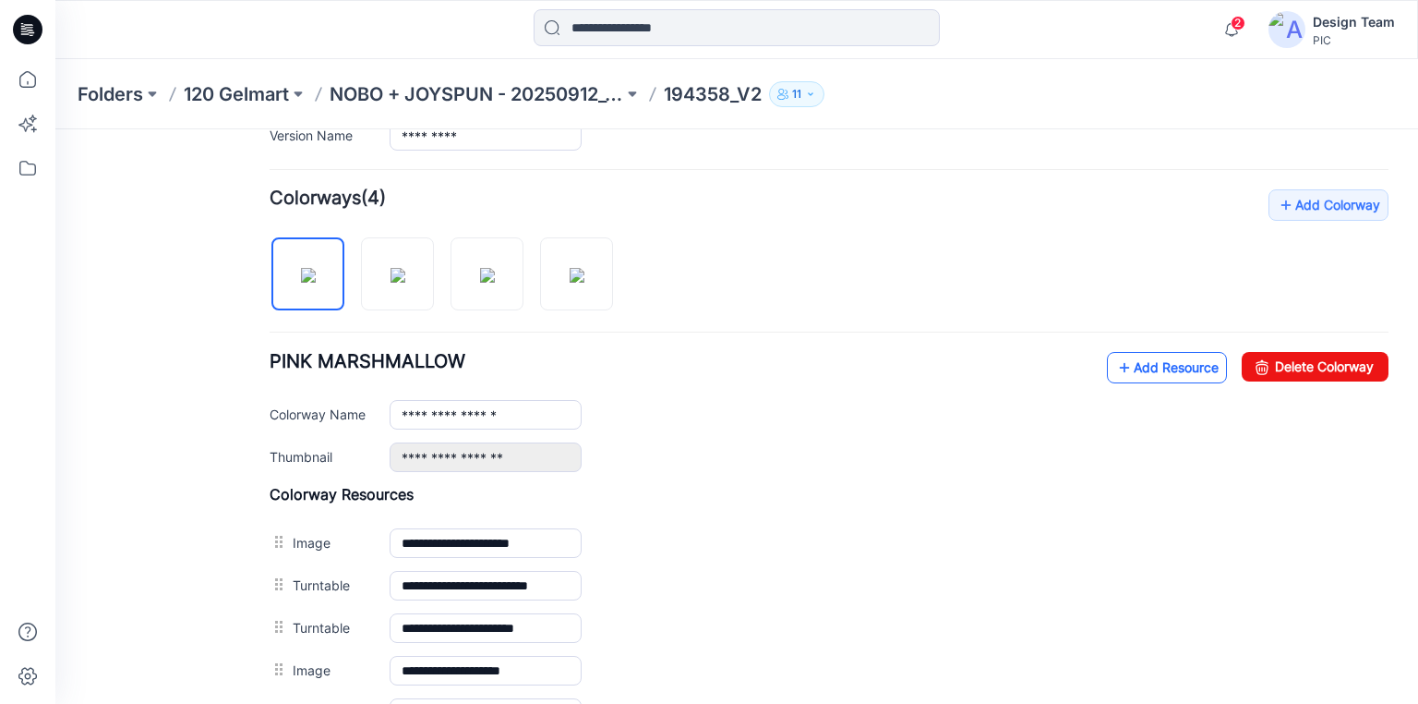
click at [1120, 362] on link "Add Resource" at bounding box center [1167, 367] width 120 height 31
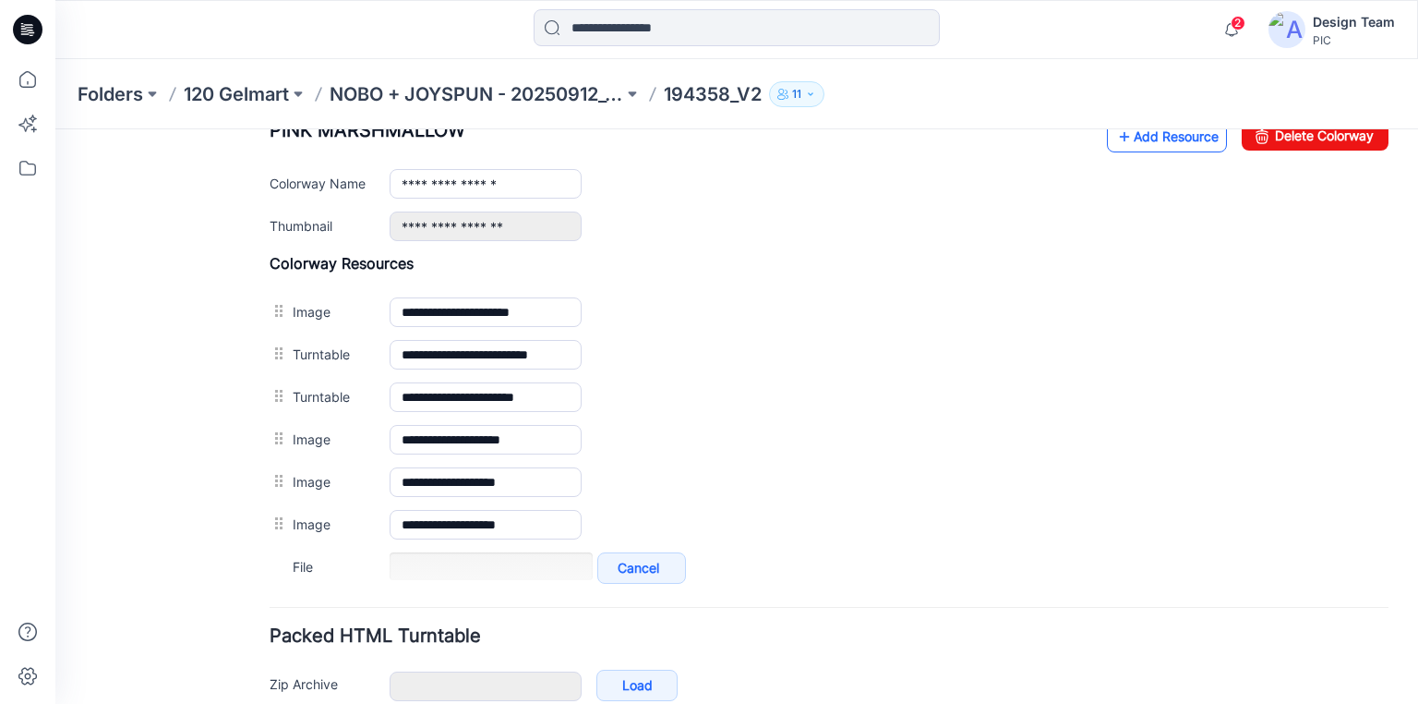
scroll to position [721, 0]
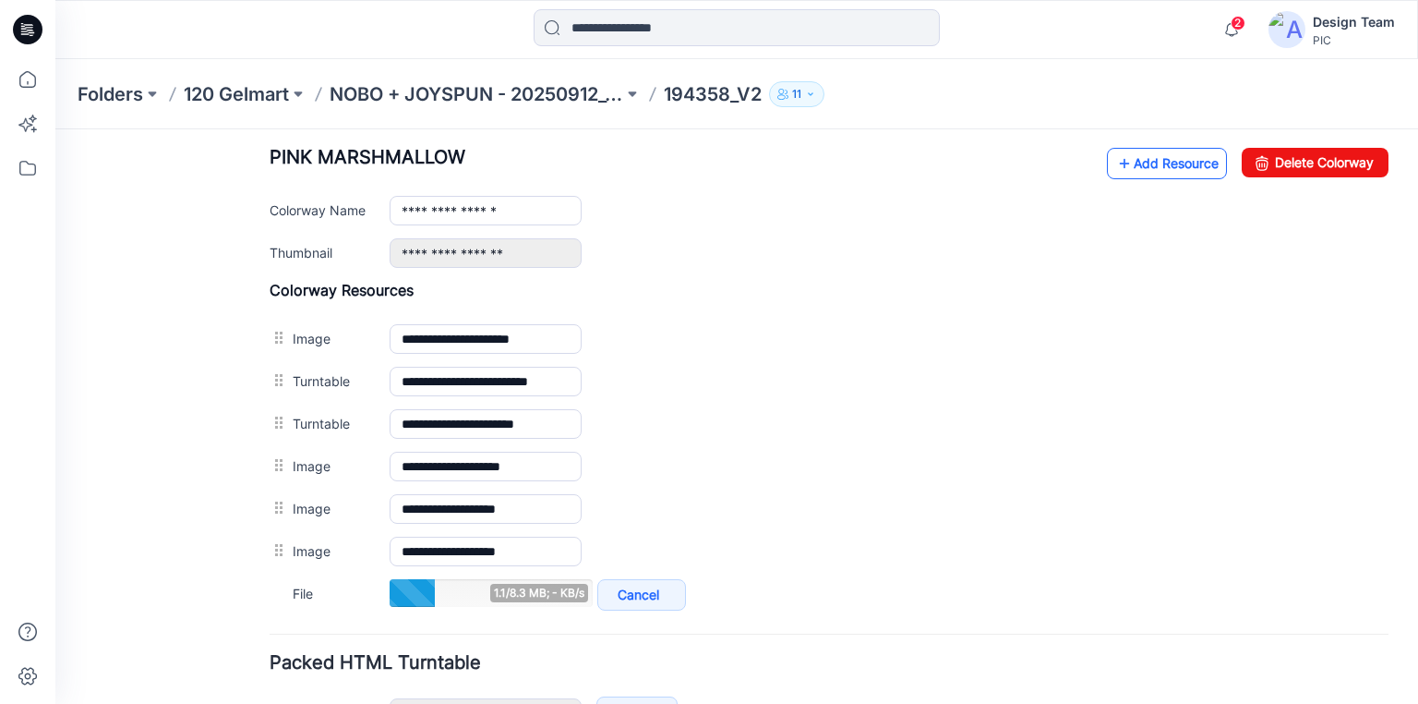
click at [1139, 164] on link "Add Resource" at bounding box center [1167, 163] width 120 height 31
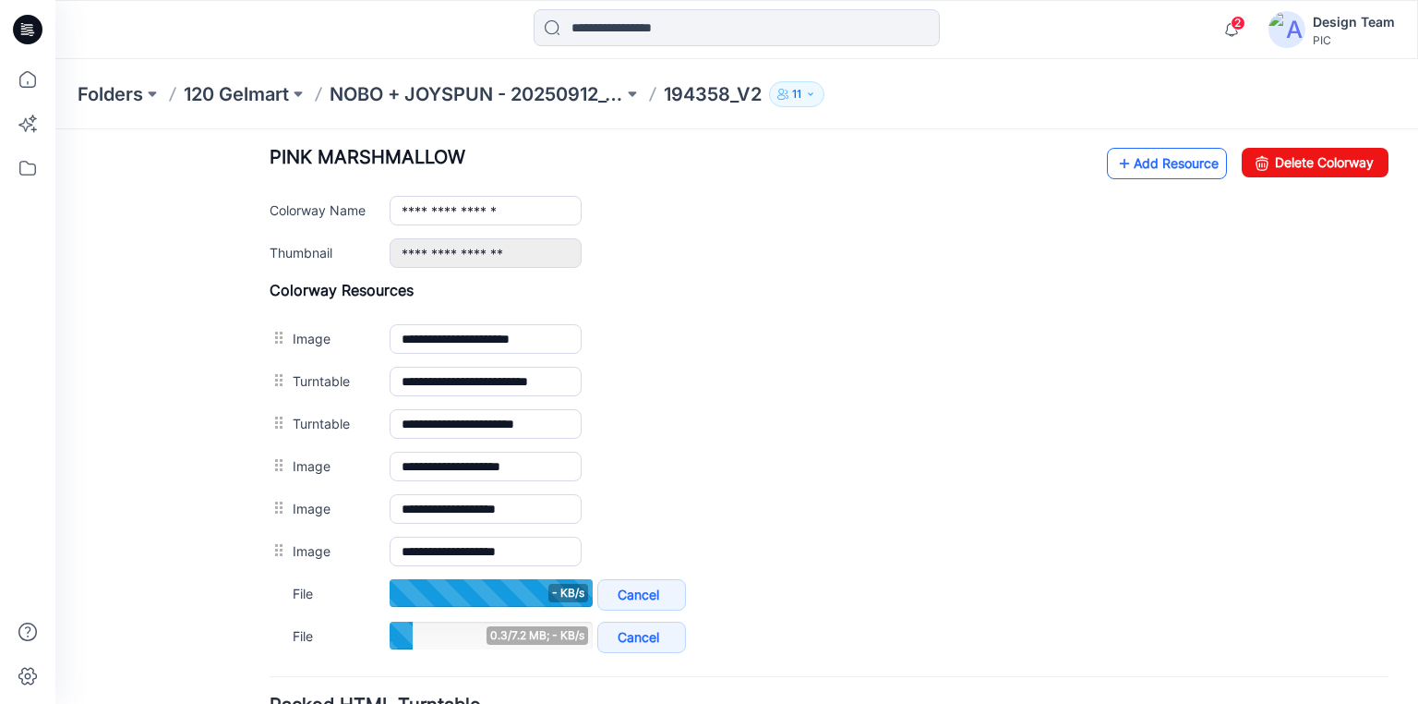
click at [1126, 159] on link "Add Resource" at bounding box center [1167, 163] width 120 height 31
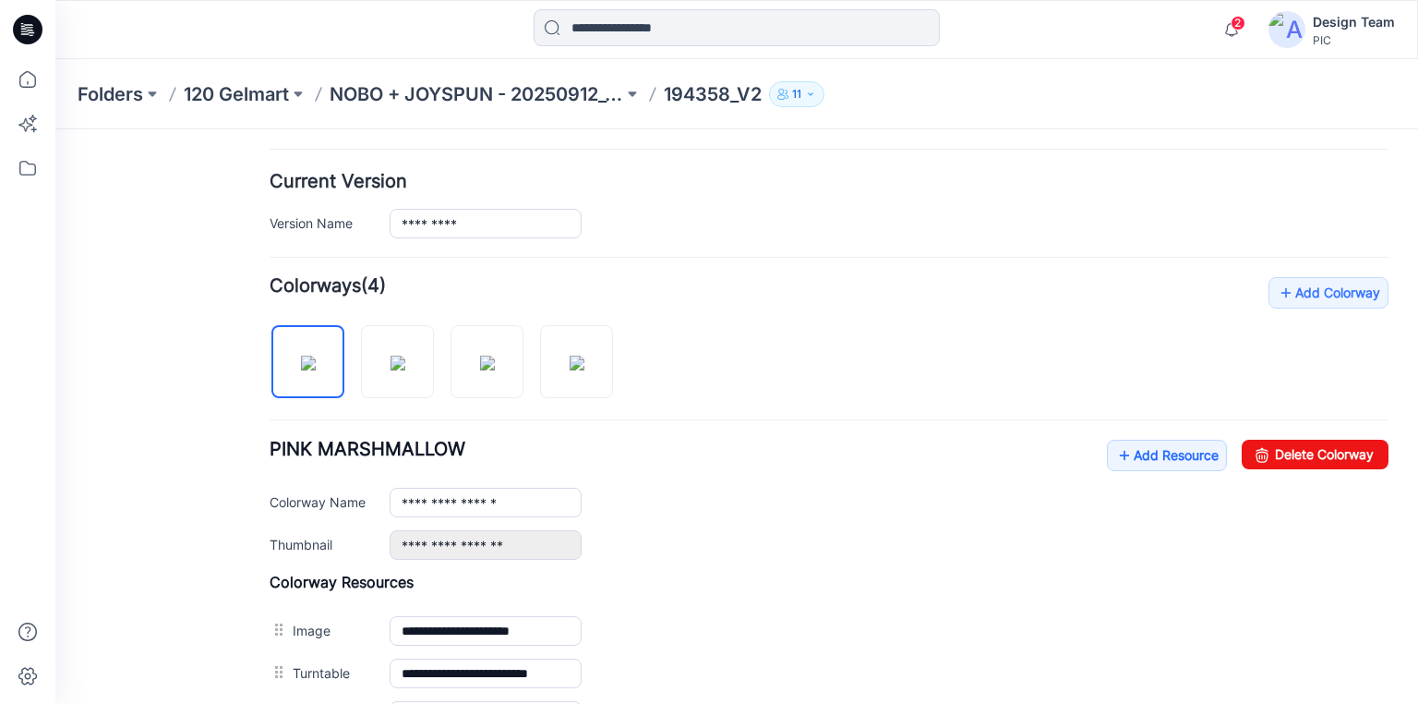
scroll to position [426, 0]
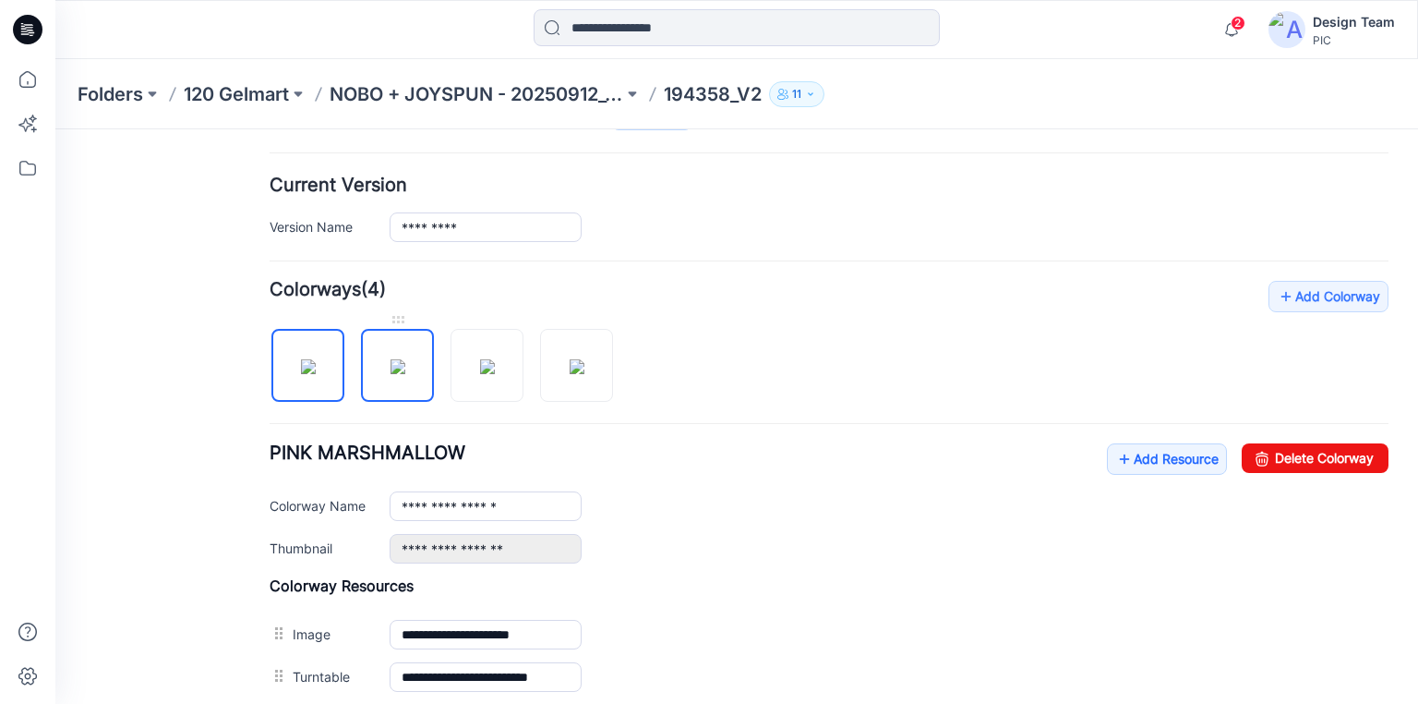
click at [404, 359] on img at bounding box center [398, 366] width 15 height 15
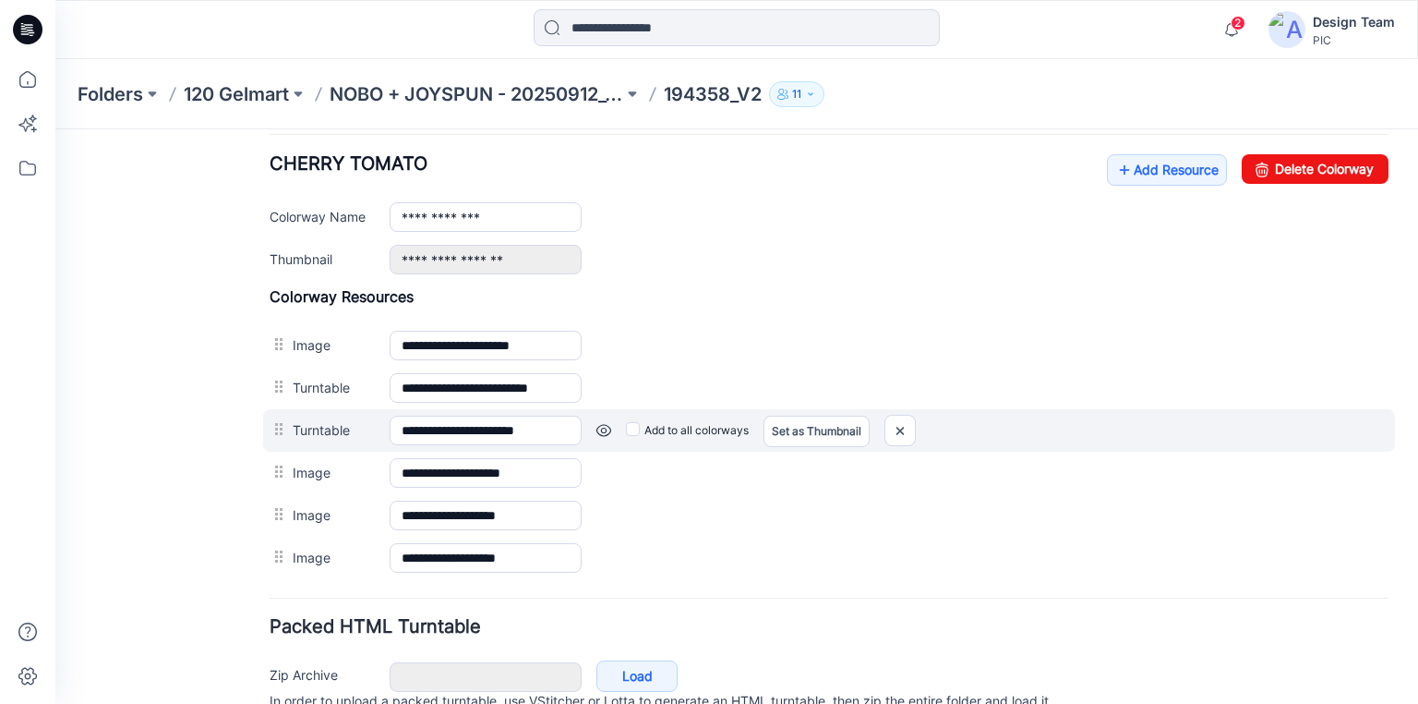
scroll to position [721, 0]
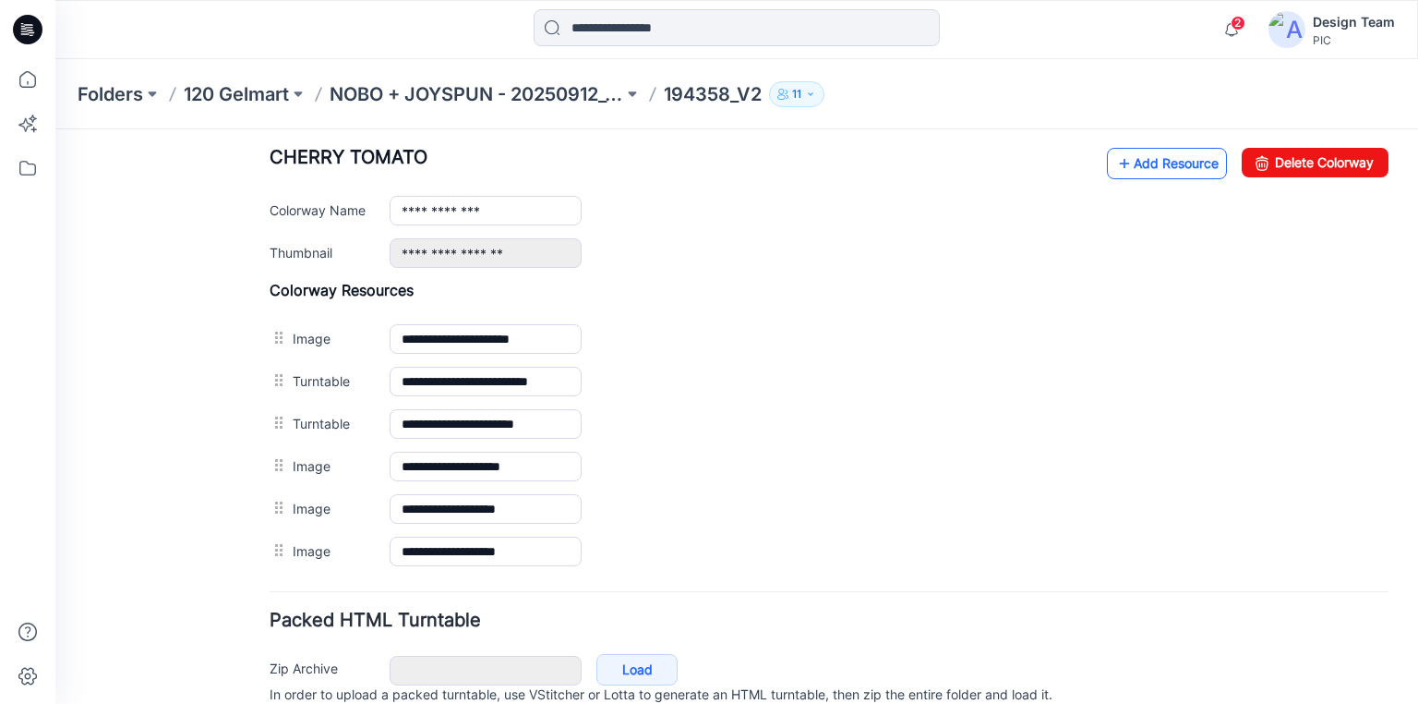
click at [1130, 155] on link "Add Resource" at bounding box center [1167, 163] width 120 height 31
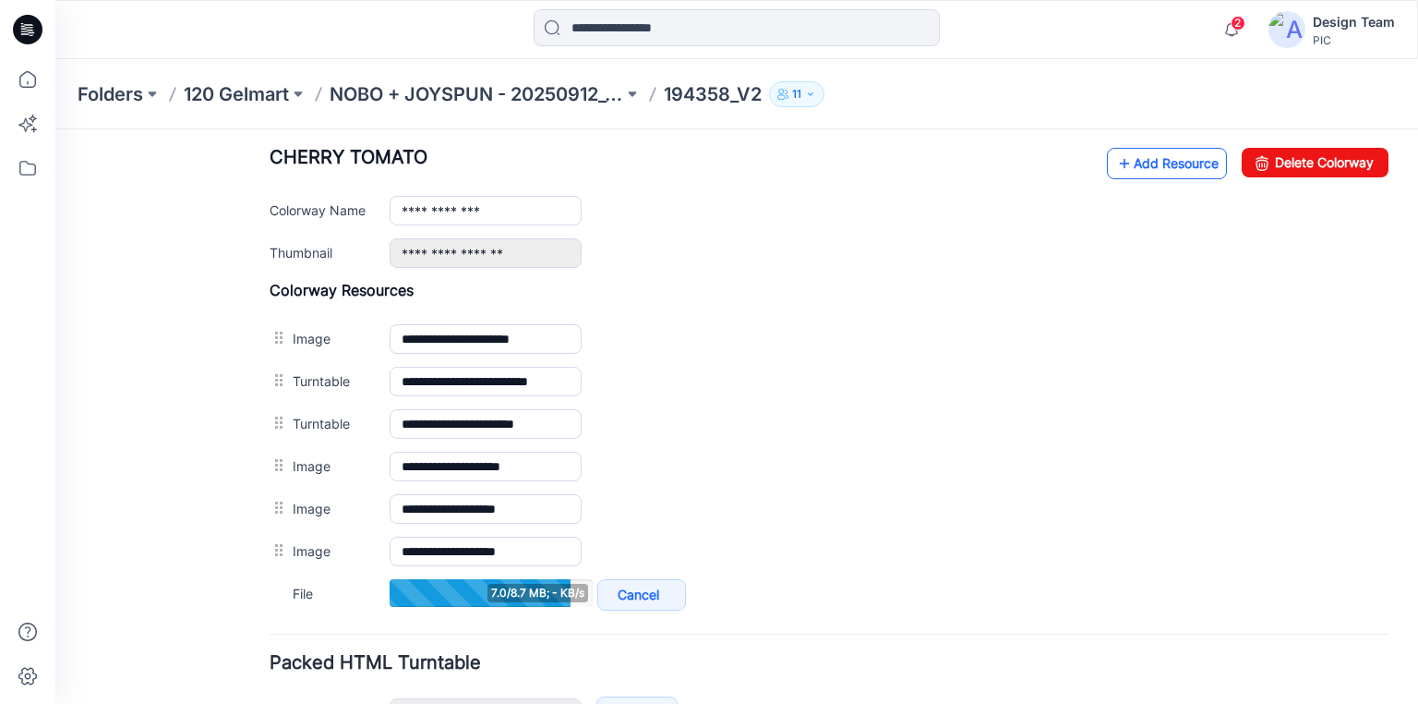
click at [1141, 163] on link "Add Resource" at bounding box center [1167, 163] width 120 height 31
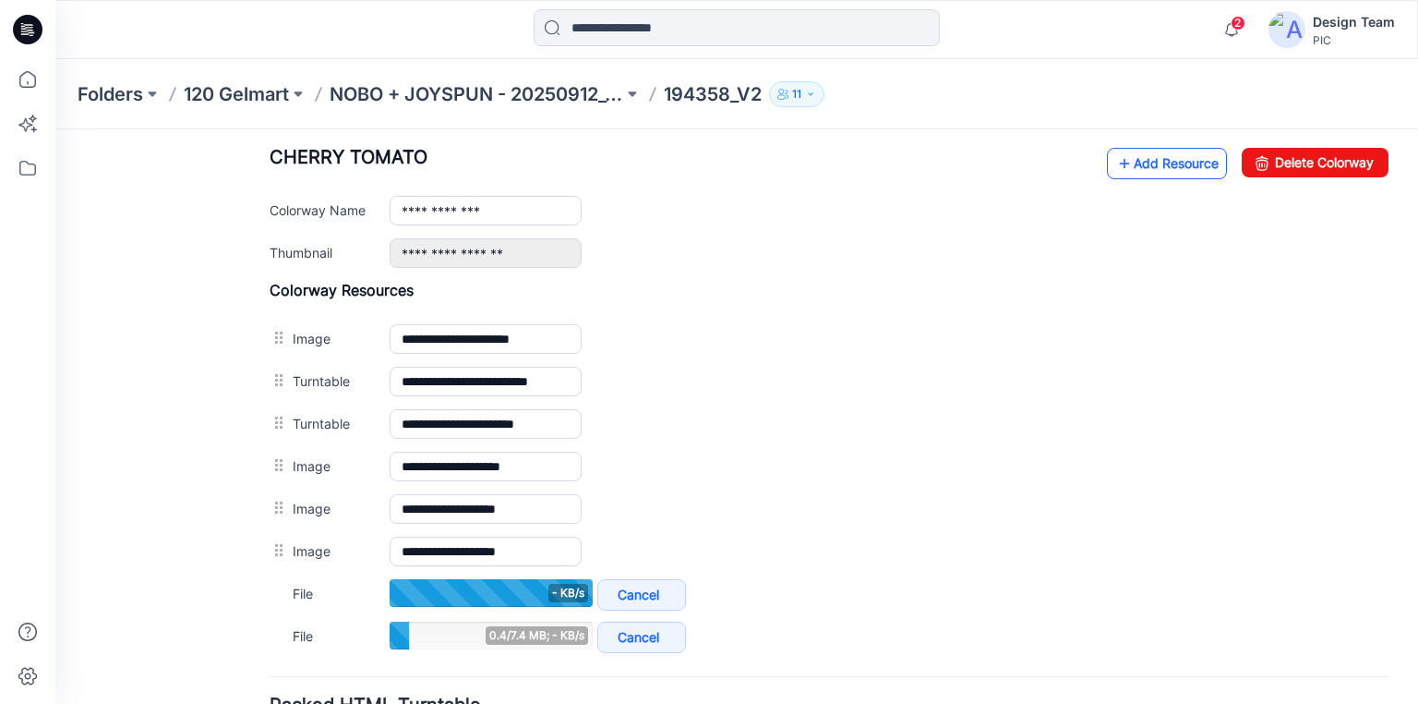
click at [1177, 159] on link "Add Resource" at bounding box center [1167, 163] width 120 height 31
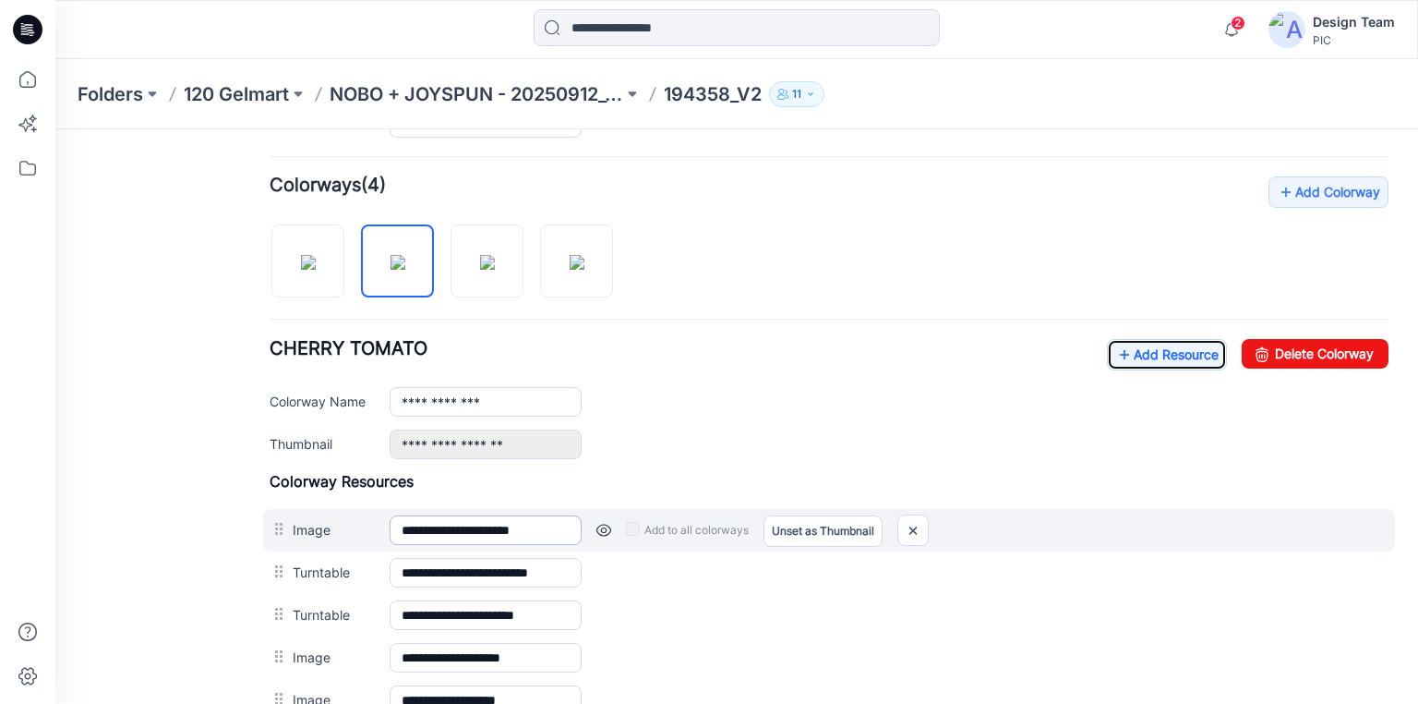
scroll to position [500, 0]
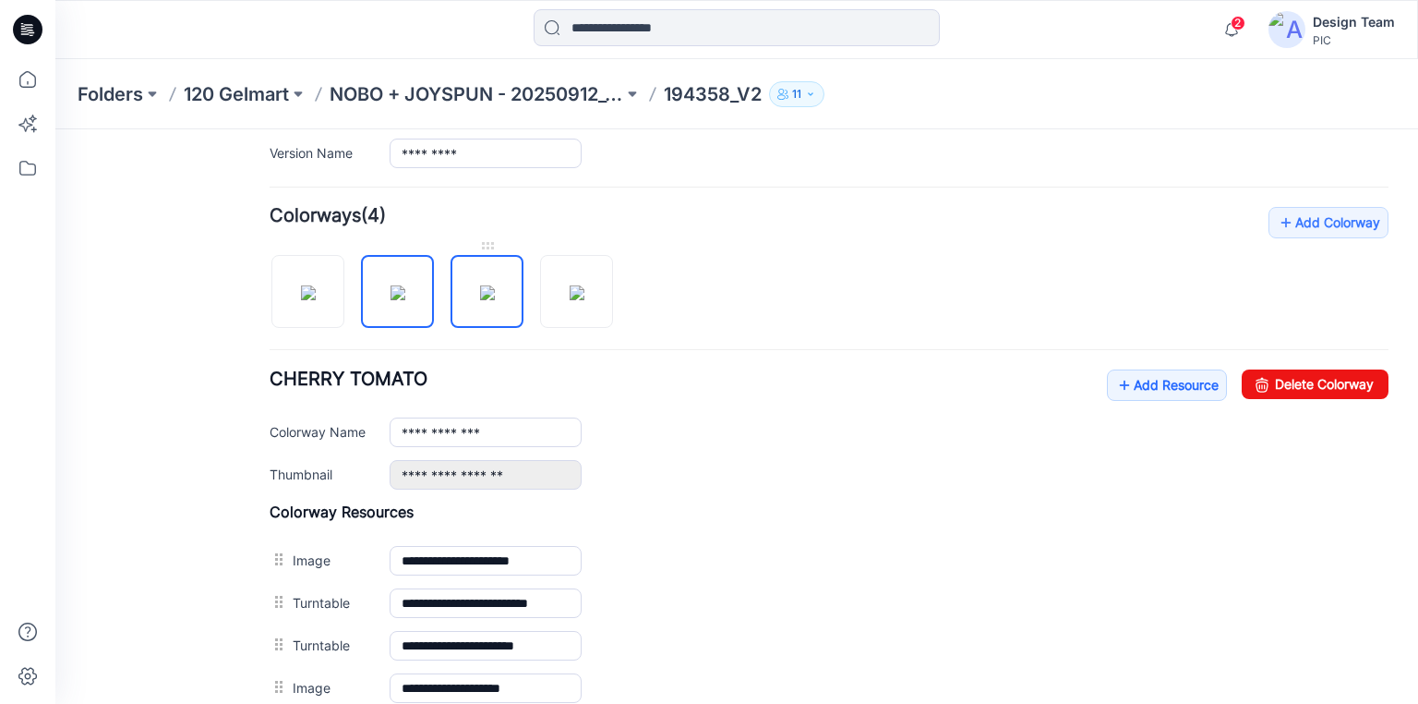
click at [489, 285] on img at bounding box center [487, 292] width 15 height 15
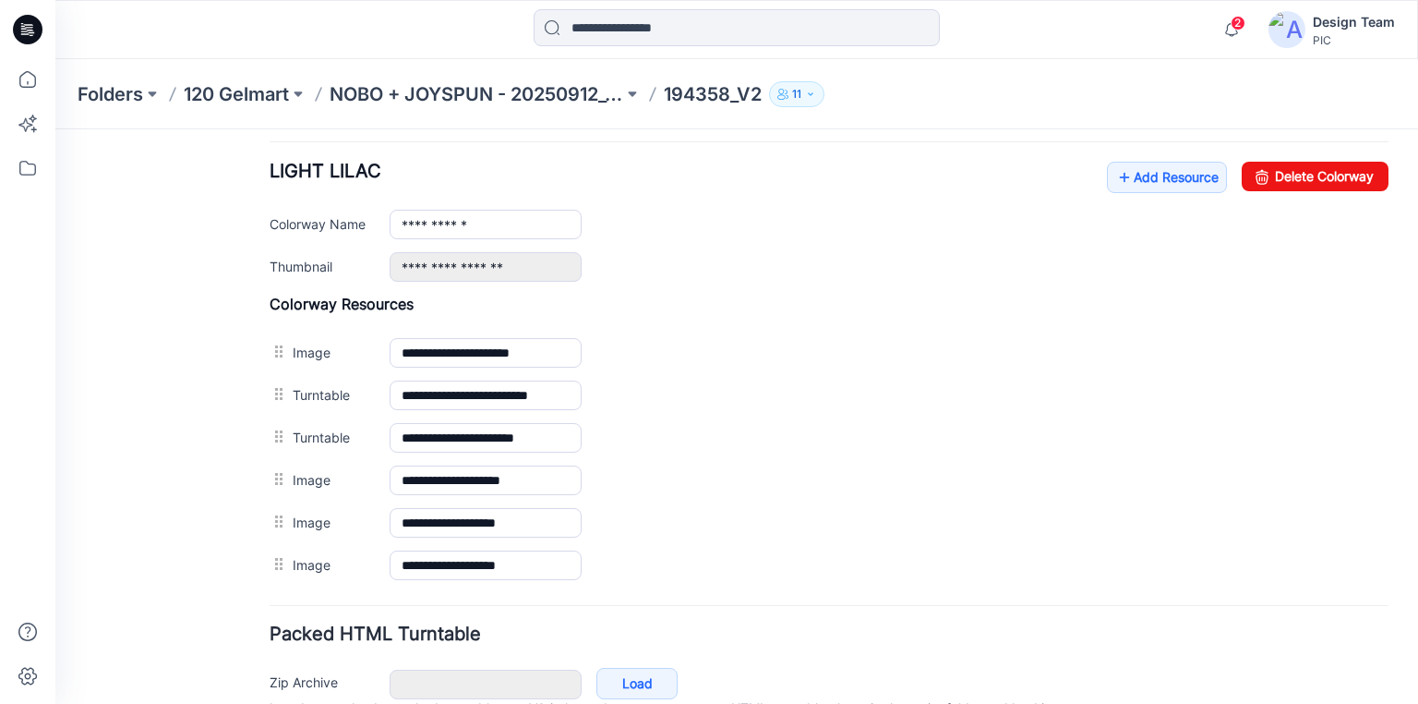
scroll to position [721, 0]
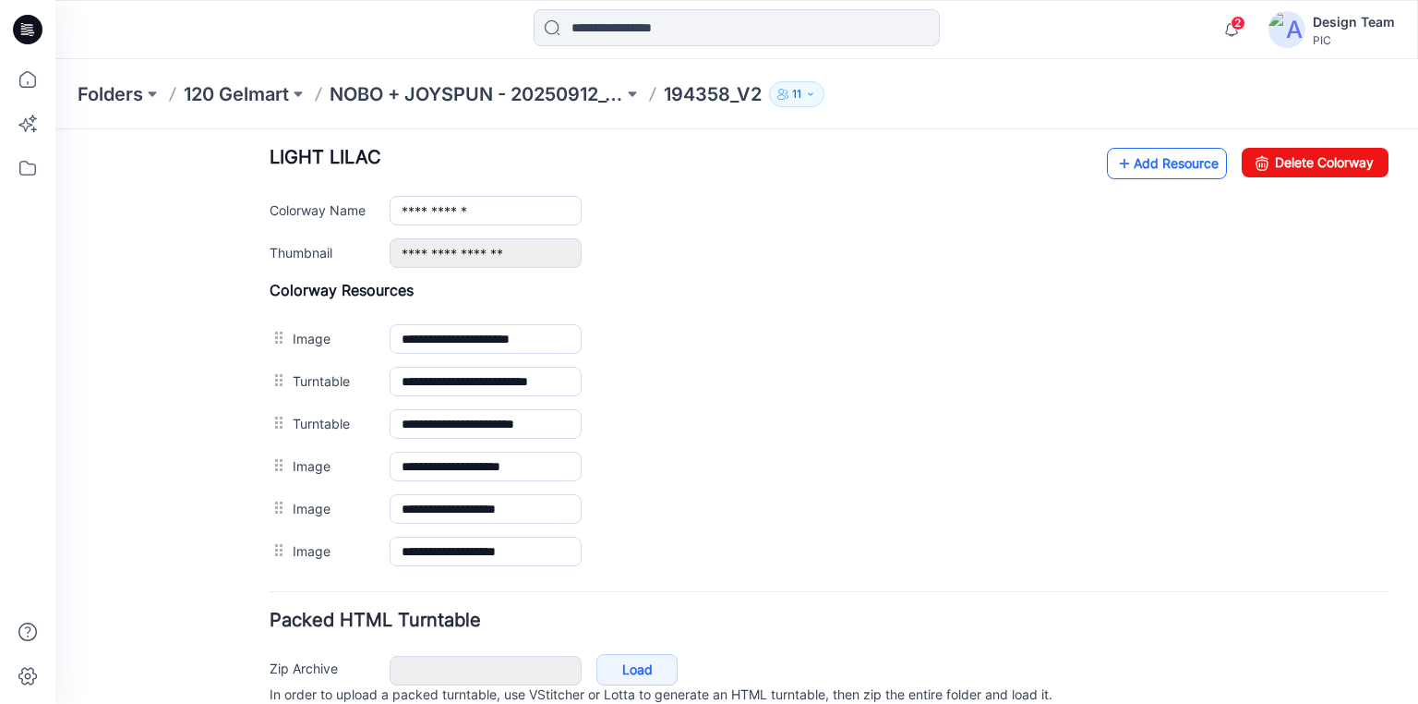
click at [1115, 157] on icon at bounding box center [1124, 164] width 18 height 30
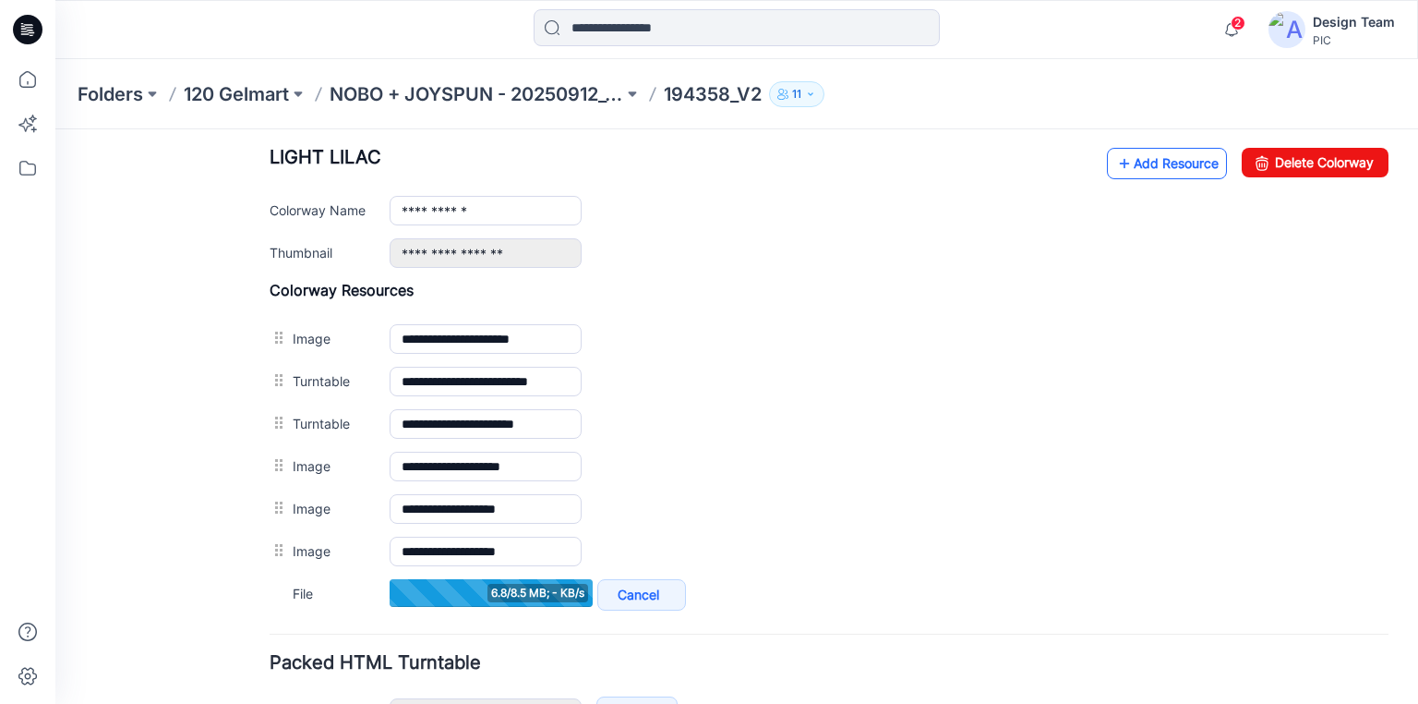
click at [1152, 161] on link "Add Resource" at bounding box center [1167, 163] width 120 height 31
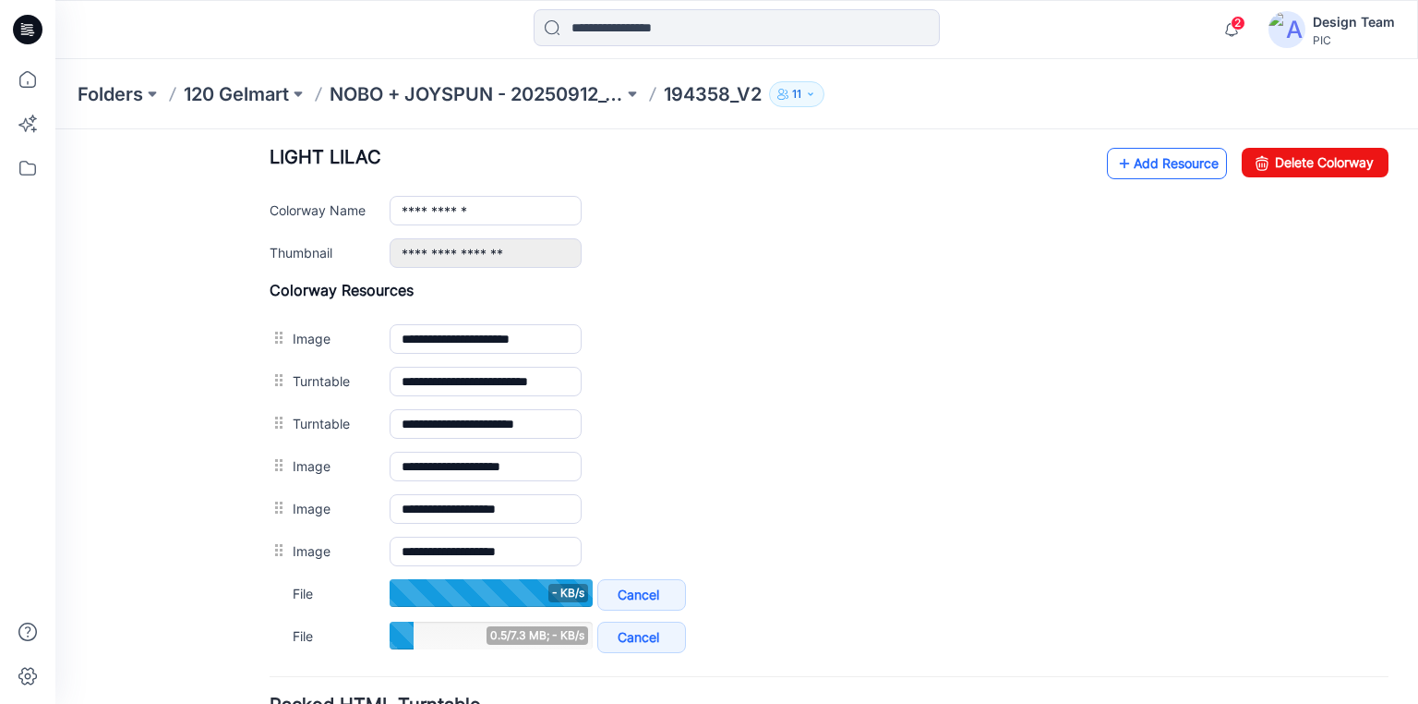
click at [1135, 163] on link "Add Resource" at bounding box center [1167, 163] width 120 height 31
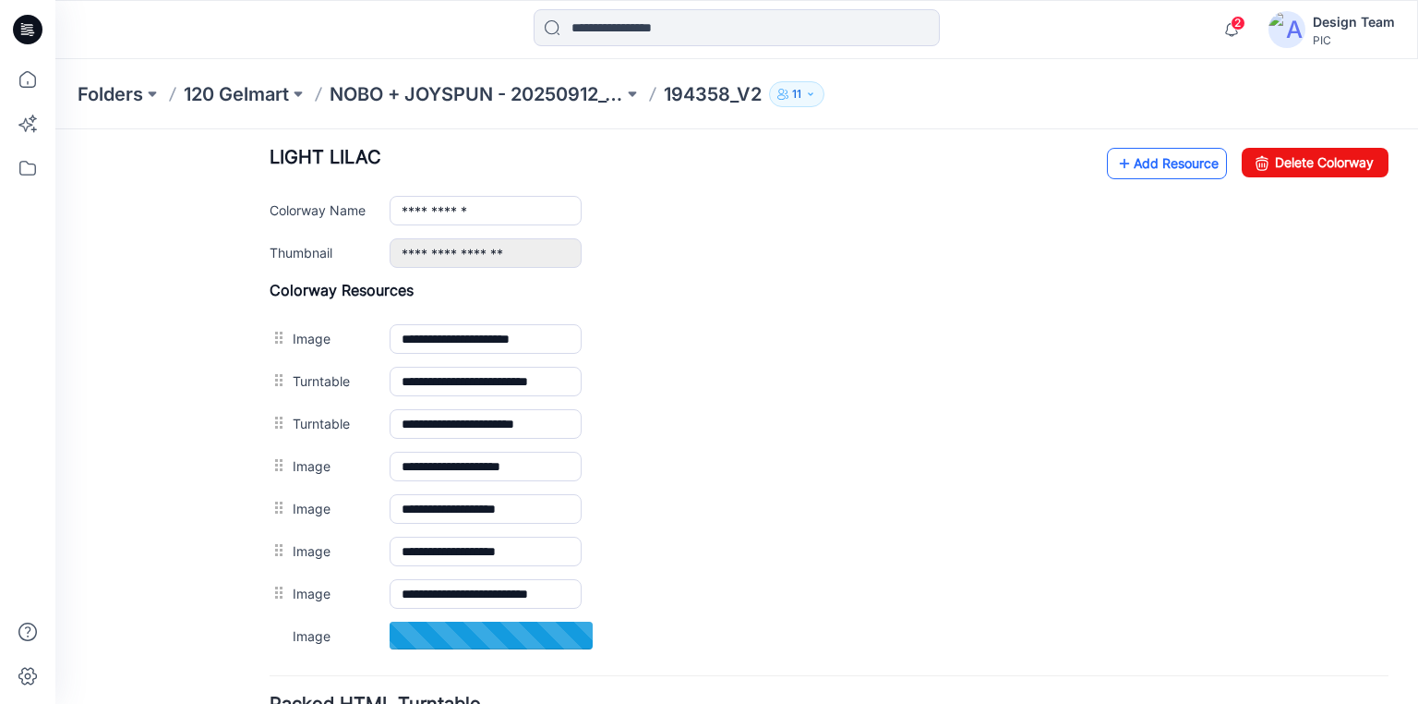
click at [1149, 154] on link "Add Resource" at bounding box center [1167, 163] width 120 height 31
click at [1156, 155] on link "Add Resource" at bounding box center [1167, 163] width 120 height 31
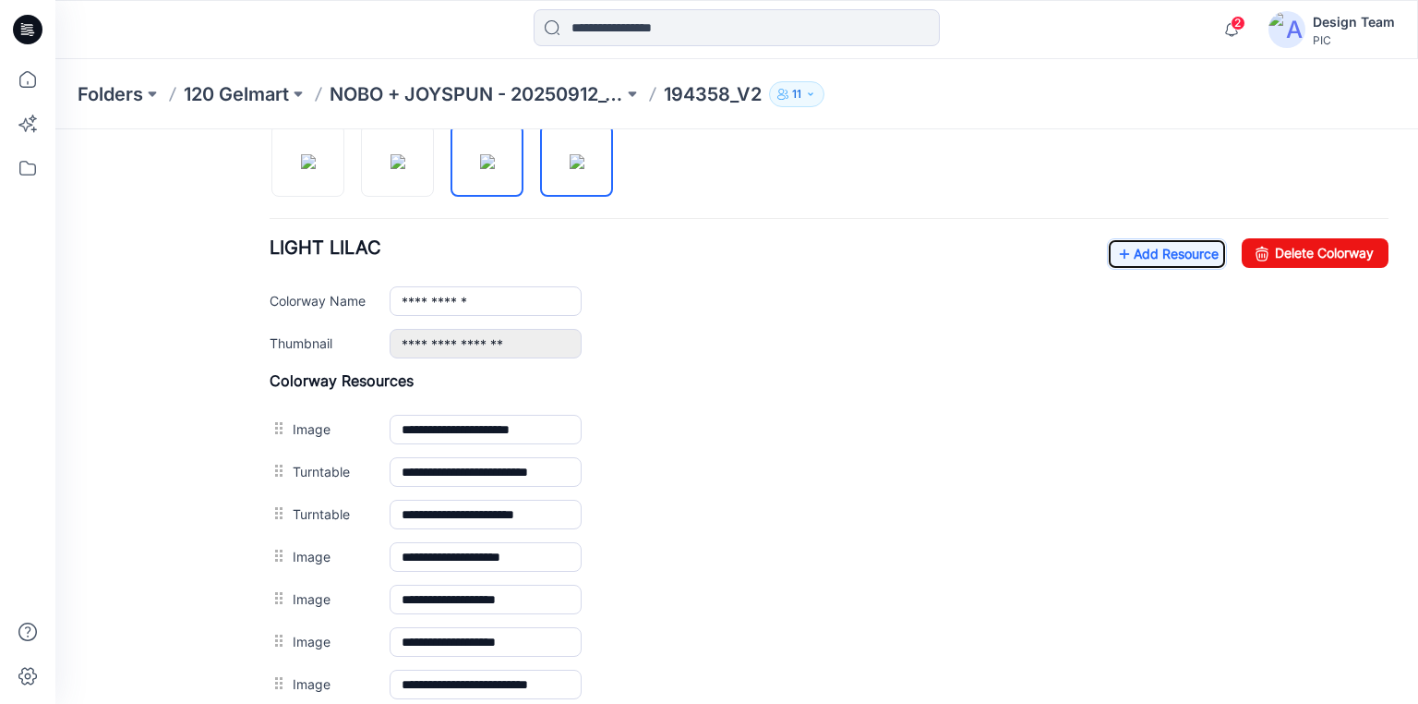
scroll to position [573, 0]
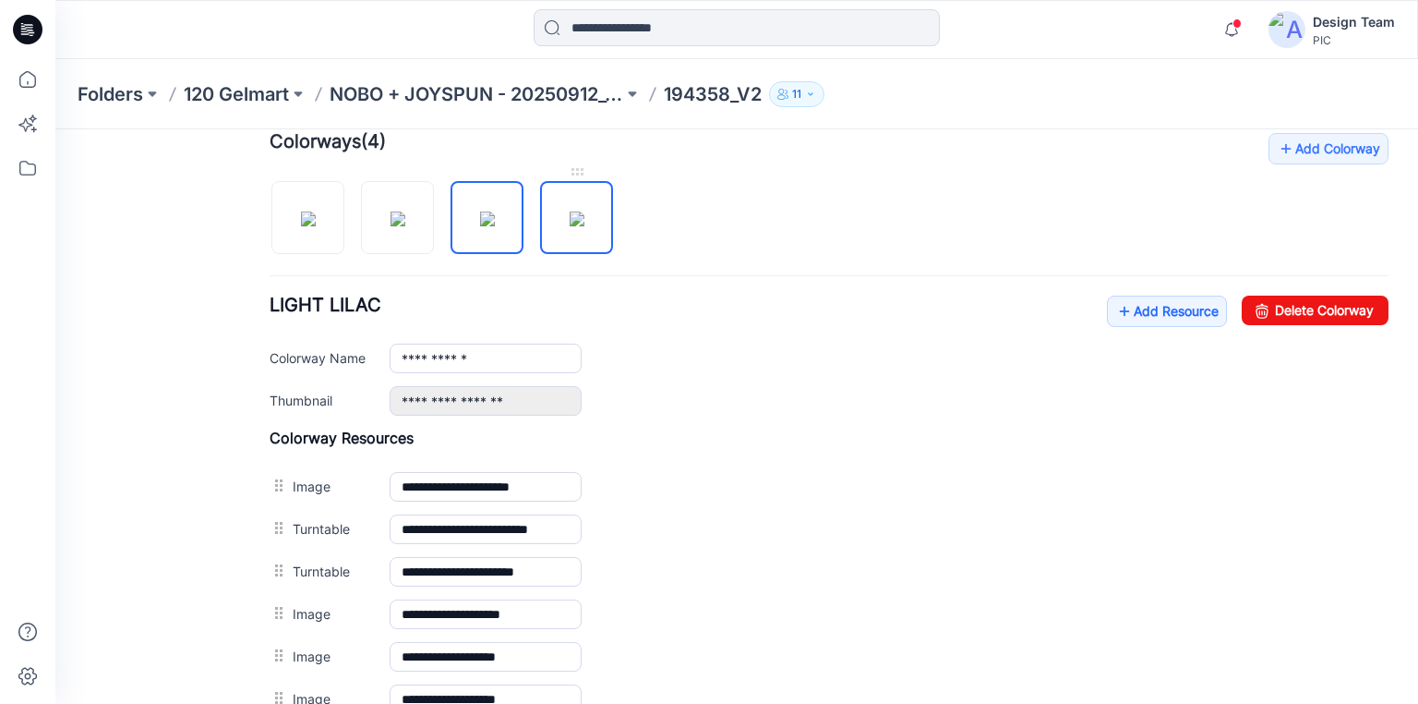
click at [570, 212] on img at bounding box center [577, 218] width 15 height 15
type input "**********"
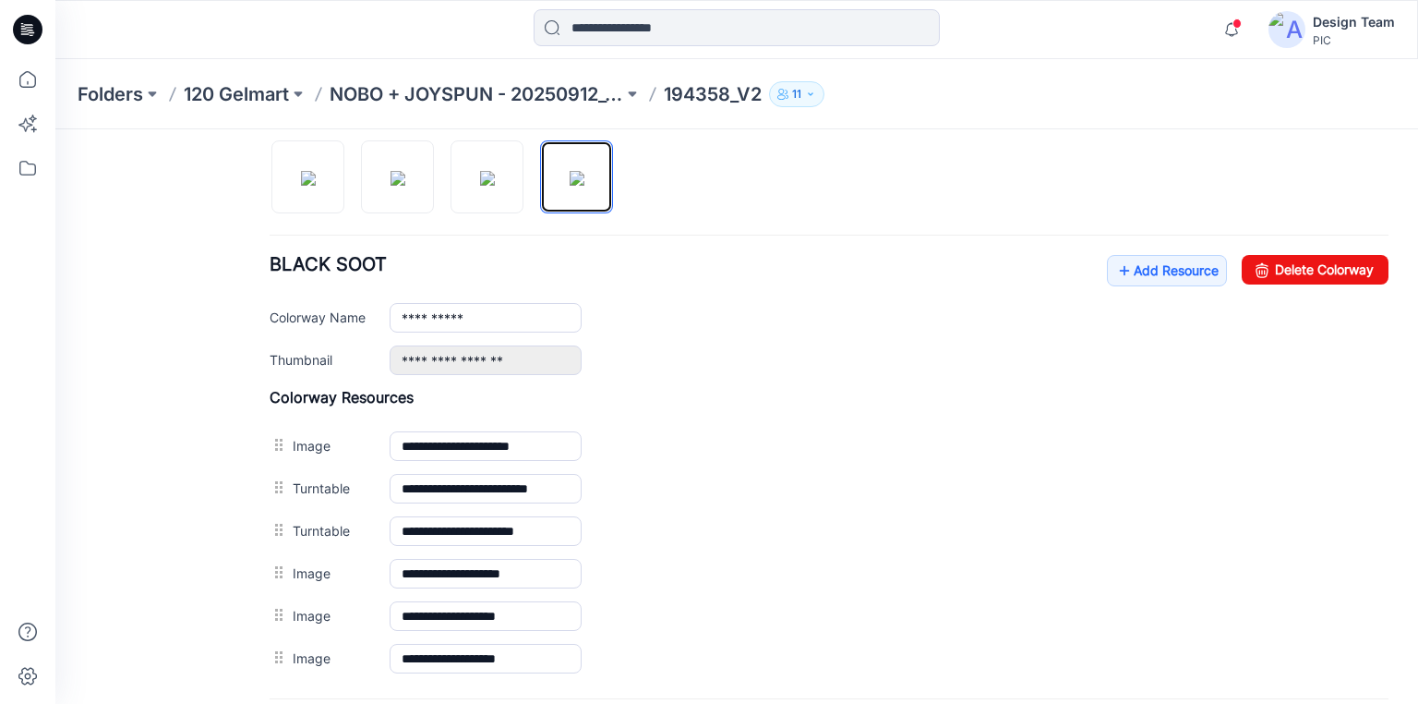
scroll to position [721, 0]
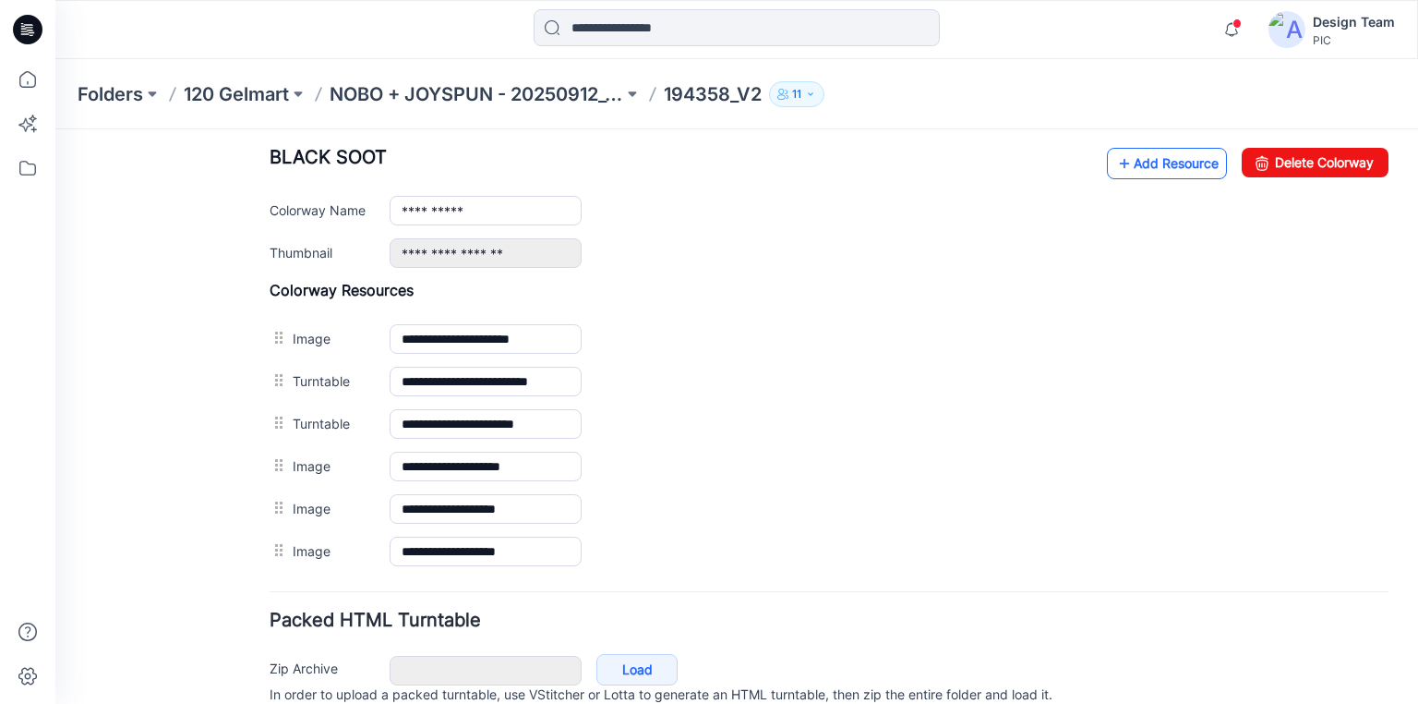
click at [1138, 159] on link "Add Resource" at bounding box center [1167, 163] width 120 height 31
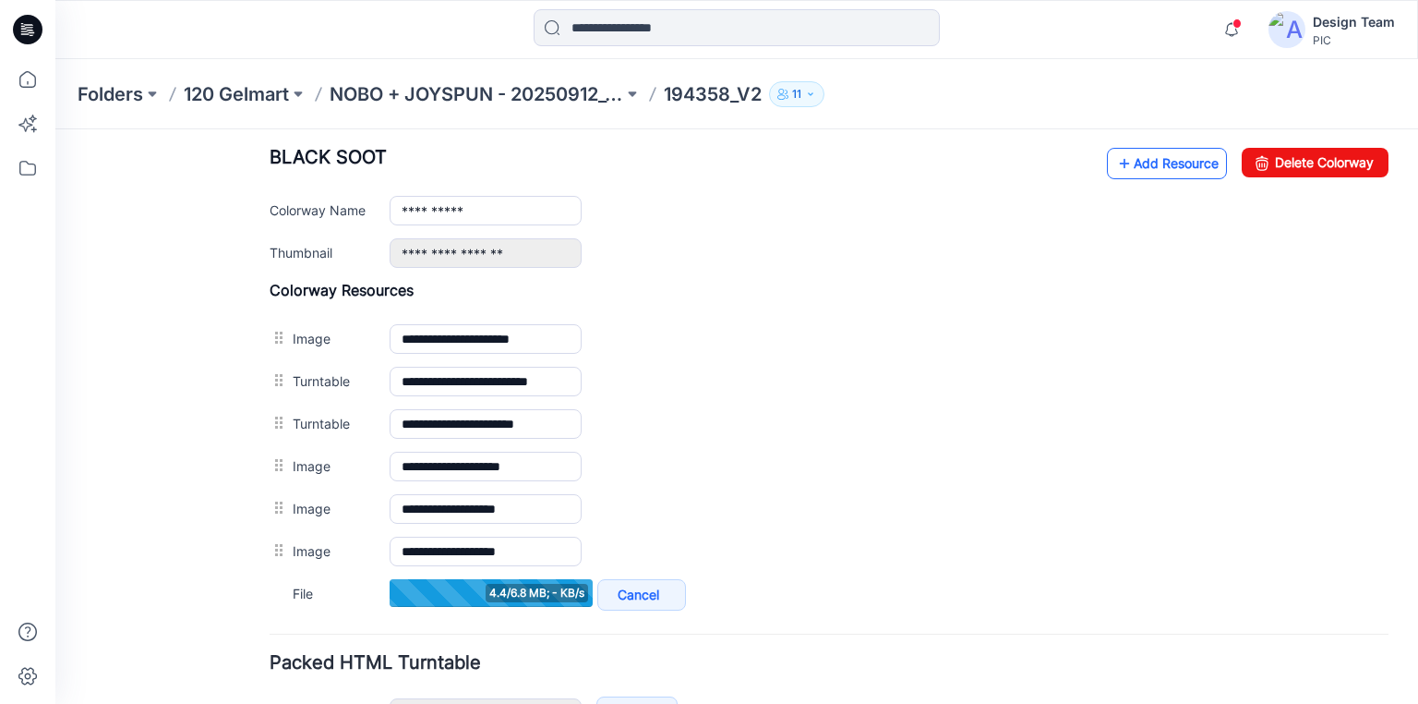
click at [1138, 159] on link "Add Resource" at bounding box center [1167, 163] width 120 height 31
click at [1143, 159] on link "Add Resource" at bounding box center [1167, 163] width 120 height 31
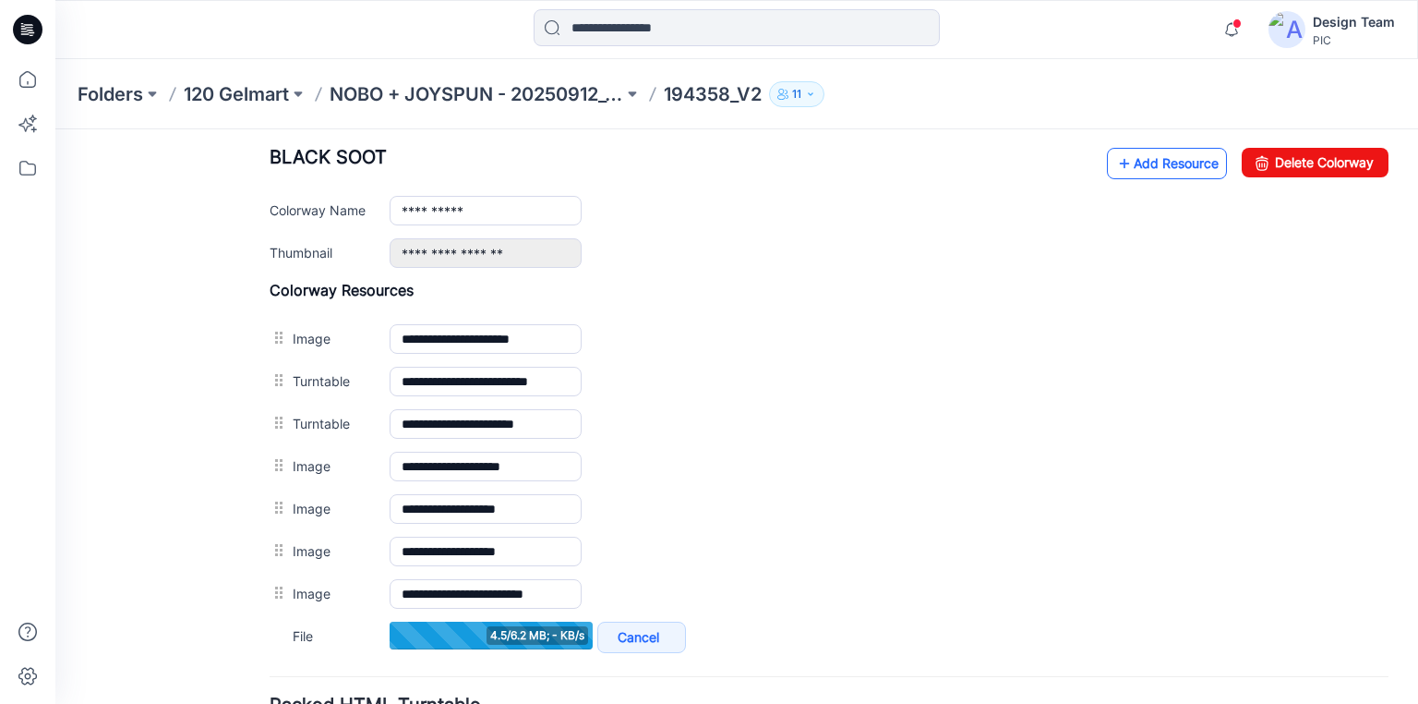
click at [1147, 155] on link "Add Resource" at bounding box center [1167, 163] width 120 height 31
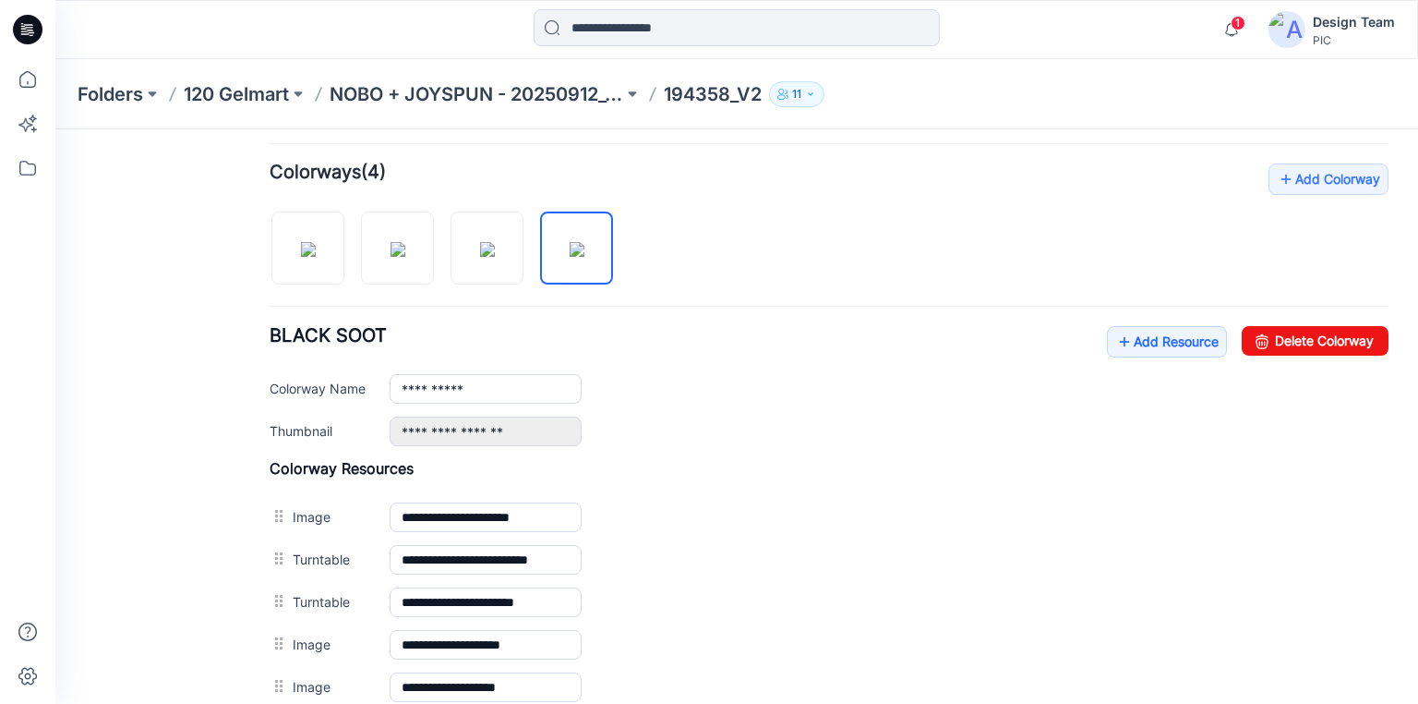
scroll to position [352, 0]
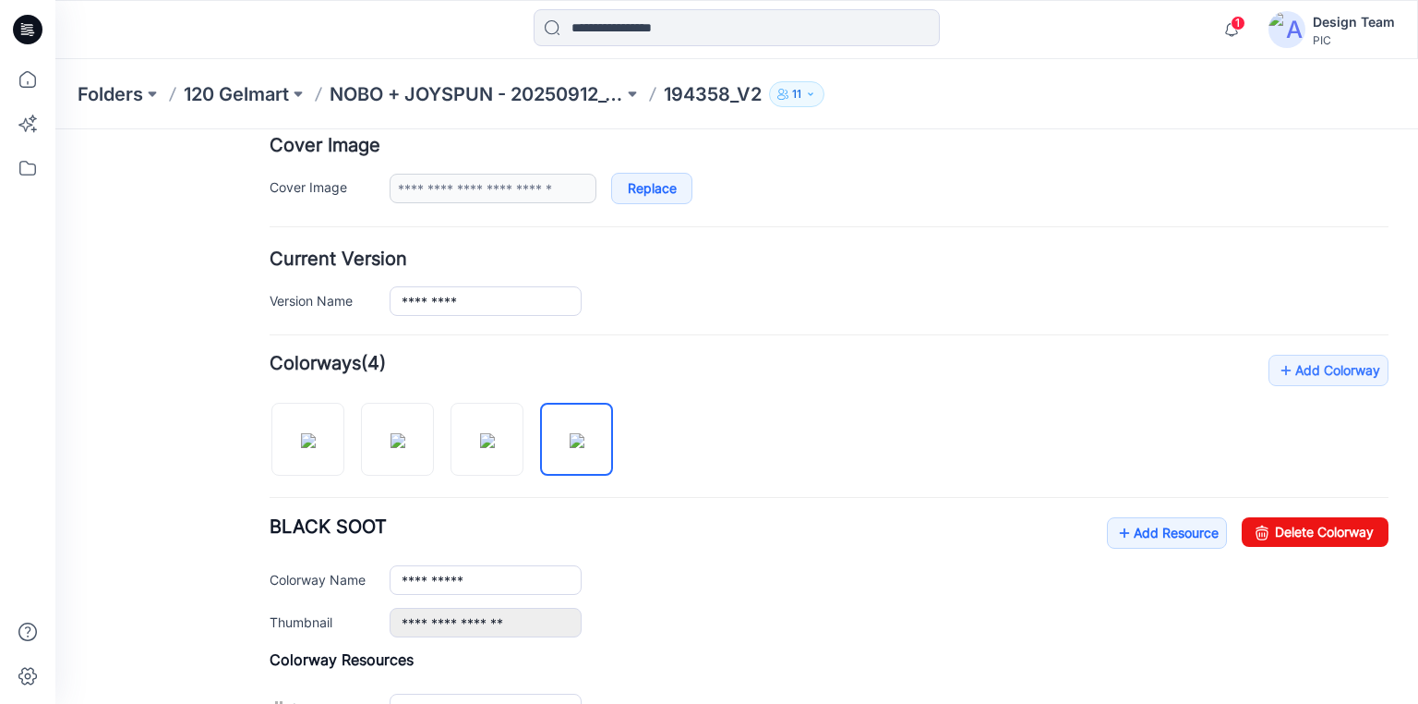
click at [4, 20] on div at bounding box center [27, 29] width 59 height 59
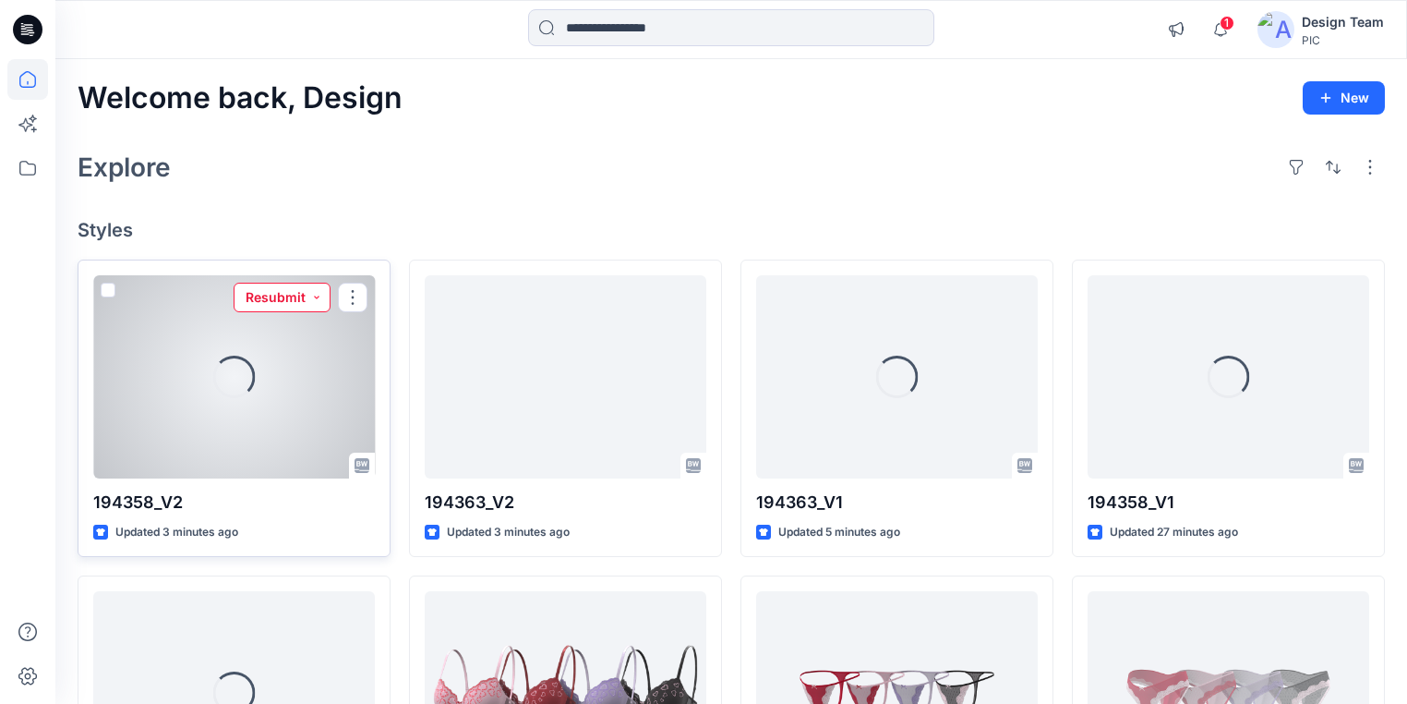
click at [318, 295] on button "Resubmit" at bounding box center [282, 298] width 97 height 30
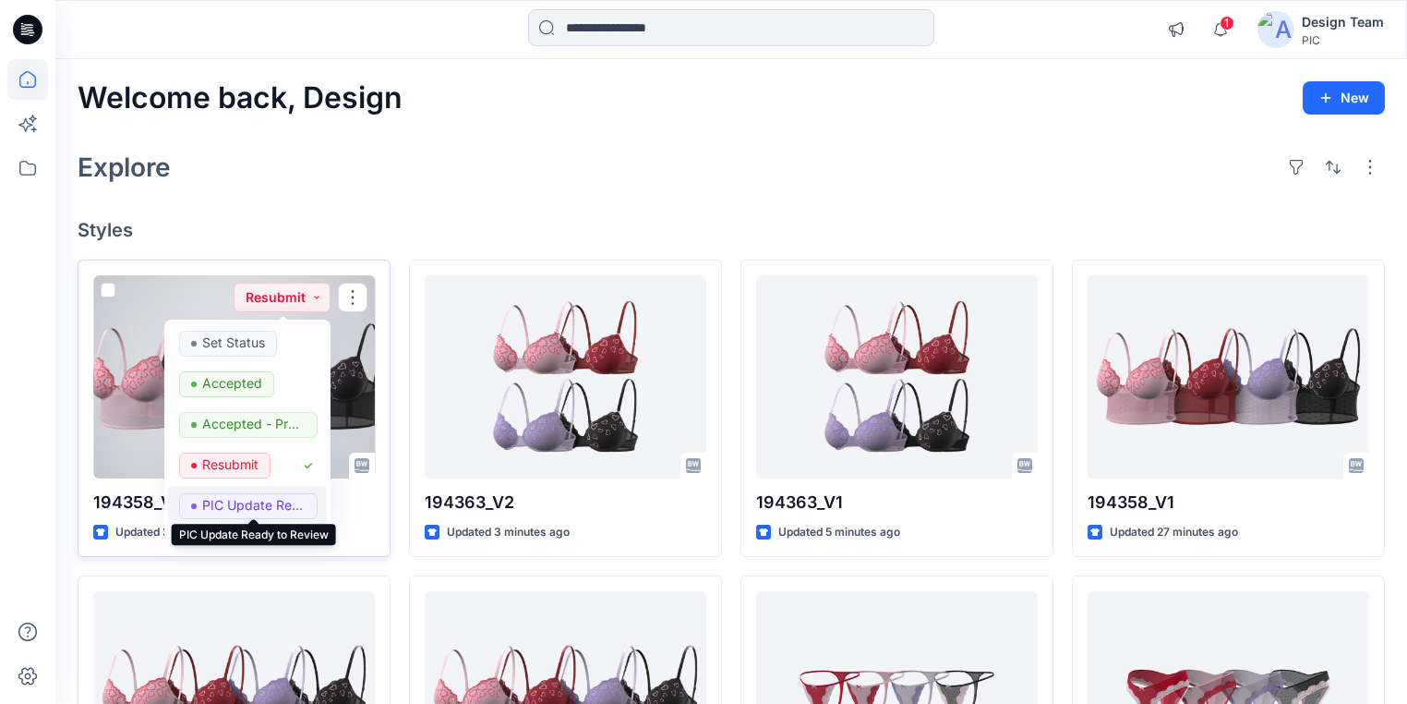
click at [228, 504] on p "PIC Update Ready to Review" at bounding box center [253, 505] width 103 height 24
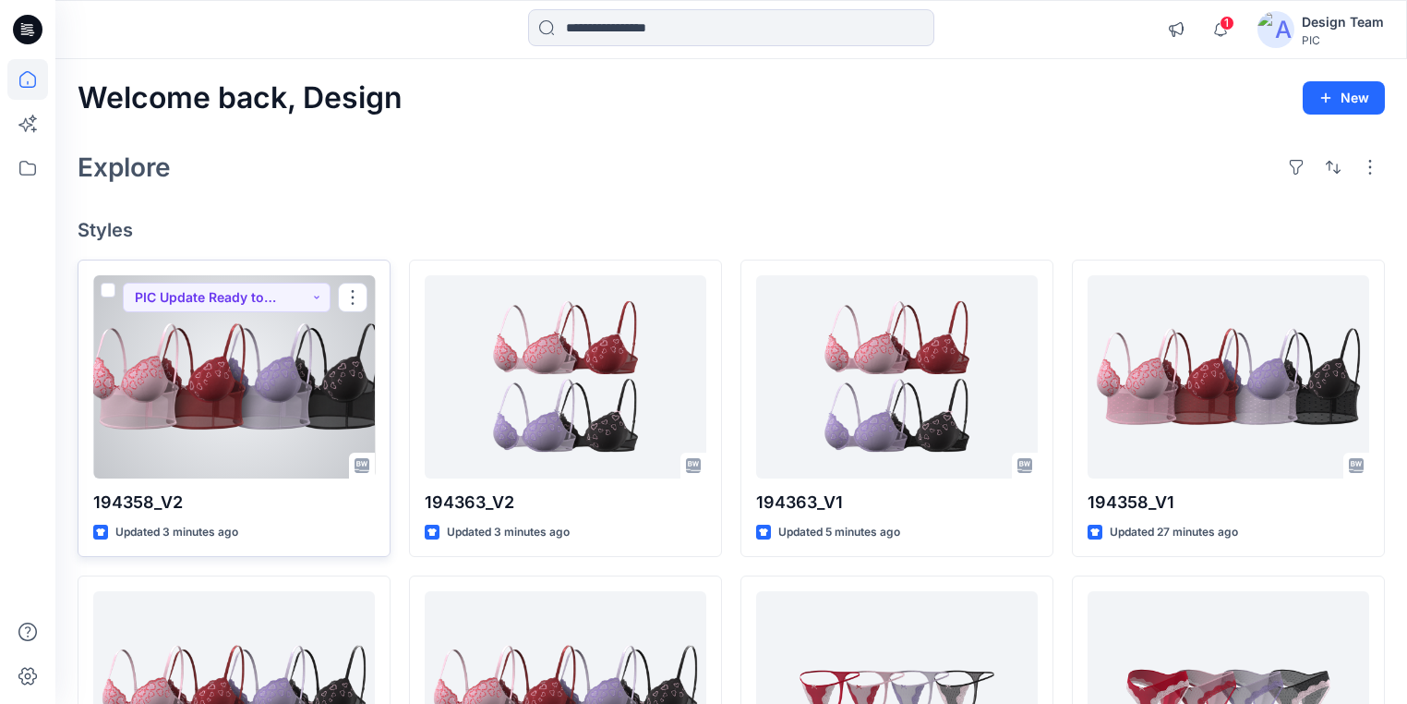
click at [340, 422] on div at bounding box center [234, 376] width 282 height 203
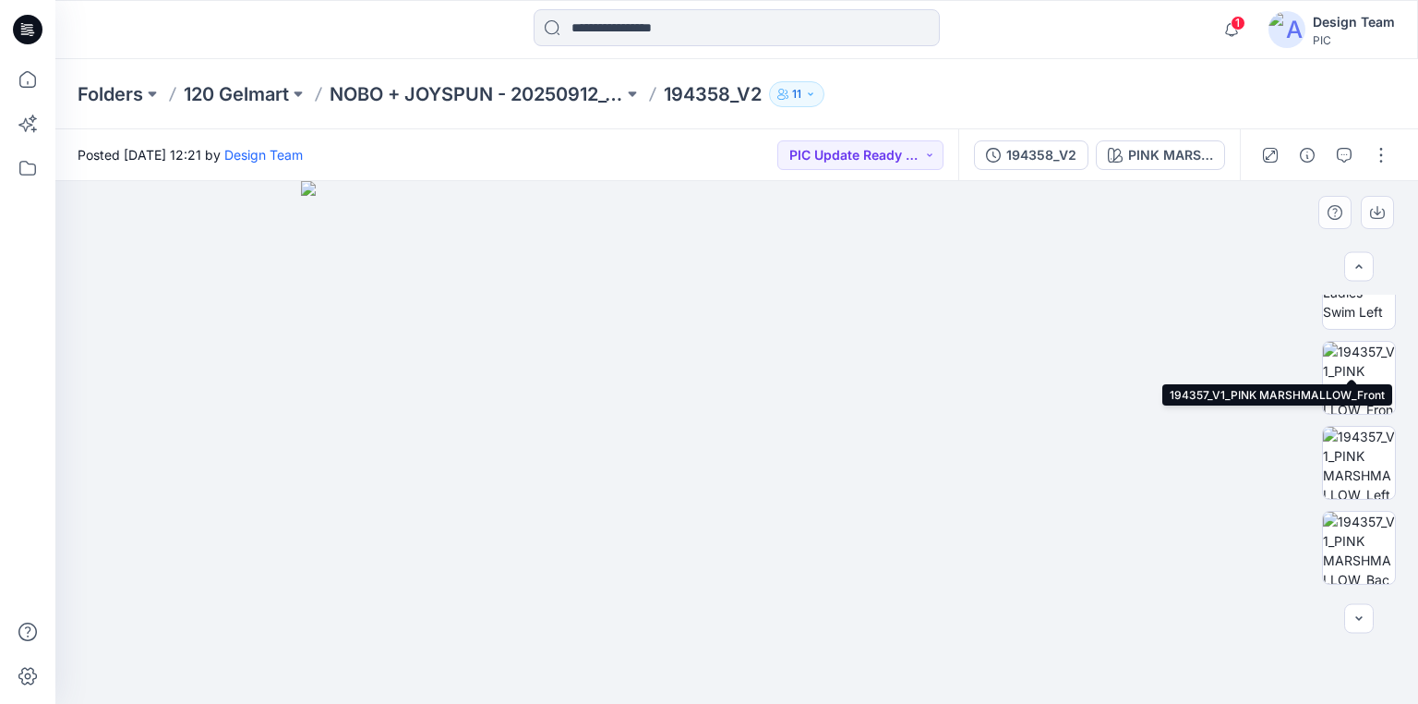
scroll to position [517, 0]
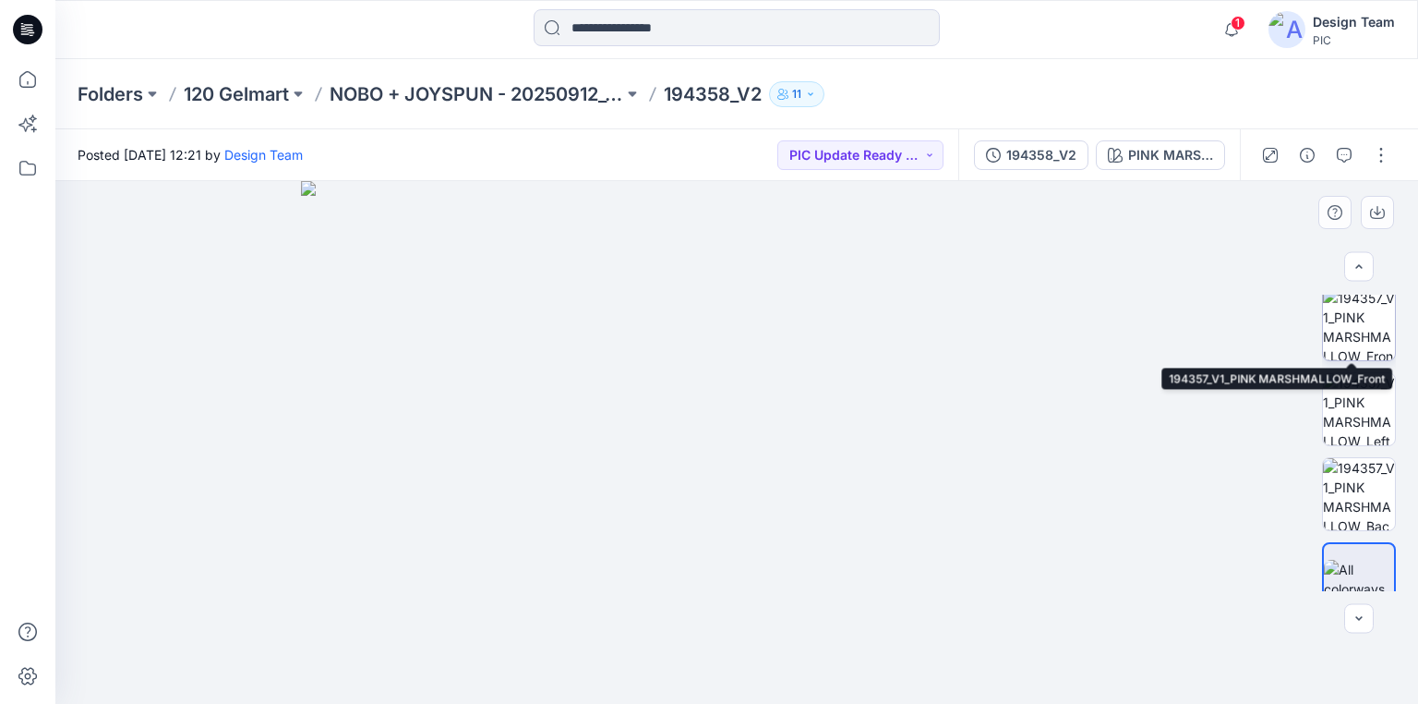
click at [1366, 333] on img at bounding box center [1359, 324] width 72 height 72
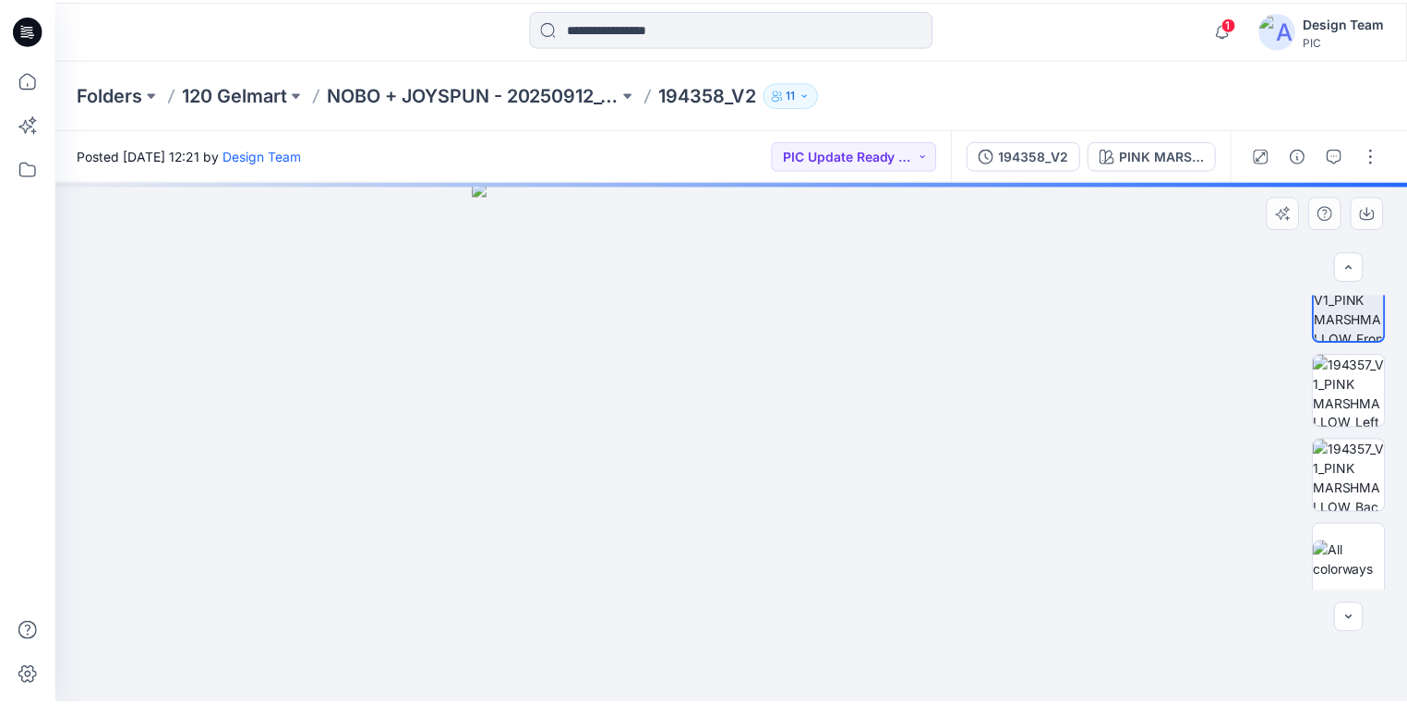
scroll to position [541, 0]
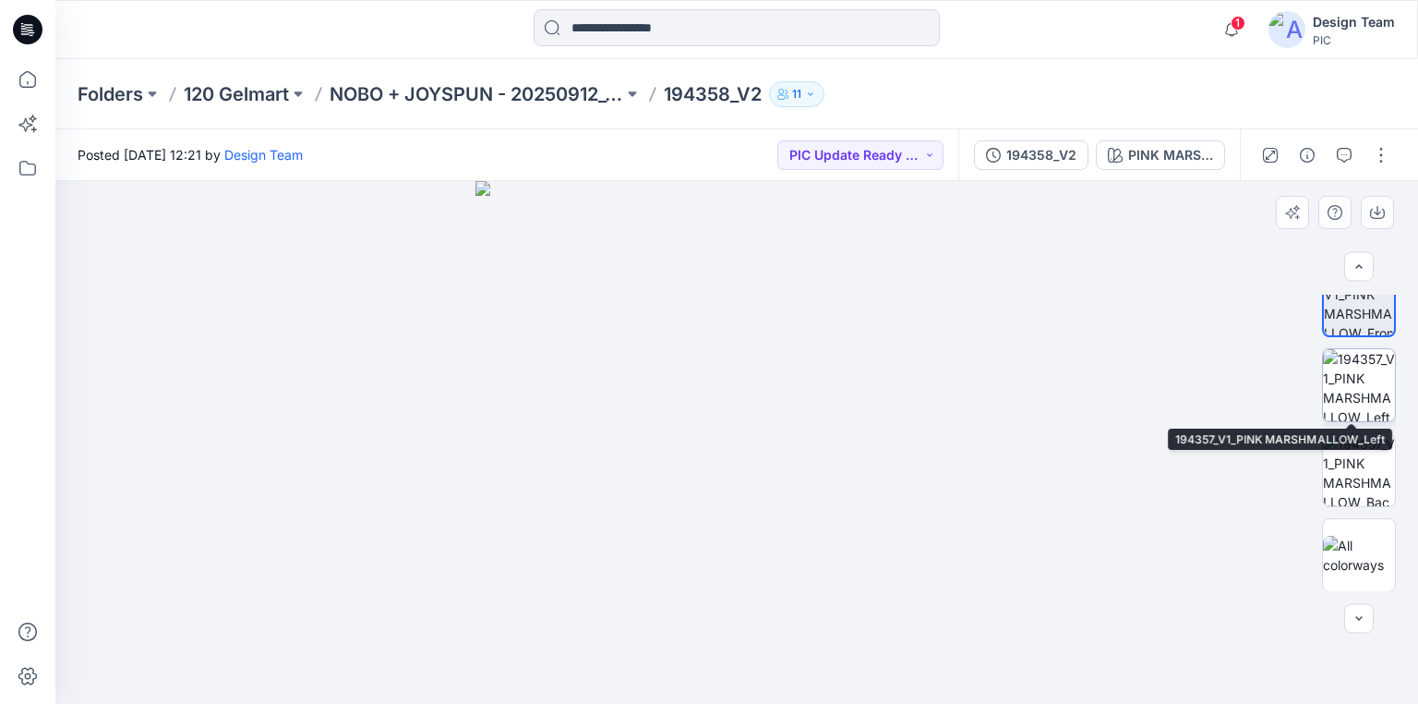
click at [1352, 399] on img at bounding box center [1359, 385] width 72 height 72
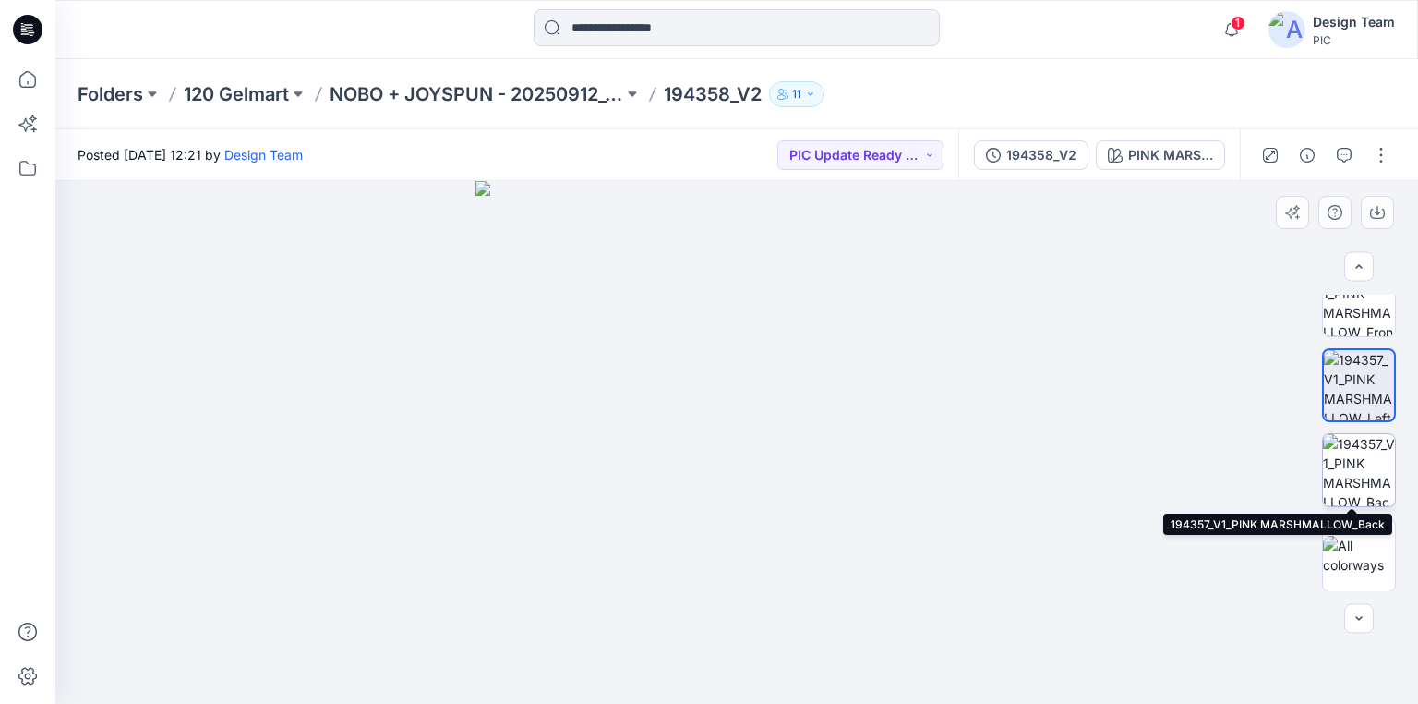
click at [1355, 464] on img at bounding box center [1359, 470] width 72 height 72
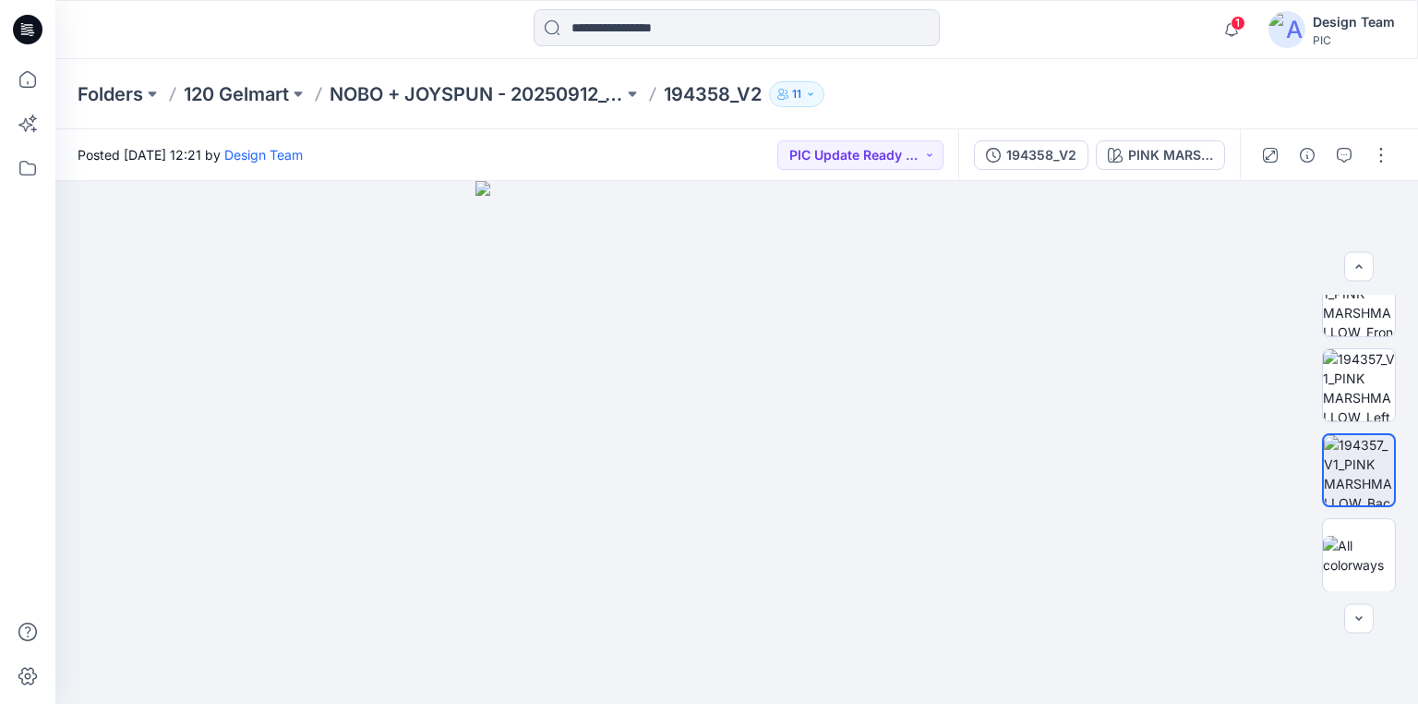
click at [44, 21] on div at bounding box center [27, 29] width 59 height 59
